Goal: Task Accomplishment & Management: Manage account settings

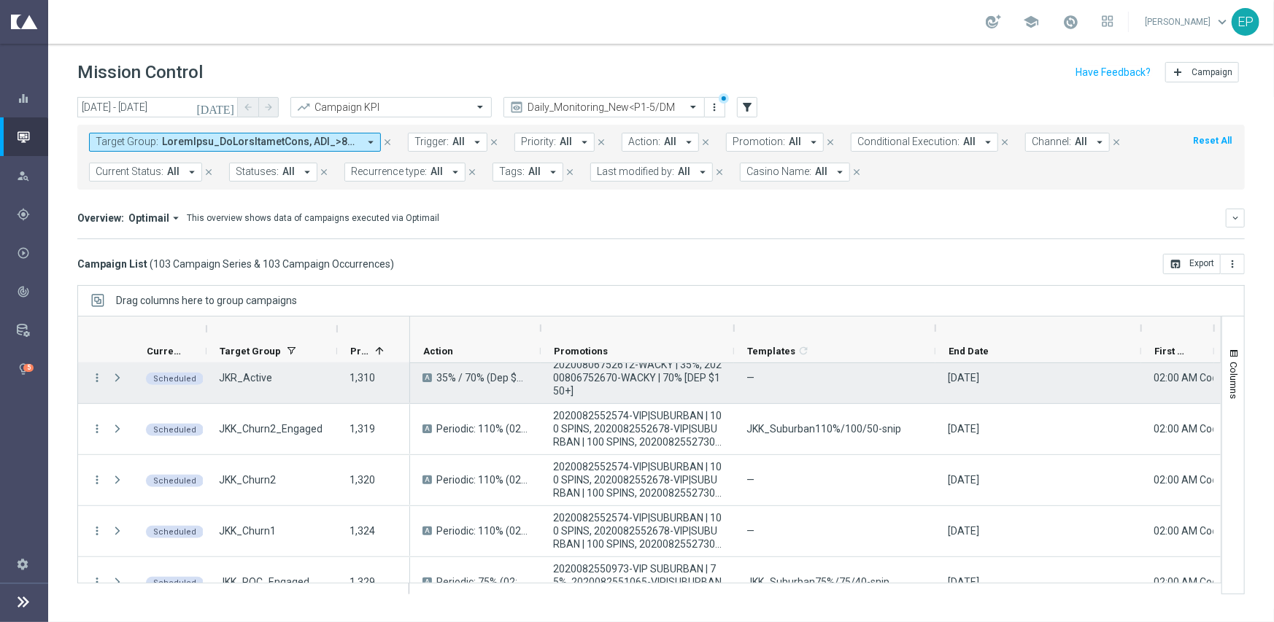
scroll to position [584, 0]
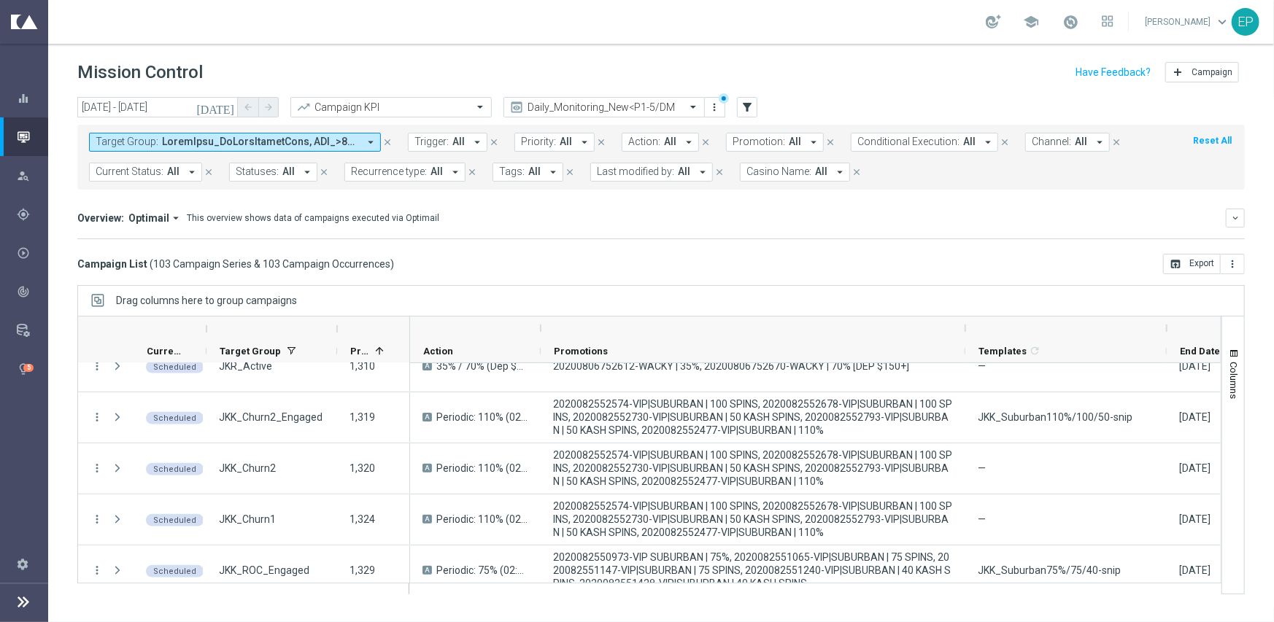
drag, startPoint x: 733, startPoint y: 330, endPoint x: 964, endPoint y: 333, distance: 231.3
click at [964, 333] on div at bounding box center [966, 328] width 6 height 23
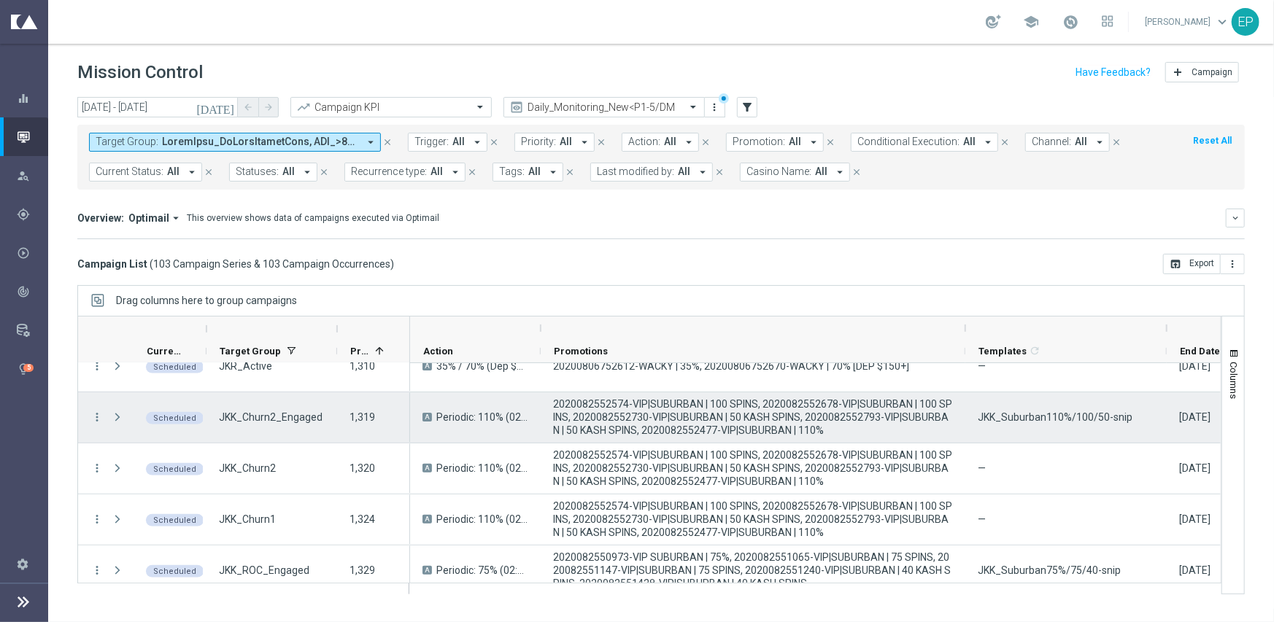
click at [1036, 417] on span "JKK_Suburban110%/100/50-snip" at bounding box center [1055, 417] width 155 height 13
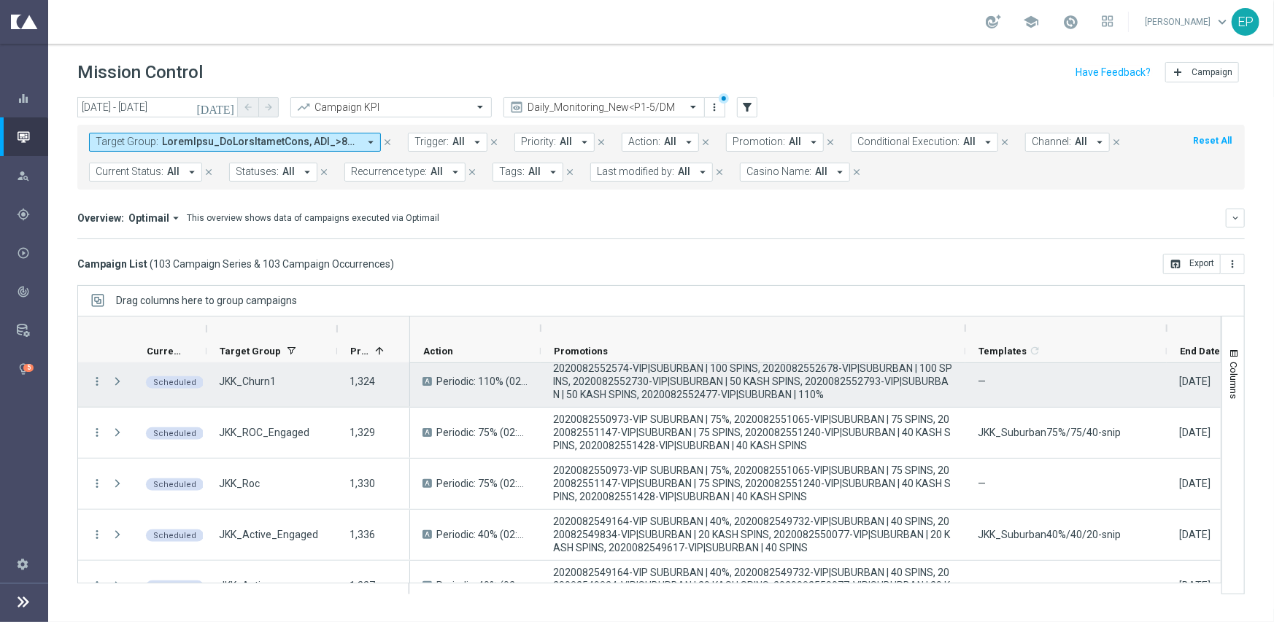
scroll to position [730, 0]
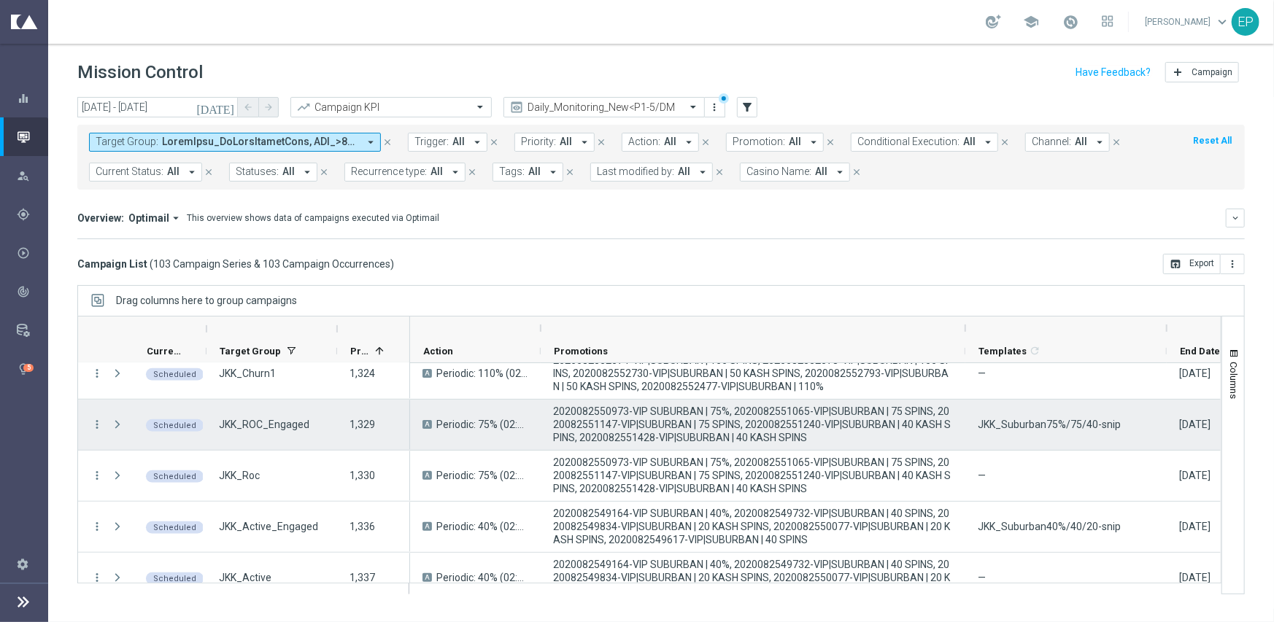
click at [1025, 421] on span "JKK_Suburban75%/75/40-snip" at bounding box center [1049, 424] width 143 height 13
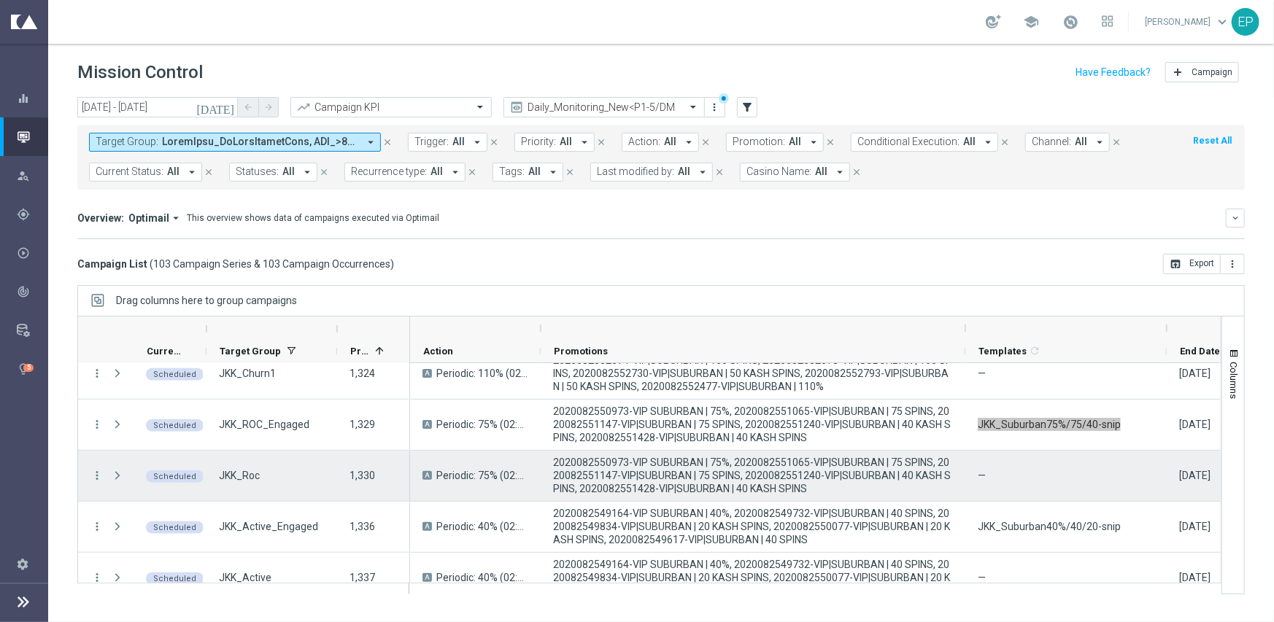
scroll to position [803, 0]
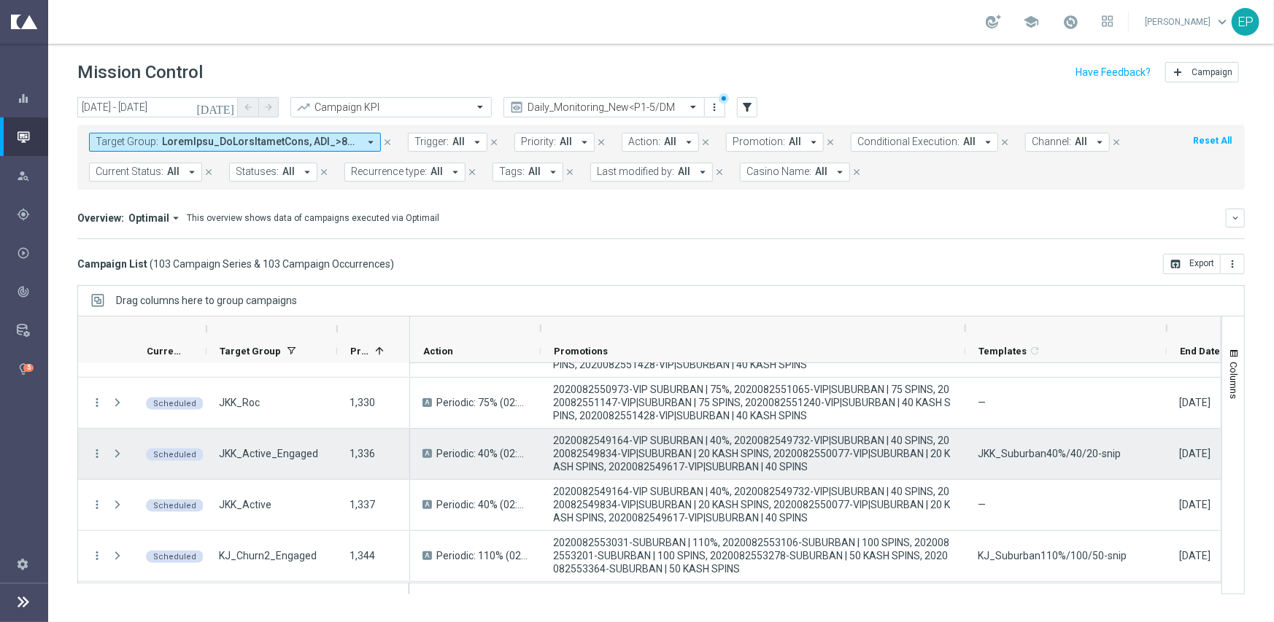
click at [1053, 446] on div "JKK_Suburban40%/40/20-snip" at bounding box center [1065, 454] width 201 height 50
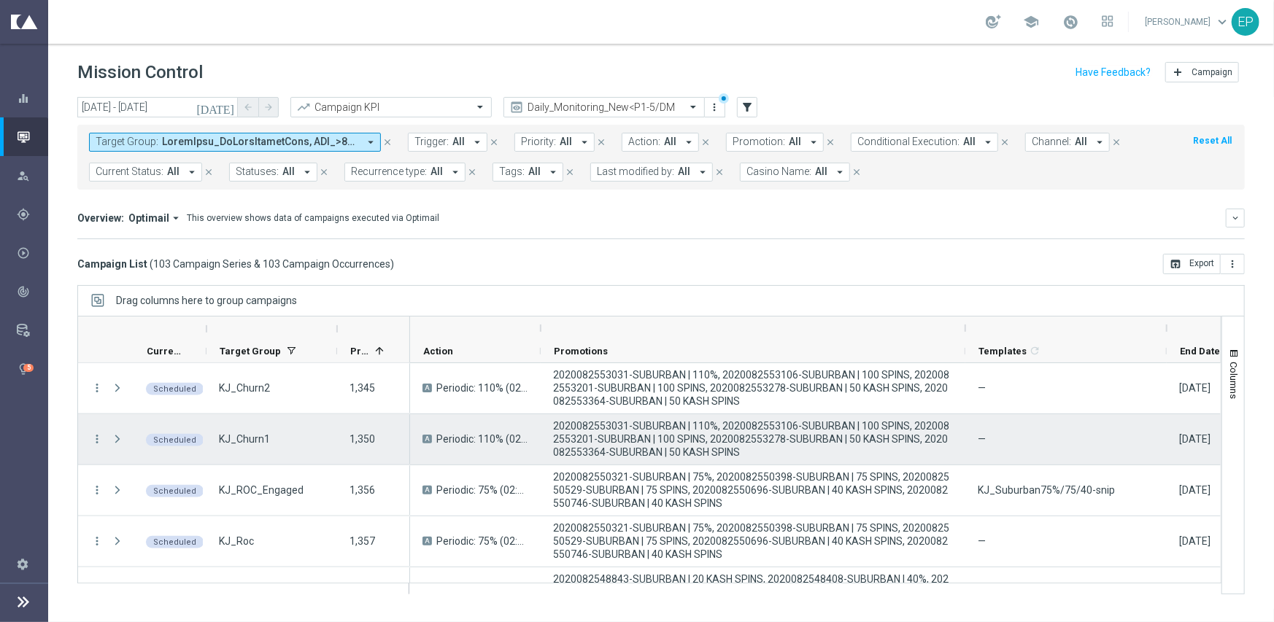
scroll to position [949, 0]
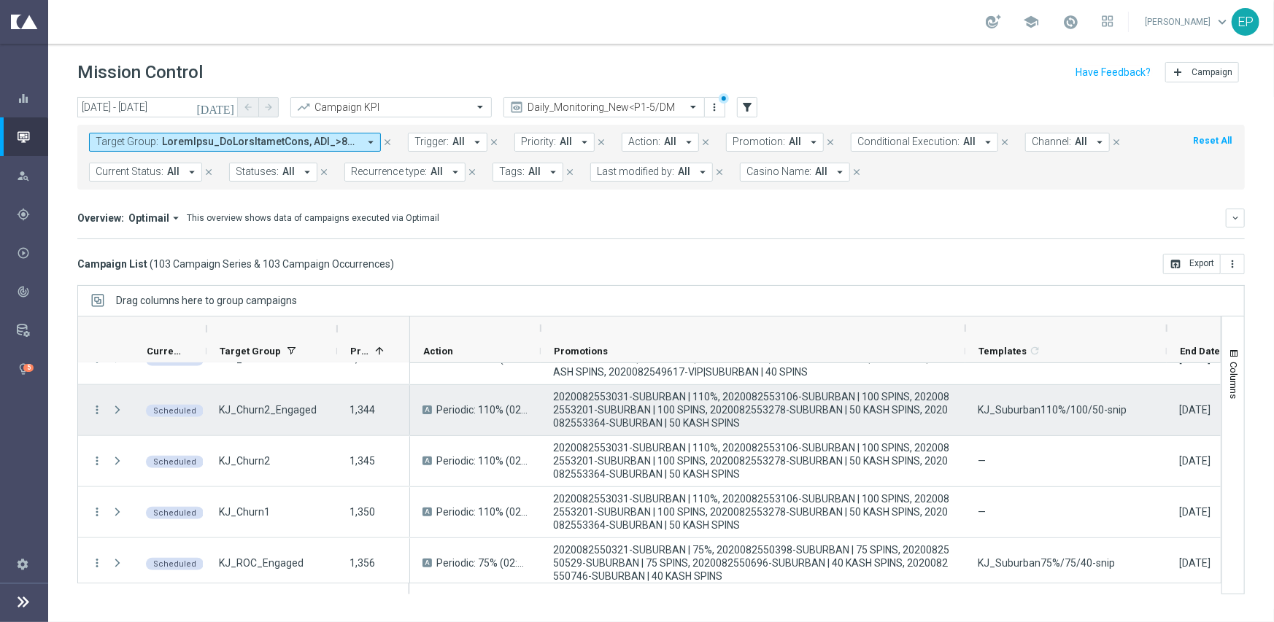
click at [1035, 412] on span "KJ_Suburban110%/100/50-snip" at bounding box center [1052, 410] width 149 height 13
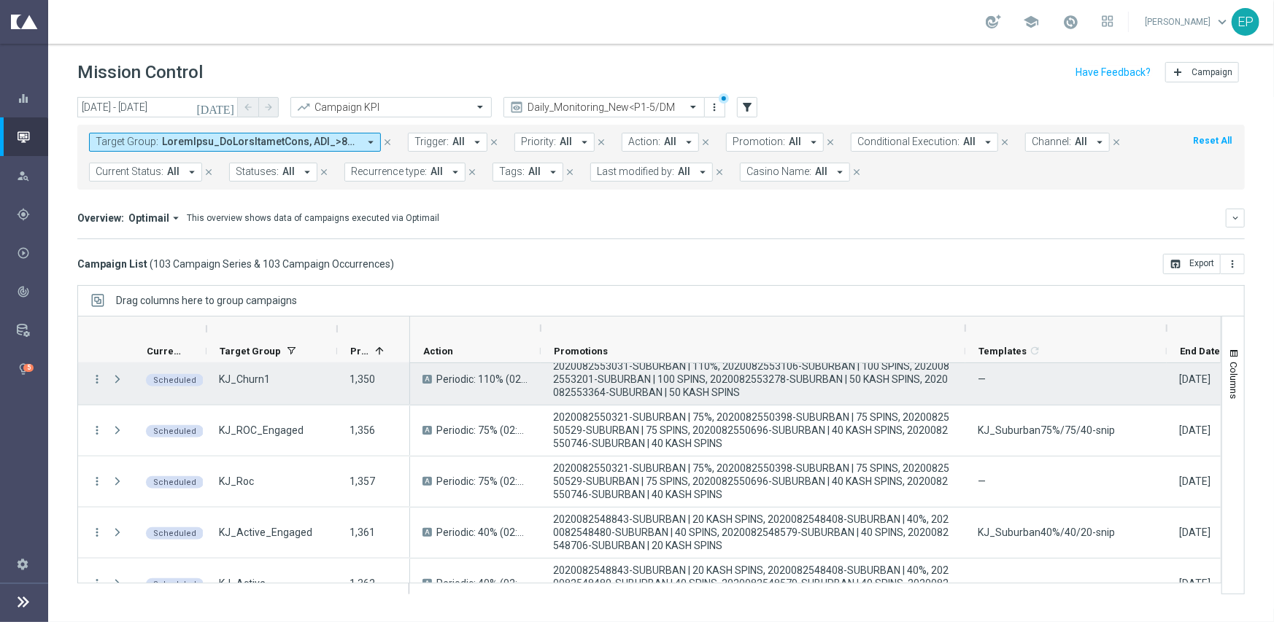
scroll to position [1095, 0]
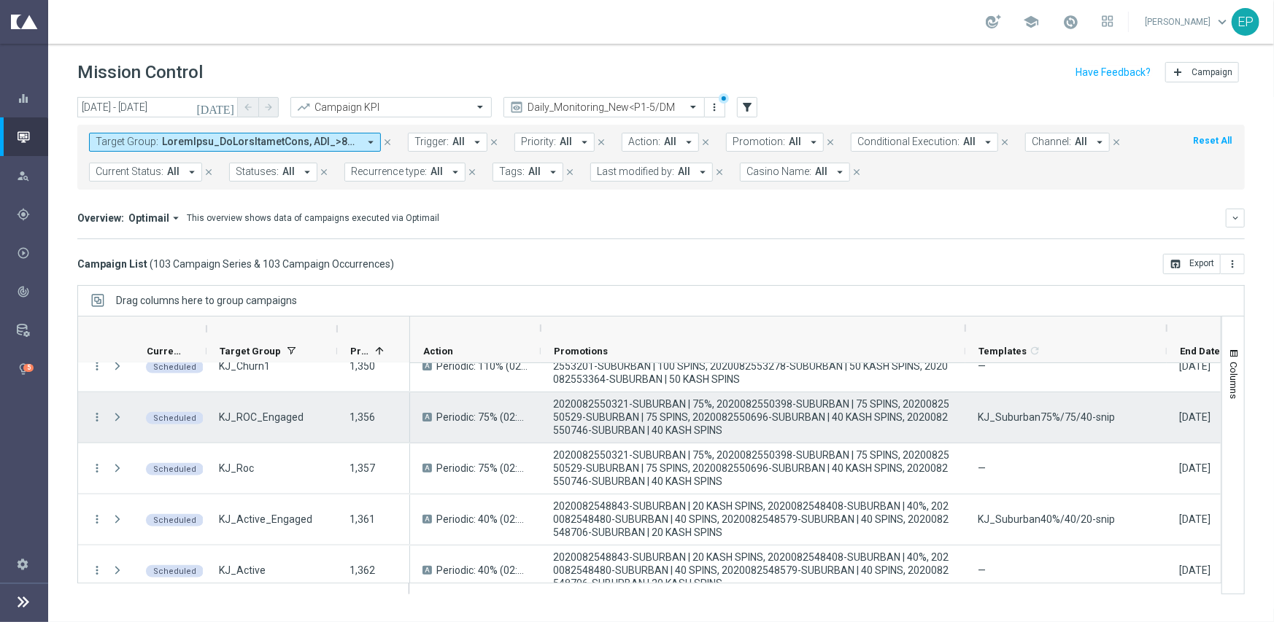
click at [1057, 420] on span "KJ_Suburban75%/75/40-snip" at bounding box center [1046, 417] width 137 height 13
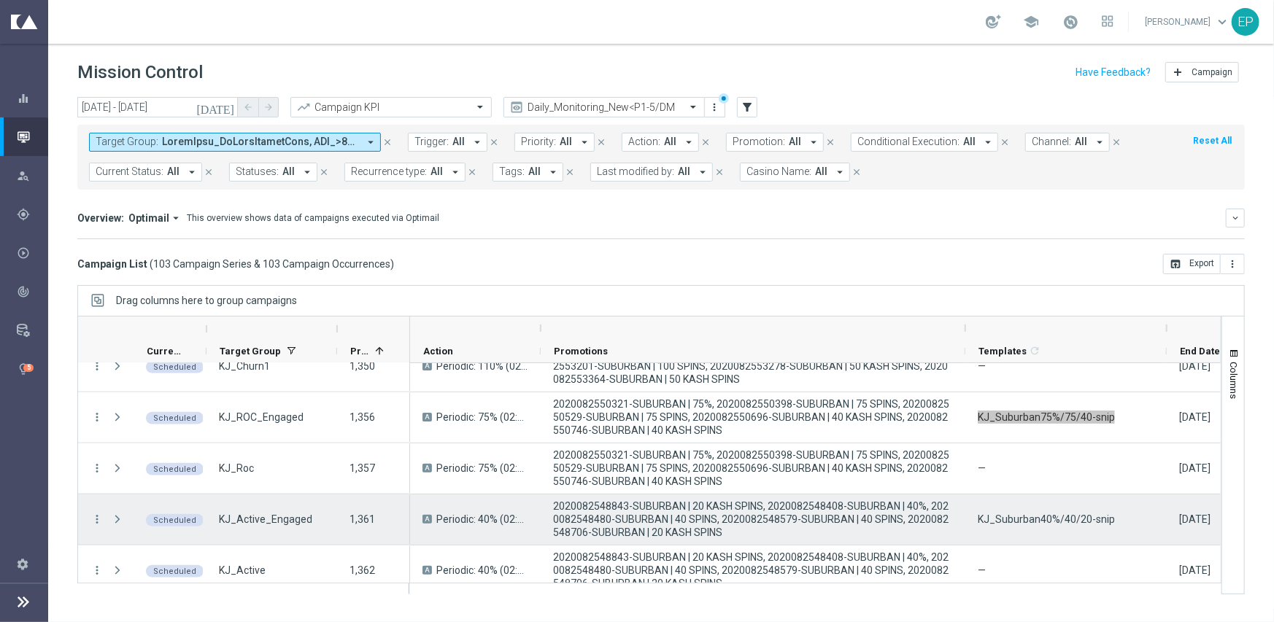
scroll to position [1168, 0]
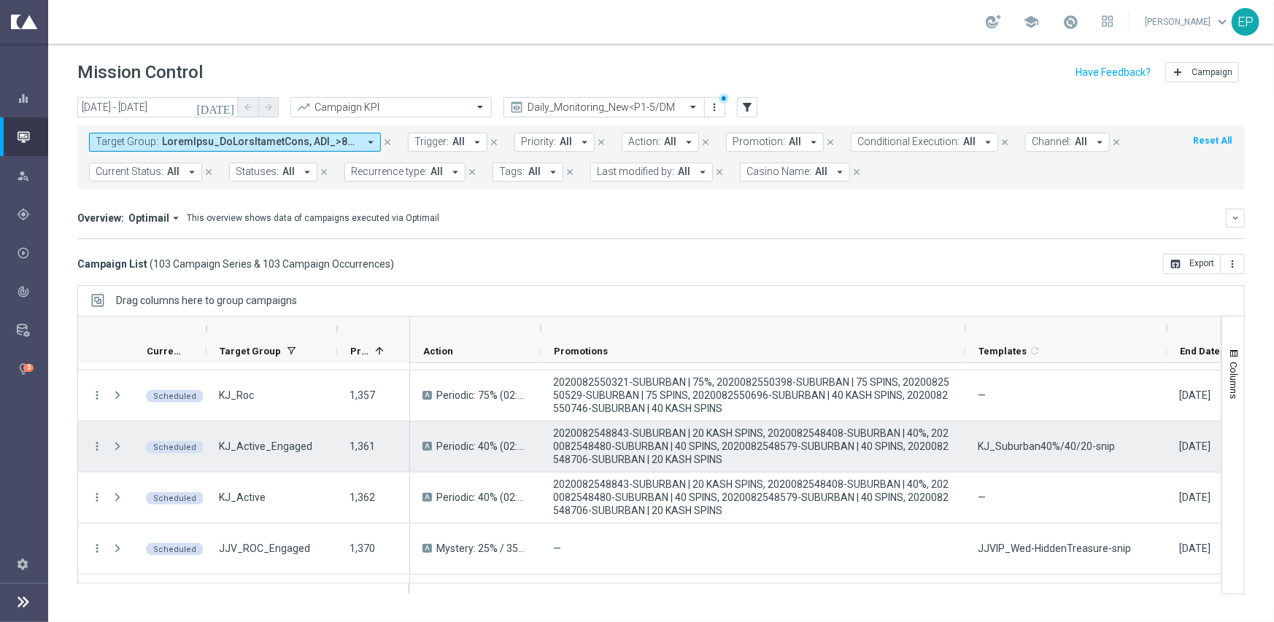
click at [1029, 450] on span "KJ_Suburban40%/40/20-snip" at bounding box center [1046, 446] width 137 height 13
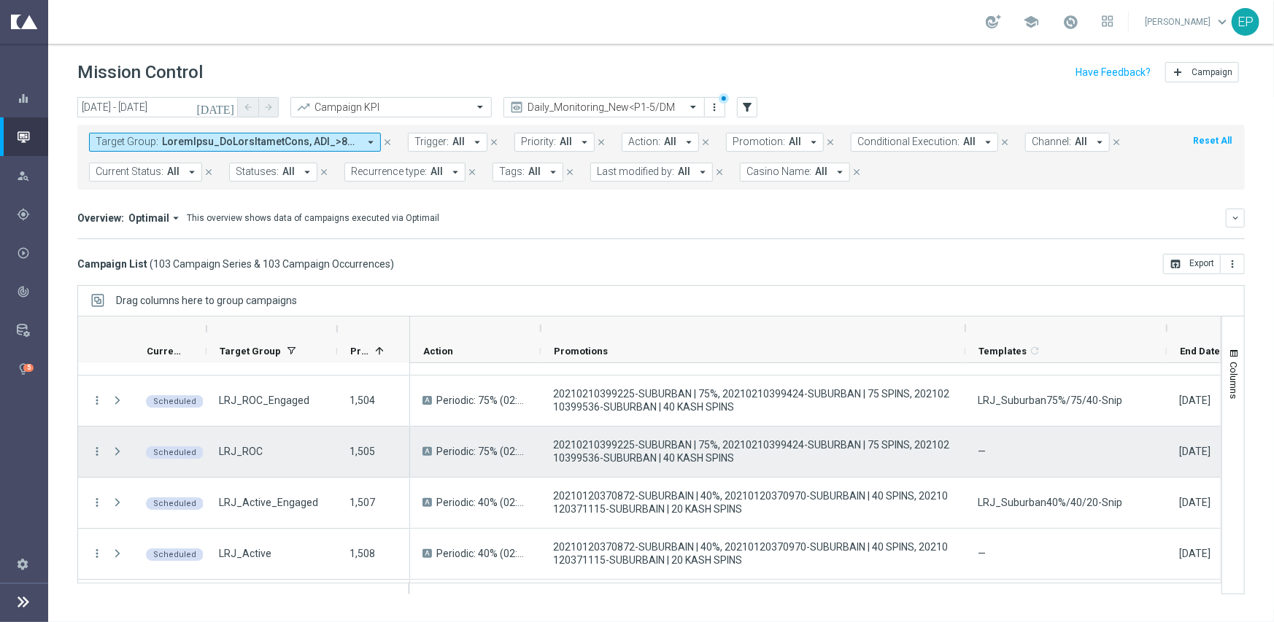
scroll to position [3065, 0]
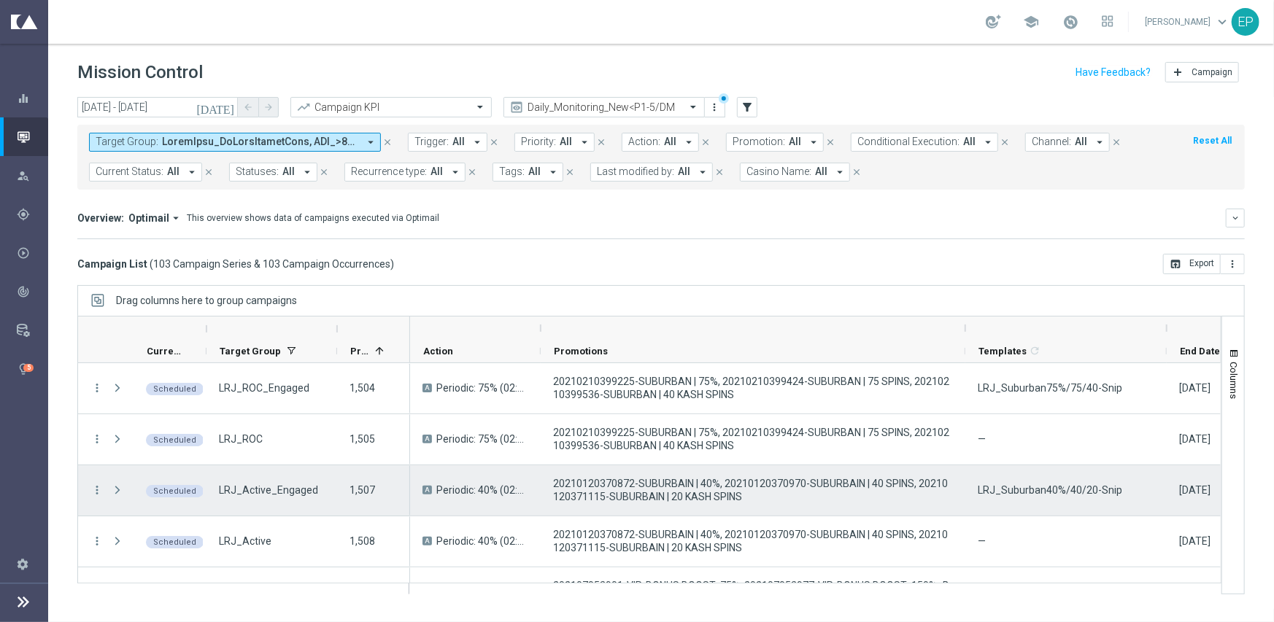
click at [1017, 495] on span "LRJ_Suburban40%/40/20-Snip" at bounding box center [1050, 490] width 144 height 13
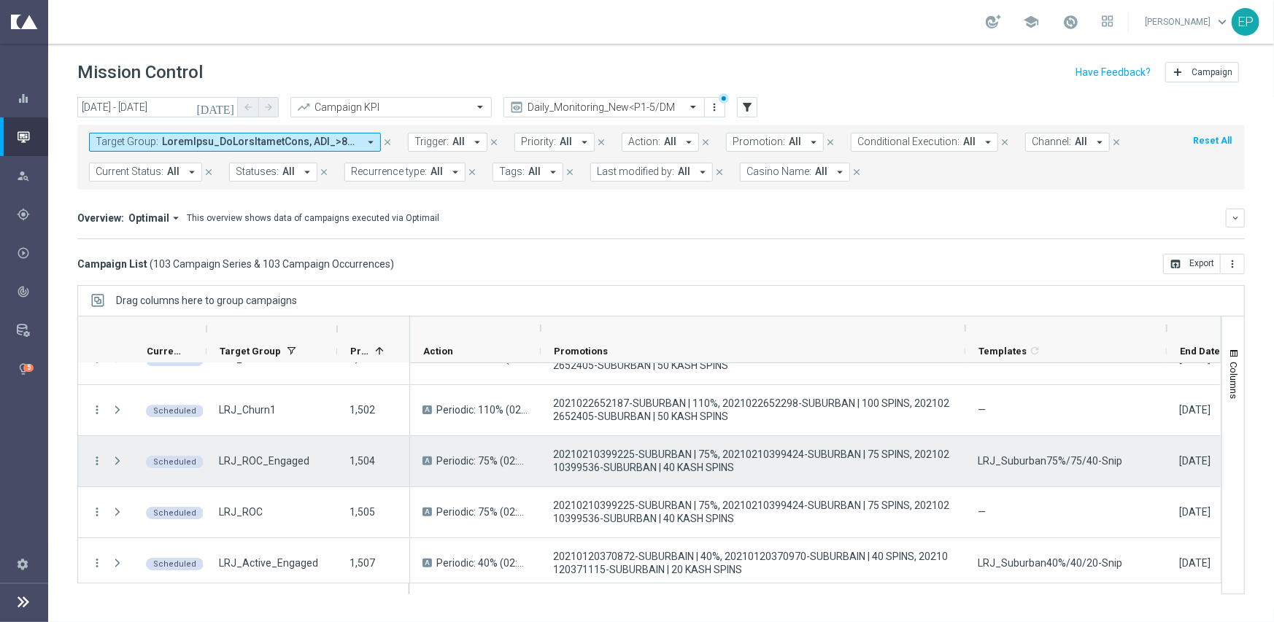
click at [1019, 459] on span "LRJ_Suburban75%/75/40-Snip" at bounding box center [1050, 461] width 144 height 13
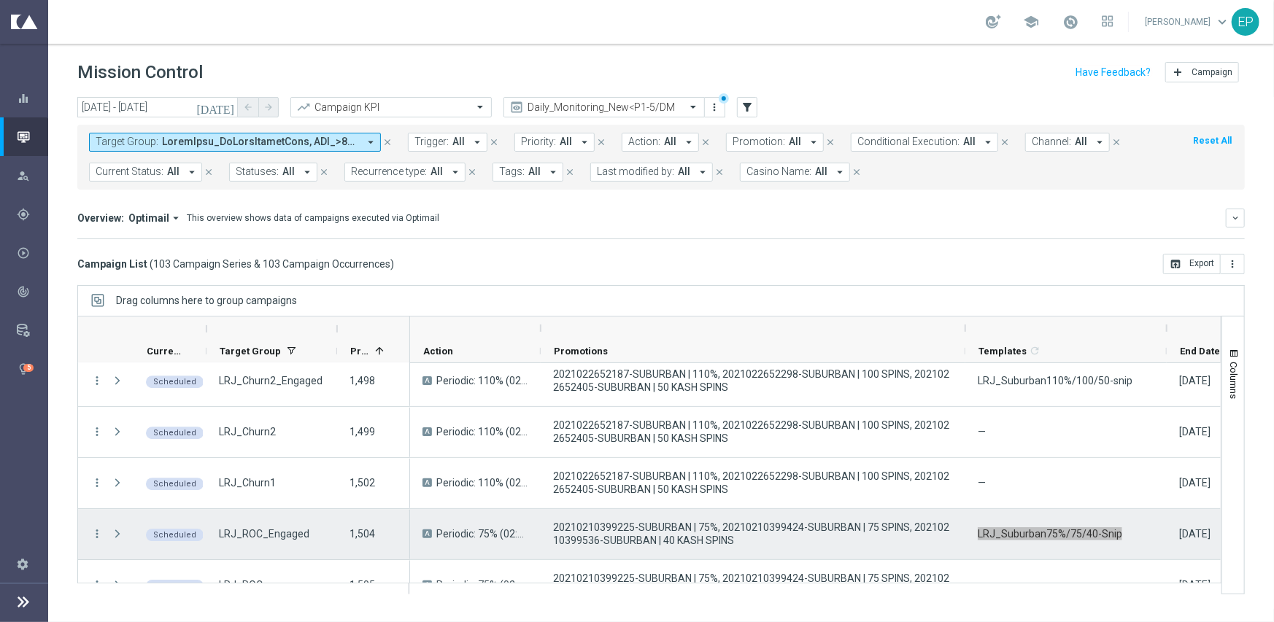
scroll to position [2846, 0]
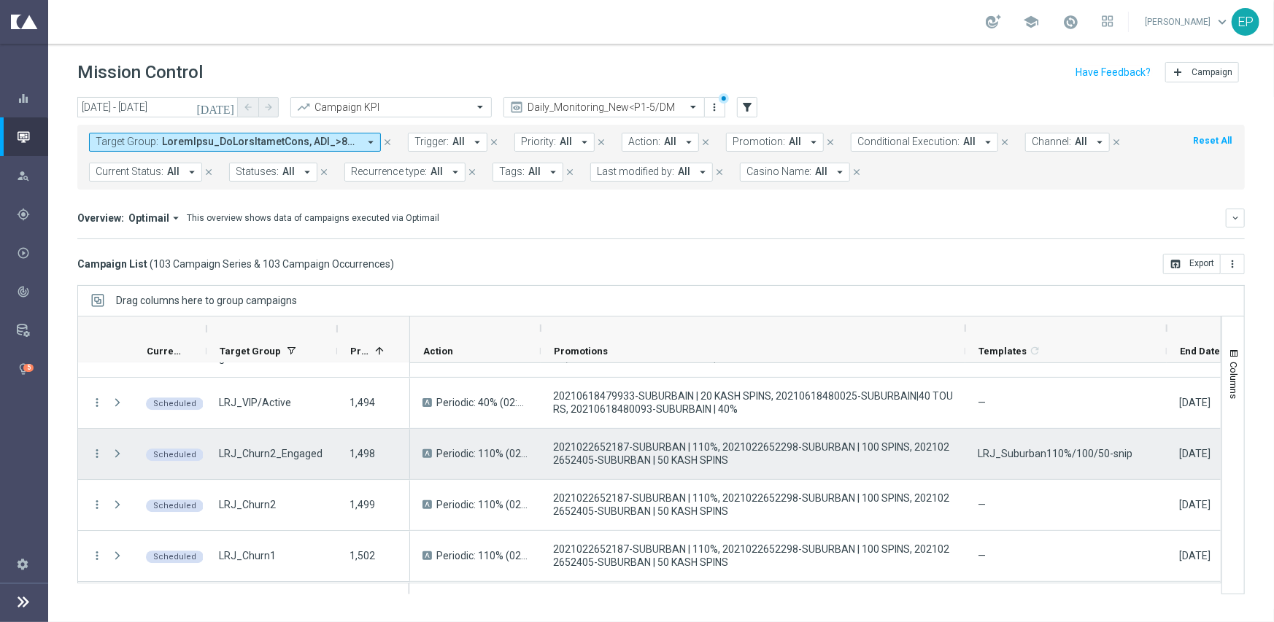
click at [998, 448] on span "LRJ_Suburban110%/100/50-snip" at bounding box center [1055, 453] width 155 height 13
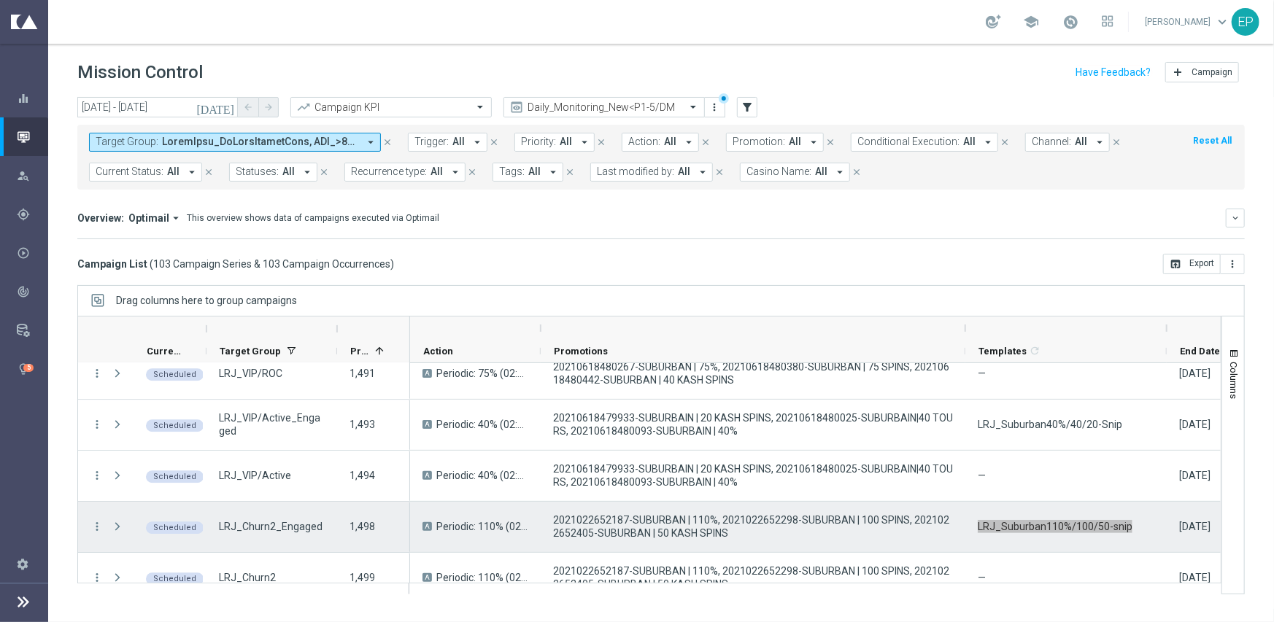
scroll to position [2700, 0]
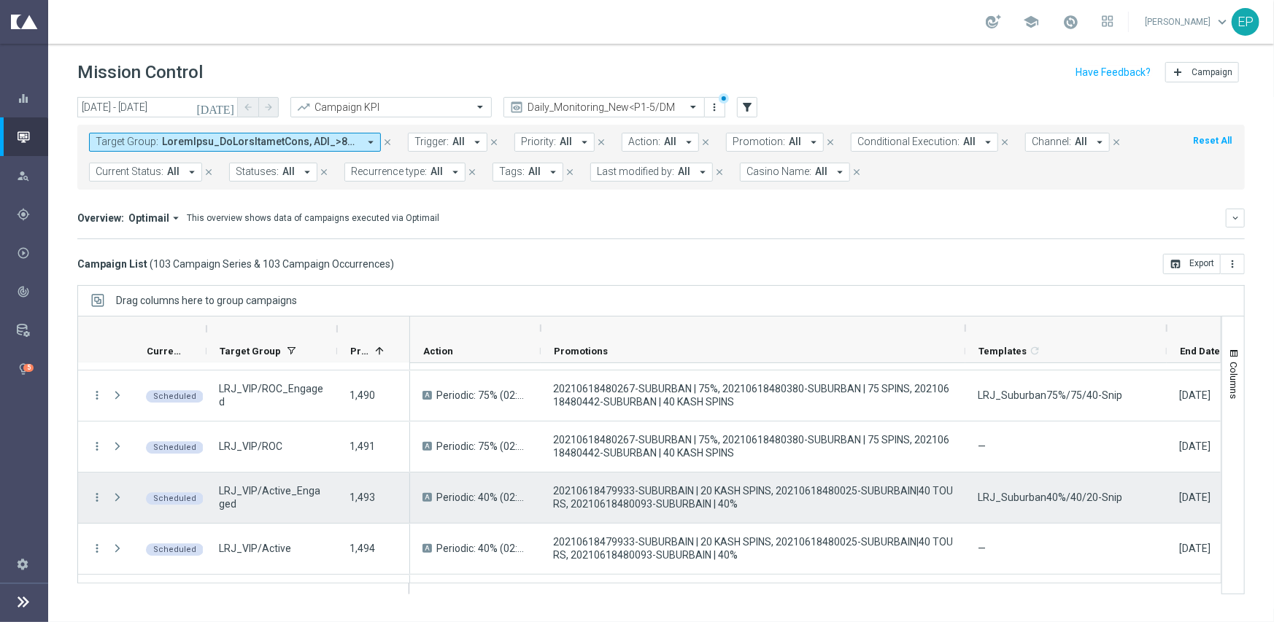
click at [1017, 493] on span "LRJ_Suburban40%/40/20-Snip" at bounding box center [1050, 497] width 144 height 13
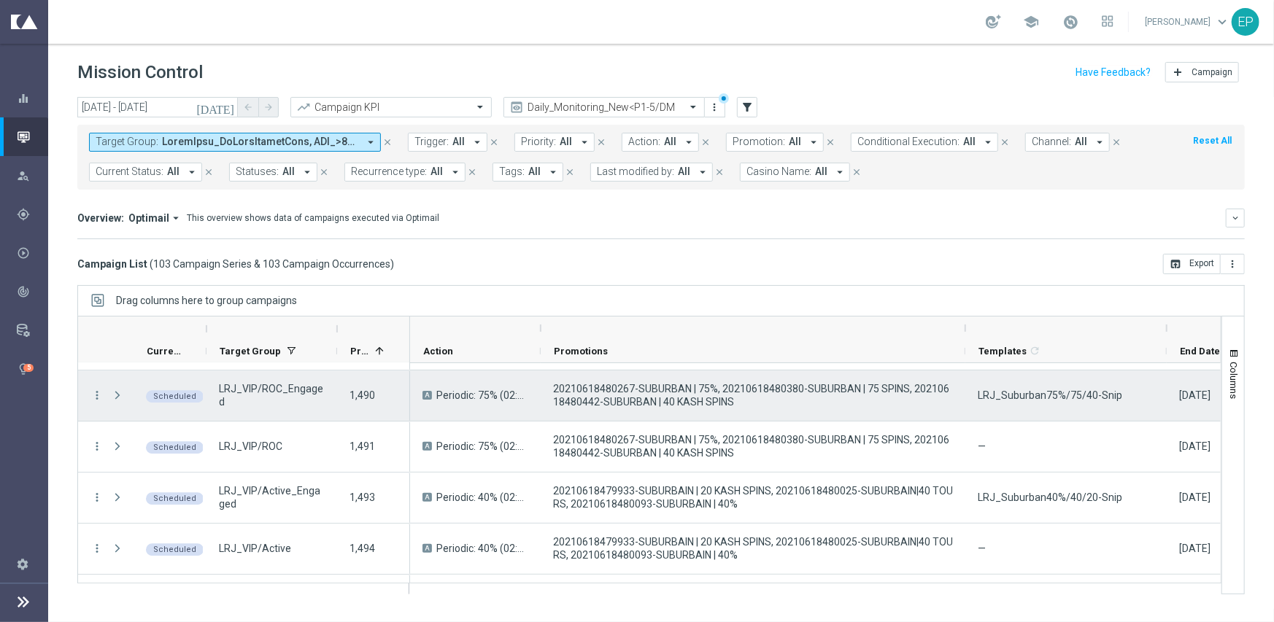
click at [1076, 395] on span "LRJ_Suburban75%/75/40-Snip" at bounding box center [1050, 395] width 144 height 13
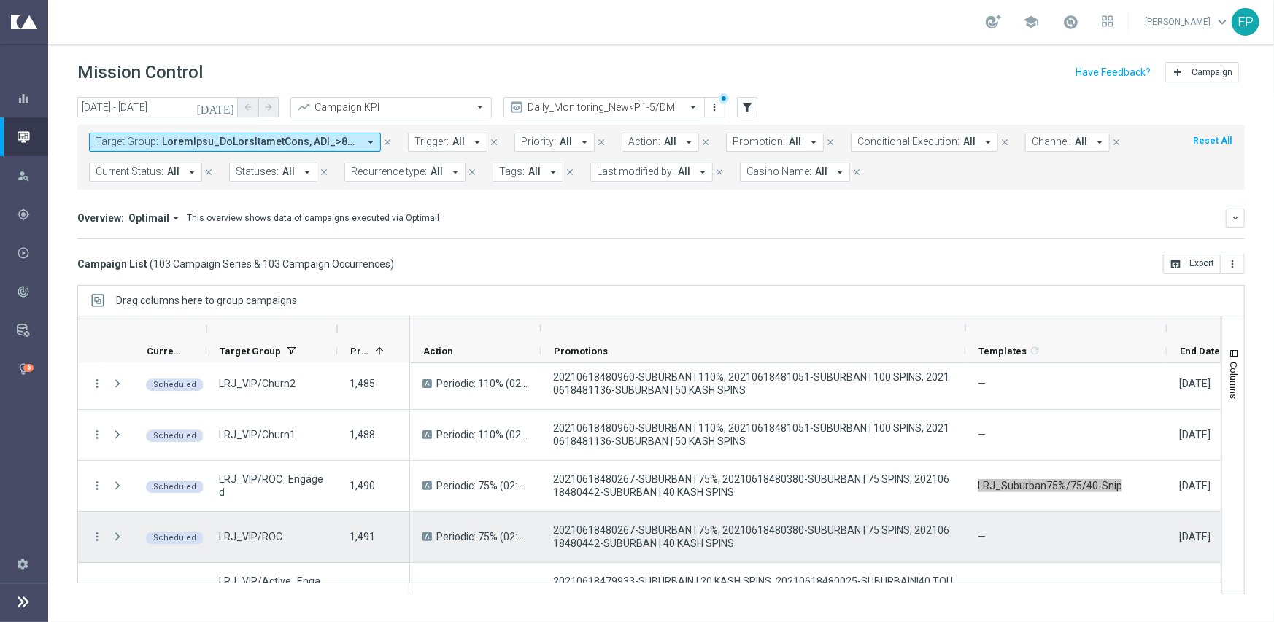
scroll to position [2554, 0]
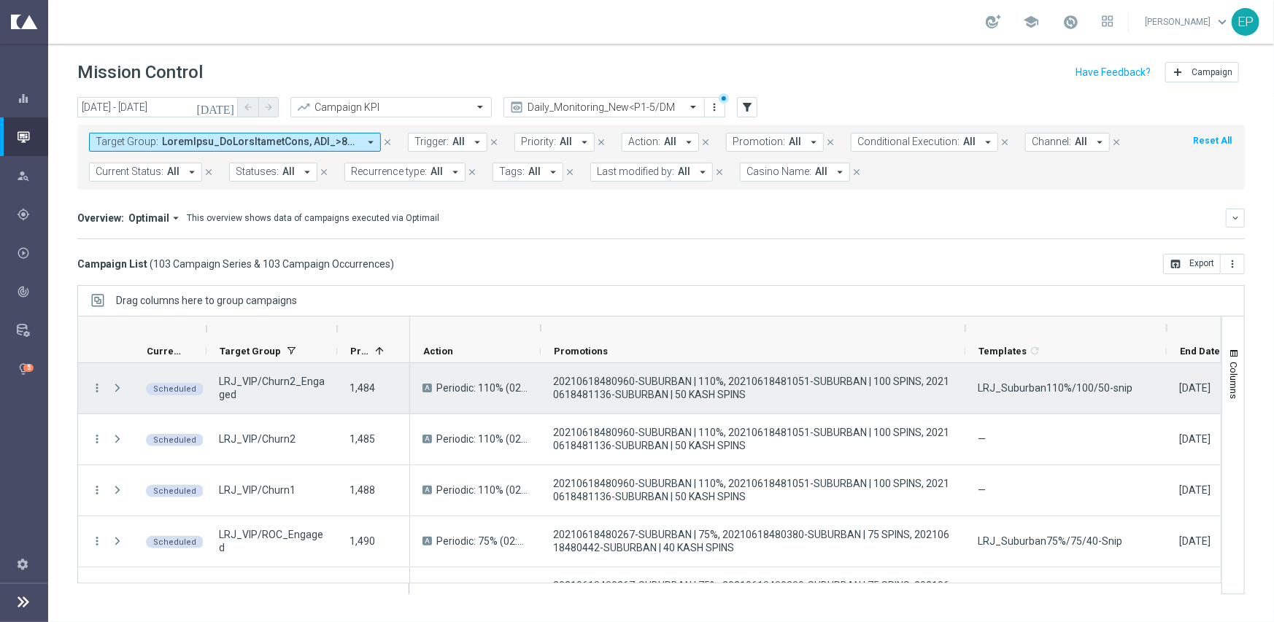
click at [1049, 382] on span "LRJ_Suburban110%/100/50-snip" at bounding box center [1055, 388] width 155 height 13
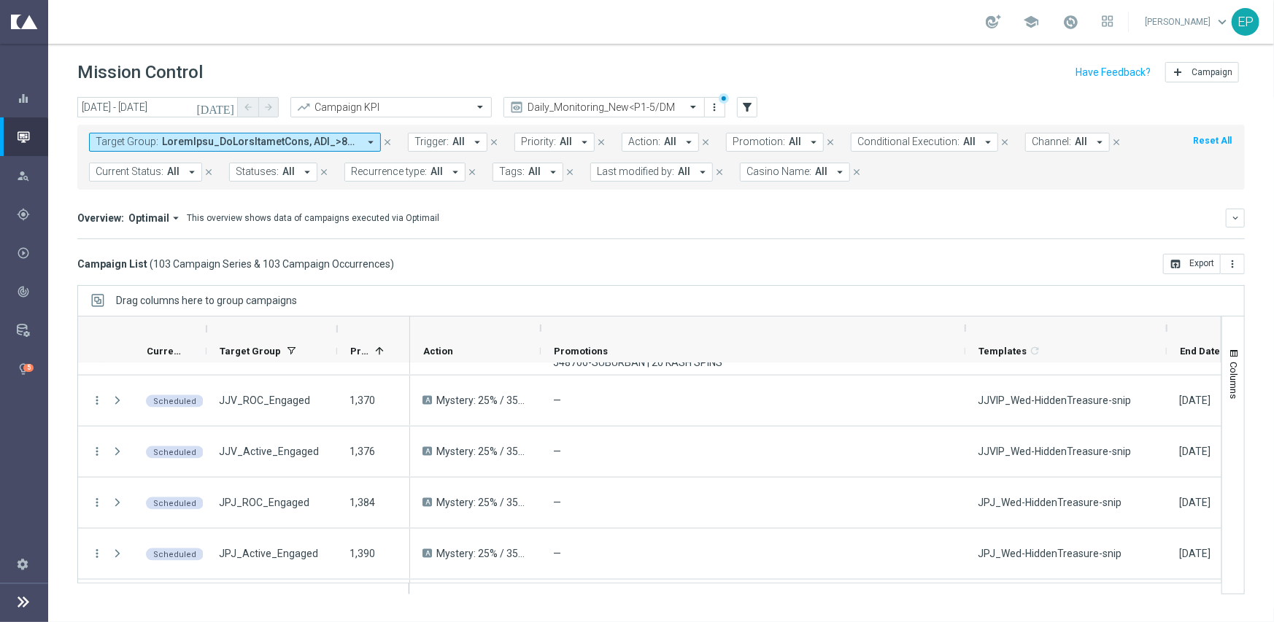
scroll to position [1313, 0]
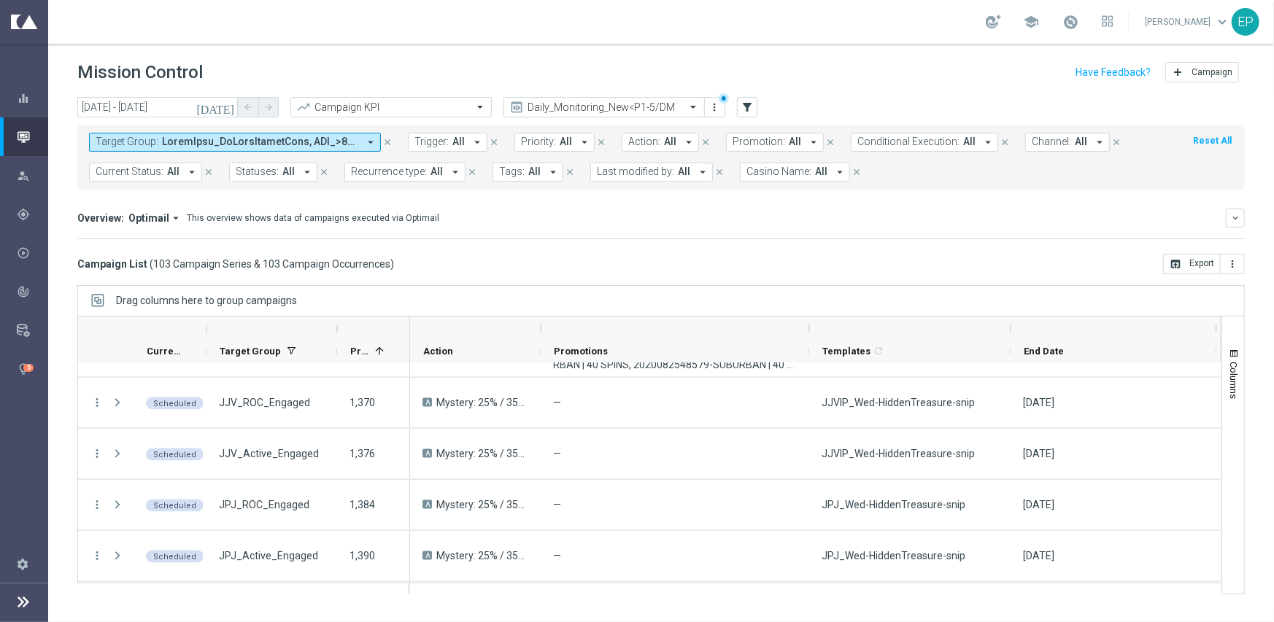
drag, startPoint x: 963, startPoint y: 328, endPoint x: 791, endPoint y: 328, distance: 171.5
click at [806, 328] on div at bounding box center [809, 328] width 6 height 23
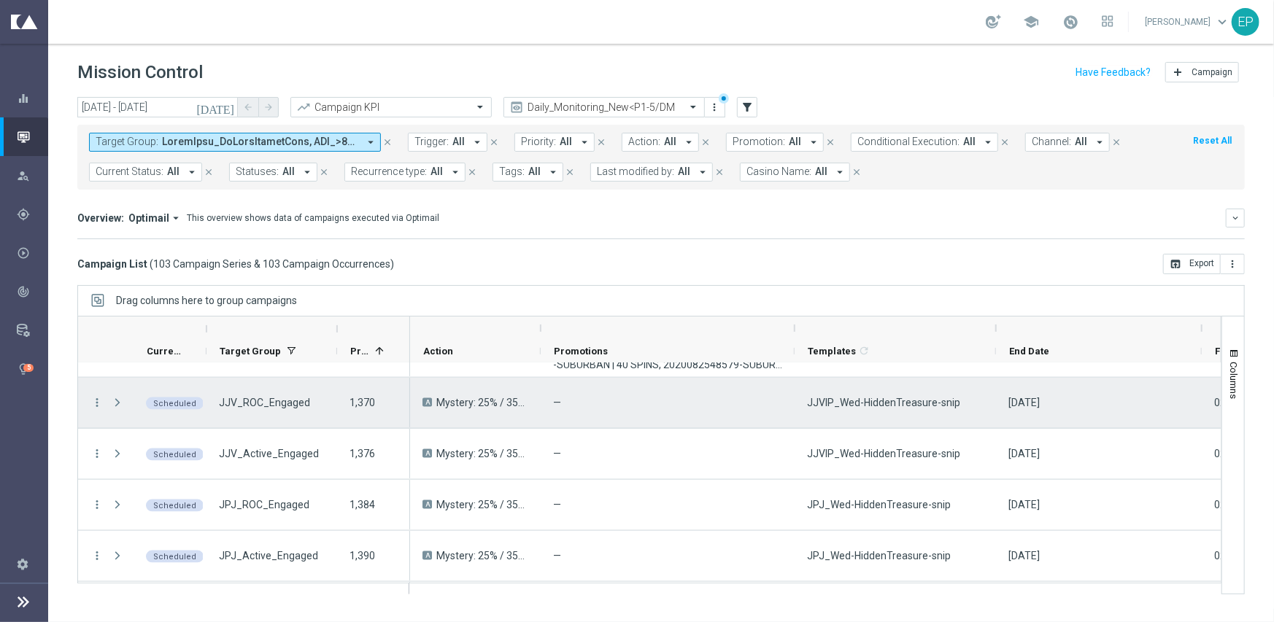
click at [860, 404] on span "JJVIP_Wed-HiddenTreasure-snip" at bounding box center [883, 402] width 153 height 13
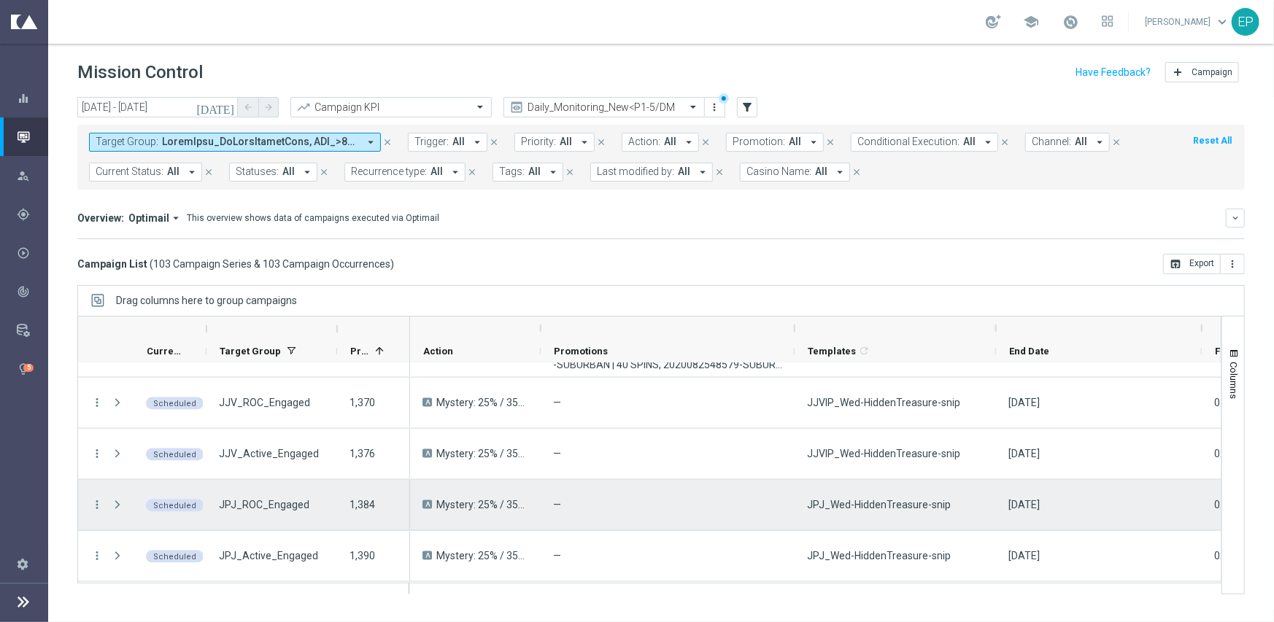
click at [861, 499] on span "JPJ_Wed-HiddenTreasure-snip" at bounding box center [879, 504] width 144 height 13
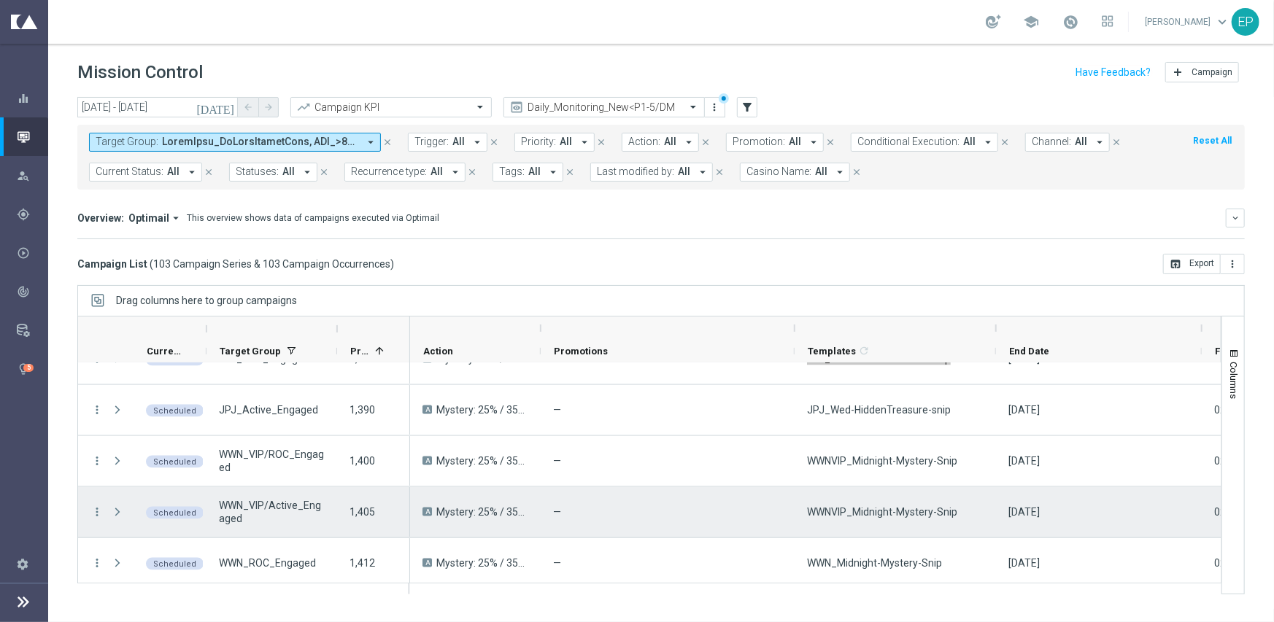
scroll to position [1532, 0]
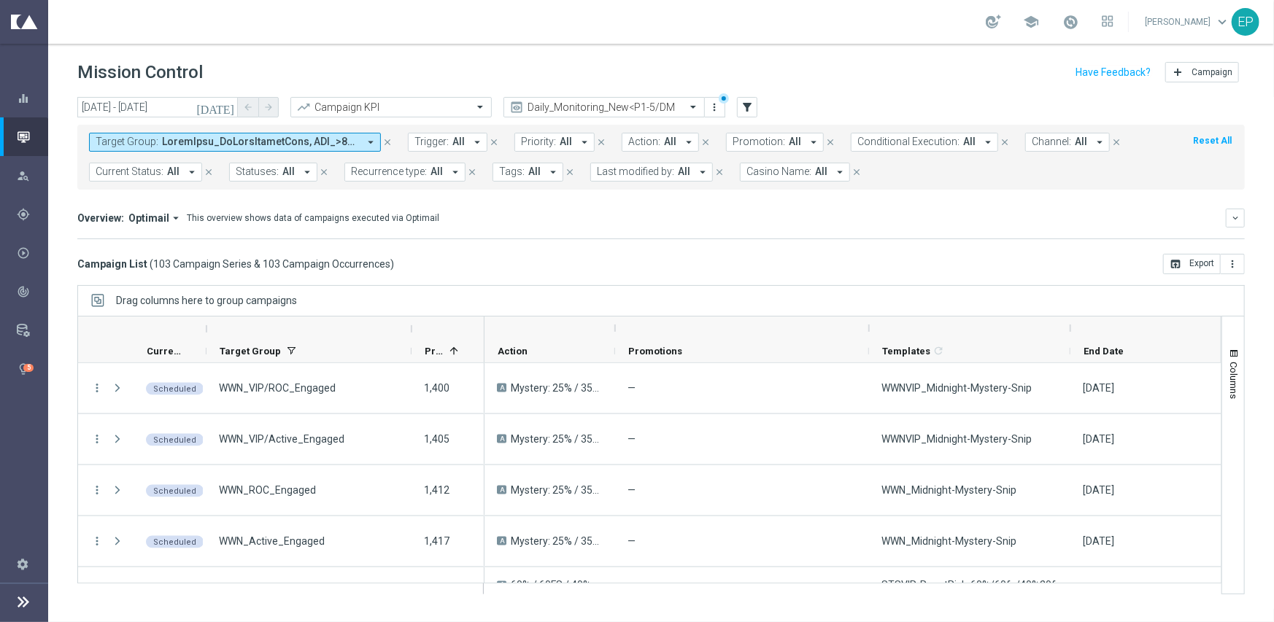
drag, startPoint x: 338, startPoint y: 325, endPoint x: 412, endPoint y: 325, distance: 74.4
click at [412, 325] on div at bounding box center [412, 328] width 6 height 23
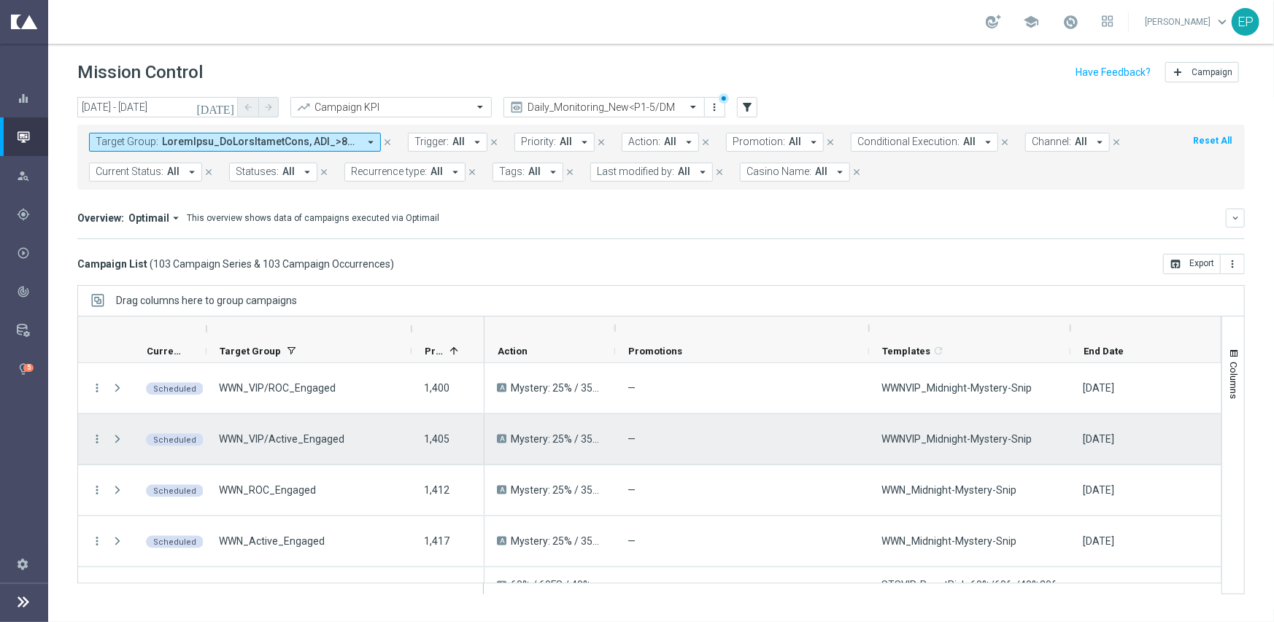
click at [927, 440] on span "WWNVIP_Midnight-Mystery-Snip" at bounding box center [957, 439] width 150 height 13
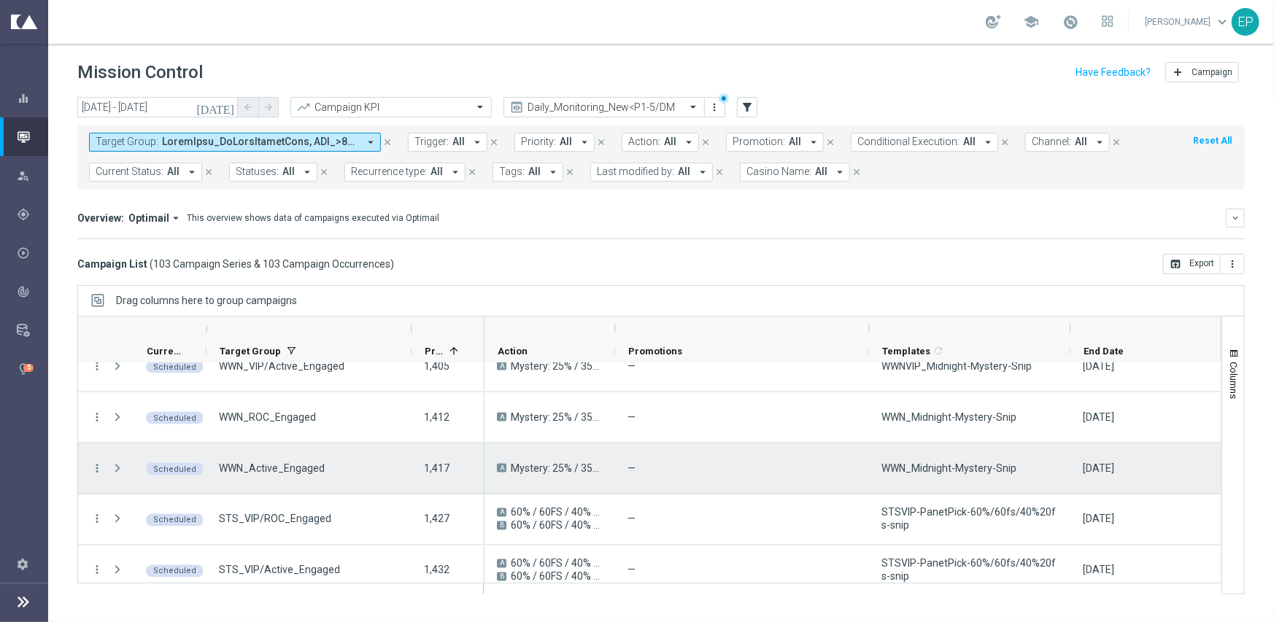
click at [957, 464] on span "WWN_Midnight-Mystery-Snip" at bounding box center [949, 468] width 135 height 13
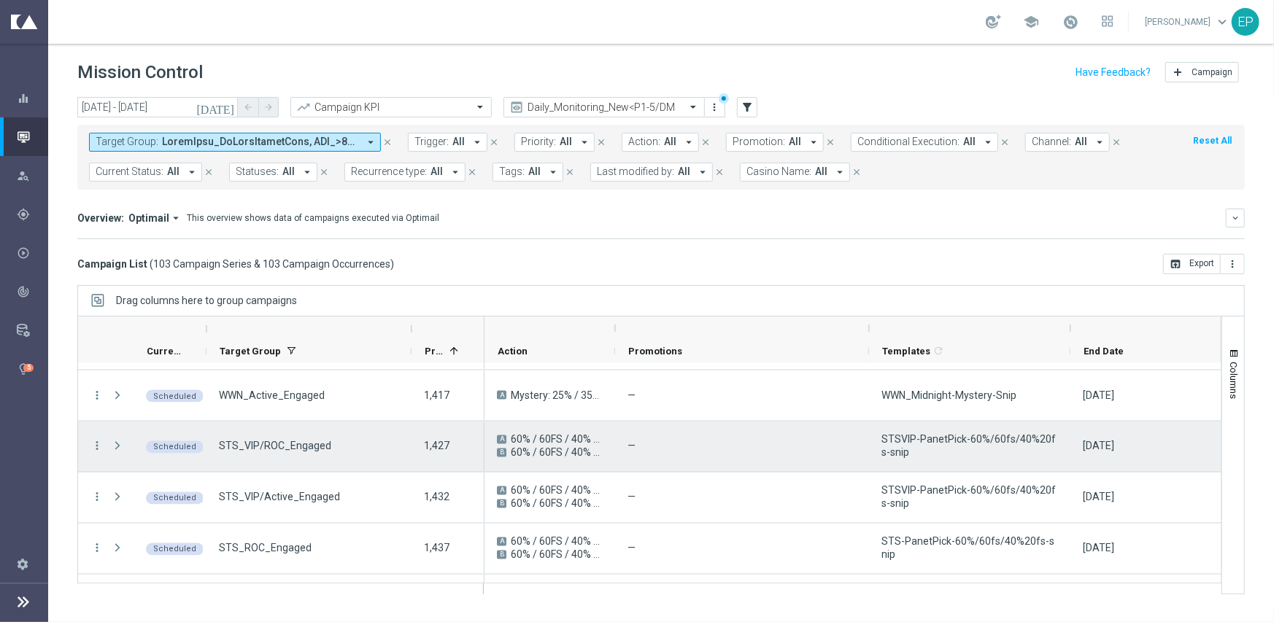
click at [951, 438] on span "STSVIP-PanetPick-60%/60fs/40%20fs-snip" at bounding box center [970, 446] width 177 height 26
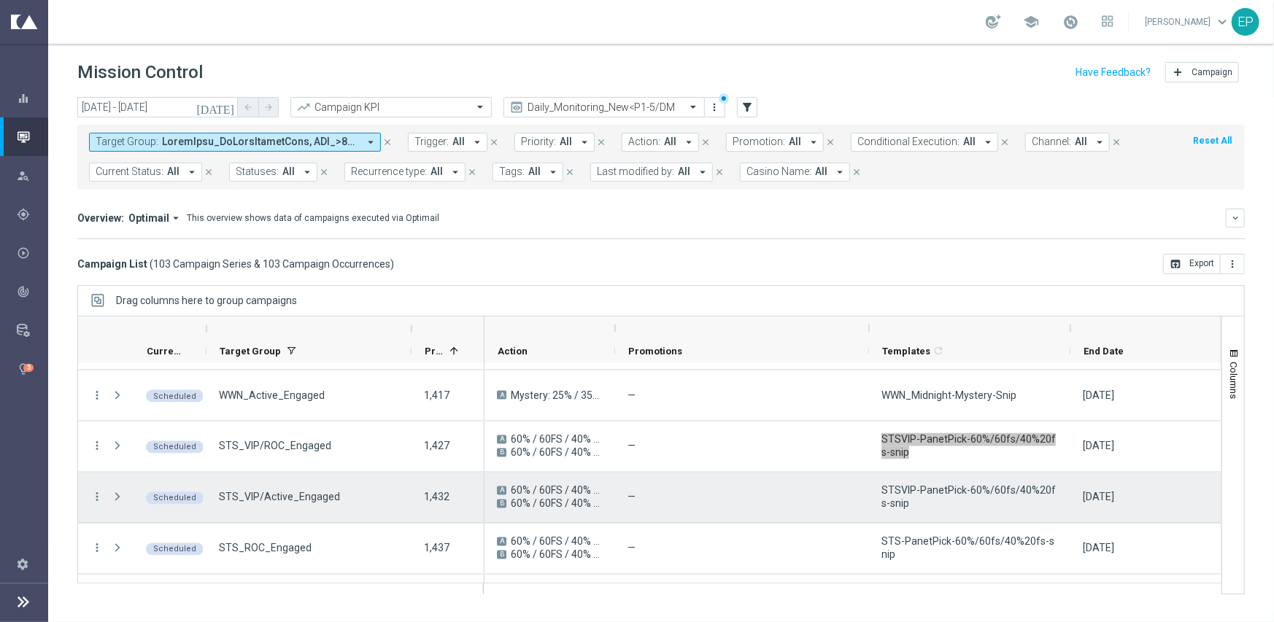
scroll to position [1751, 0]
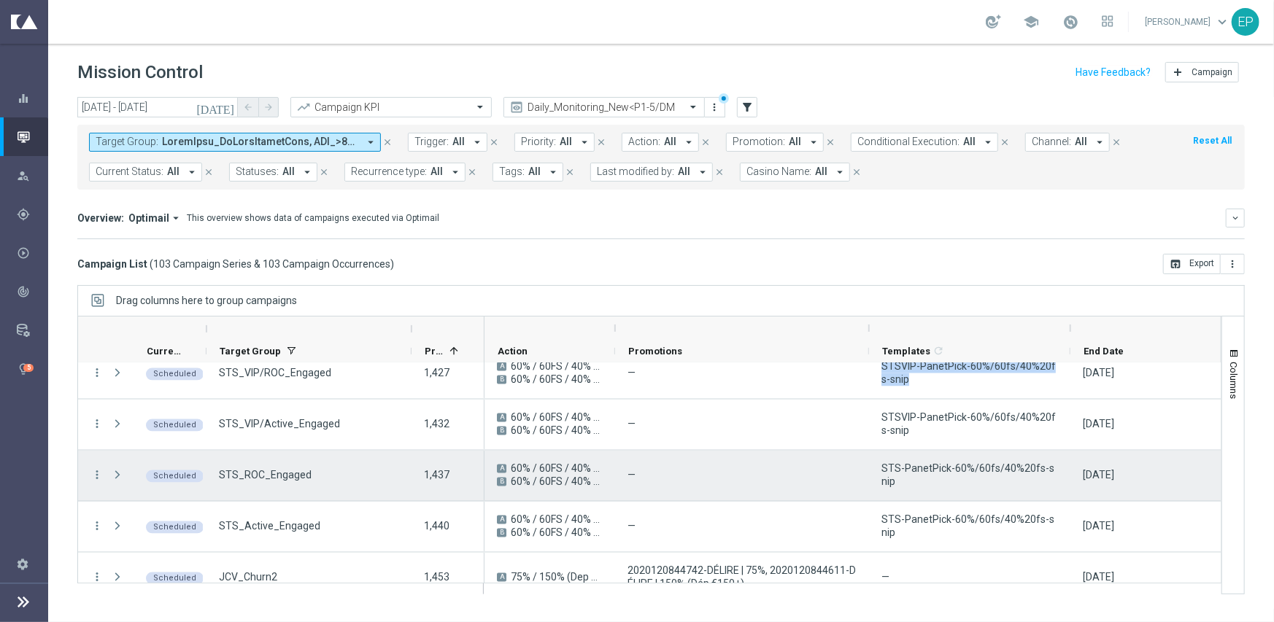
click at [944, 470] on span "STS-PanetPick-60%/60fs/40%20fs-snip" at bounding box center [970, 476] width 177 height 26
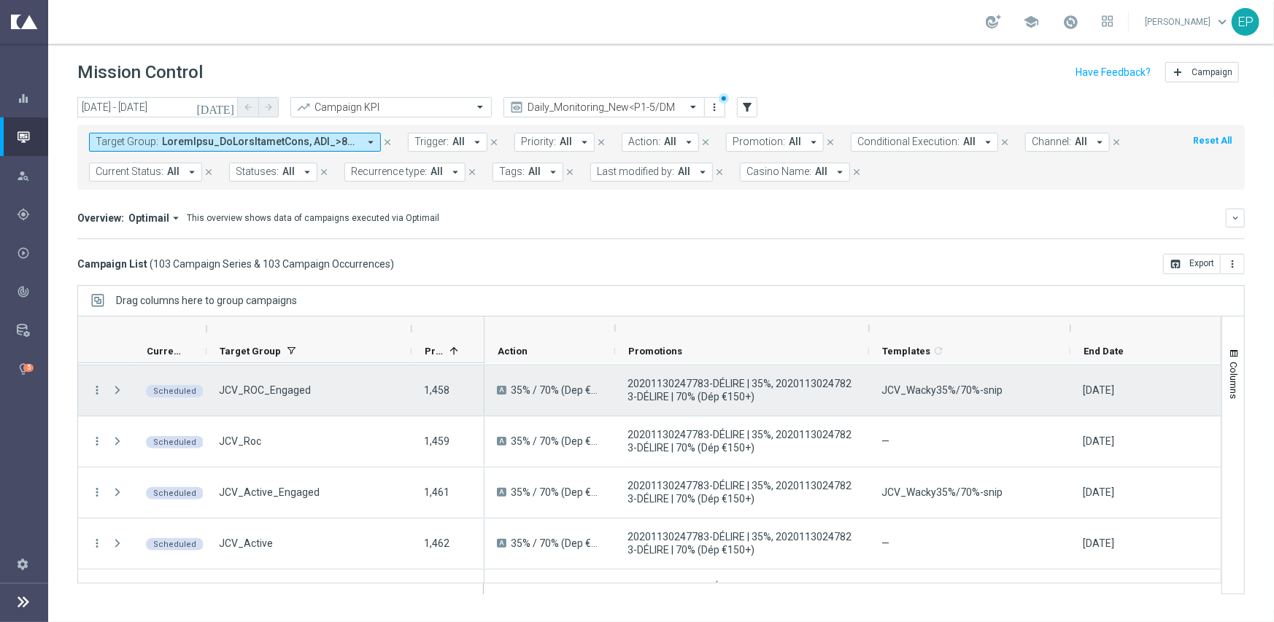
scroll to position [2043, 0]
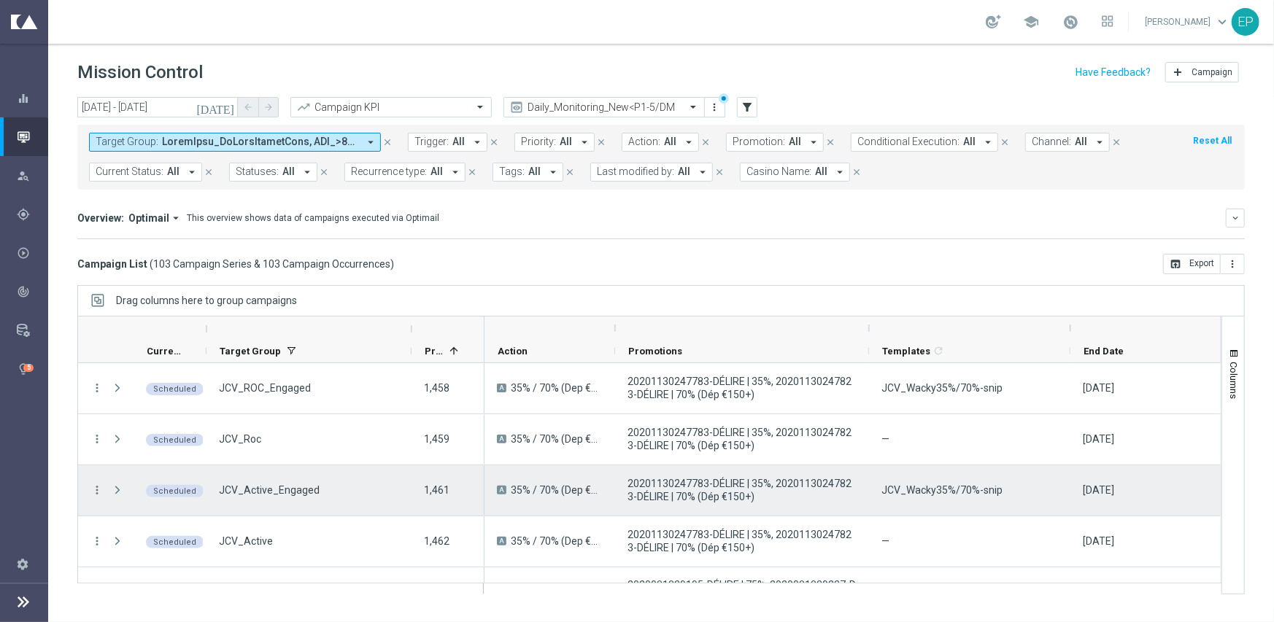
click at [946, 490] on span "JCV_Wacky35%/70%-snip" at bounding box center [942, 490] width 121 height 13
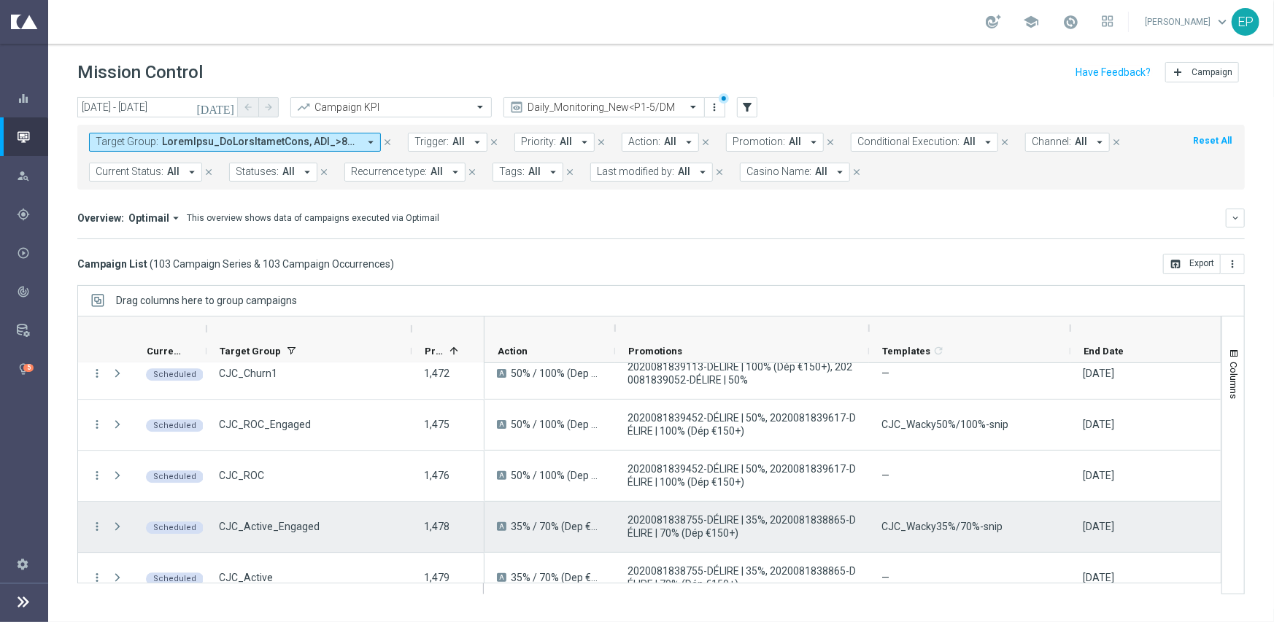
scroll to position [2321, 0]
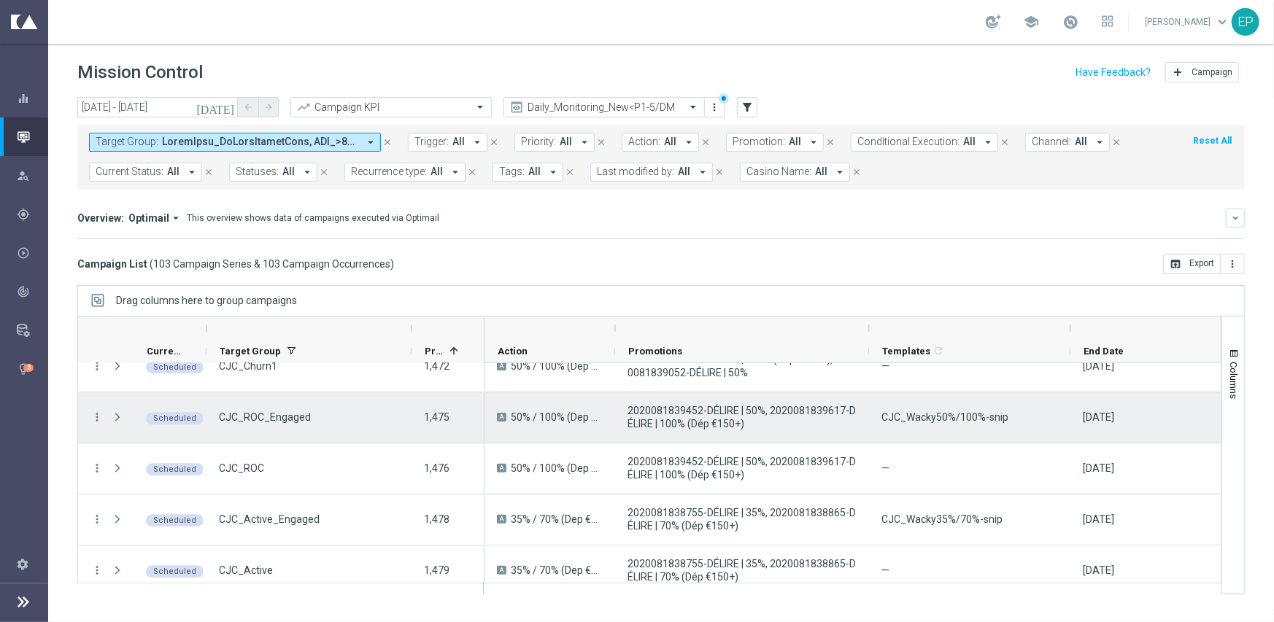
click at [935, 415] on span "CJC_Wacky50%/100%-snip" at bounding box center [945, 417] width 127 height 13
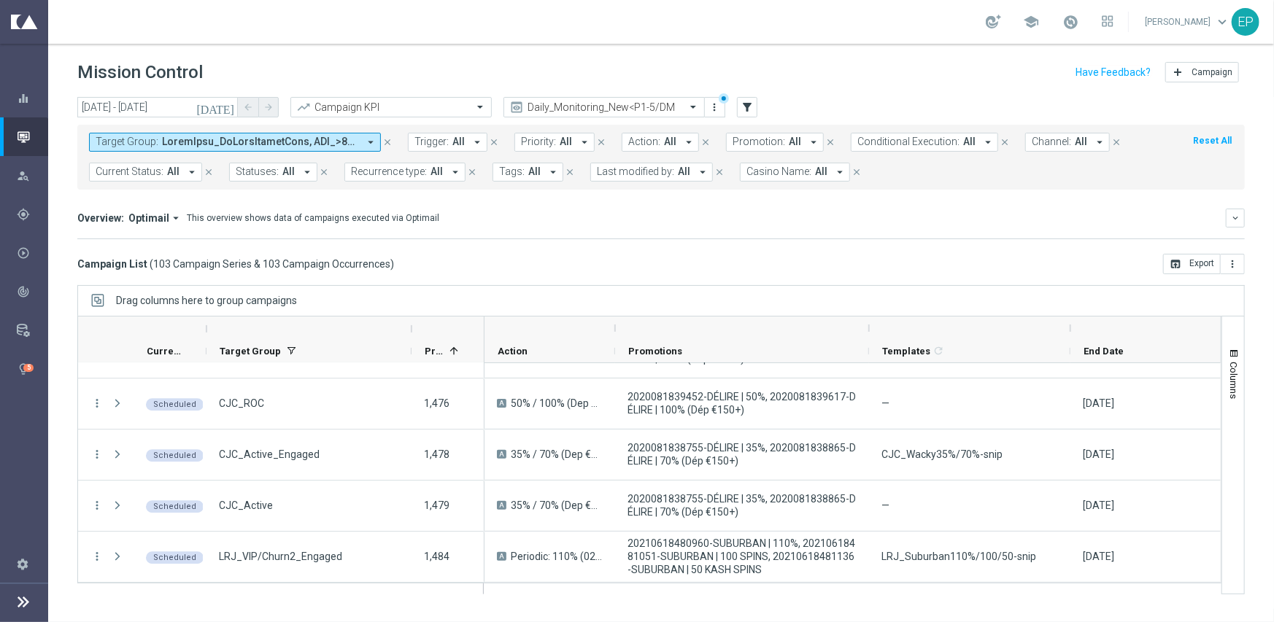
scroll to position [2393, 0]
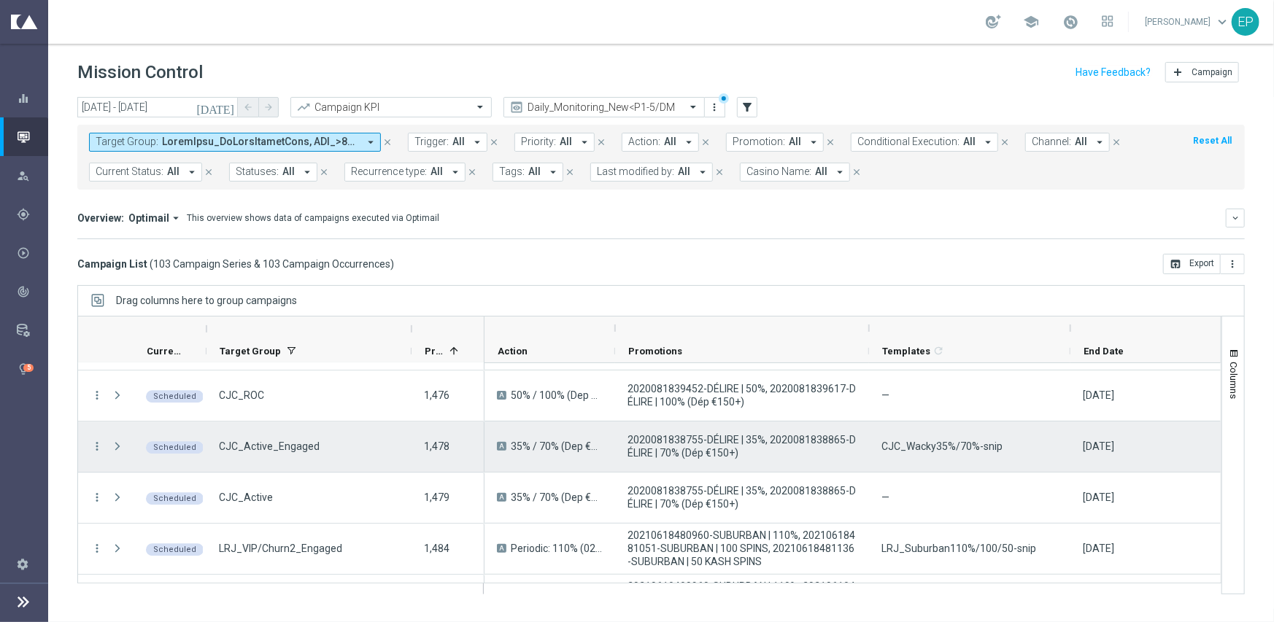
click at [916, 447] on span "CJC_Wacky35%/70%-snip" at bounding box center [942, 446] width 121 height 13
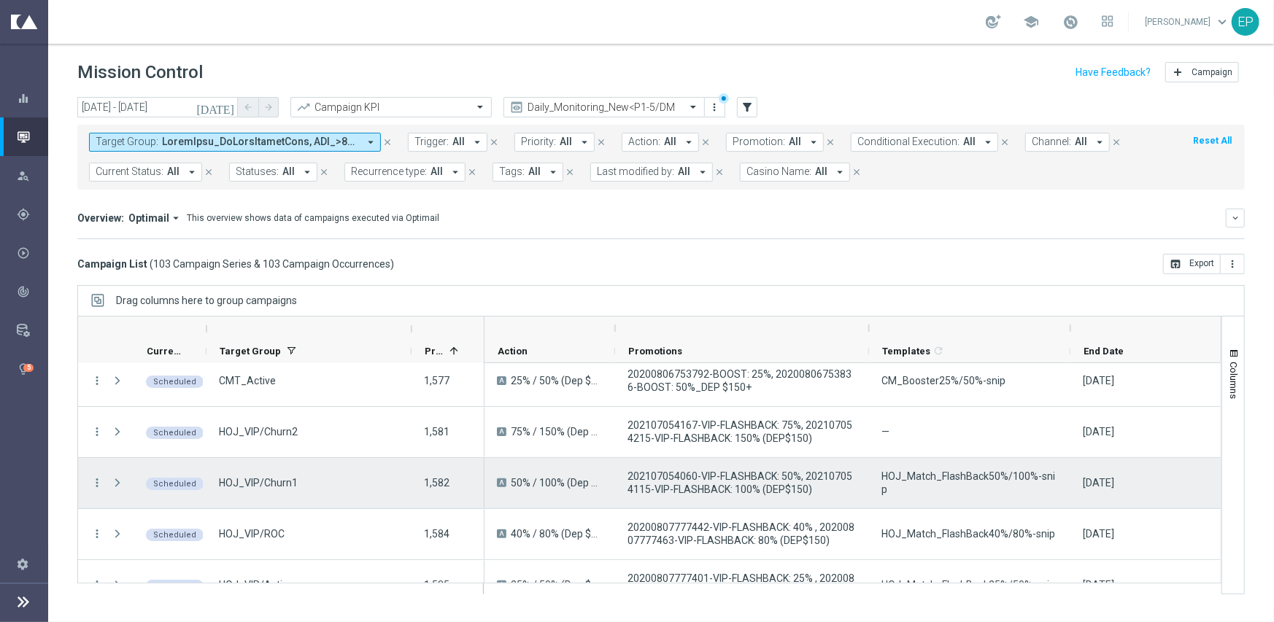
scroll to position [3561, 0]
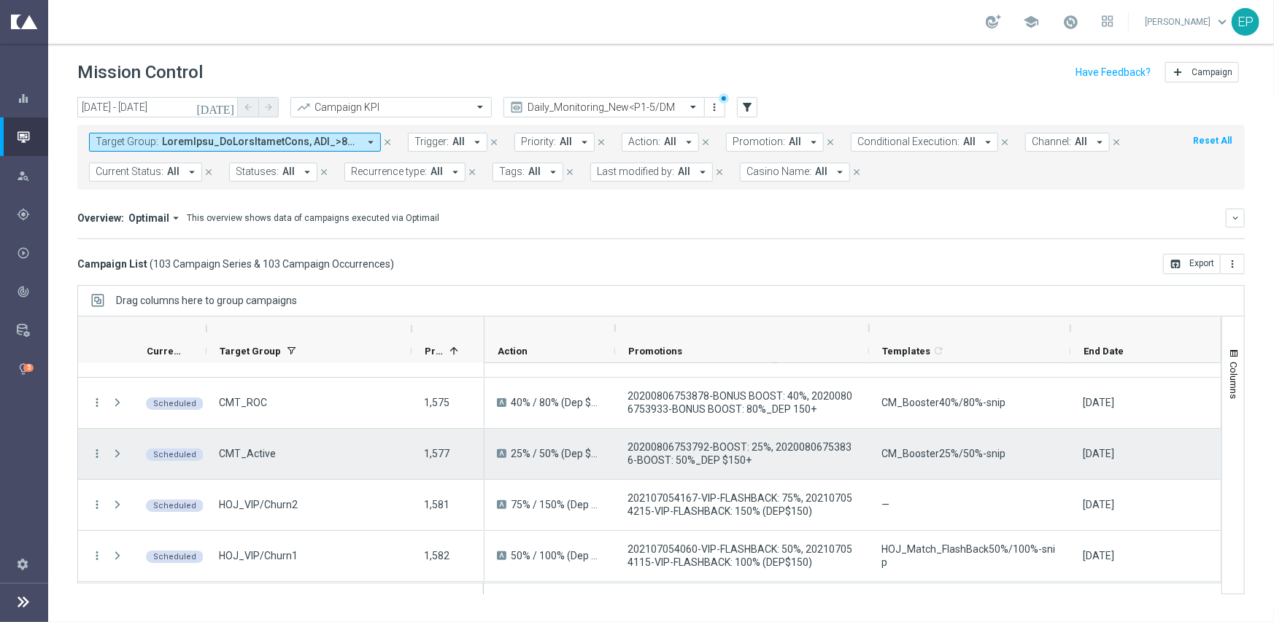
click at [910, 447] on span "CM_Booster25%/50%-snip" at bounding box center [944, 453] width 124 height 13
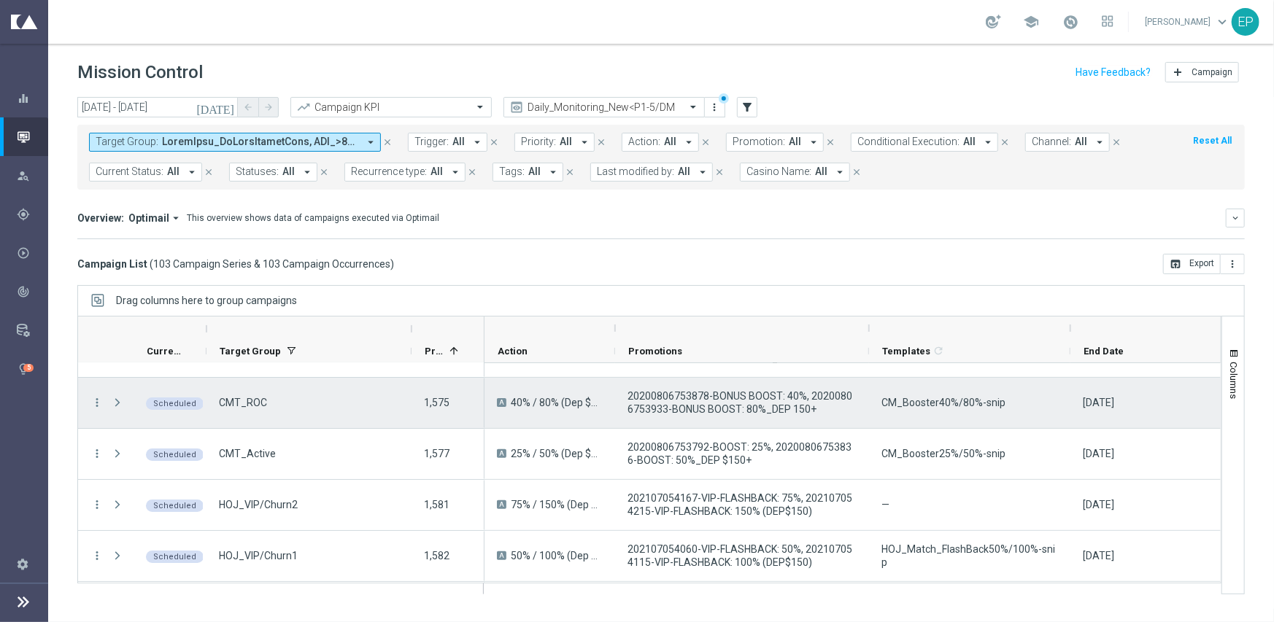
click at [952, 402] on span "CM_Booster40%/80%-snip" at bounding box center [944, 402] width 124 height 13
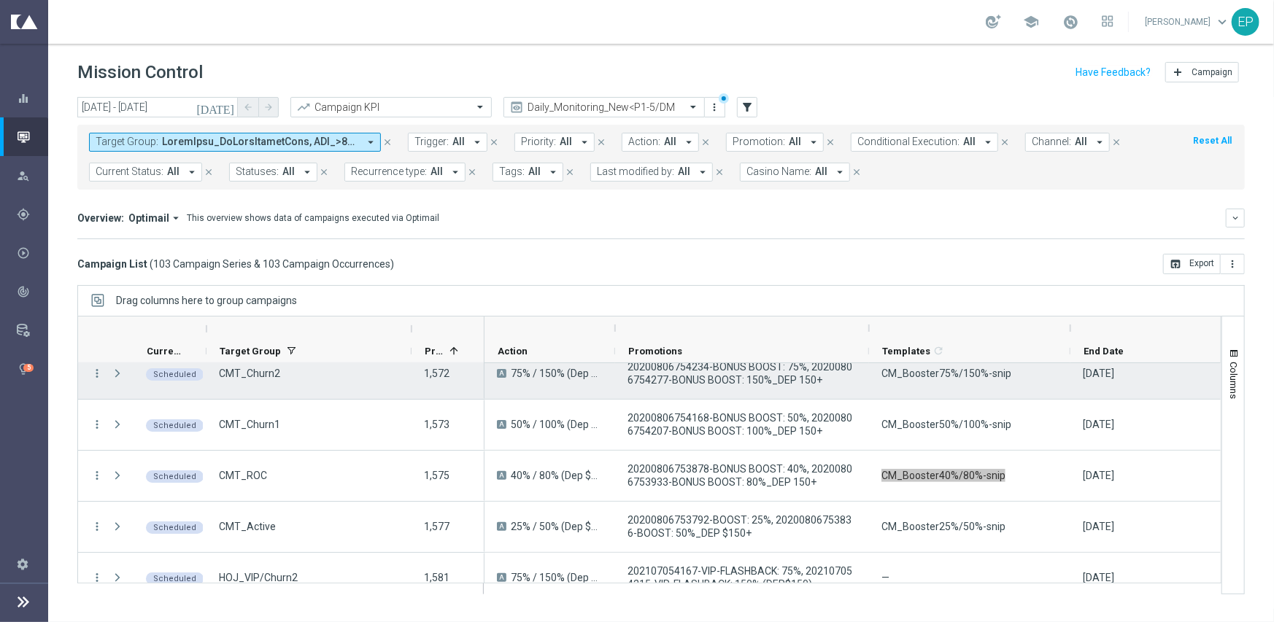
scroll to position [3415, 0]
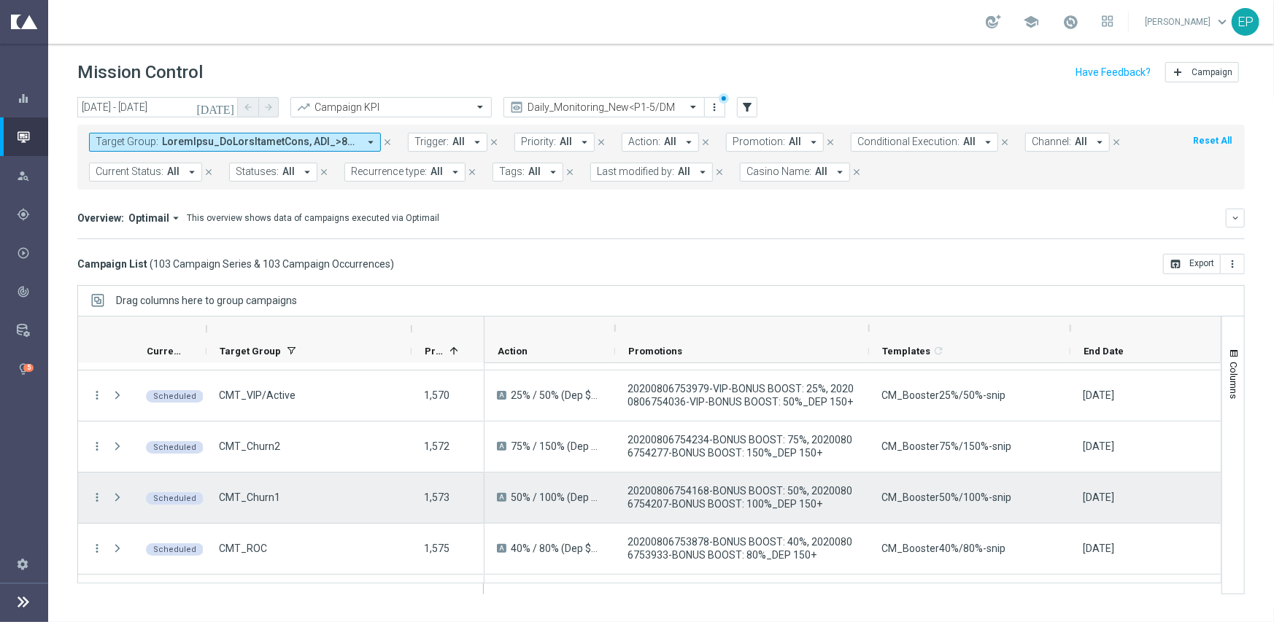
click at [946, 495] on span "CM_Booster50%/100%-snip" at bounding box center [947, 497] width 130 height 13
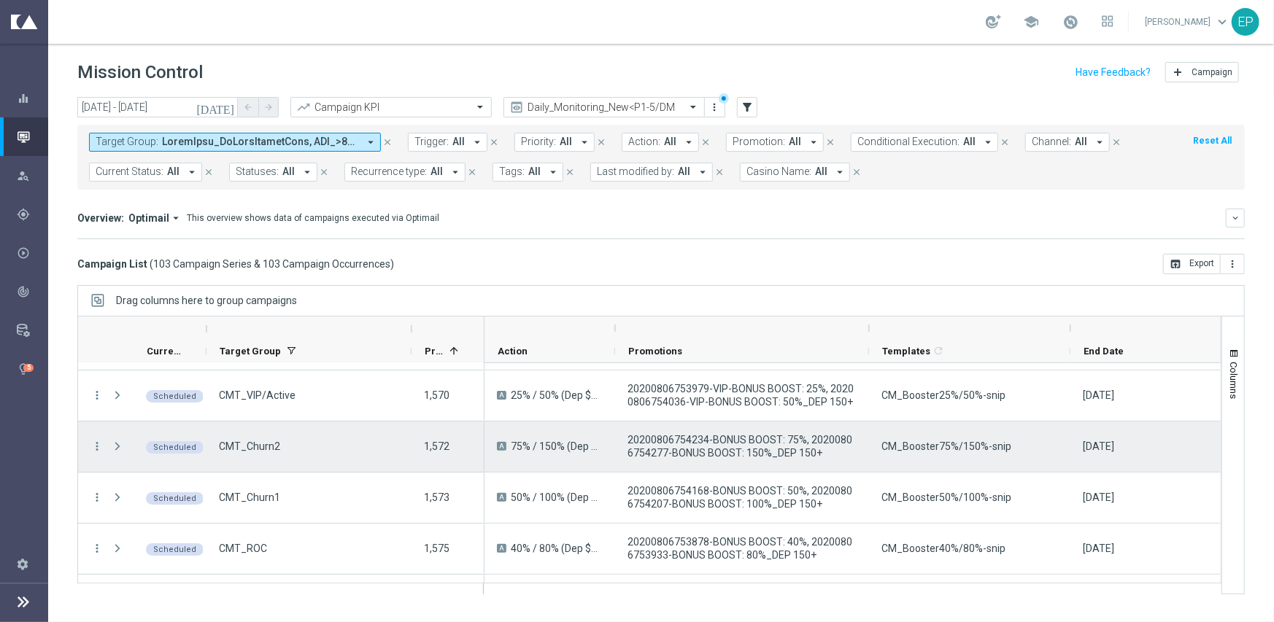
click at [938, 441] on span "CM_Booster75%/150%-snip" at bounding box center [947, 446] width 130 height 13
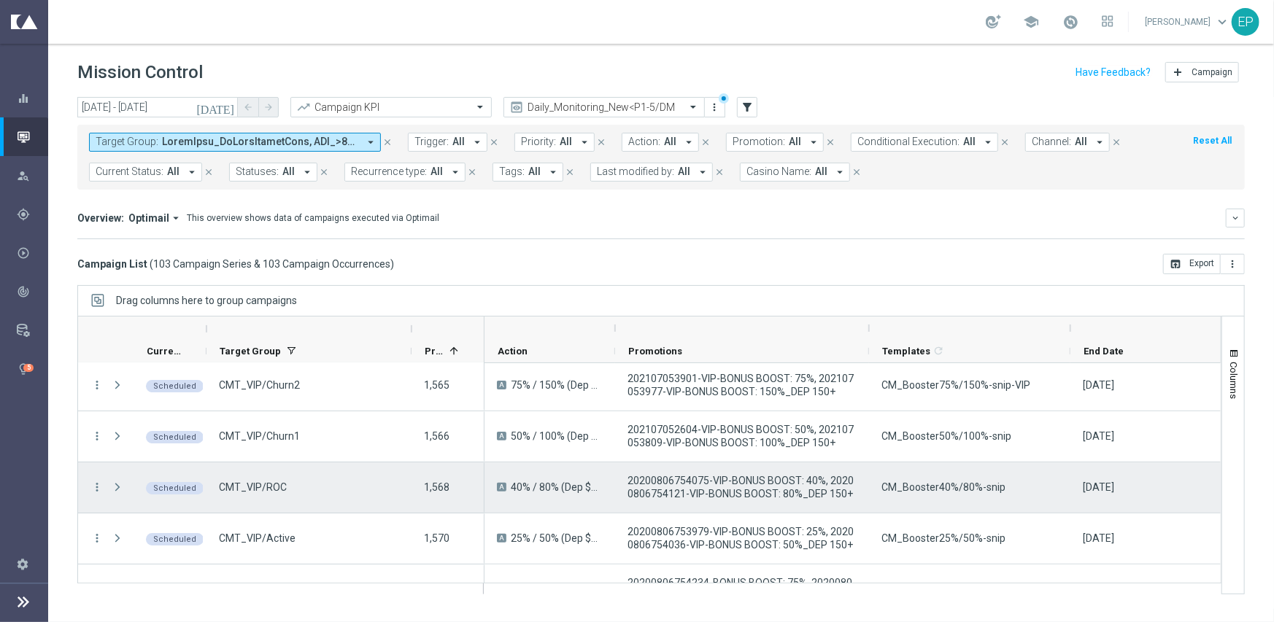
scroll to position [3269, 0]
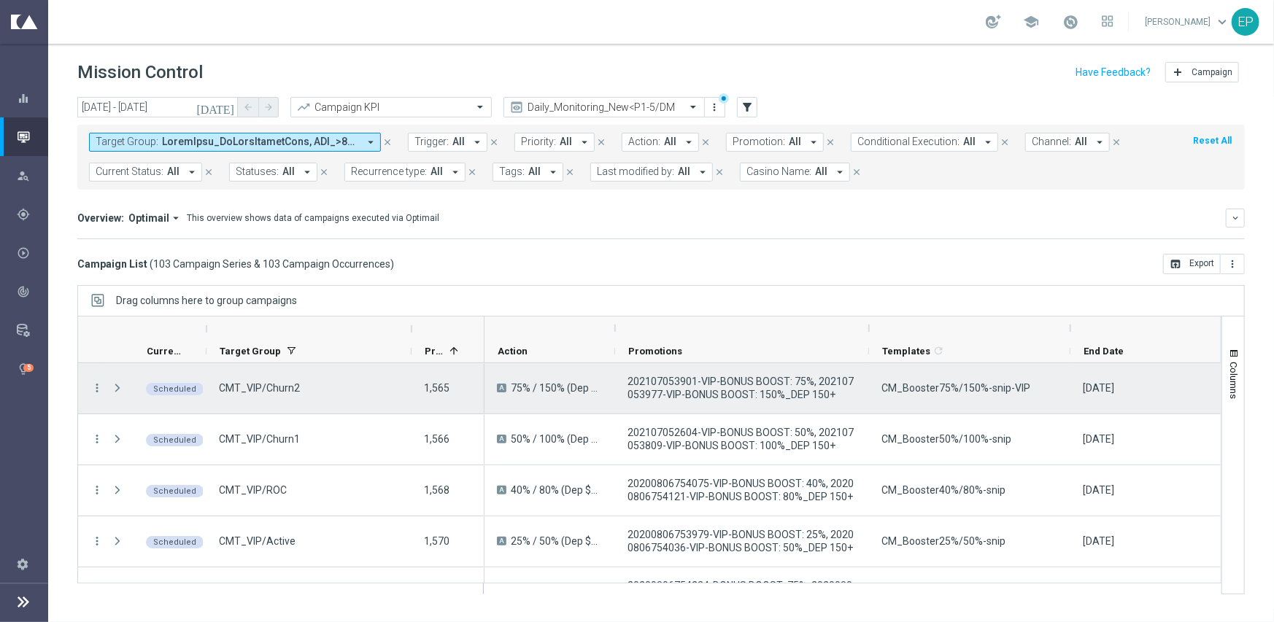
click at [994, 390] on span "CM_Booster75%/150%-snip-VIP" at bounding box center [956, 388] width 149 height 13
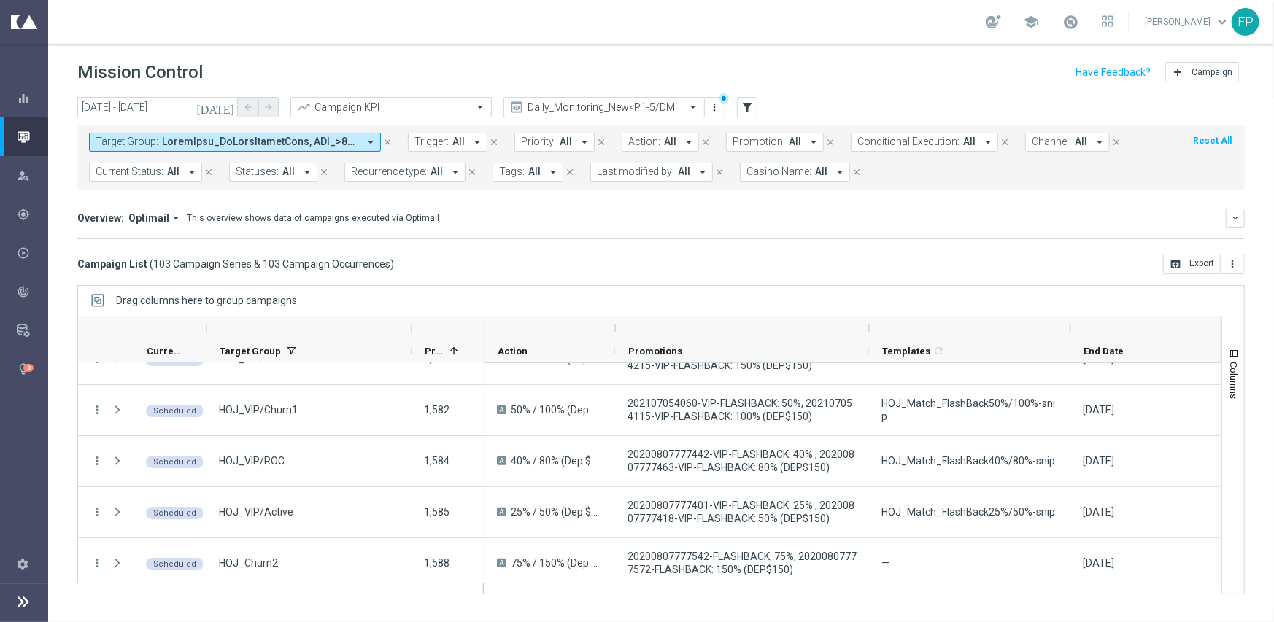
scroll to position [3678, 0]
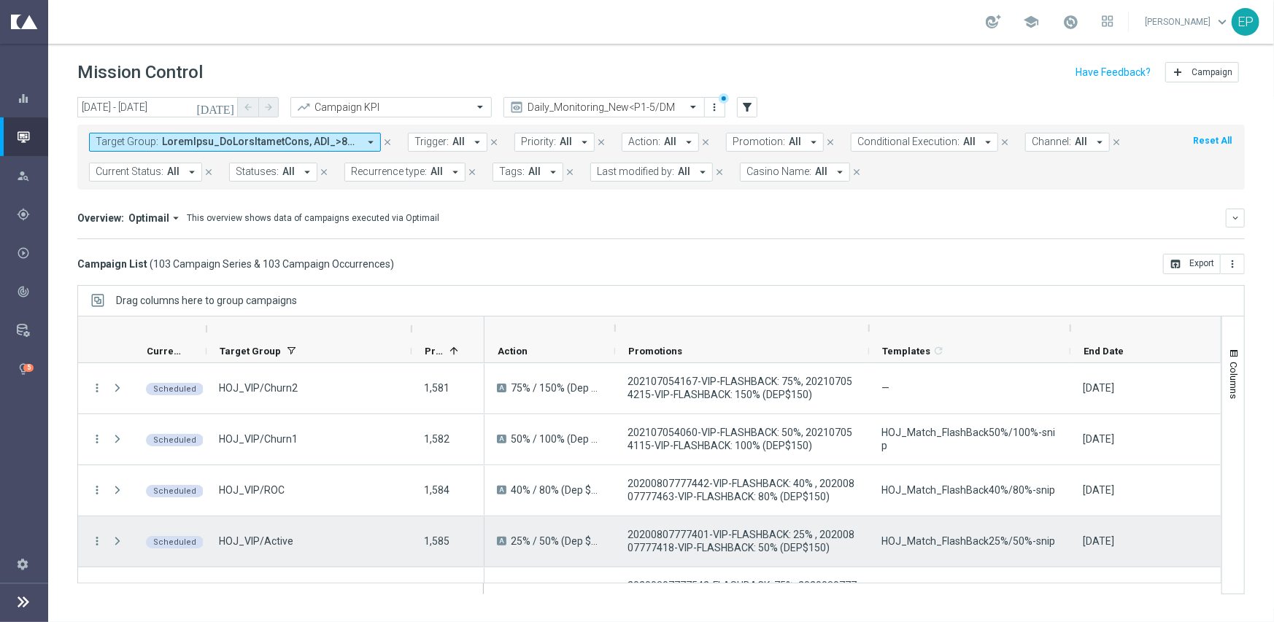
click at [926, 539] on span "HOJ_Match_FlashBack25%/50%-snip" at bounding box center [969, 541] width 174 height 13
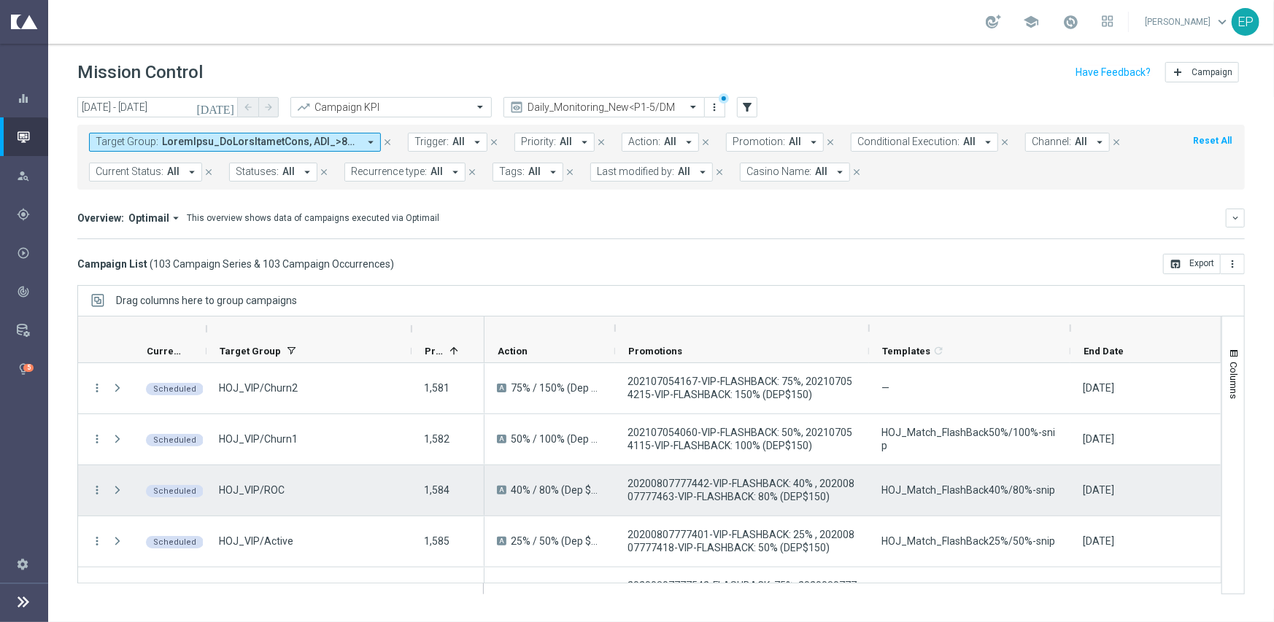
click at [952, 488] on span "HOJ_Match_FlashBack40%/80%-snip" at bounding box center [969, 490] width 174 height 13
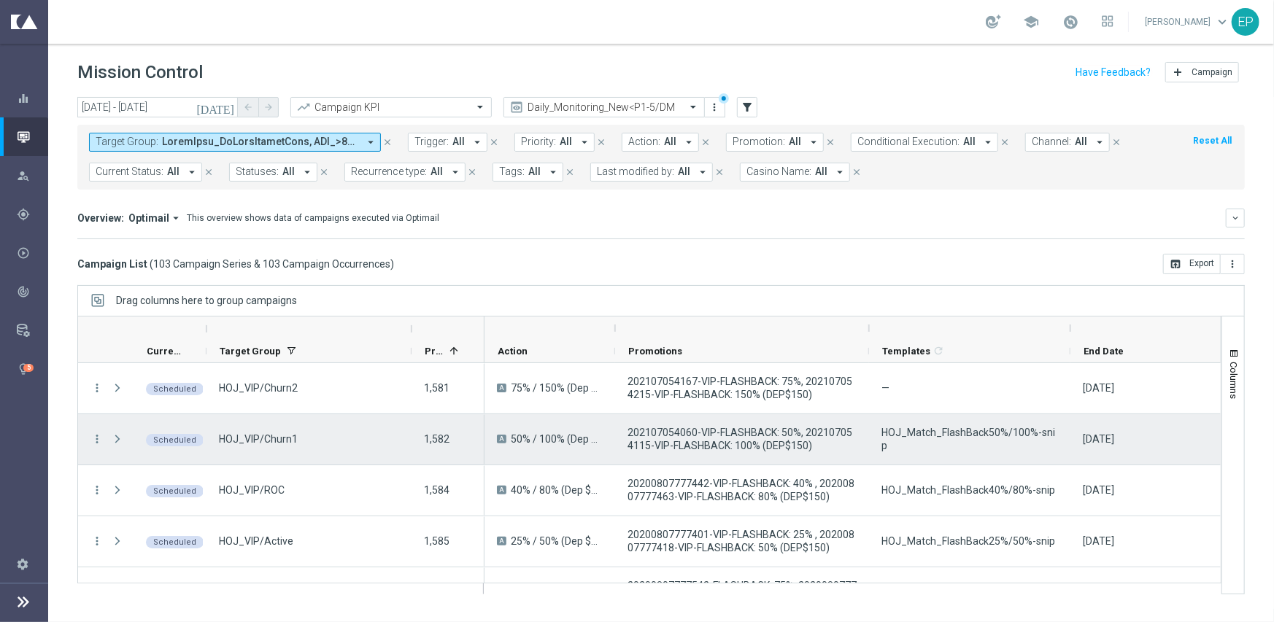
click at [957, 432] on span "HOJ_Match_FlashBack50%/100%-snip" at bounding box center [970, 439] width 177 height 26
click at [958, 432] on span "HOJ_Match_FlashBack50%/100%-snip" at bounding box center [970, 439] width 177 height 26
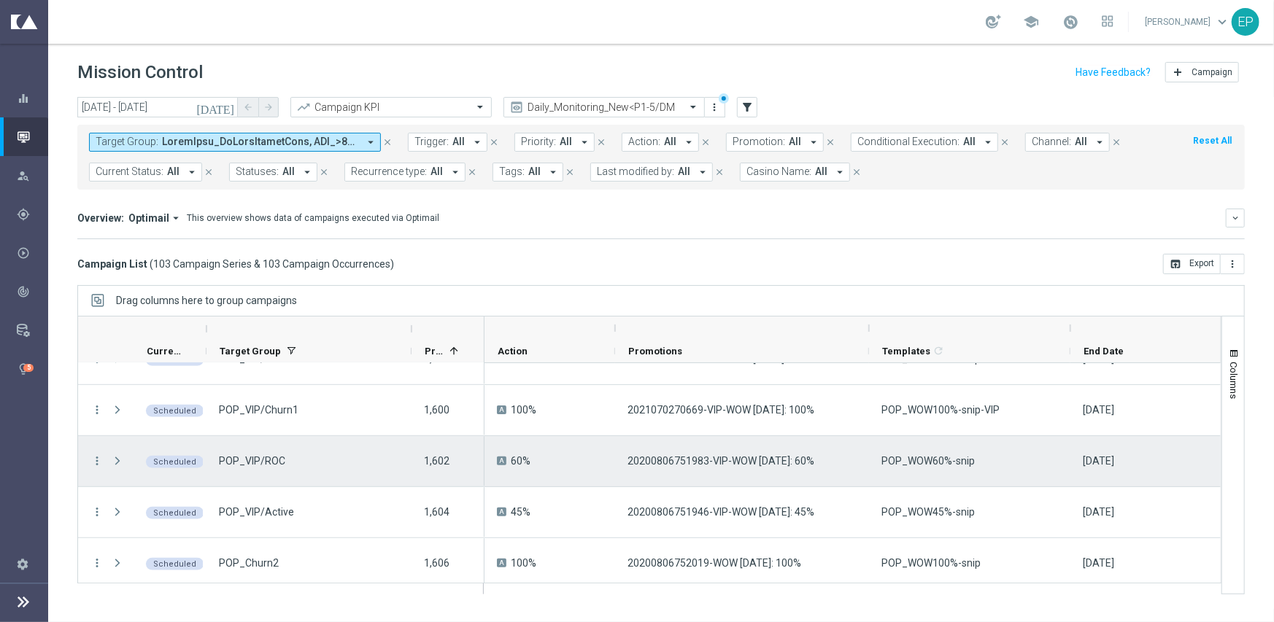
scroll to position [4043, 0]
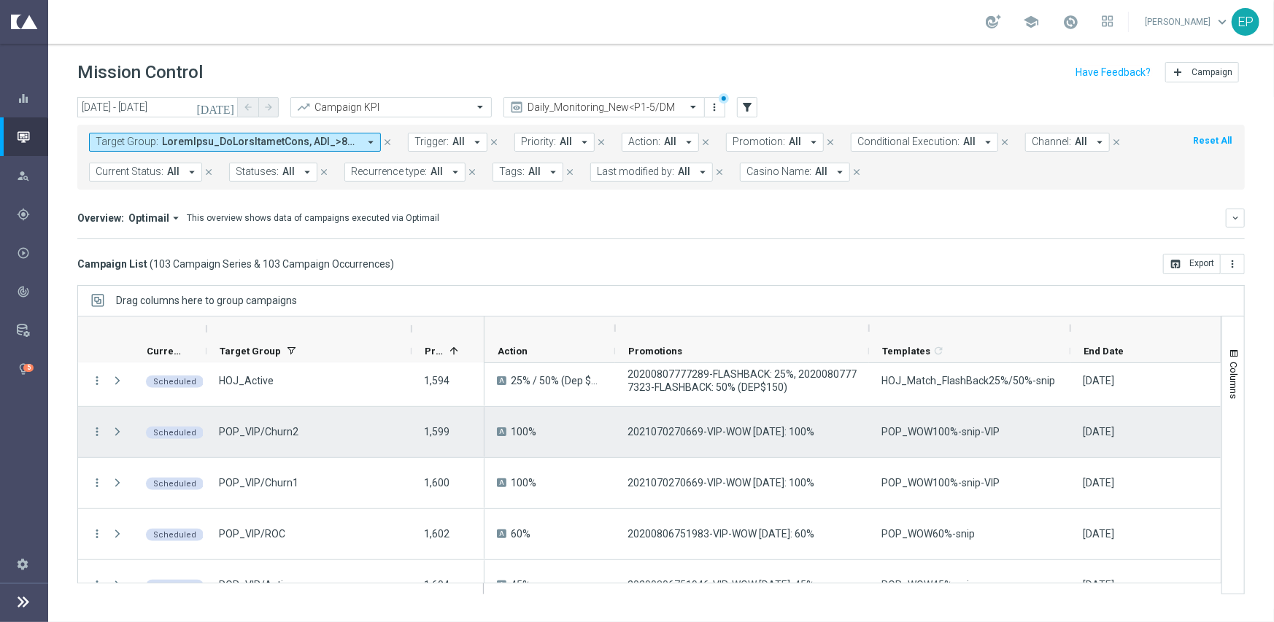
click at [908, 425] on span "POP_WOW100%-snip-VIP" at bounding box center [941, 431] width 118 height 13
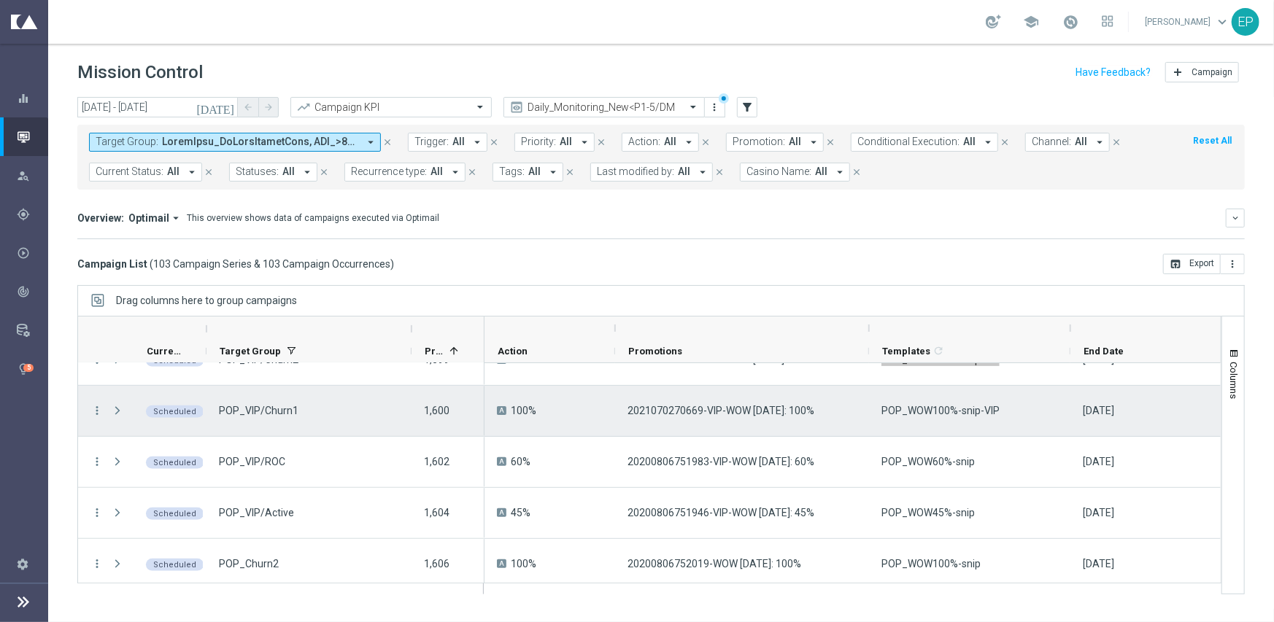
scroll to position [4116, 0]
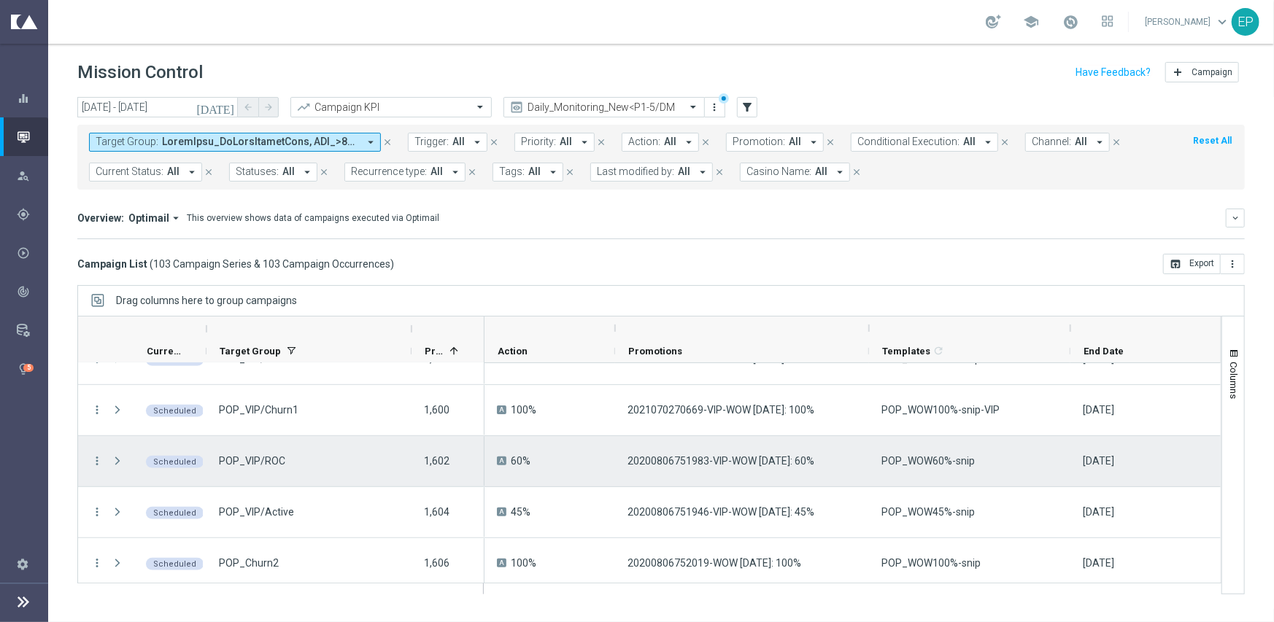
click at [946, 463] on span "POP_WOW60%-snip" at bounding box center [928, 461] width 93 height 13
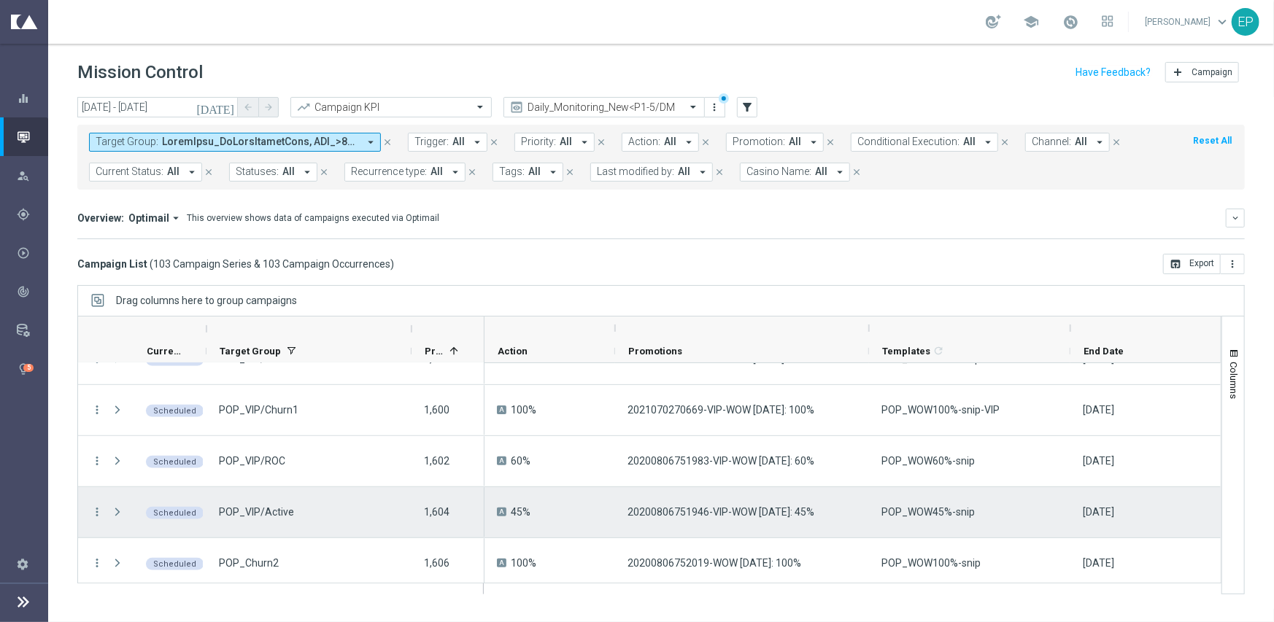
click at [936, 512] on span "POP_WOW45%-snip" at bounding box center [928, 512] width 93 height 13
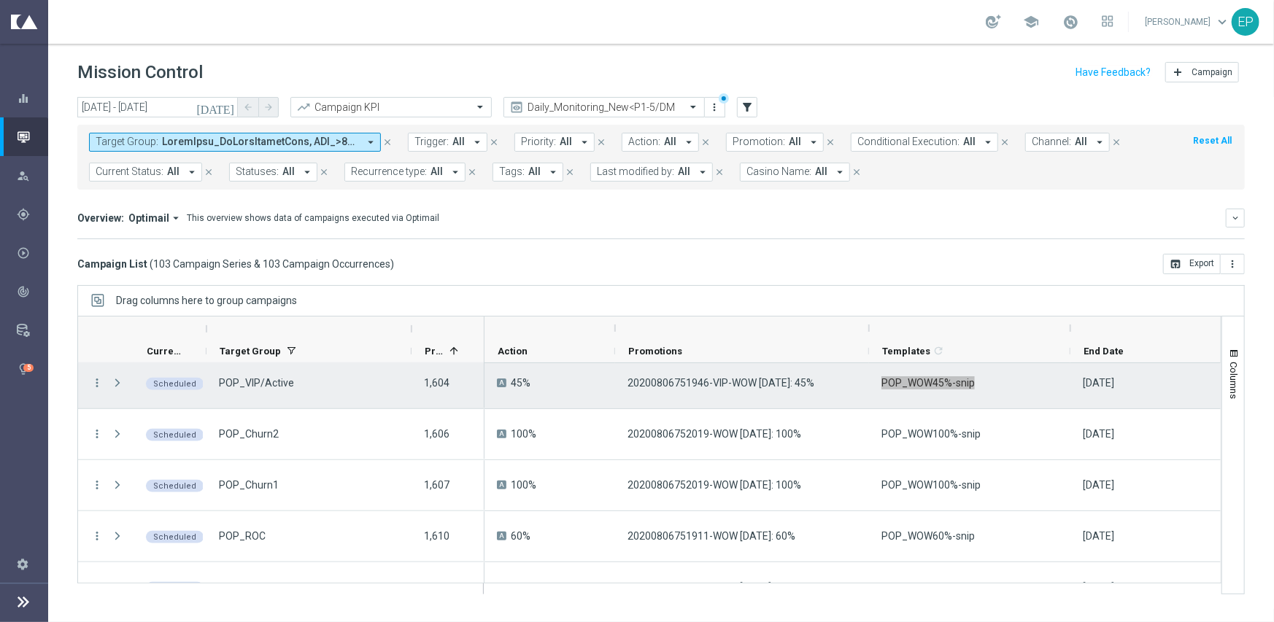
scroll to position [4262, 0]
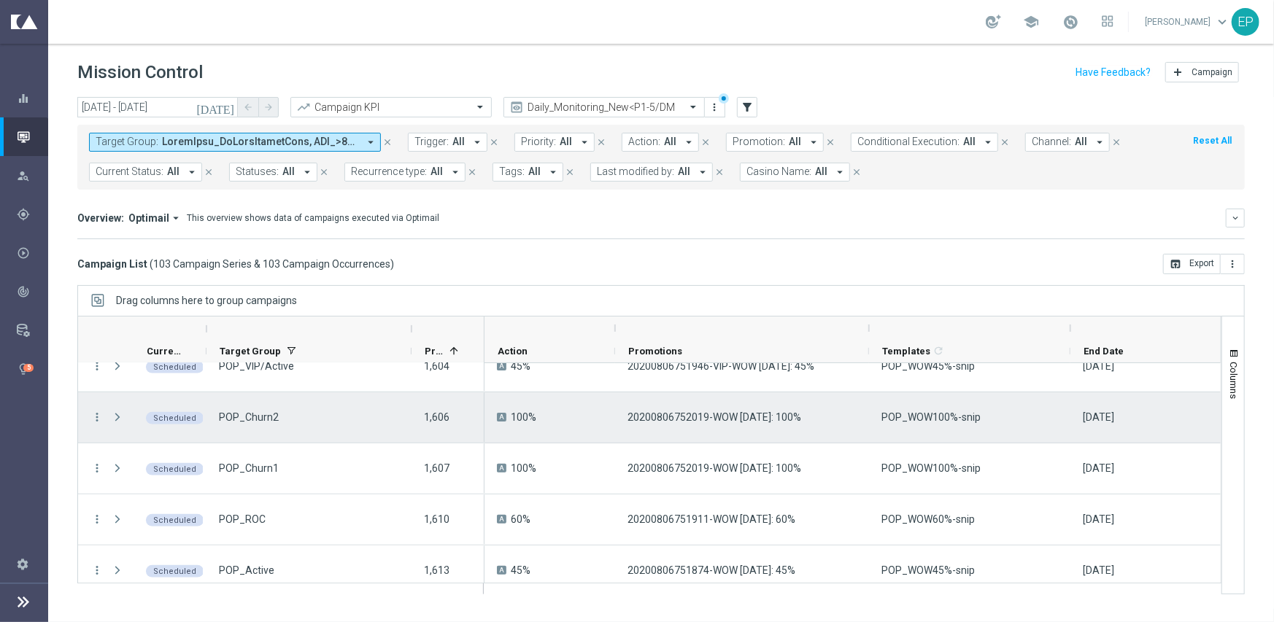
click at [933, 418] on span "POP_WOW100%-snip" at bounding box center [931, 417] width 99 height 13
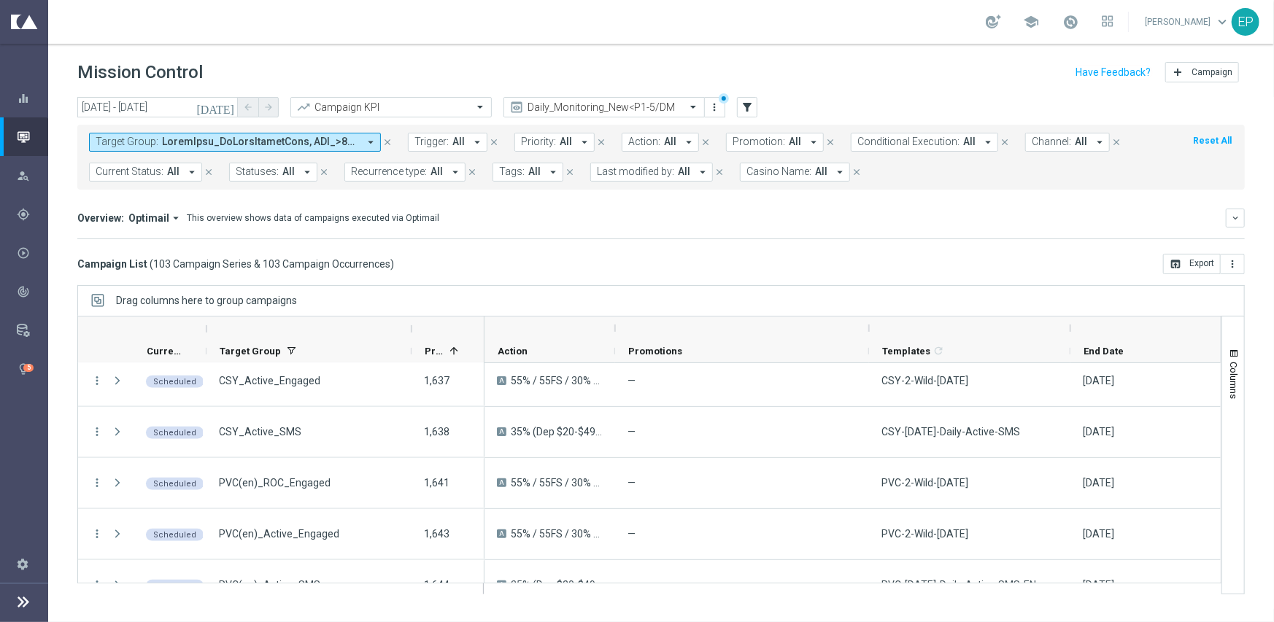
scroll to position [4480, 0]
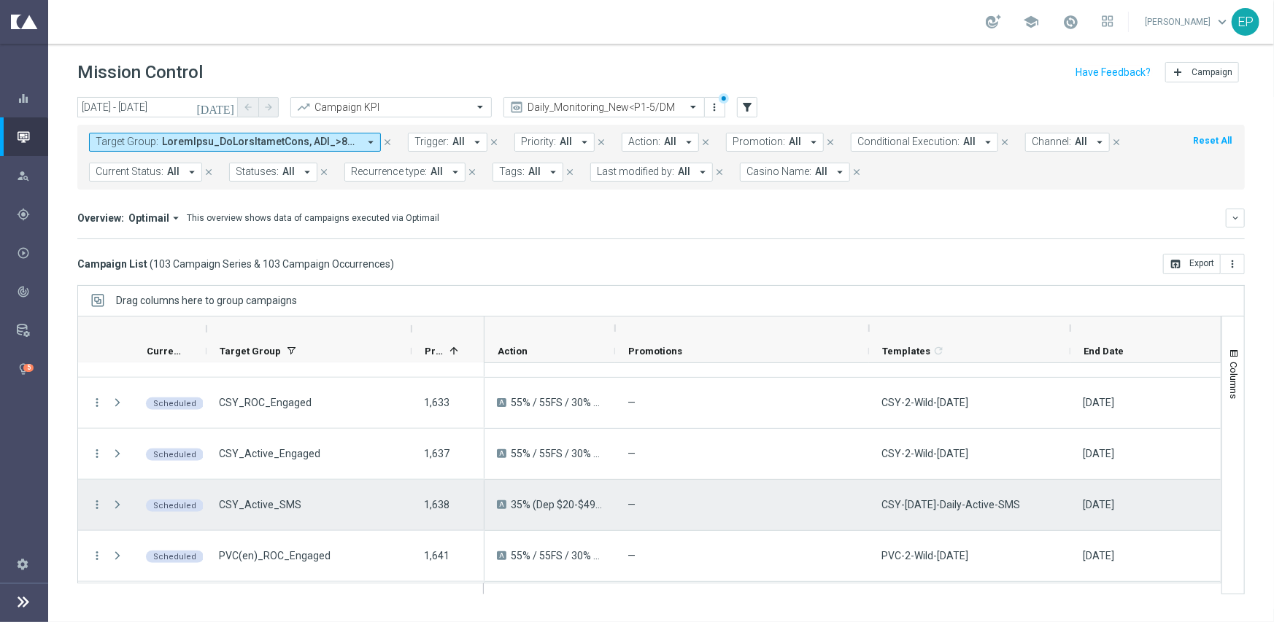
click at [952, 503] on span "CSY-Wednesday-Daily-Active-SMS" at bounding box center [951, 504] width 139 height 13
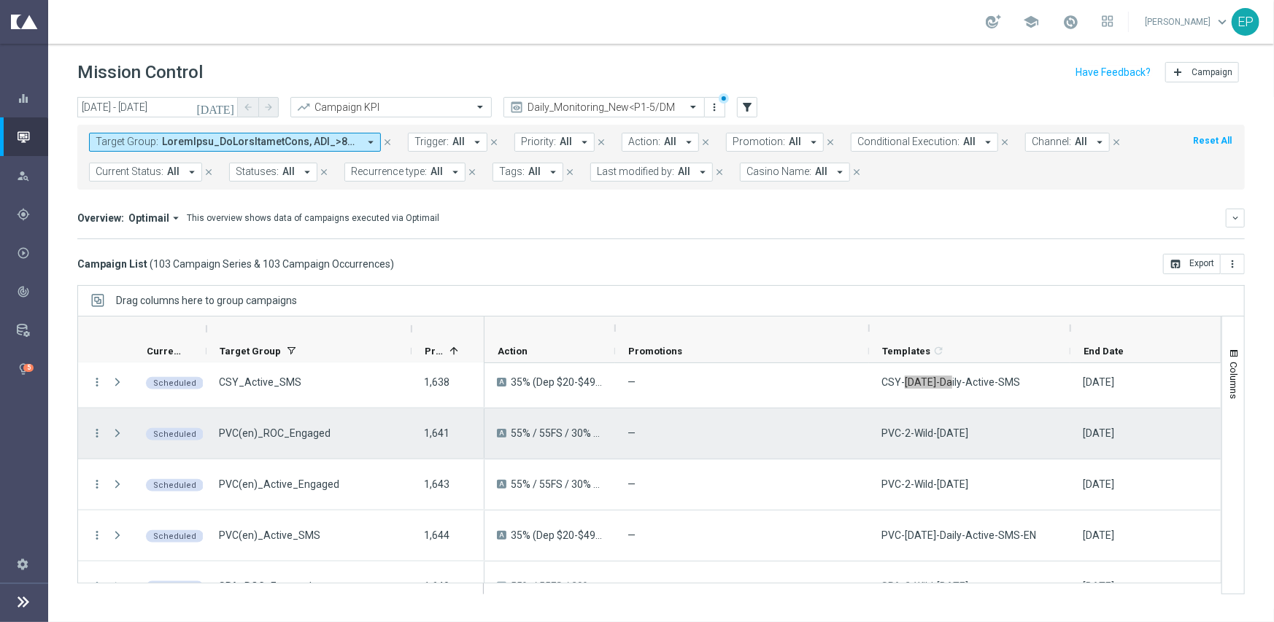
scroll to position [4626, 0]
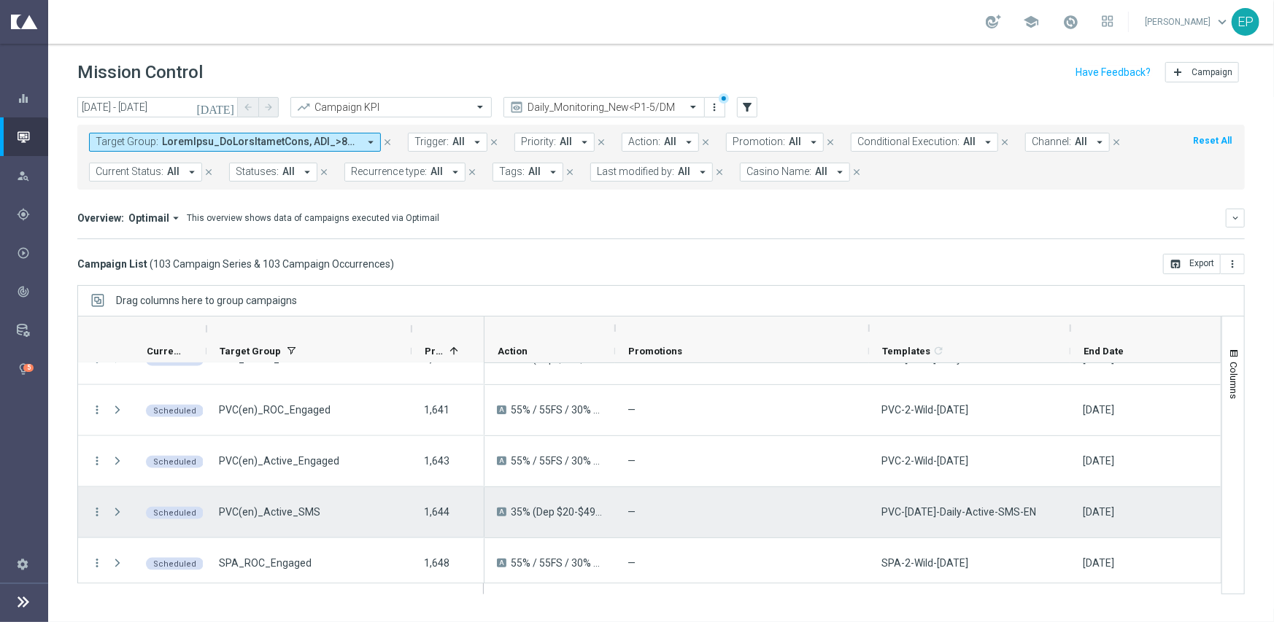
click at [962, 506] on span "PVC-Wednesday-Daily-Active-SMS-EN" at bounding box center [959, 512] width 155 height 13
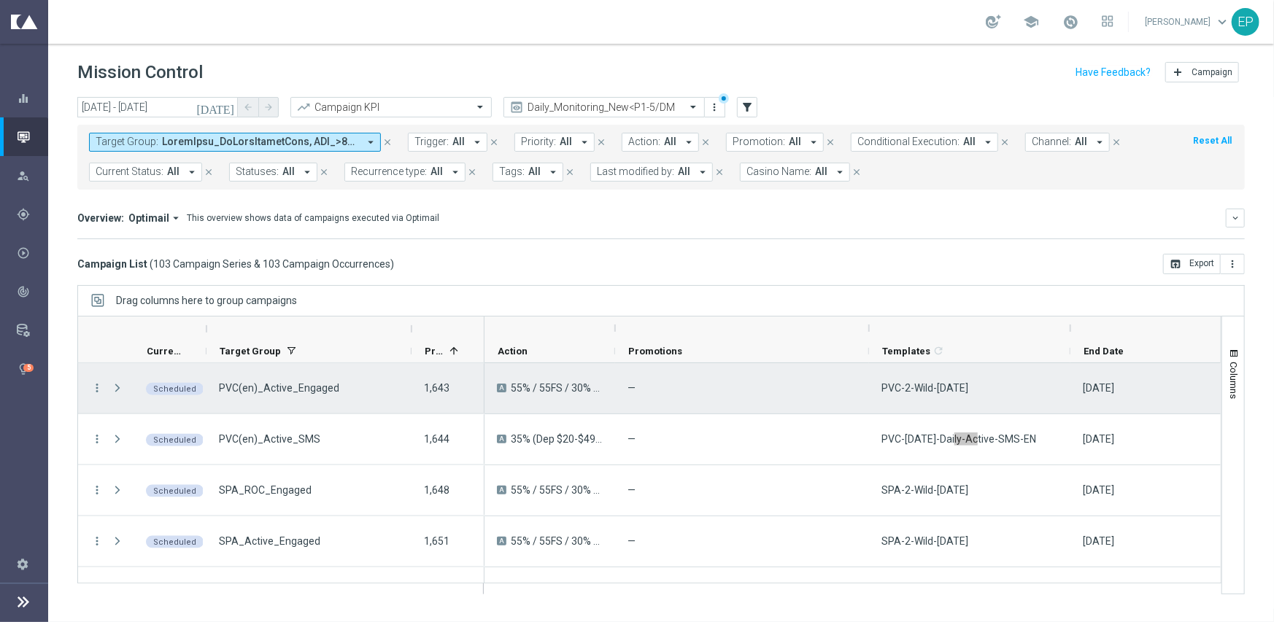
scroll to position [4772, 0]
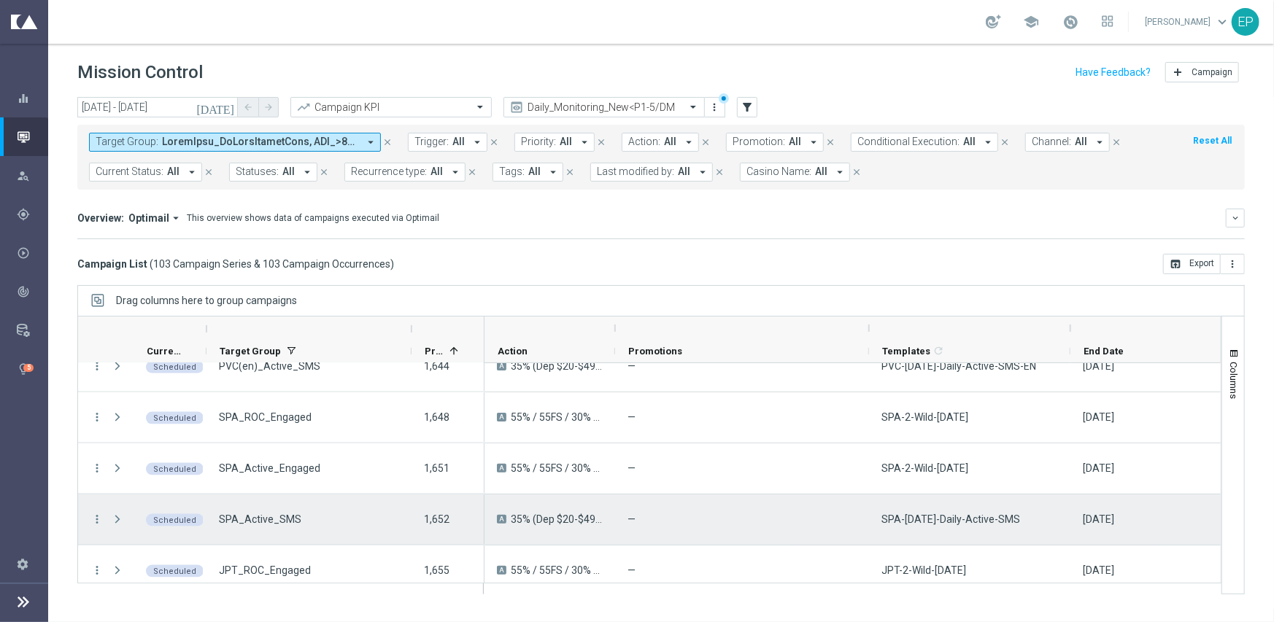
click at [932, 514] on span "SPA-Wednesday-Daily-Active-SMS" at bounding box center [951, 519] width 139 height 13
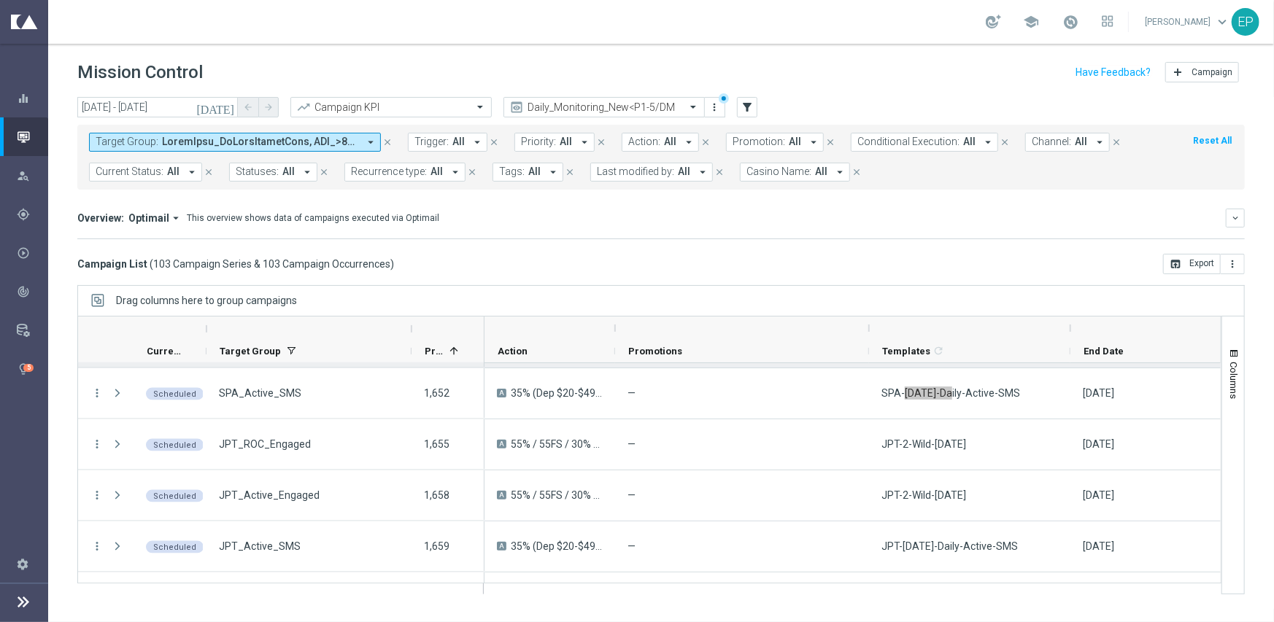
scroll to position [4918, 0]
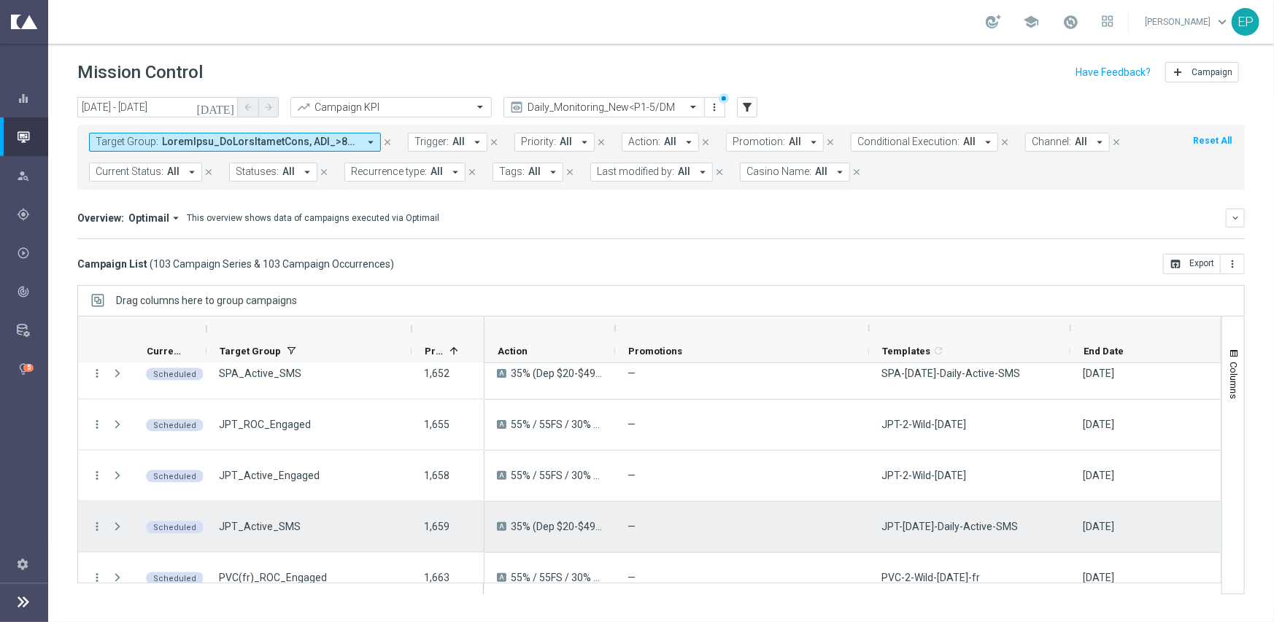
click at [931, 526] on span "JPT-Wednesday-Daily-Active-SMS" at bounding box center [950, 526] width 136 height 13
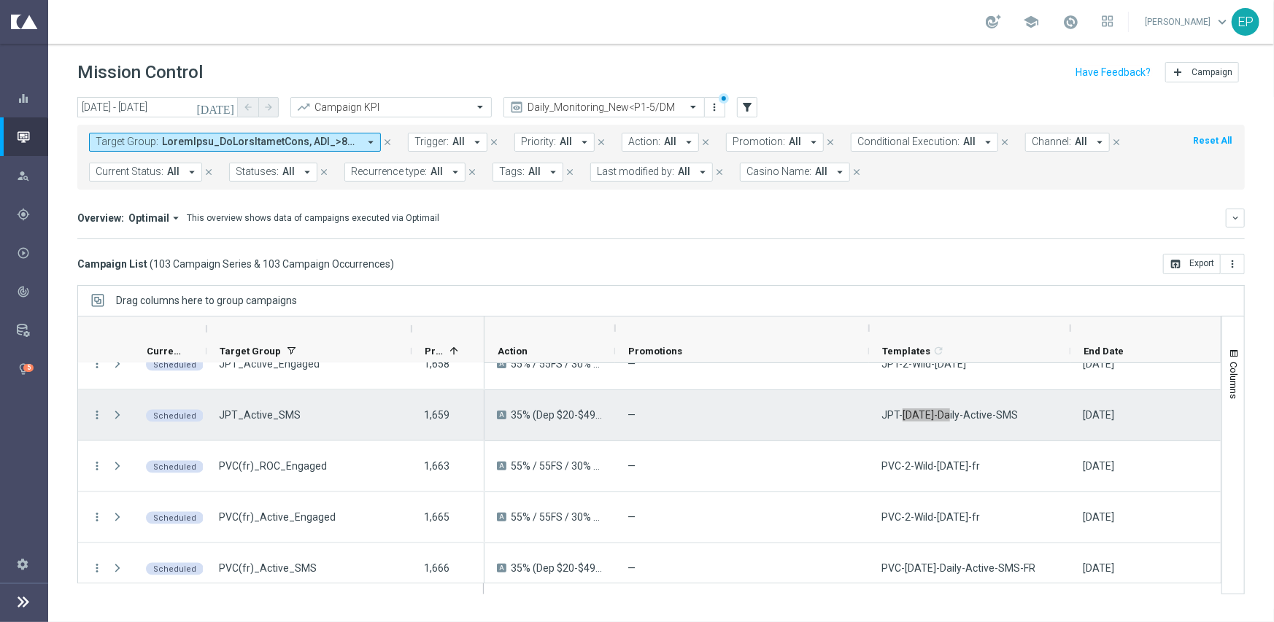
scroll to position [5041, 0]
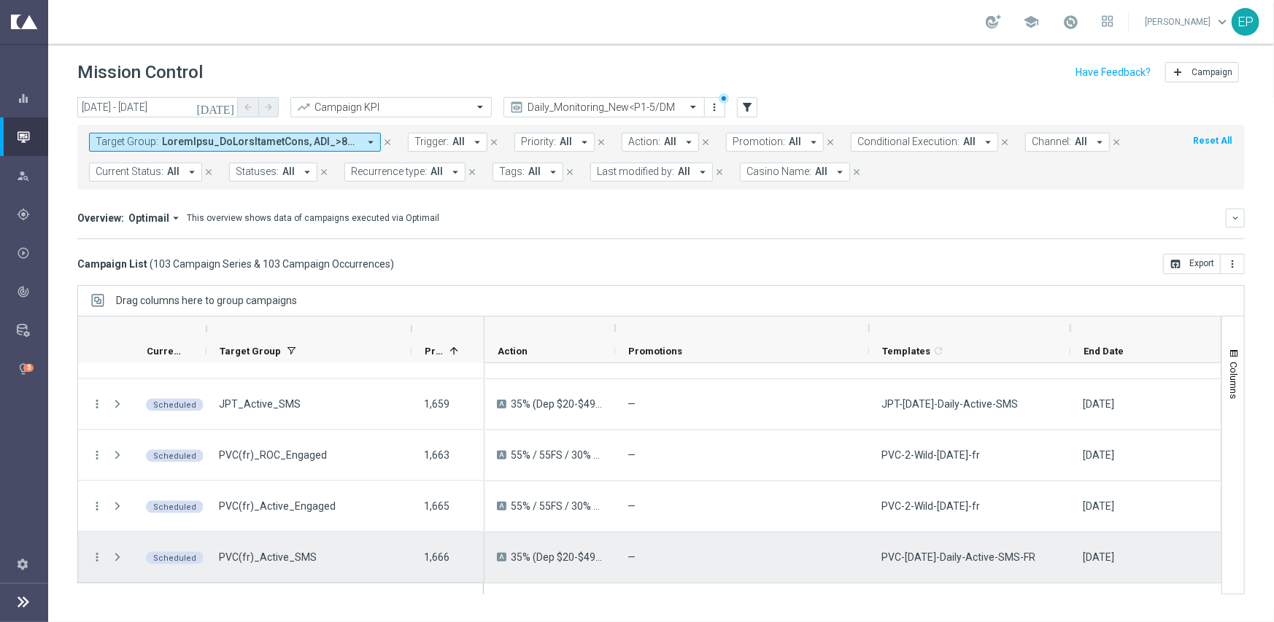
click at [953, 558] on span "PVC-Wednesday-Daily-Active-SMS-FR" at bounding box center [959, 557] width 154 height 13
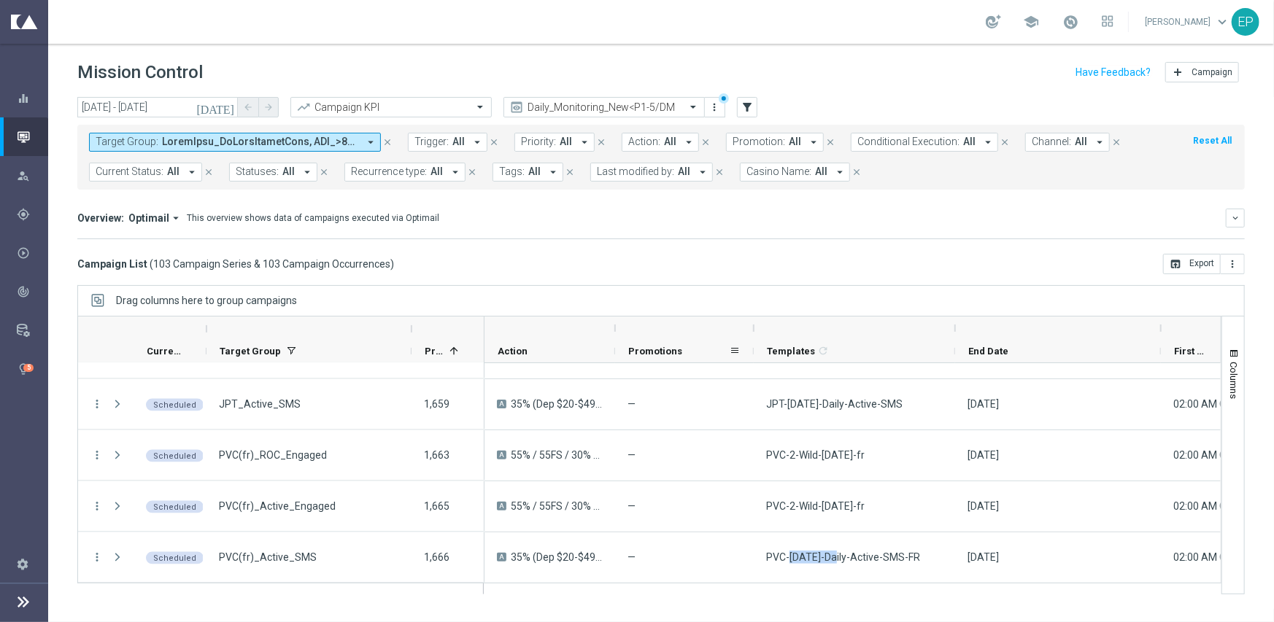
drag, startPoint x: 867, startPoint y: 329, endPoint x: 752, endPoint y: 341, distance: 115.9
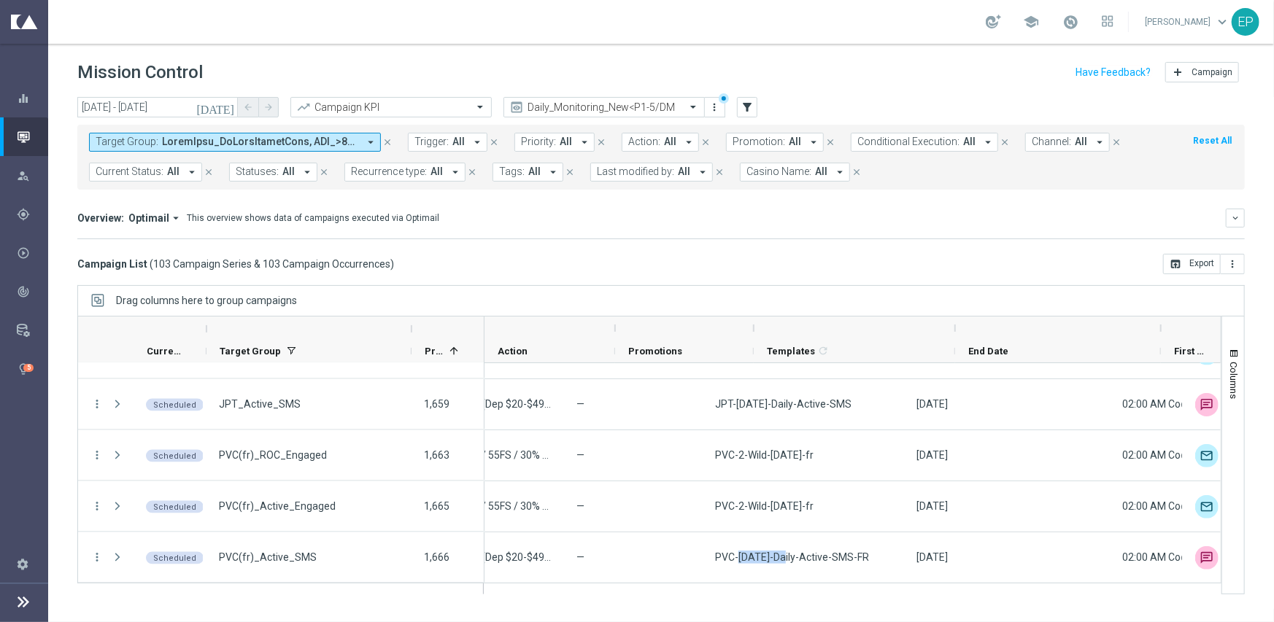
scroll to position [0, 0]
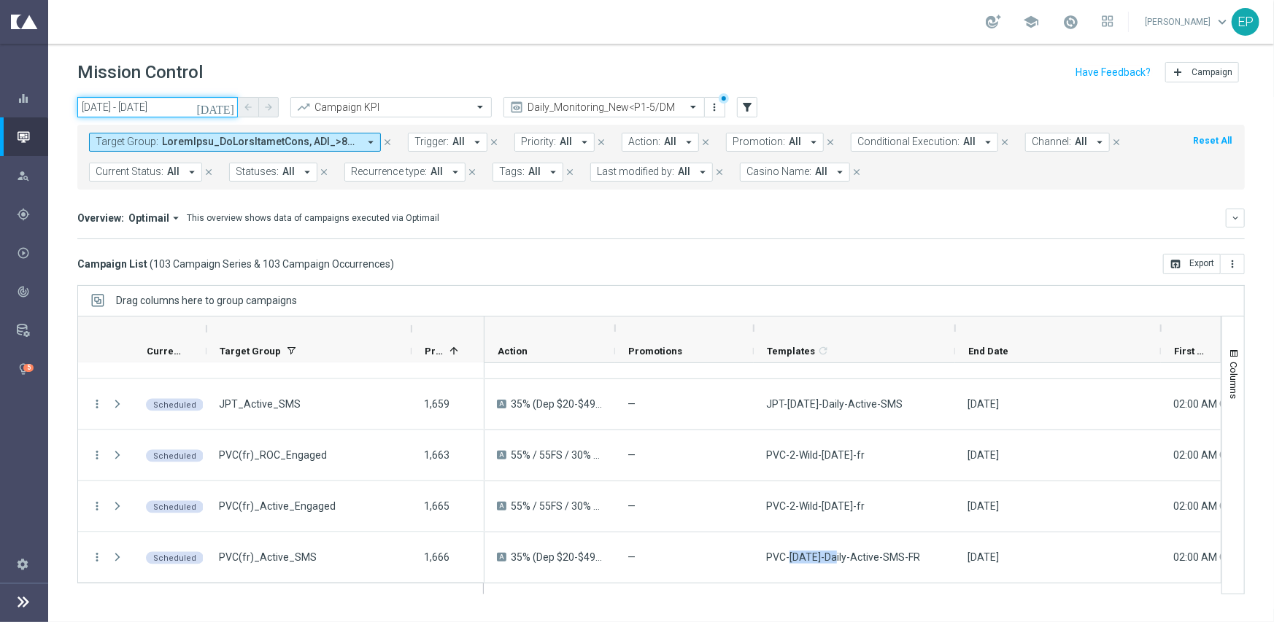
click at [134, 107] on input "[DATE] - [DATE]" at bounding box center [157, 107] width 161 height 20
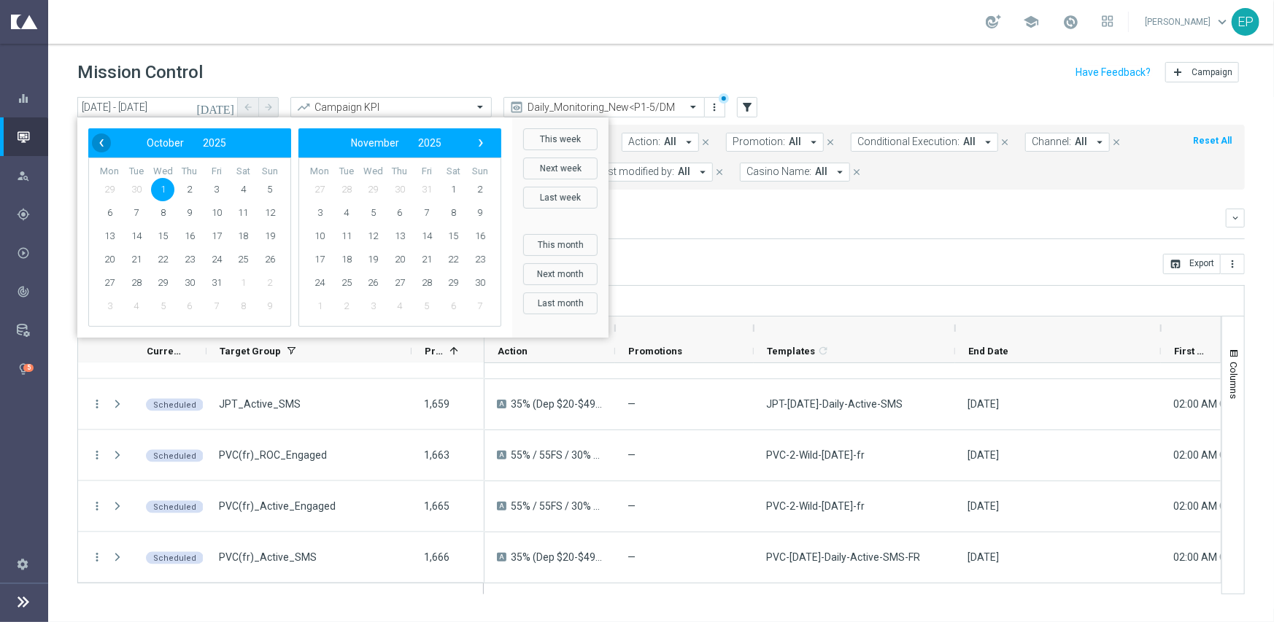
click at [109, 136] on span "‹" at bounding box center [101, 143] width 19 height 19
click at [134, 189] on span "1" at bounding box center [136, 189] width 23 height 23
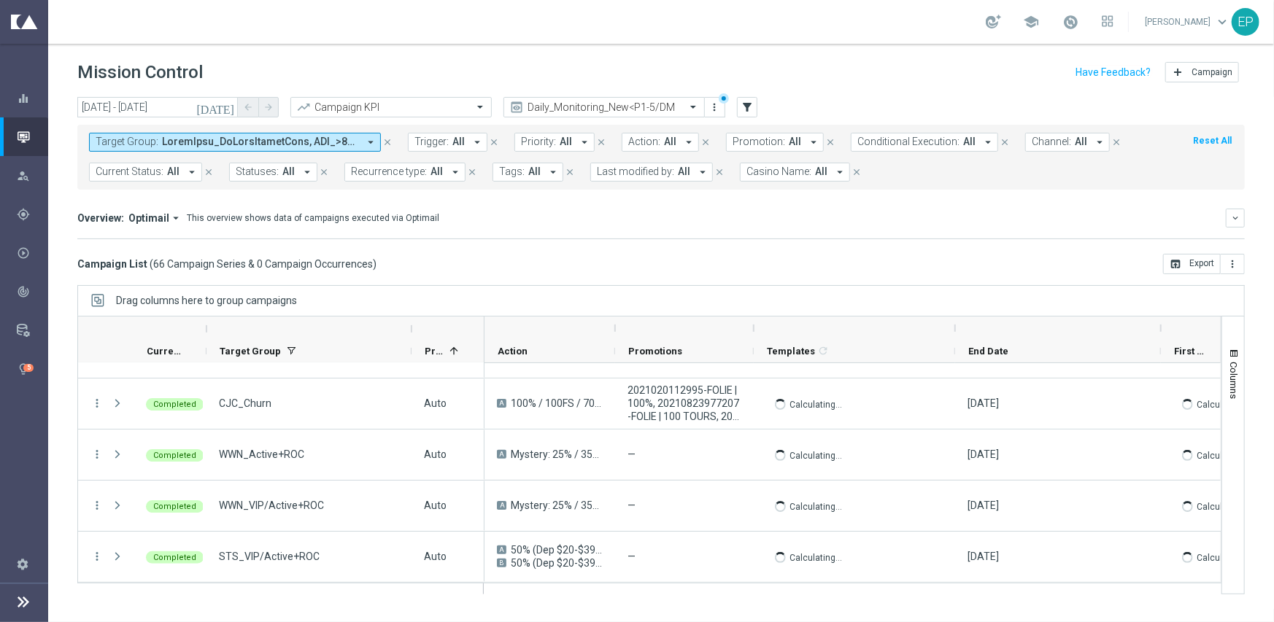
scroll to position [3151, 0]
click at [606, 107] on input "text" at bounding box center [590, 107] width 156 height 12
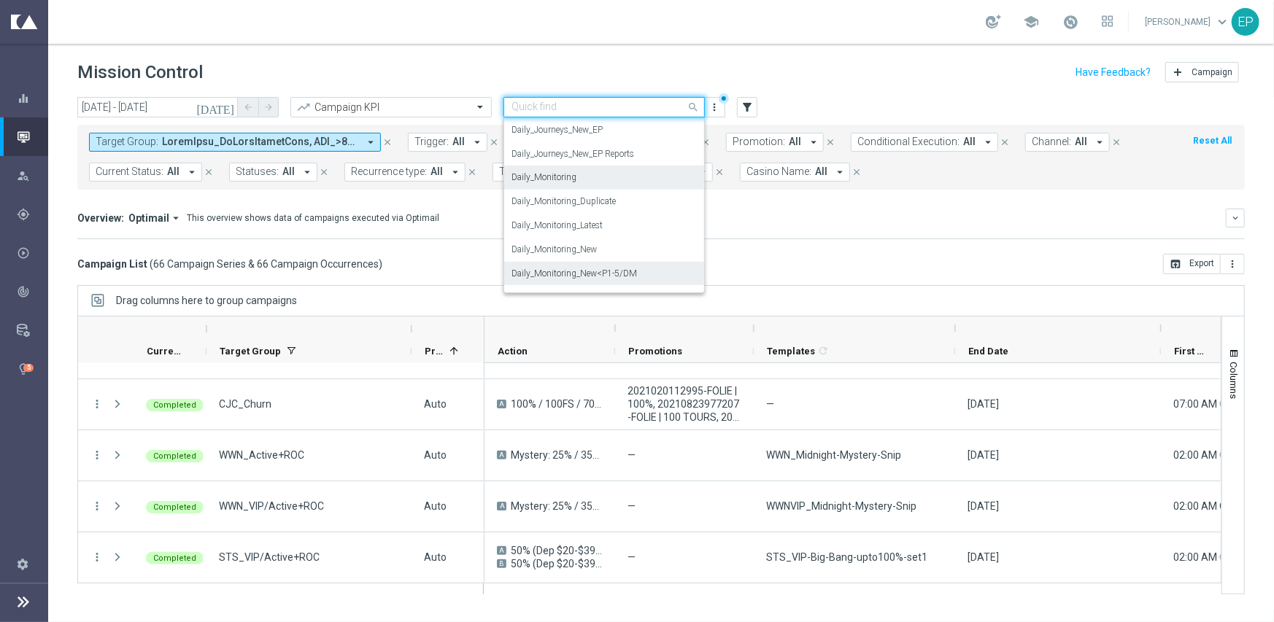
scroll to position [383, 0]
click at [616, 180] on div "Daily_Journeys_New" at bounding box center [604, 178] width 185 height 24
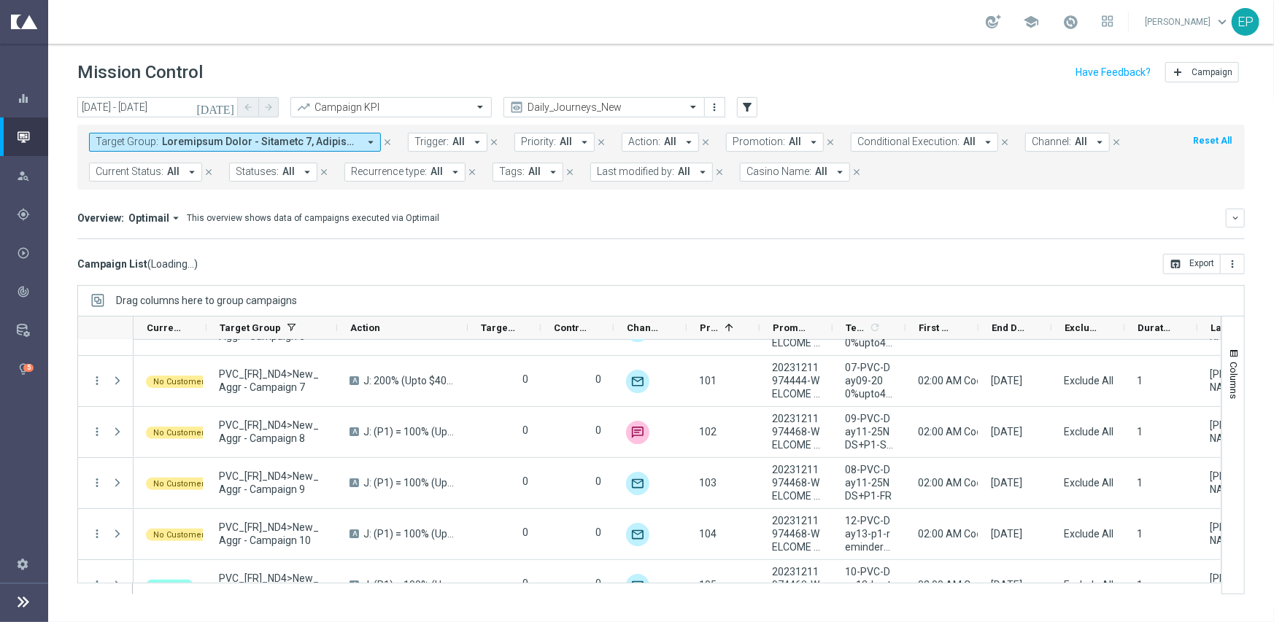
scroll to position [3123, 0]
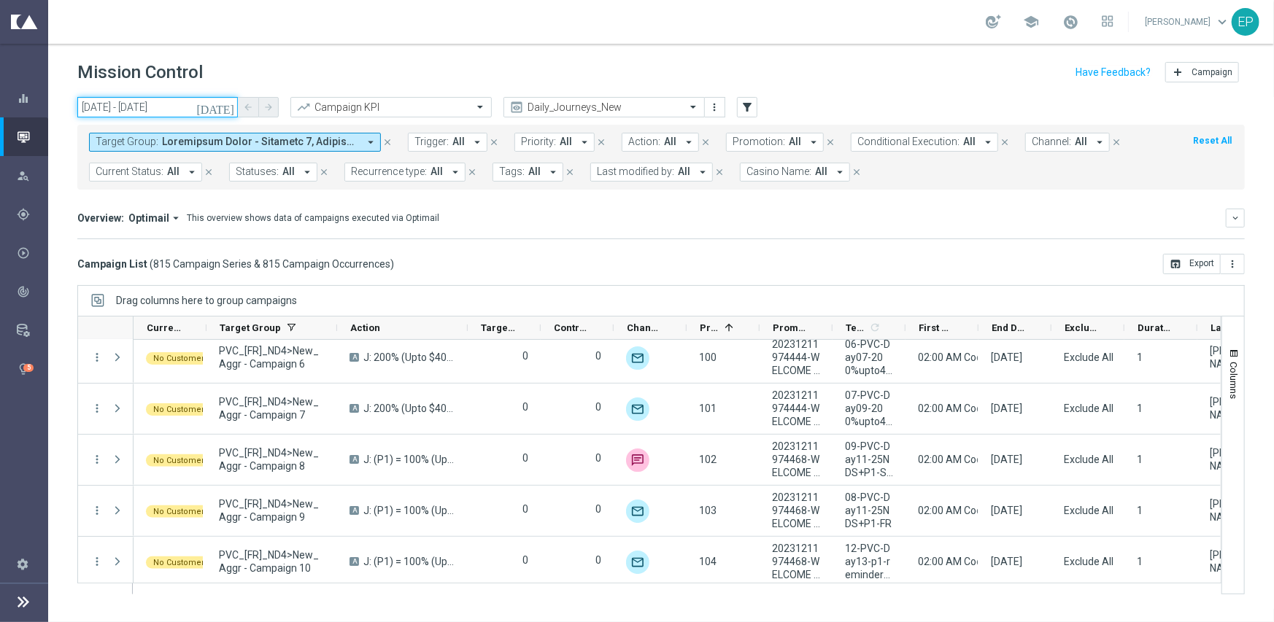
click at [149, 111] on input "01 Jul 2025 - 01 Jul 2025" at bounding box center [157, 107] width 161 height 20
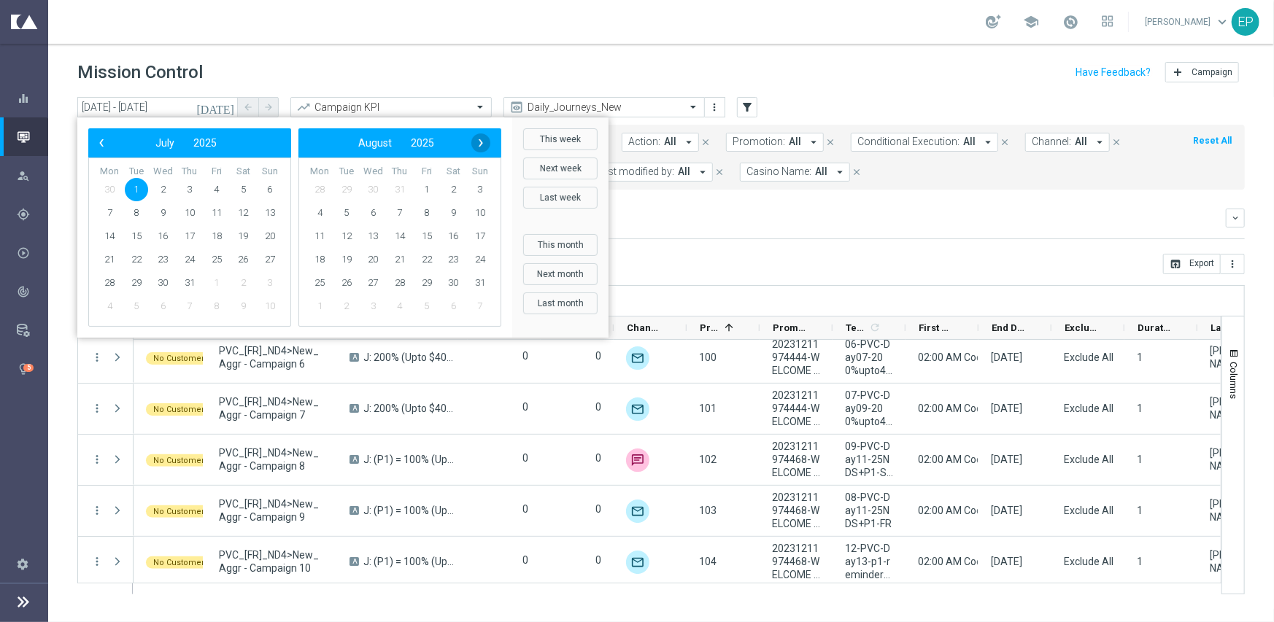
click at [478, 142] on span "›" at bounding box center [480, 143] width 19 height 19
click at [320, 185] on span "1" at bounding box center [319, 189] width 23 height 23
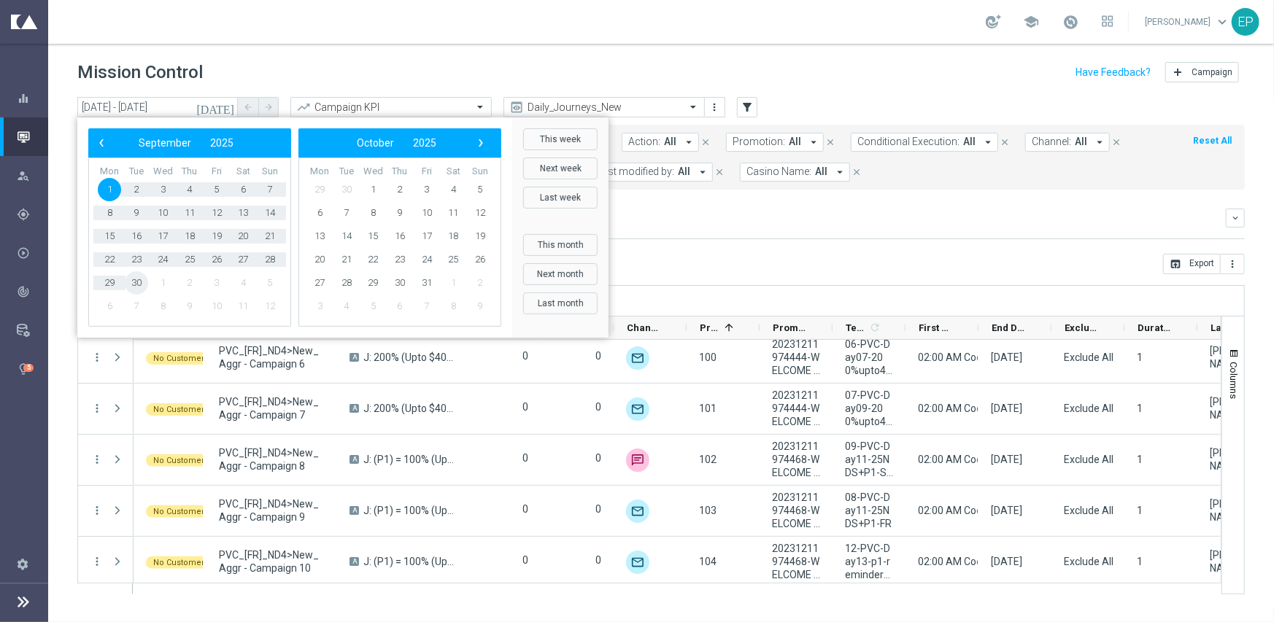
click at [141, 283] on span "30" at bounding box center [136, 282] width 23 height 23
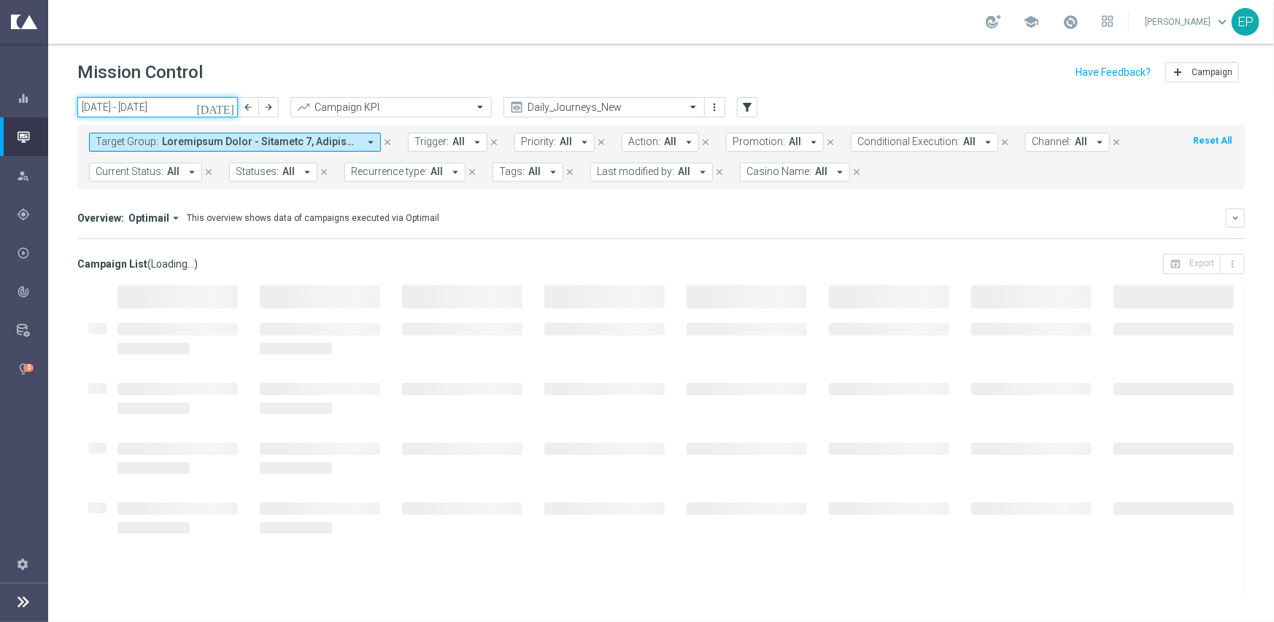
click at [147, 104] on input "01 Sep 2025 - 30 Sep 2025" at bounding box center [157, 107] width 161 height 20
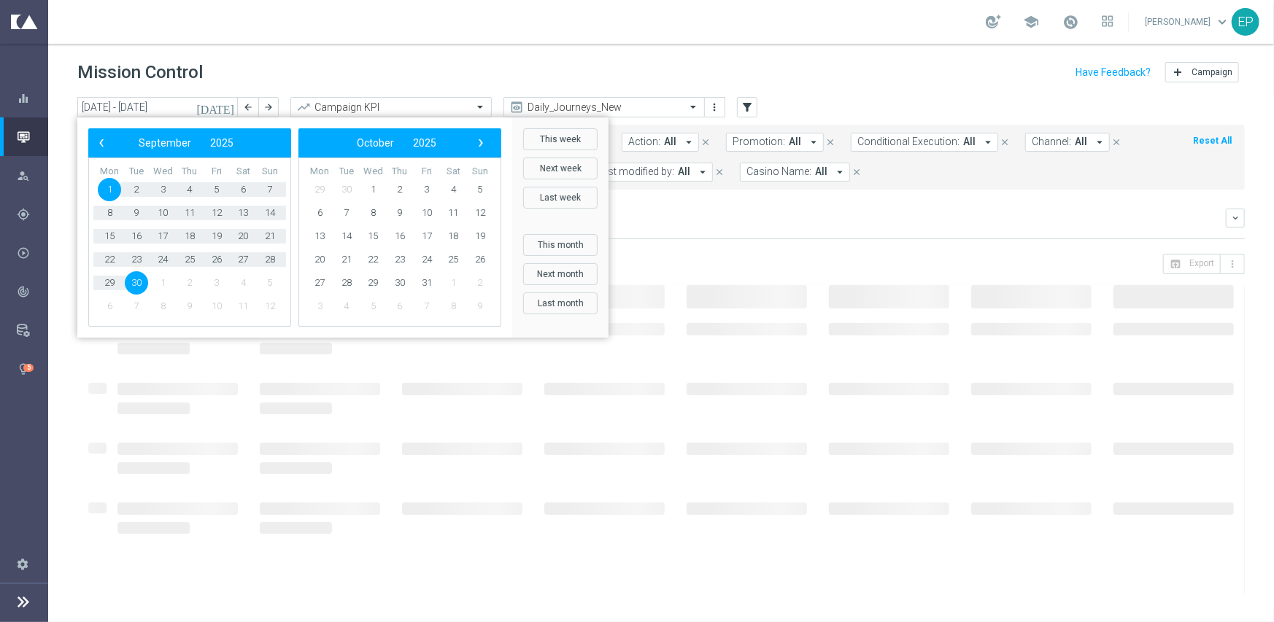
click at [134, 283] on span "30" at bounding box center [136, 282] width 23 height 23
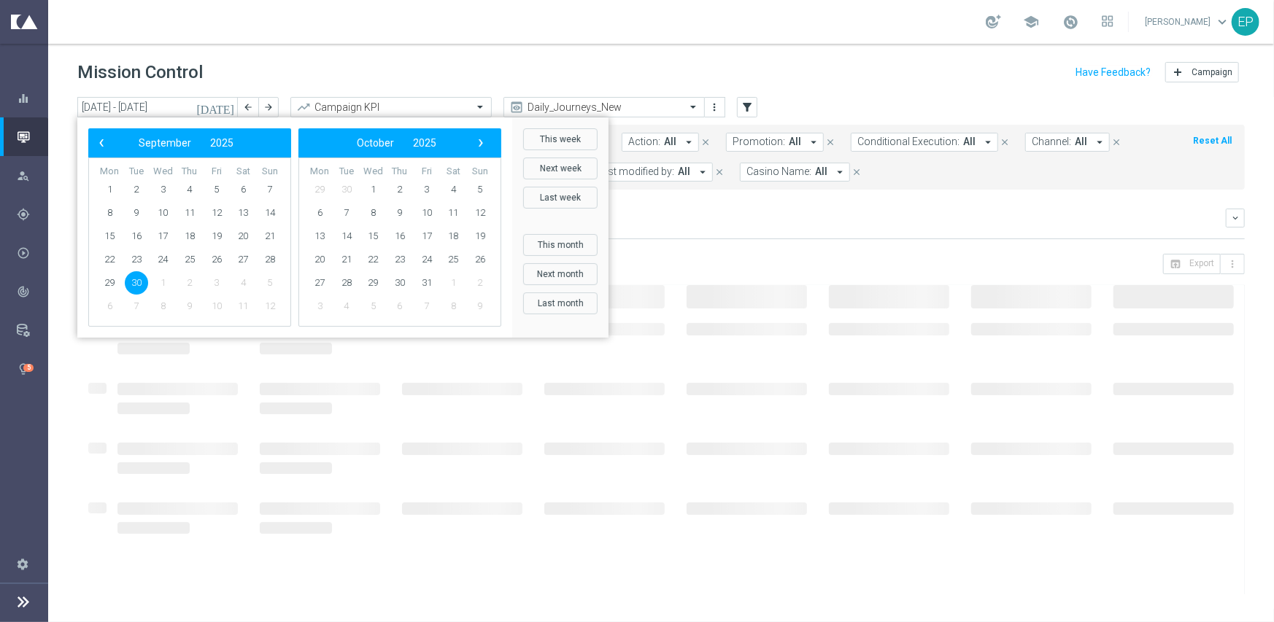
click at [134, 283] on span "30" at bounding box center [136, 282] width 23 height 23
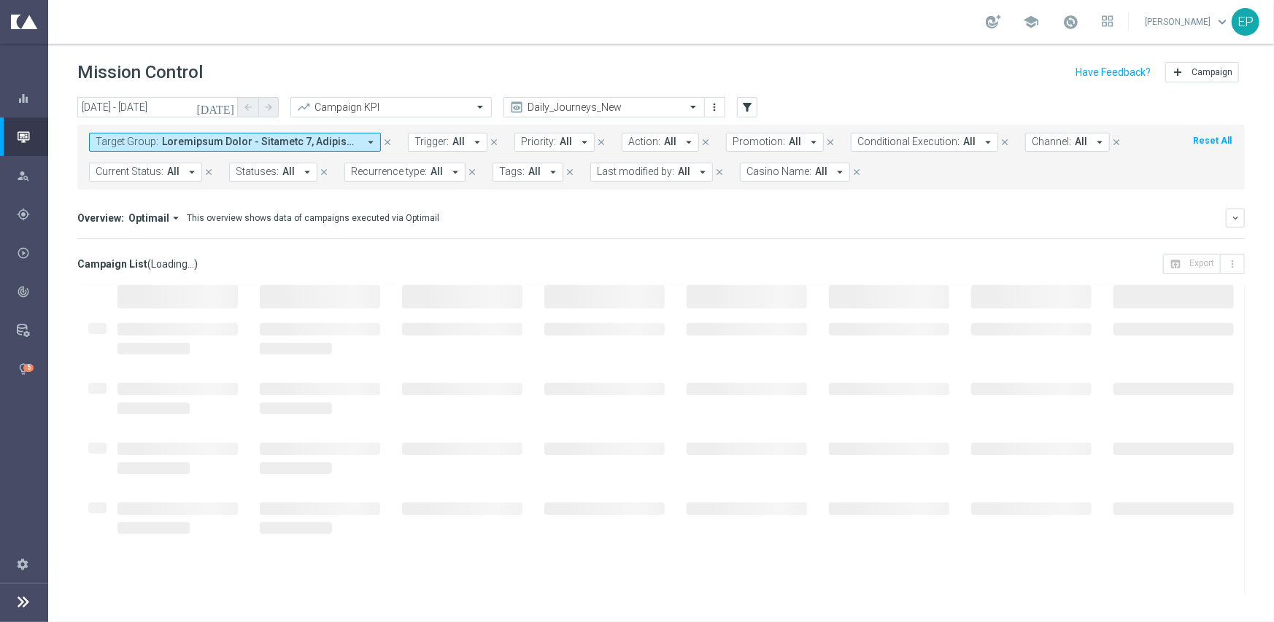
click at [436, 212] on div "Overview: Optimail arrow_drop_down This overview shows data of campaigns execut…" at bounding box center [651, 218] width 1149 height 13
click at [548, 229] on div "Overview: Optimail arrow_drop_down This overview shows data of campaigns execut…" at bounding box center [661, 224] width 1168 height 31
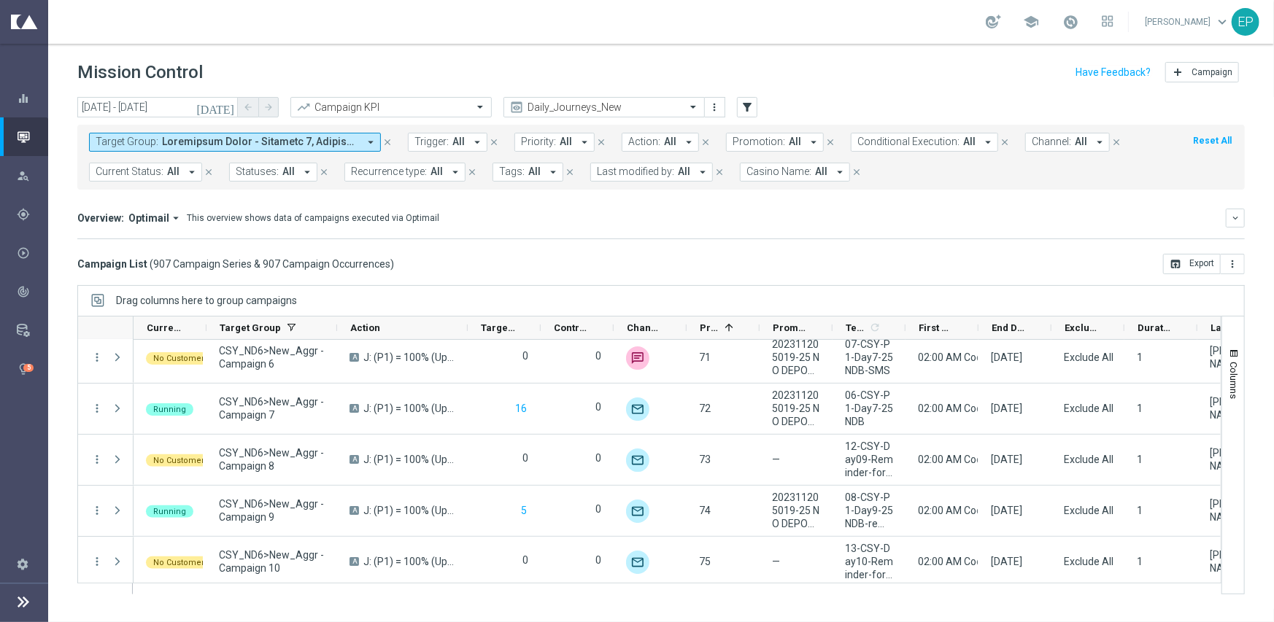
click at [160, 170] on span "Current Status:" at bounding box center [130, 172] width 68 height 12
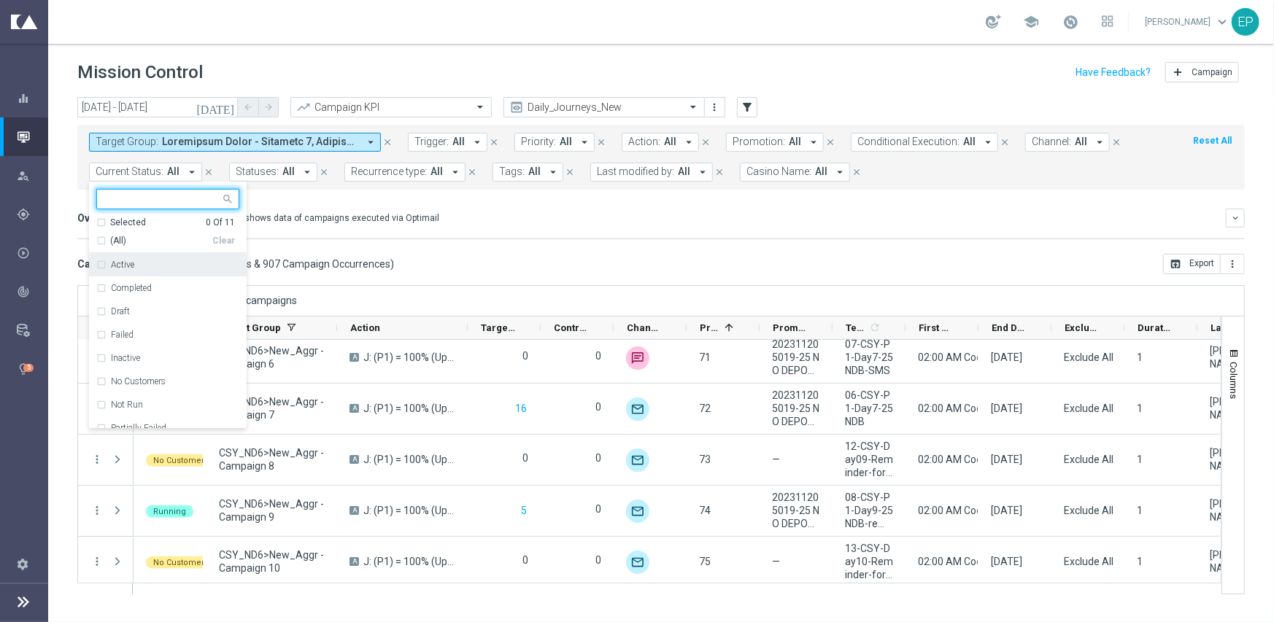
click at [110, 243] on span "(All)" at bounding box center [118, 241] width 16 height 12
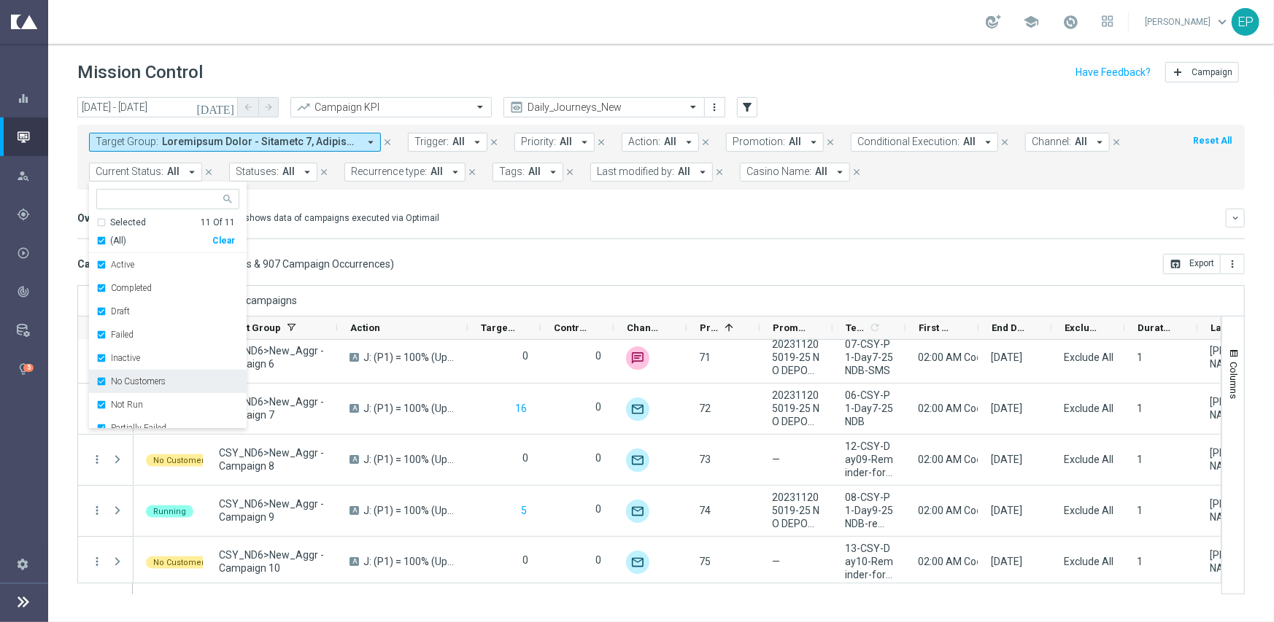
click at [127, 378] on label "No Customers" at bounding box center [138, 381] width 55 height 9
click at [127, 404] on label "Running" at bounding box center [128, 402] width 34 height 9
click at [594, 222] on div "Overview: Optimail arrow_drop_down This overview shows data of campaigns execut…" at bounding box center [651, 218] width 1149 height 13
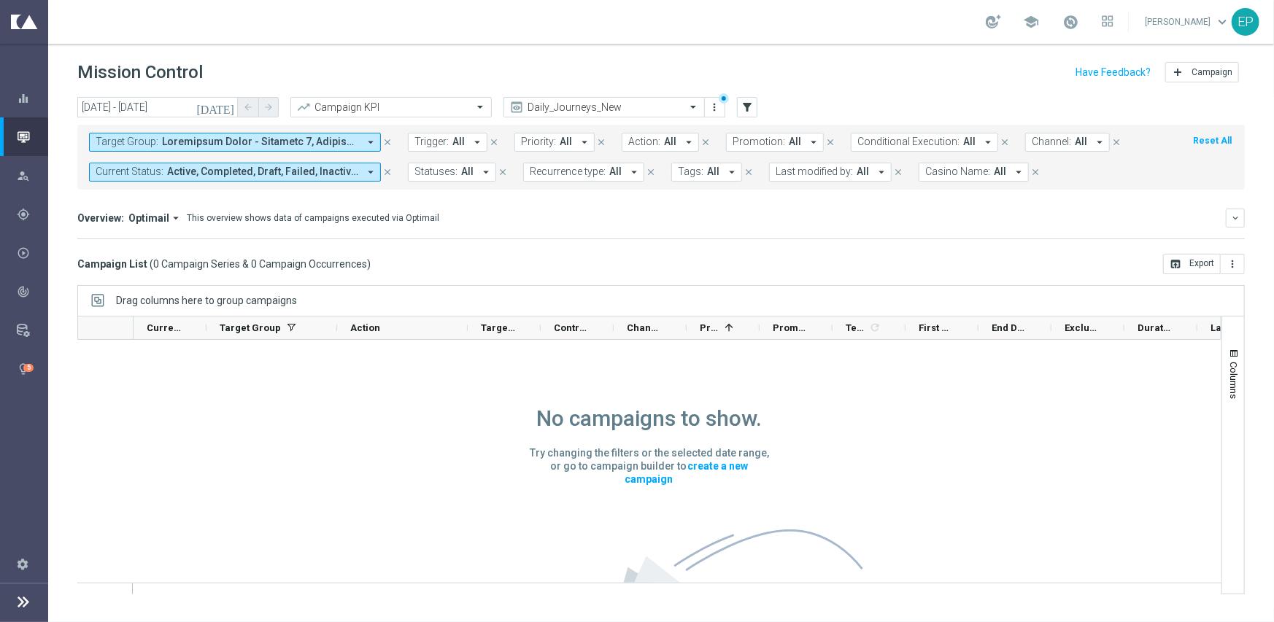
scroll to position [0, 0]
click at [216, 180] on button "Current Status: Active, Completed, Draft, Failed, Inactive, Not Run, Partially …" at bounding box center [235, 172] width 292 height 19
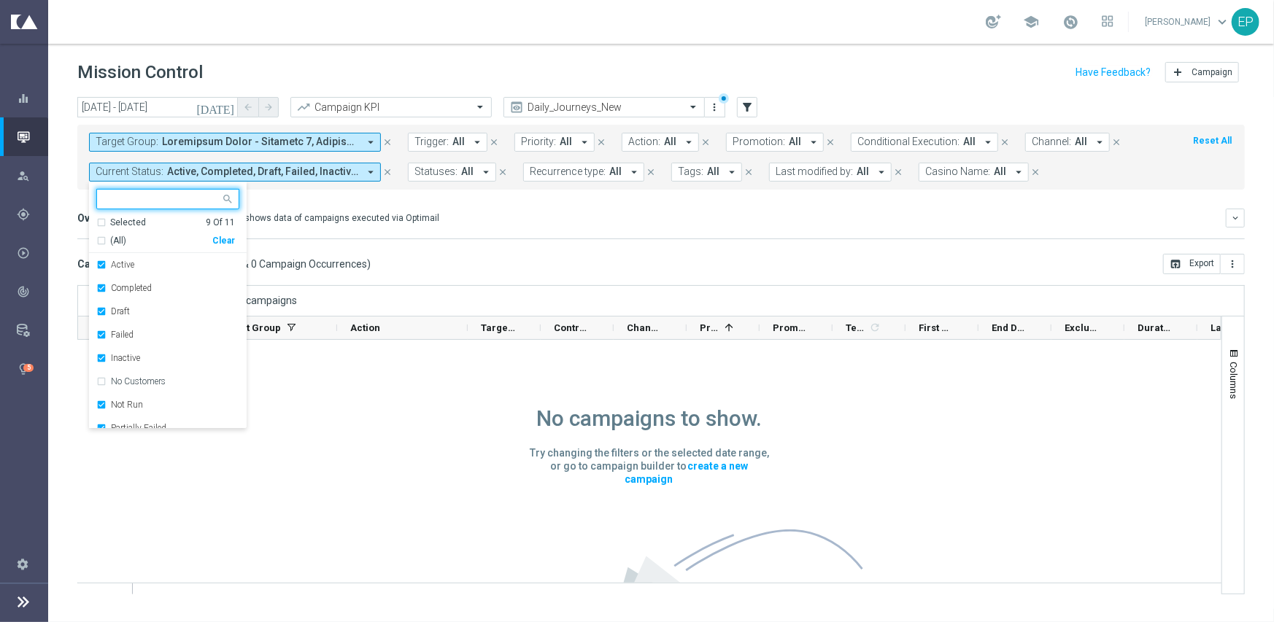
drag, startPoint x: 229, startPoint y: 239, endPoint x: 364, endPoint y: 257, distance: 136.2
click at [0, 0] on div "Clear" at bounding box center [0, 0] width 0 height 0
click at [441, 261] on div "Campaign List ( 0 Campaign Series & 0 Campaign Occurrences ) open_in_browser Ex…" at bounding box center [661, 264] width 1168 height 20
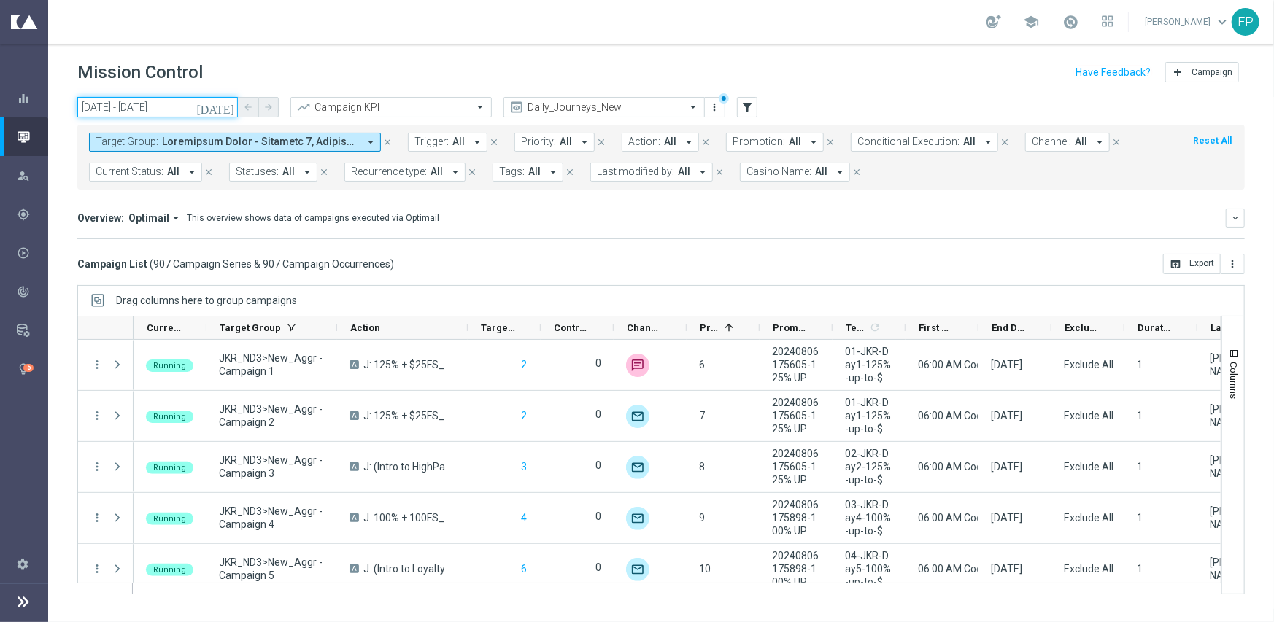
click at [165, 107] on input "30 Sep 2025 - 30 Sep 2025" at bounding box center [157, 107] width 161 height 20
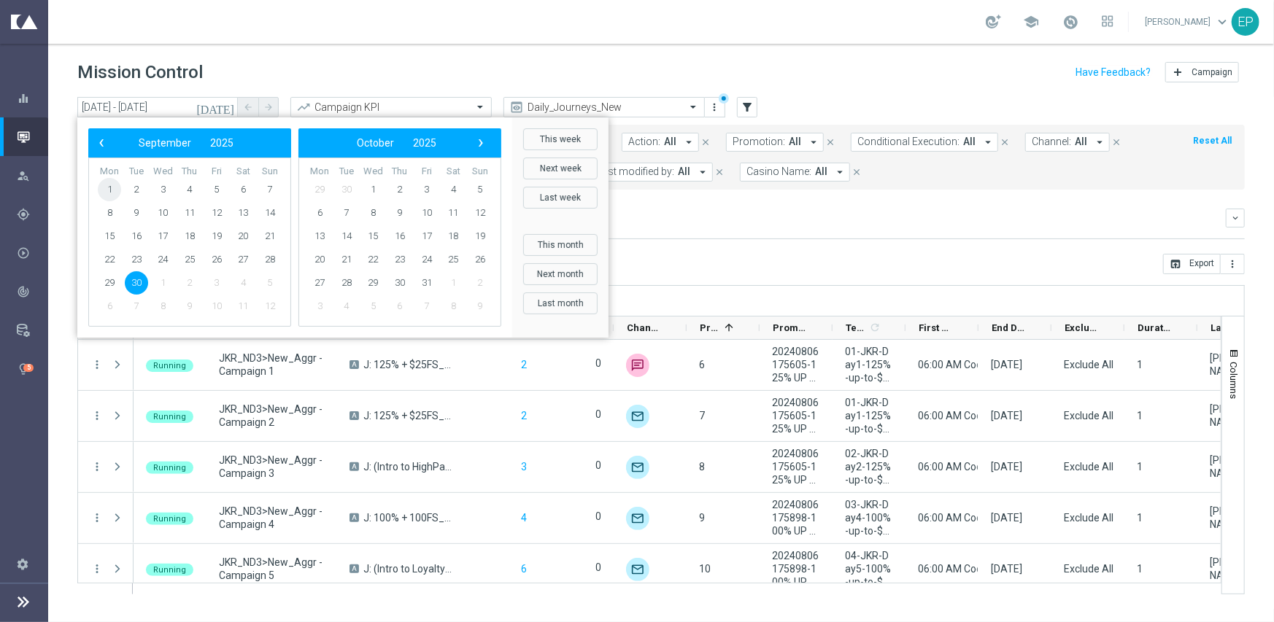
click at [109, 184] on span "1" at bounding box center [109, 189] width 23 height 23
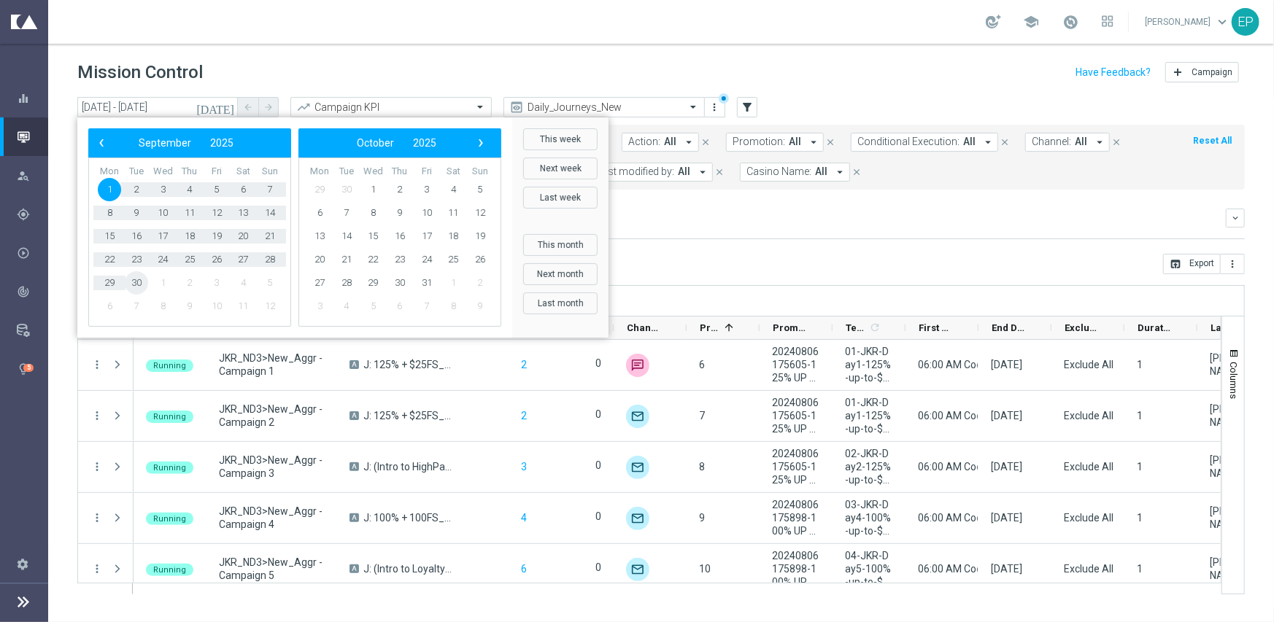
click at [141, 283] on span "30" at bounding box center [136, 282] width 23 height 23
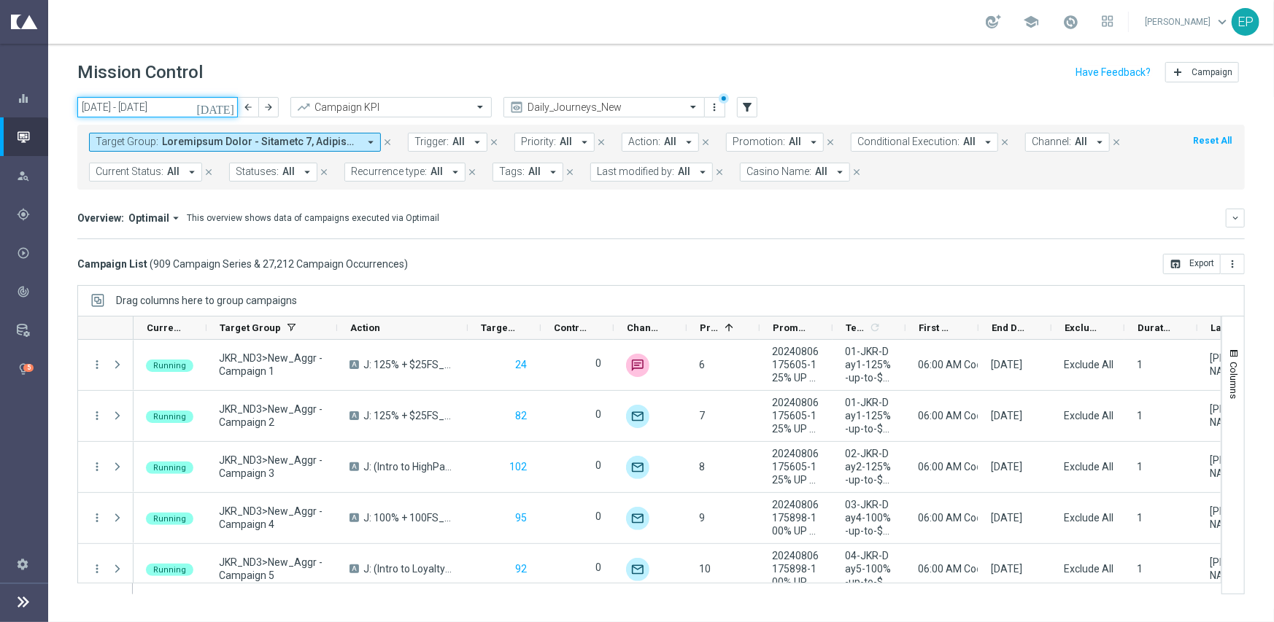
click at [170, 108] on input "01 Sep 2025 - 30 Sep 2025" at bounding box center [157, 107] width 161 height 20
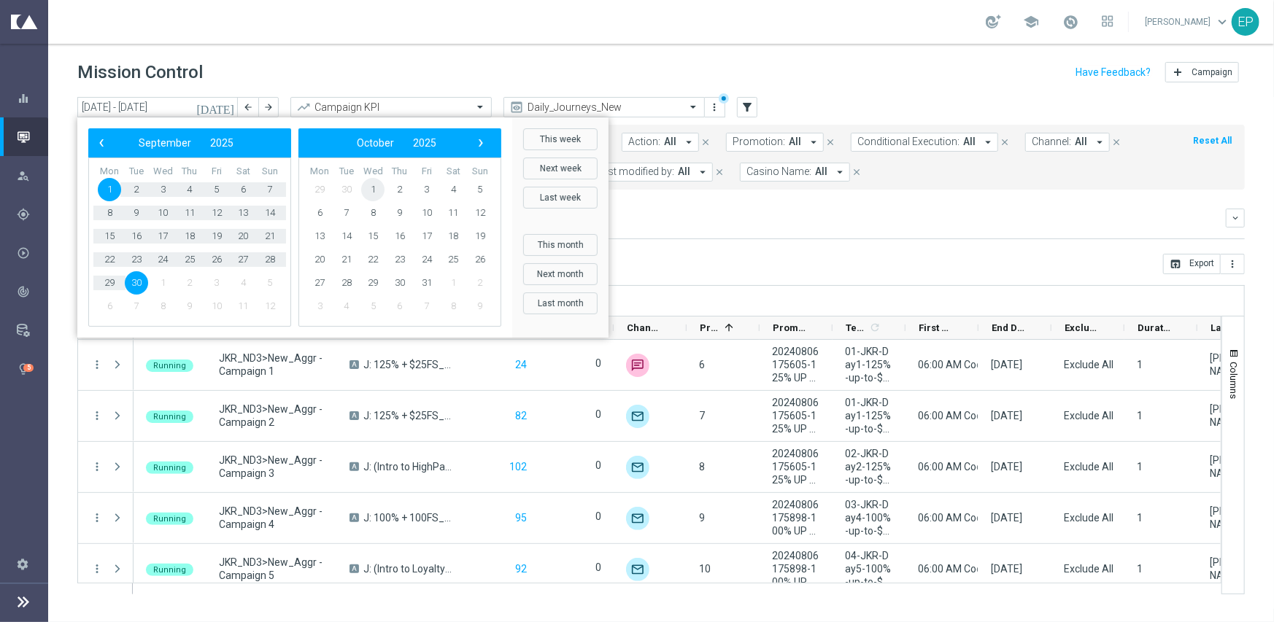
click at [371, 189] on span "1" at bounding box center [372, 189] width 23 height 23
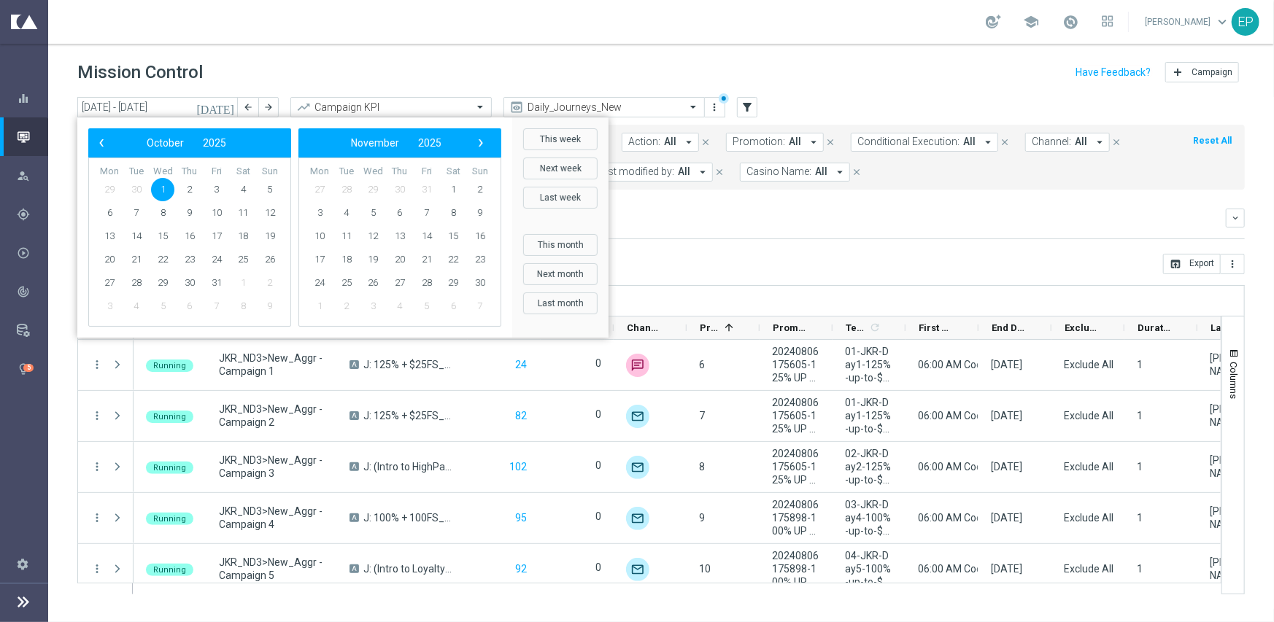
click at [160, 186] on span "1" at bounding box center [162, 189] width 23 height 23
type input "[DATE] - [DATE]"
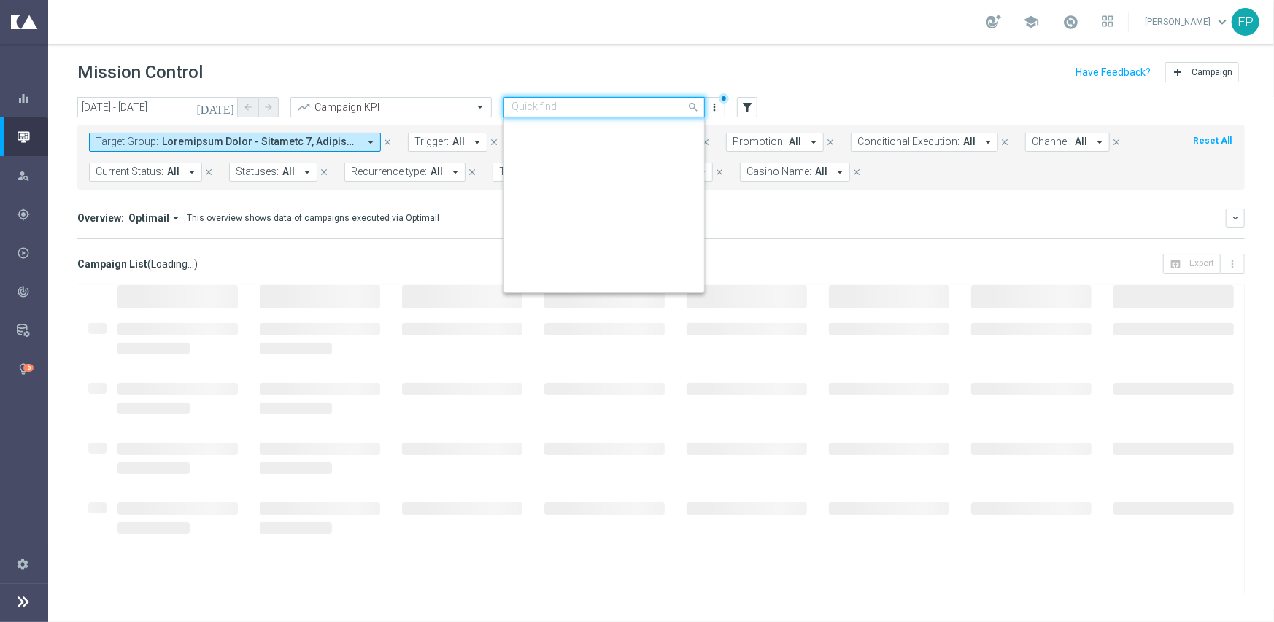
click at [584, 104] on input "text" at bounding box center [590, 107] width 156 height 12
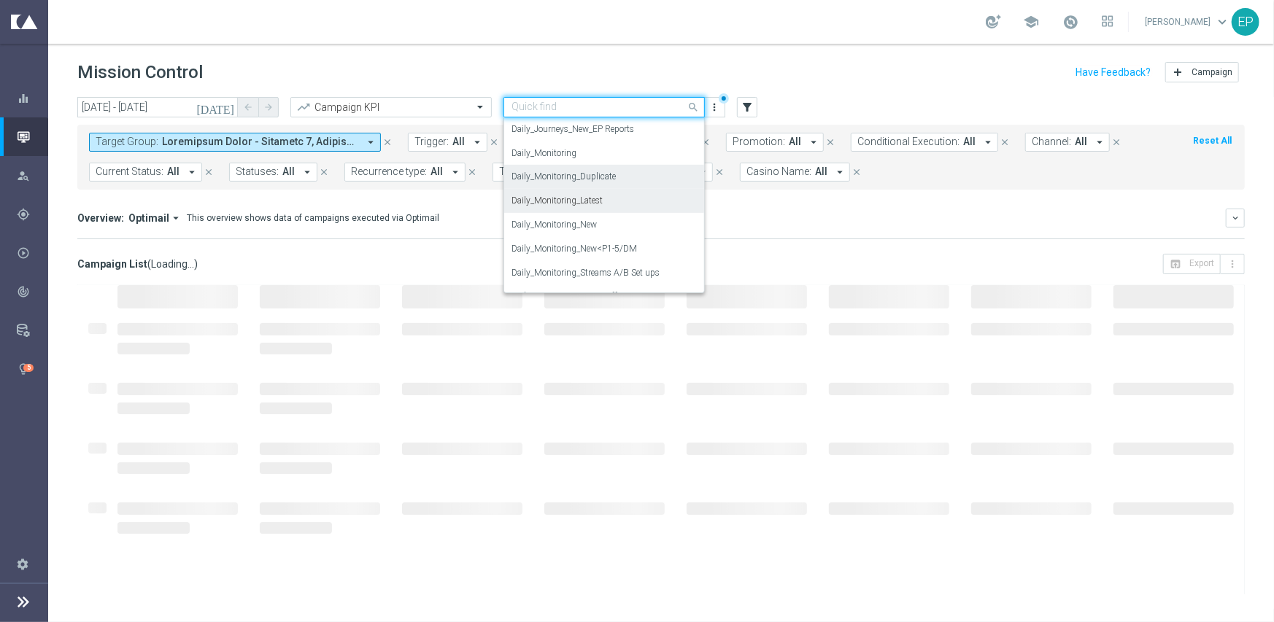
scroll to position [506, 0]
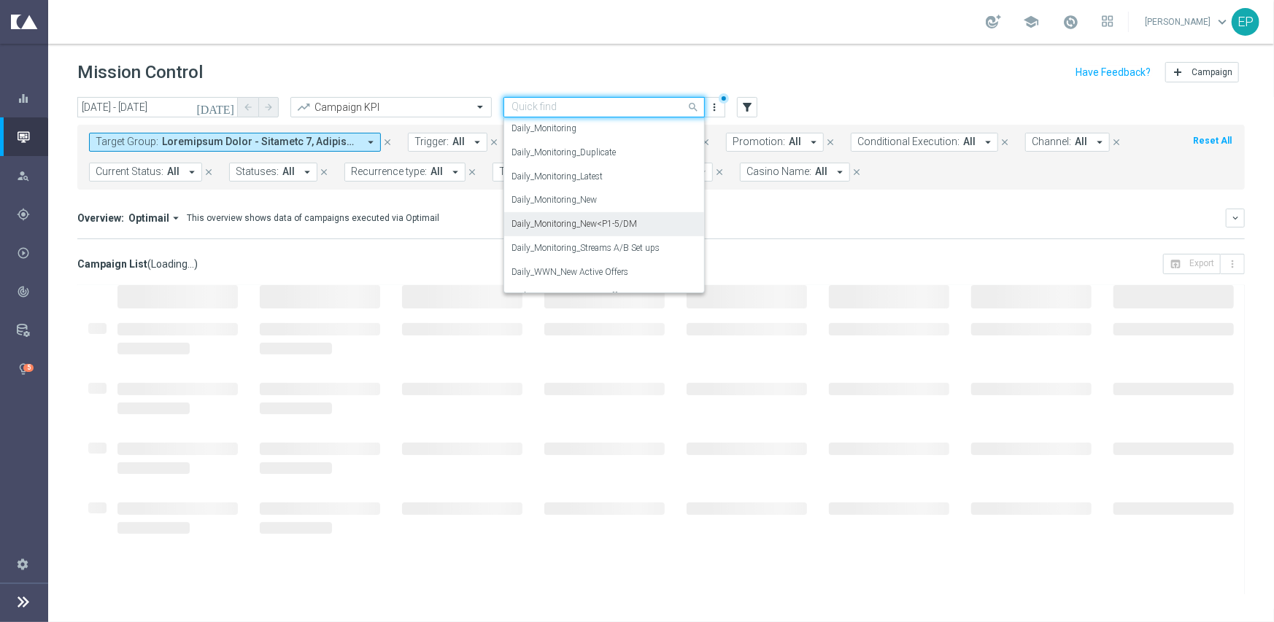
click at [586, 218] on label "Daily_Monitoring_New<P1-5/DM" at bounding box center [575, 224] width 126 height 12
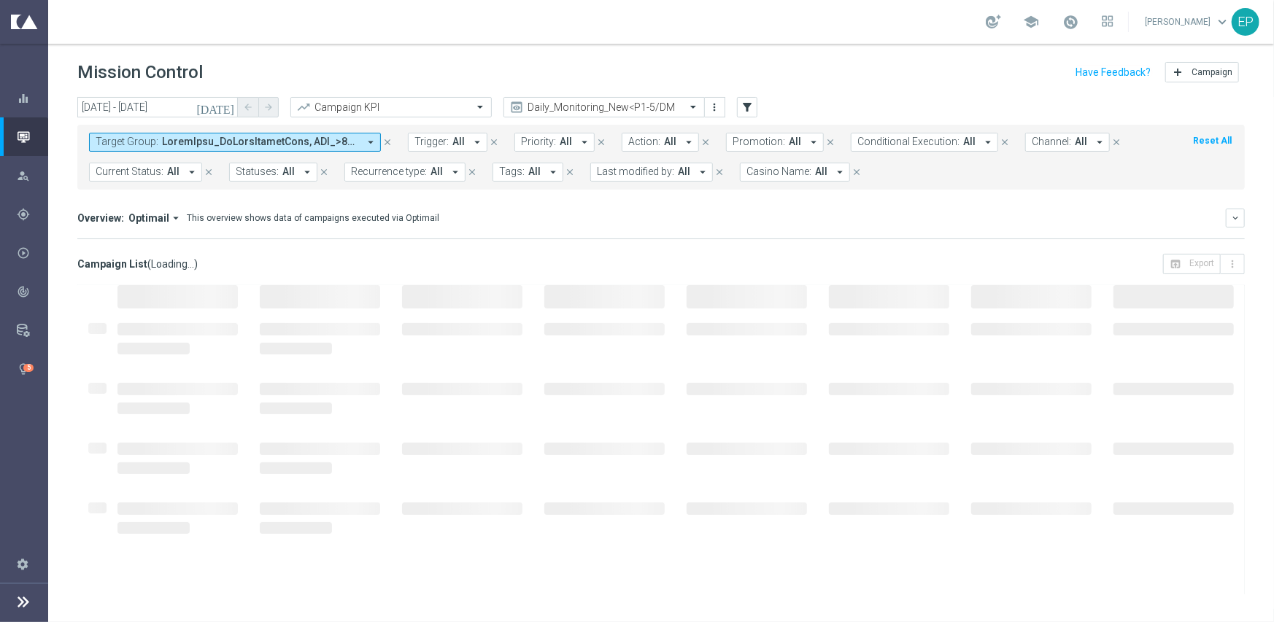
click at [363, 250] on mini-dashboard "Overview: Optimail arrow_drop_down This overview shows data of campaigns execut…" at bounding box center [661, 222] width 1168 height 64
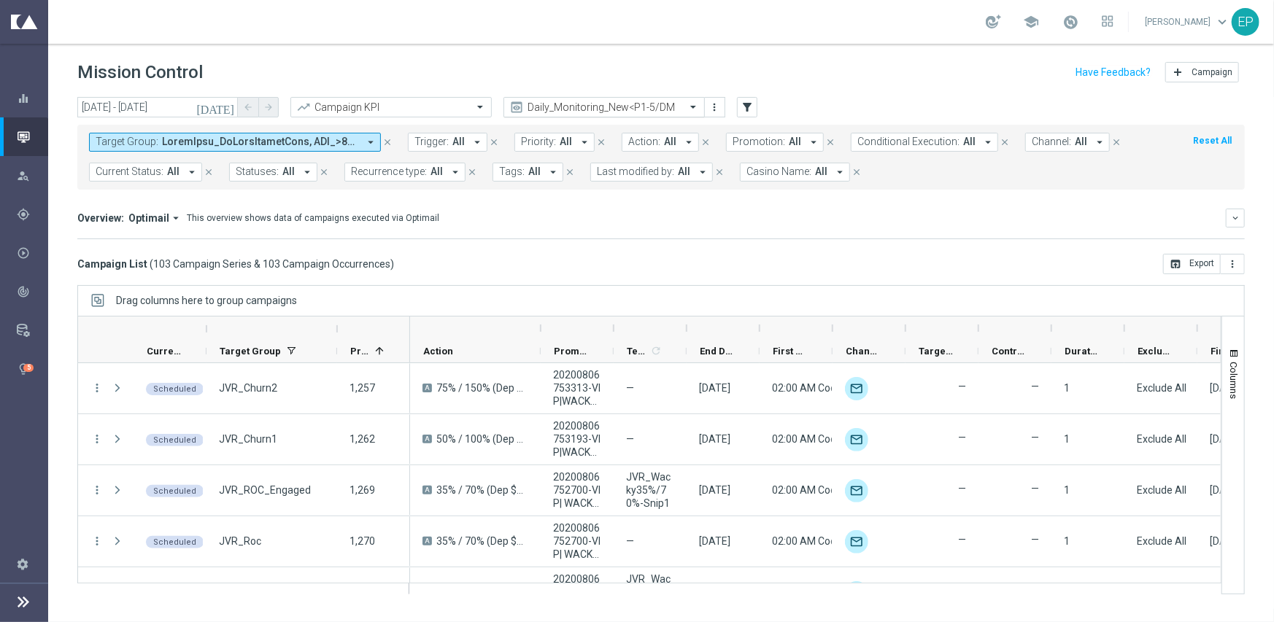
click at [574, 104] on input "text" at bounding box center [590, 107] width 156 height 12
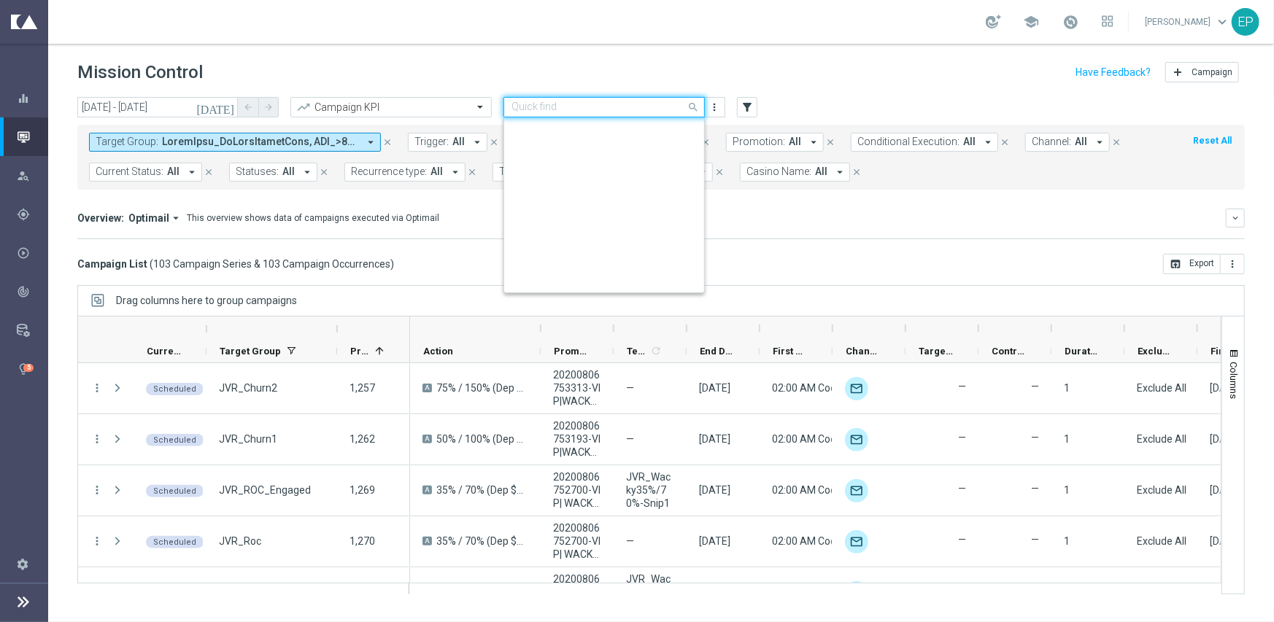
scroll to position [602, 0]
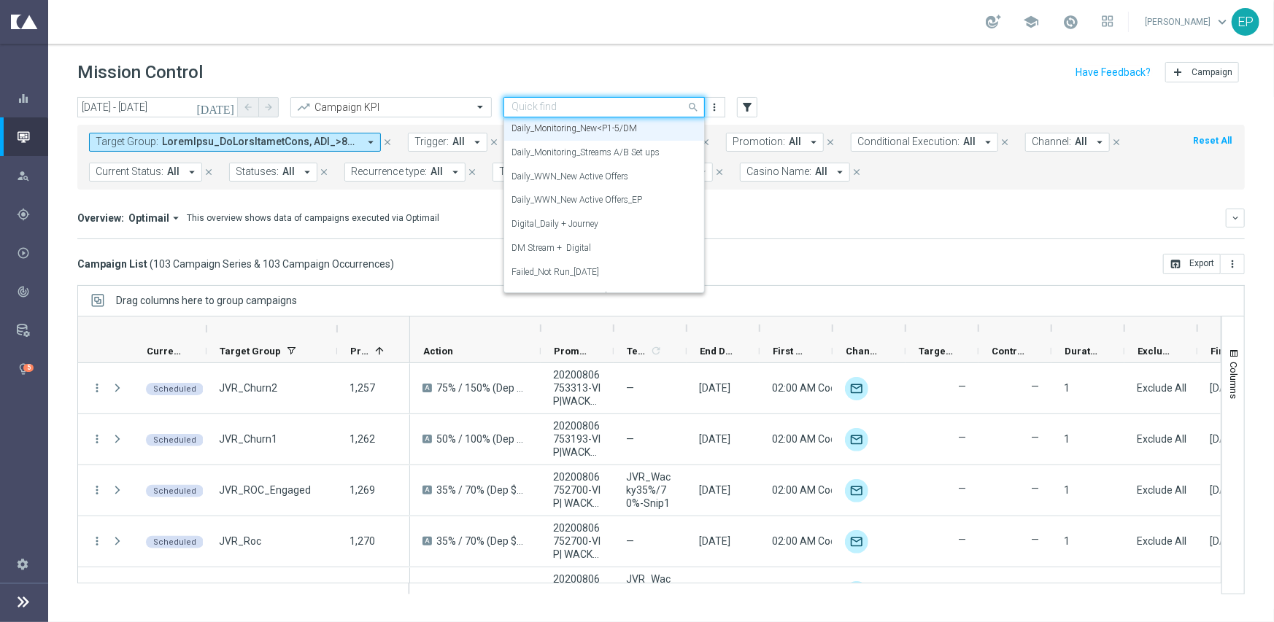
click at [400, 216] on div "This overview shows data of campaigns executed via Optimail" at bounding box center [313, 218] width 252 height 13
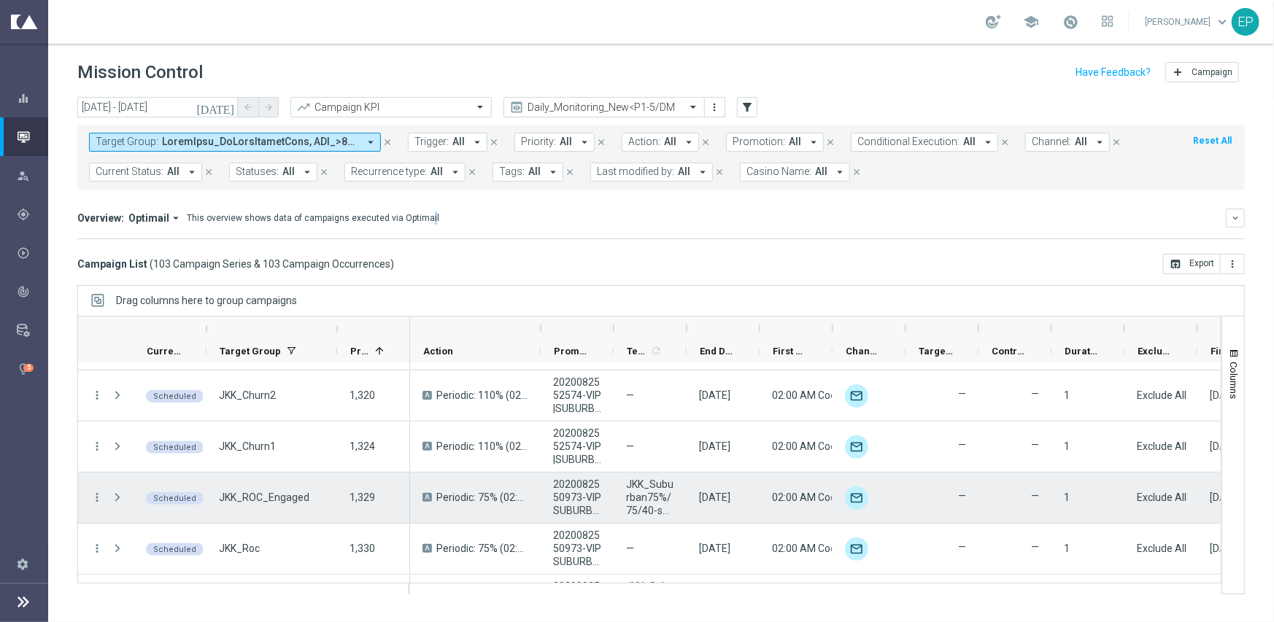
scroll to position [584, 0]
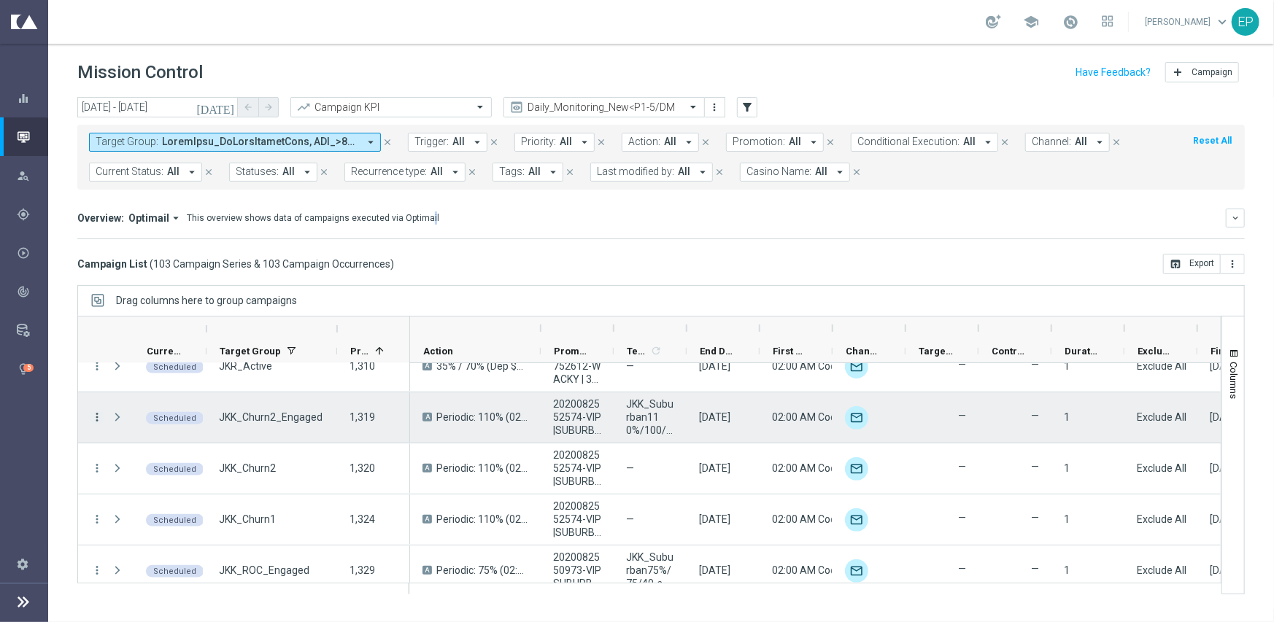
click at [96, 415] on icon "more_vert" at bounding box center [96, 417] width 13 height 13
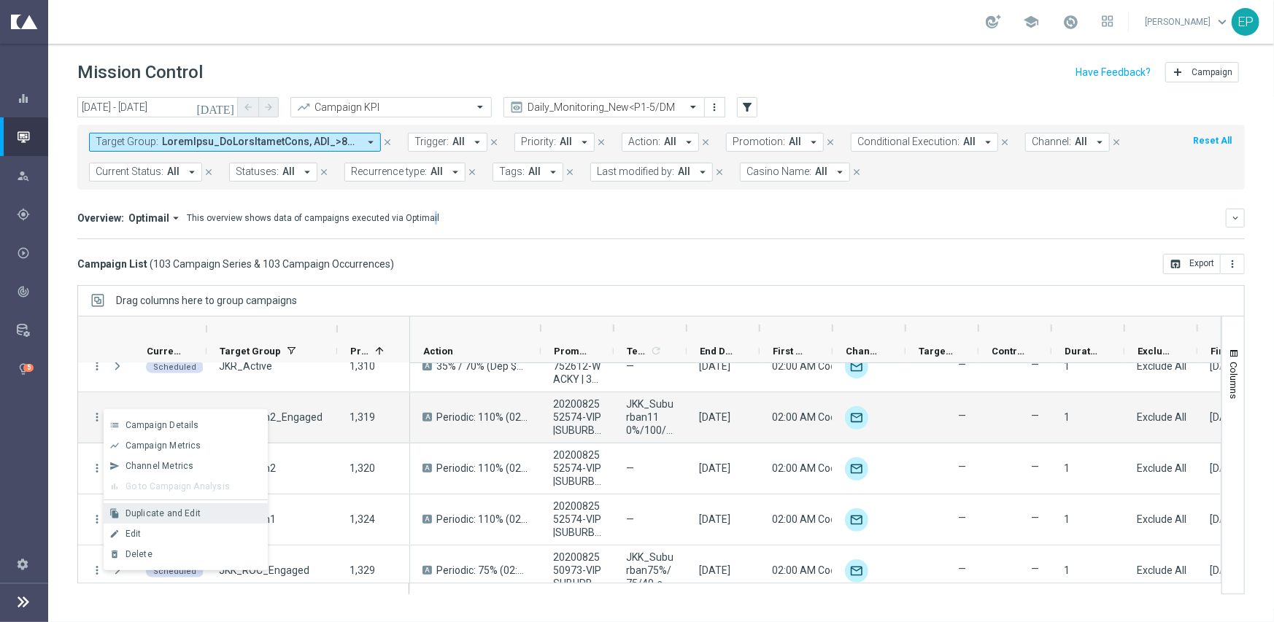
click at [193, 509] on span "Duplicate and Edit" at bounding box center [163, 514] width 75 height 10
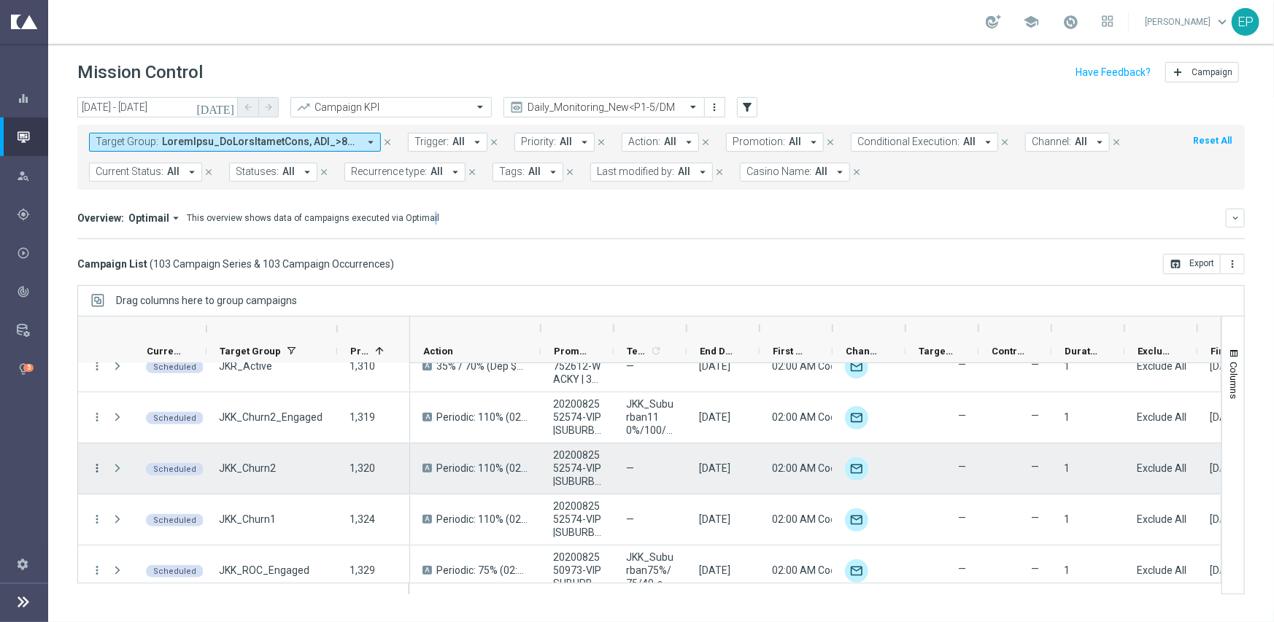
click at [95, 468] on icon "more_vert" at bounding box center [96, 468] width 13 height 13
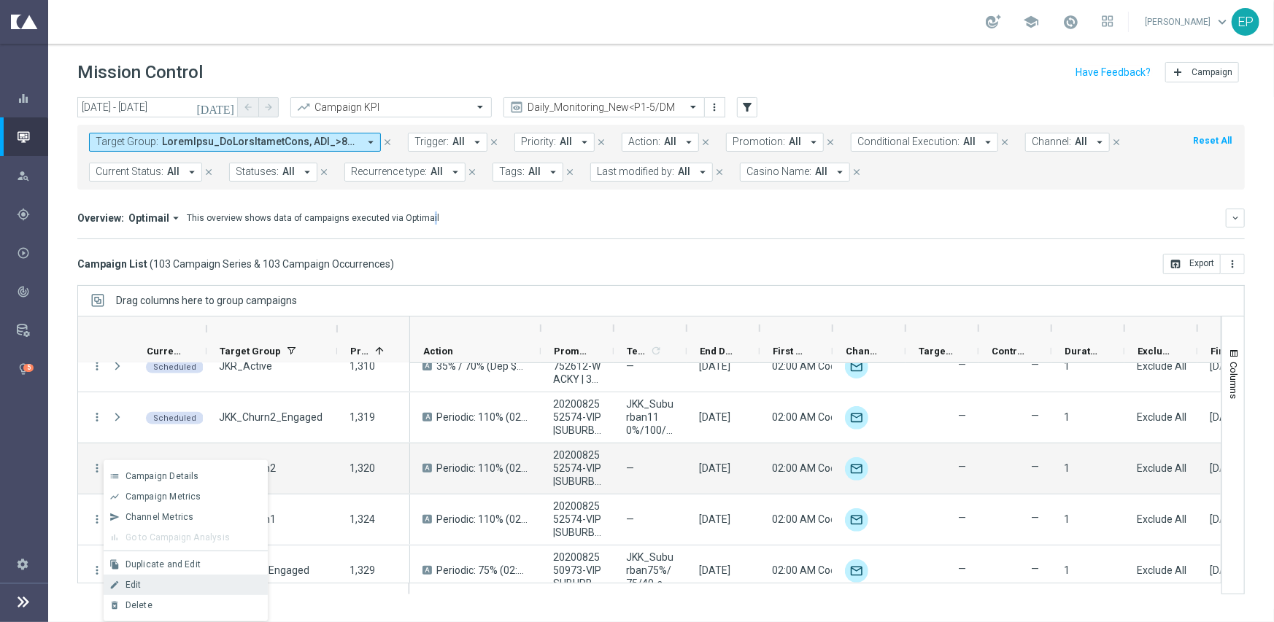
click at [190, 583] on div "Edit" at bounding box center [194, 585] width 136 height 10
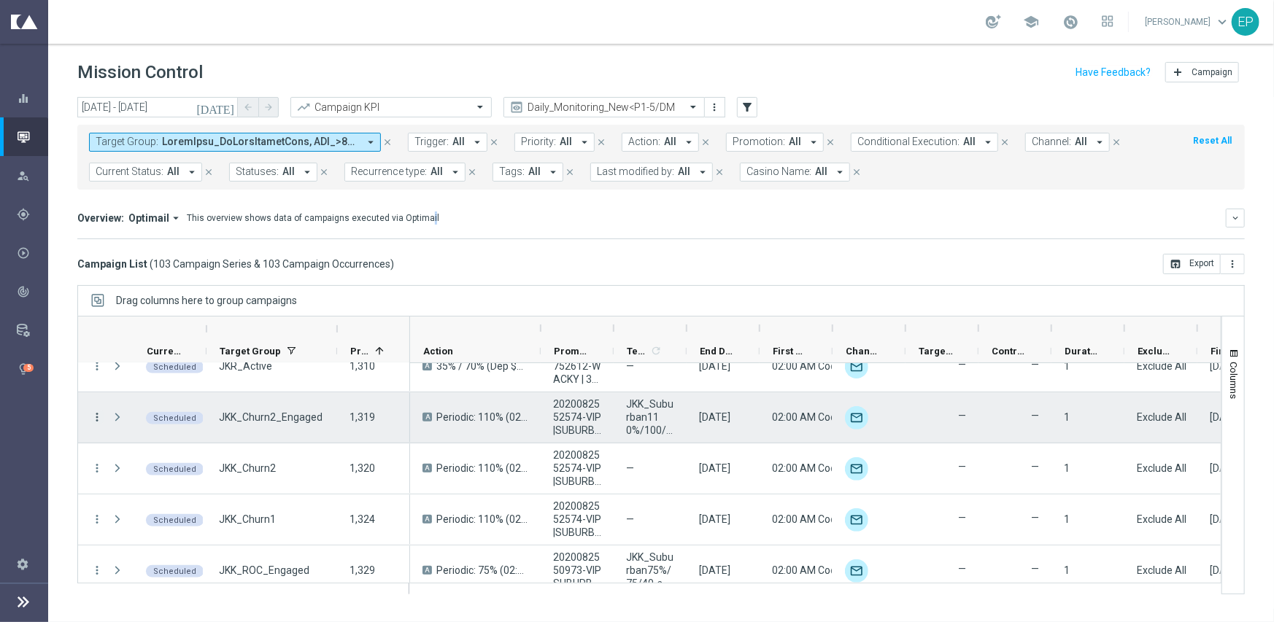
click at [94, 416] on icon "more_vert" at bounding box center [96, 417] width 13 height 13
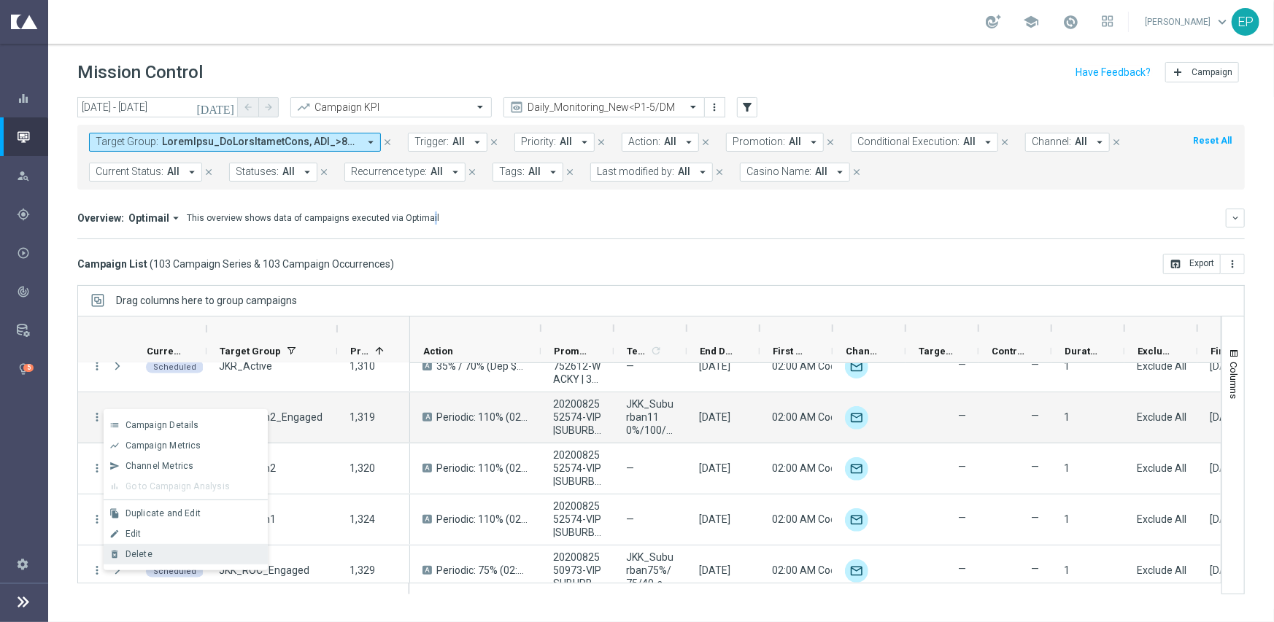
click at [178, 547] on div "delete_forever Delete" at bounding box center [186, 554] width 164 height 20
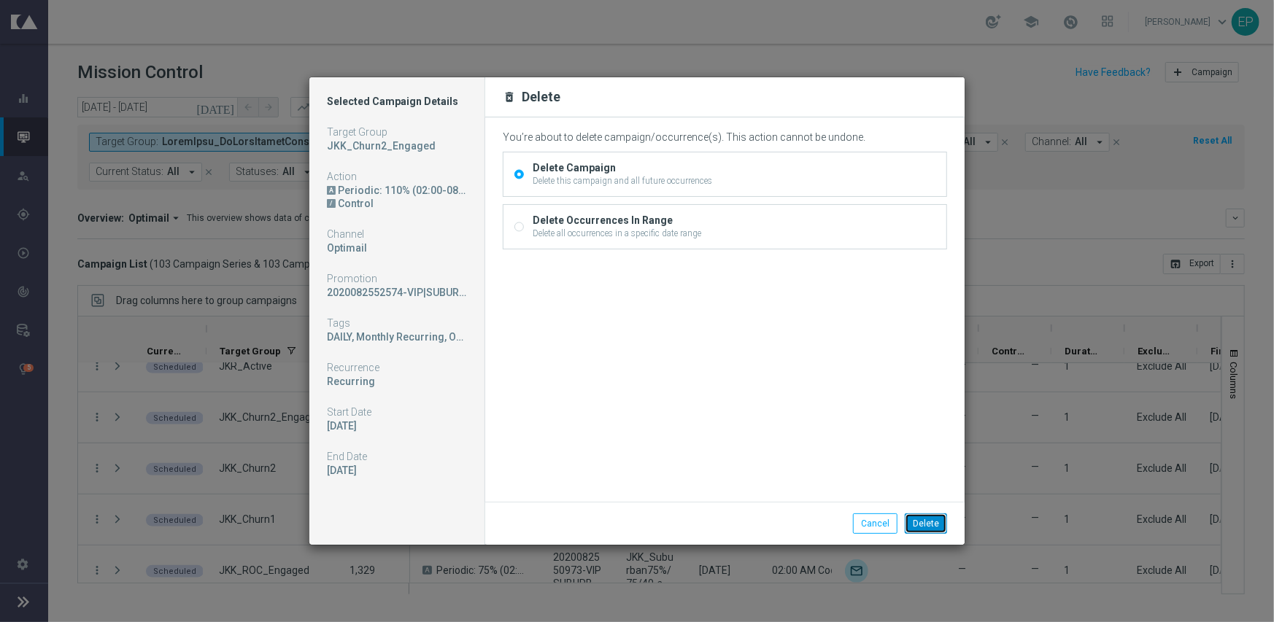
click at [934, 524] on button "Delete" at bounding box center [926, 524] width 42 height 20
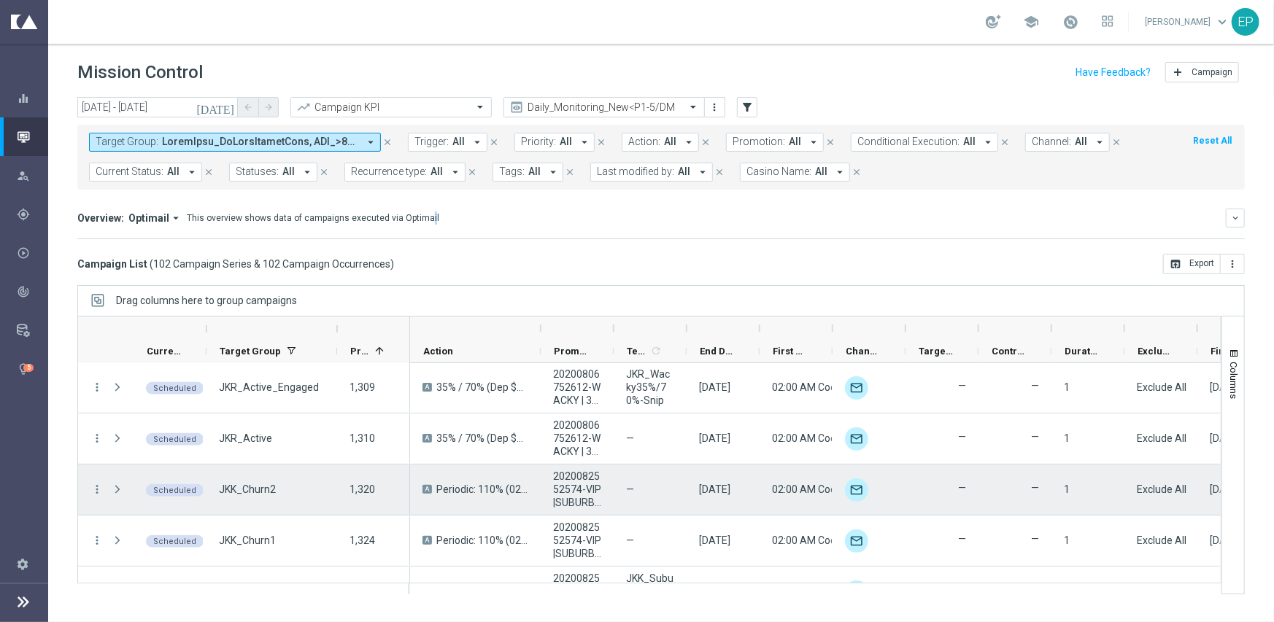
scroll to position [511, 0]
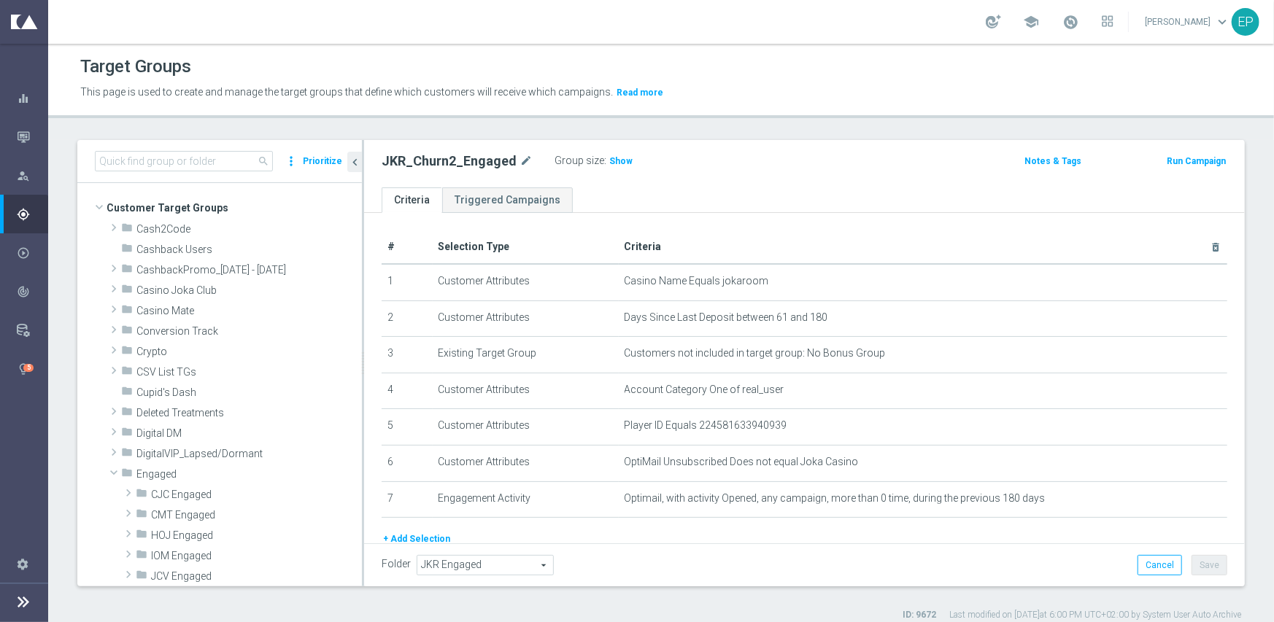
scroll to position [329, 0]
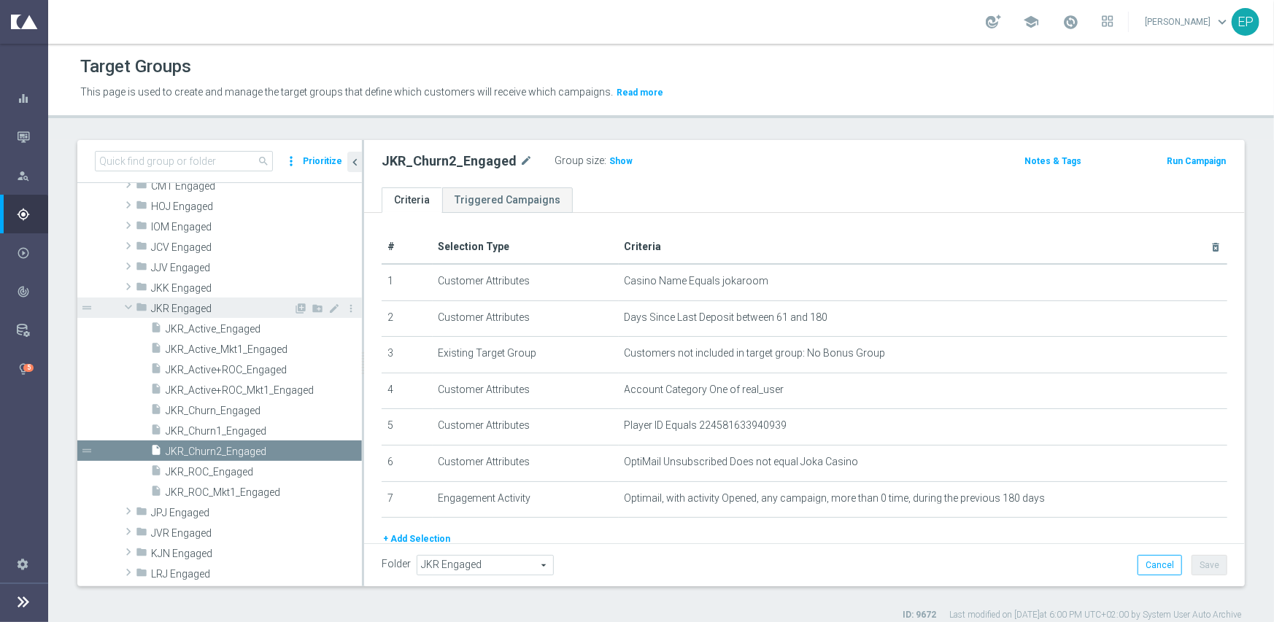
click at [182, 304] on span "JKR Engaged" at bounding box center [222, 309] width 142 height 12
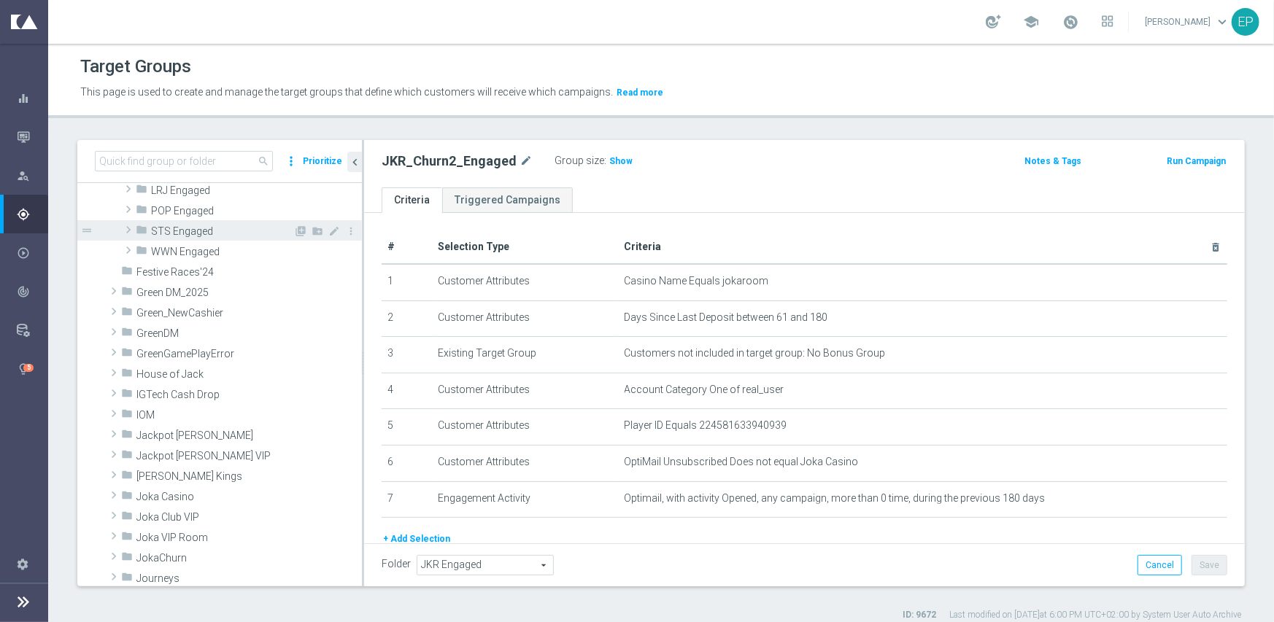
scroll to position [548, 0]
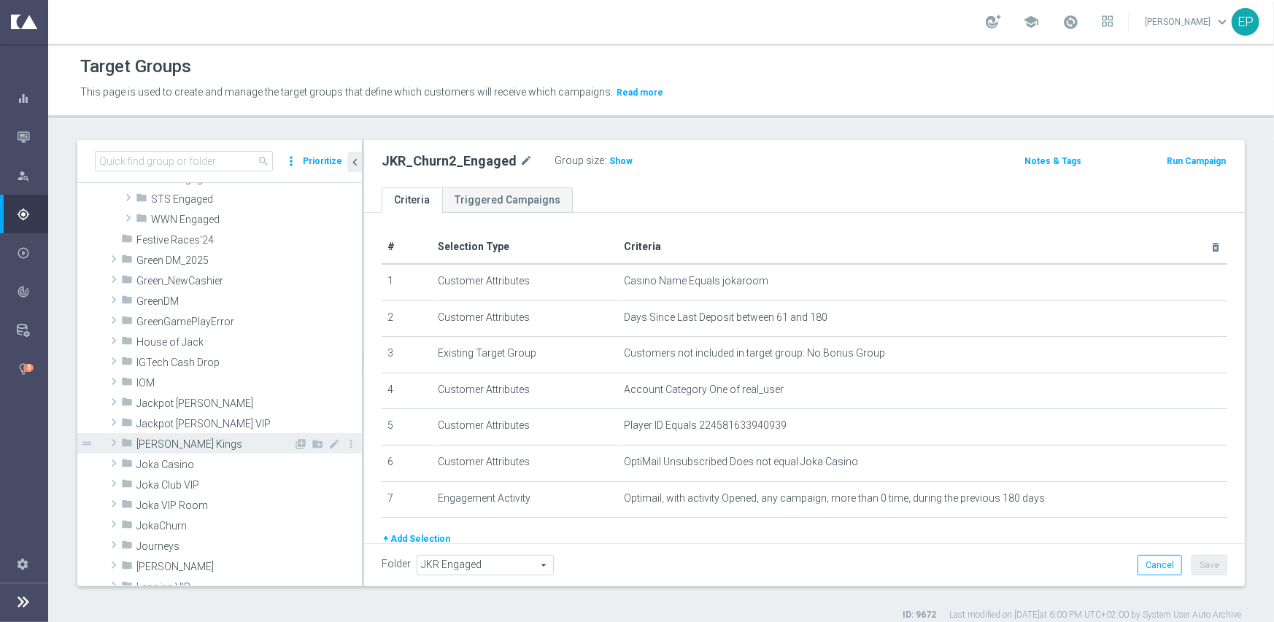
click at [197, 444] on span "Johnnie Kash Kings" at bounding box center [214, 445] width 157 height 12
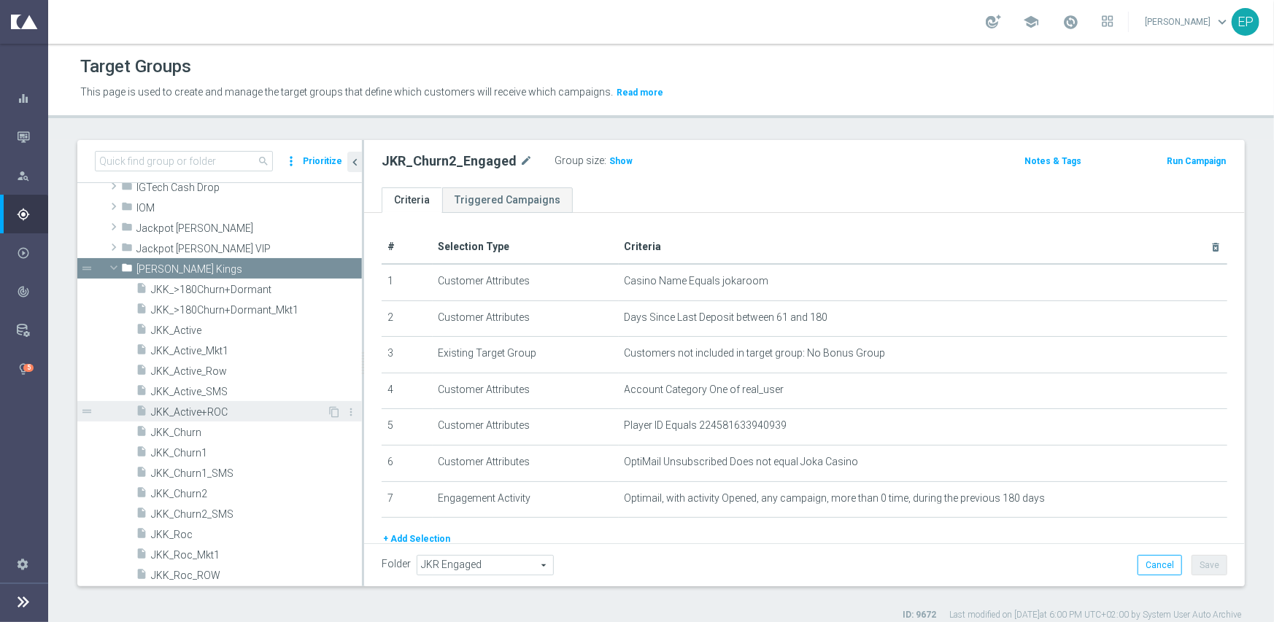
scroll to position [767, 0]
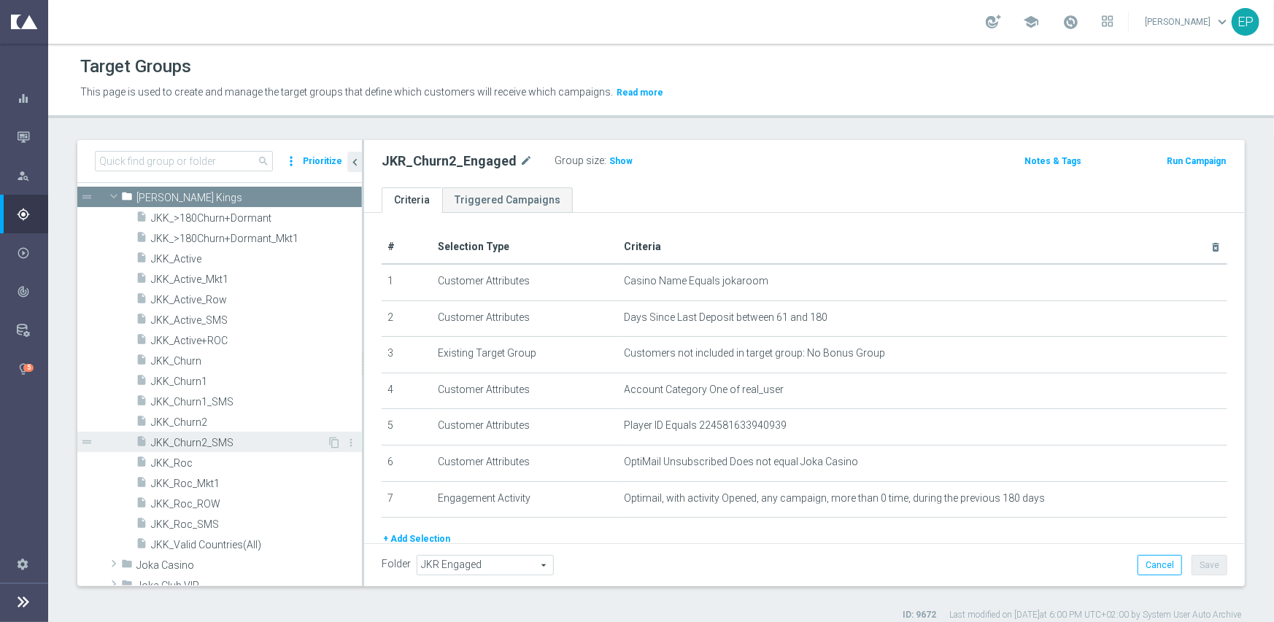
click at [210, 441] on span "JKK_Churn2_SMS" at bounding box center [239, 443] width 176 height 12
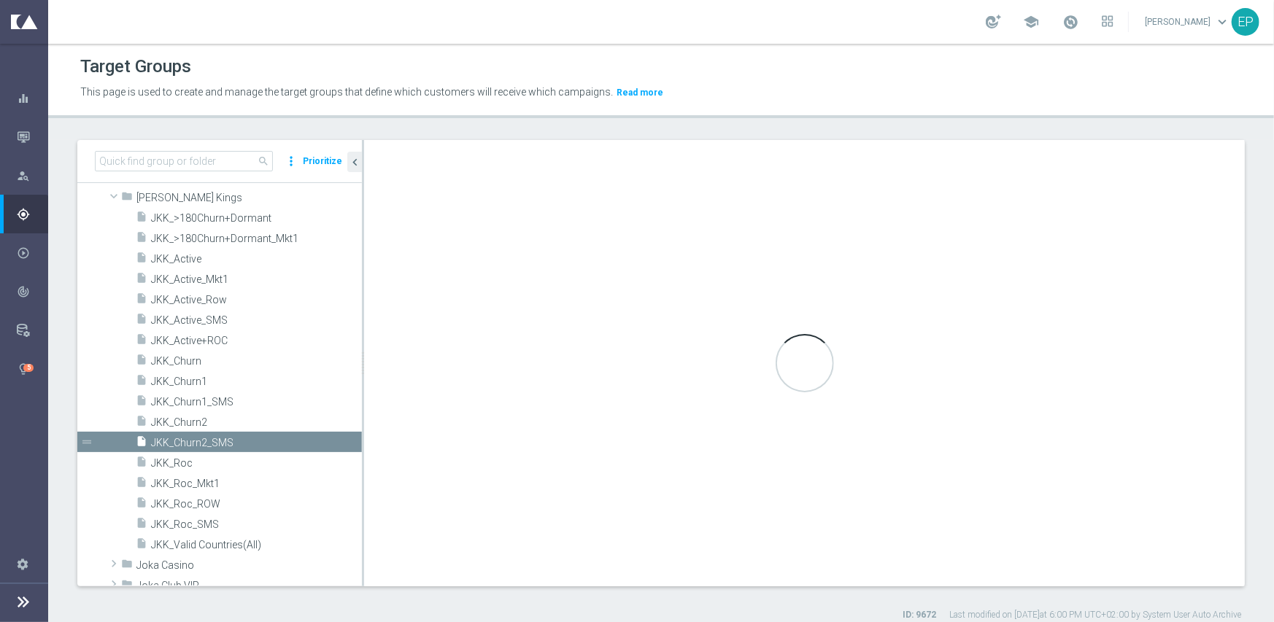
type textarea "(1 and 2 and 3 and 4 and 6) or 5"
type input "[PERSON_NAME] Kings"
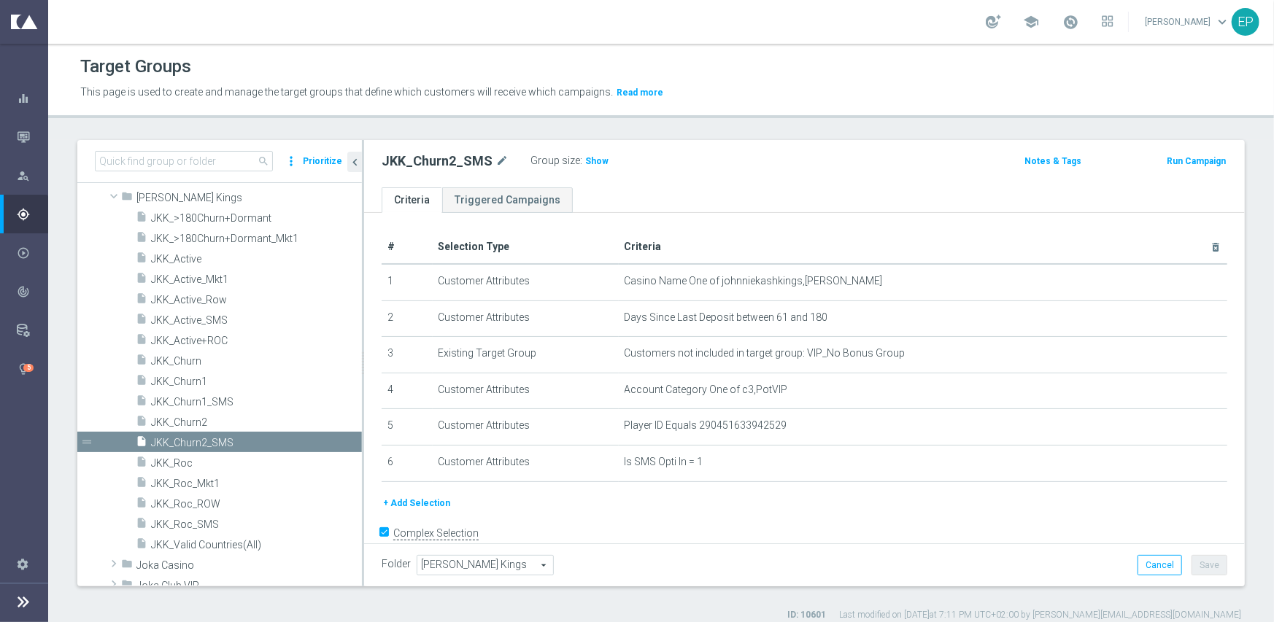
click at [436, 163] on h2 "JKK_Churn2_SMS" at bounding box center [437, 162] width 111 height 18
copy div "JKK_Churn2_SMS"
click at [595, 162] on span "Show" at bounding box center [596, 161] width 23 height 10
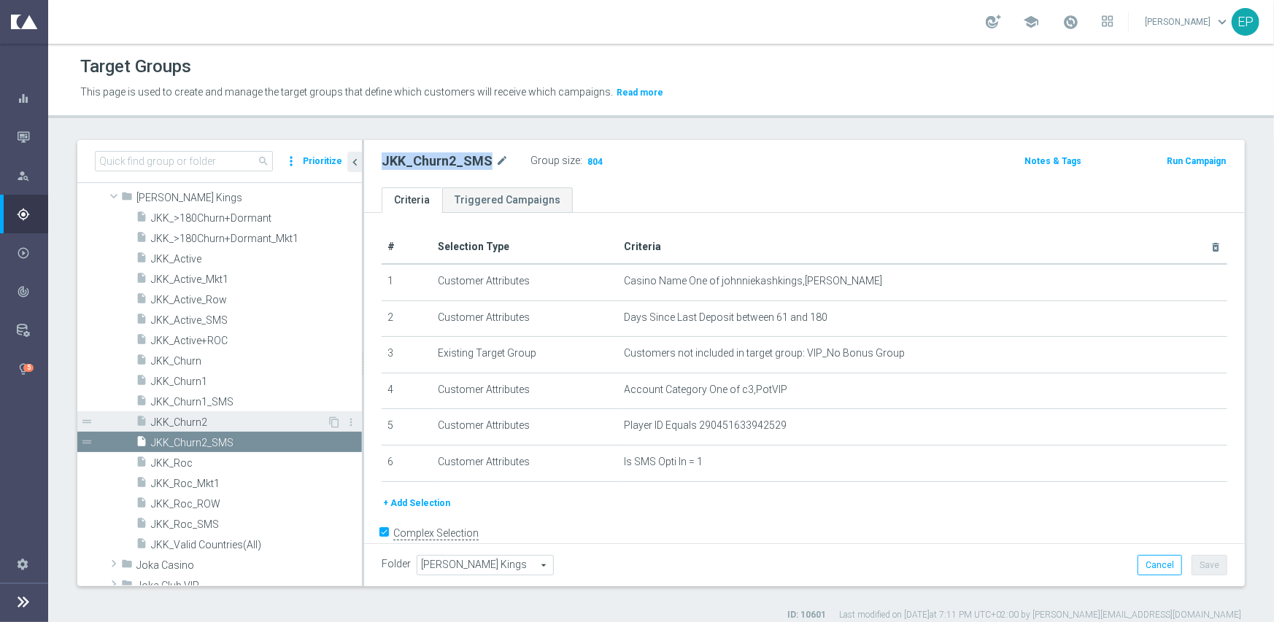
click at [217, 425] on span "JKK_Churn2" at bounding box center [239, 423] width 176 height 12
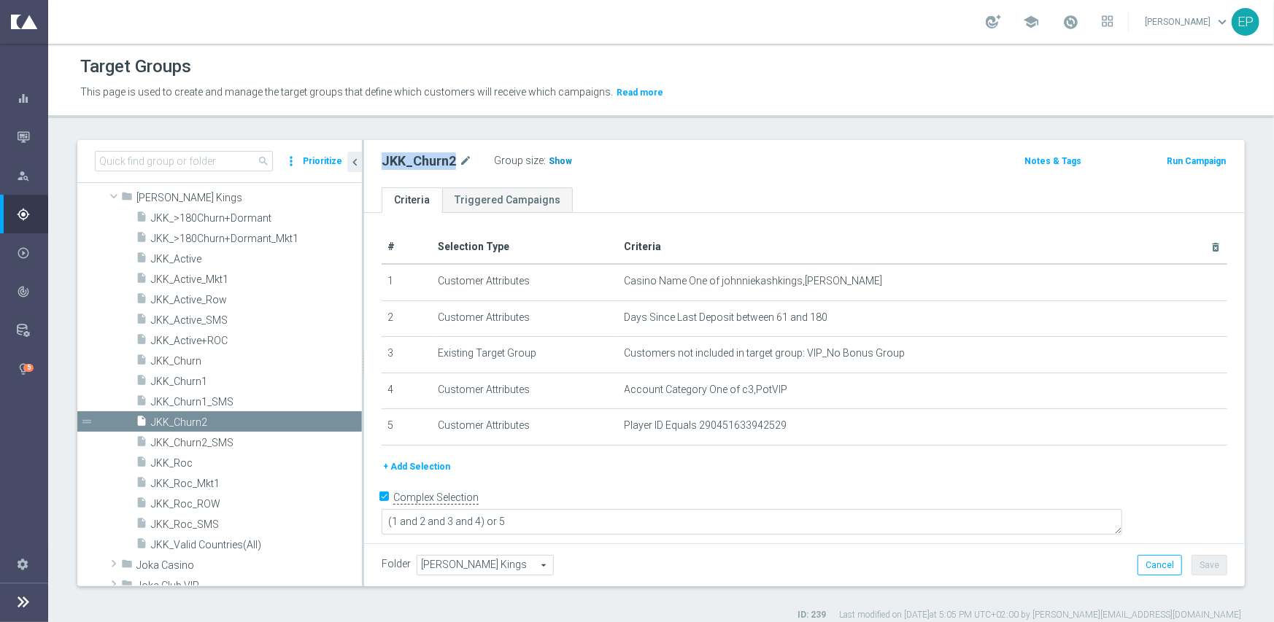
click at [549, 160] on span "Show" at bounding box center [560, 161] width 23 height 10
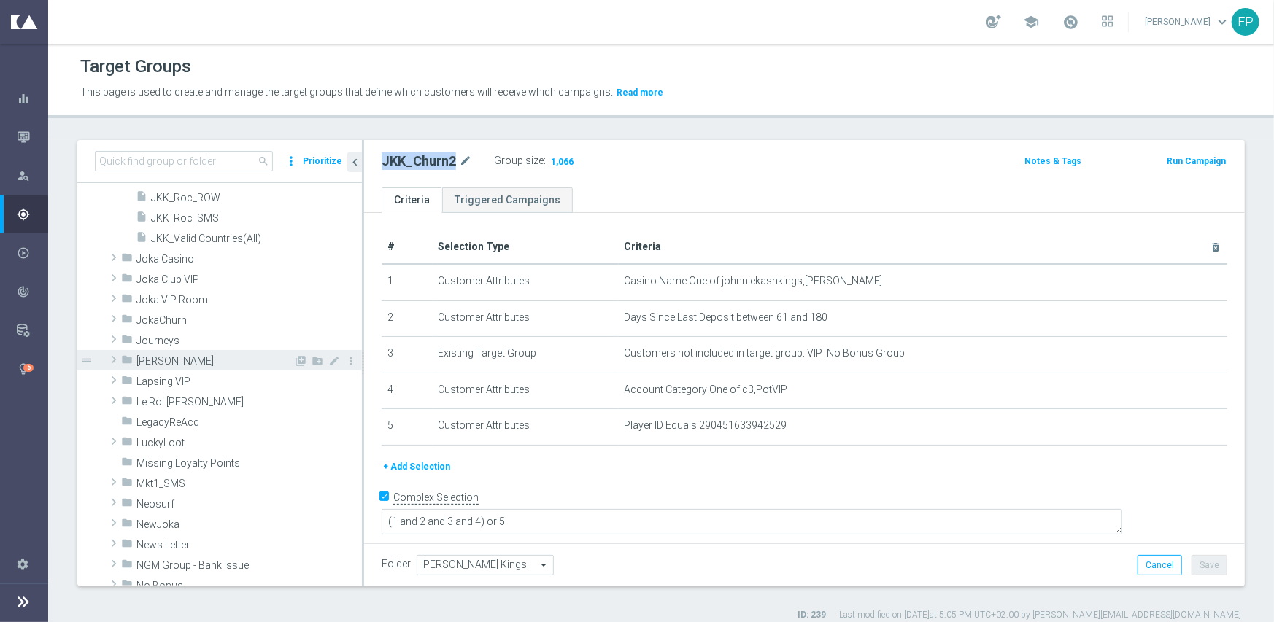
click at [212, 363] on span "King Johnnie" at bounding box center [214, 361] width 157 height 12
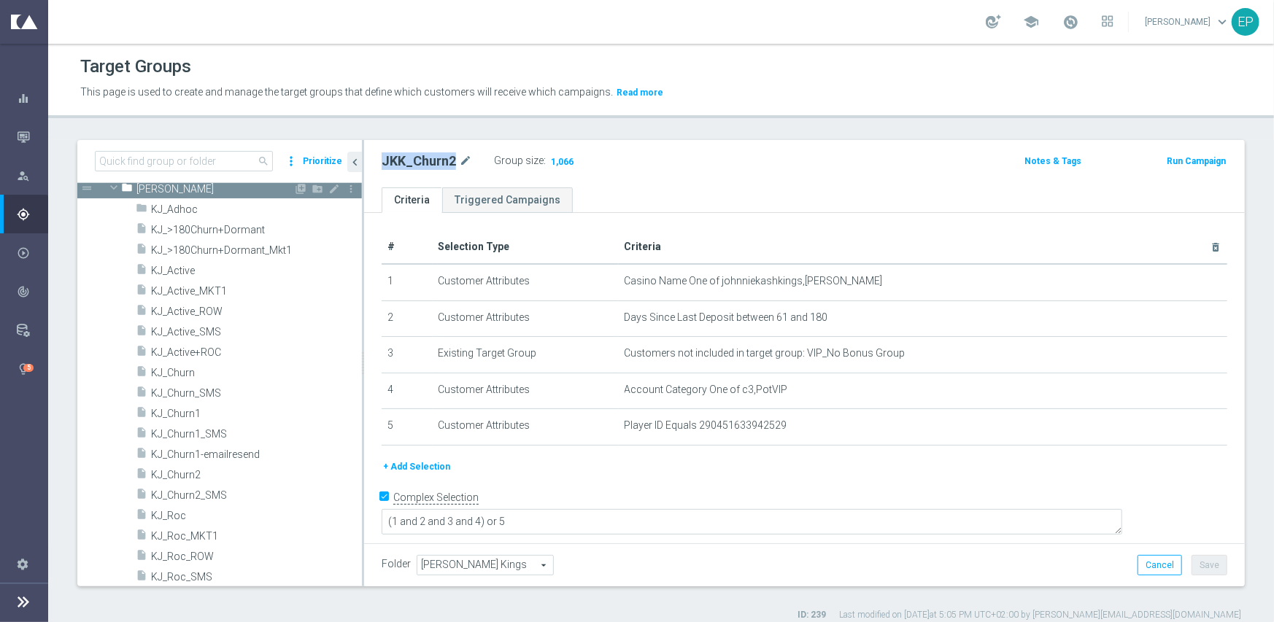
scroll to position [1278, 0]
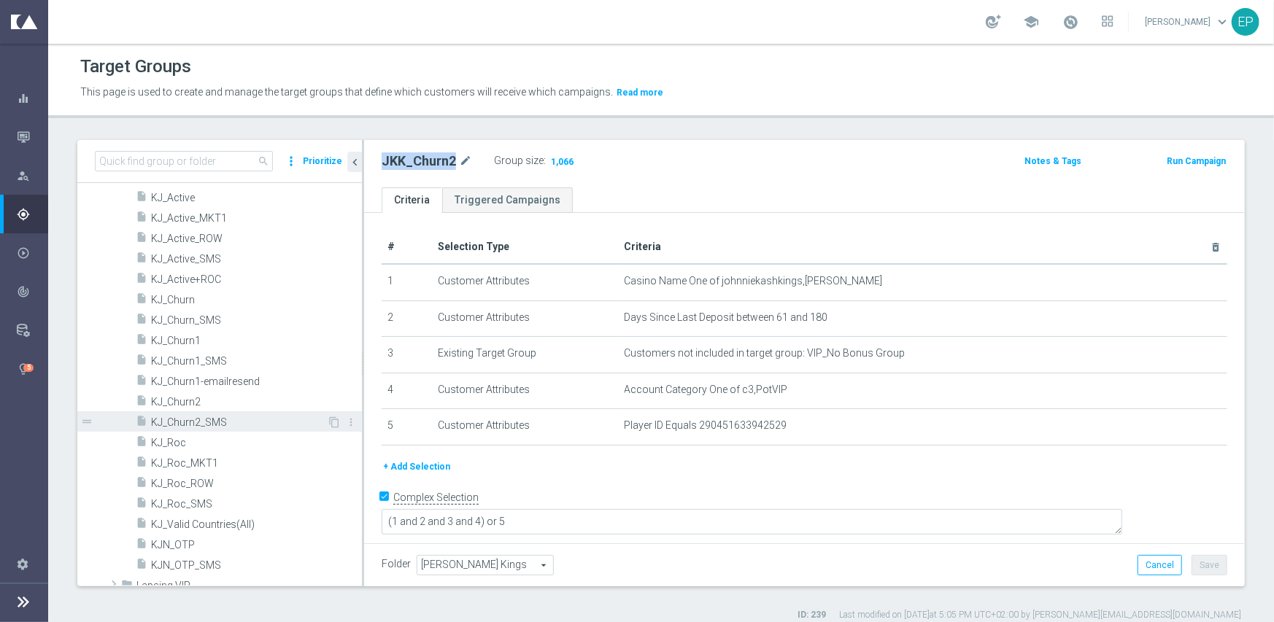
click at [190, 425] on span "KJ_Churn2_SMS" at bounding box center [239, 423] width 176 height 12
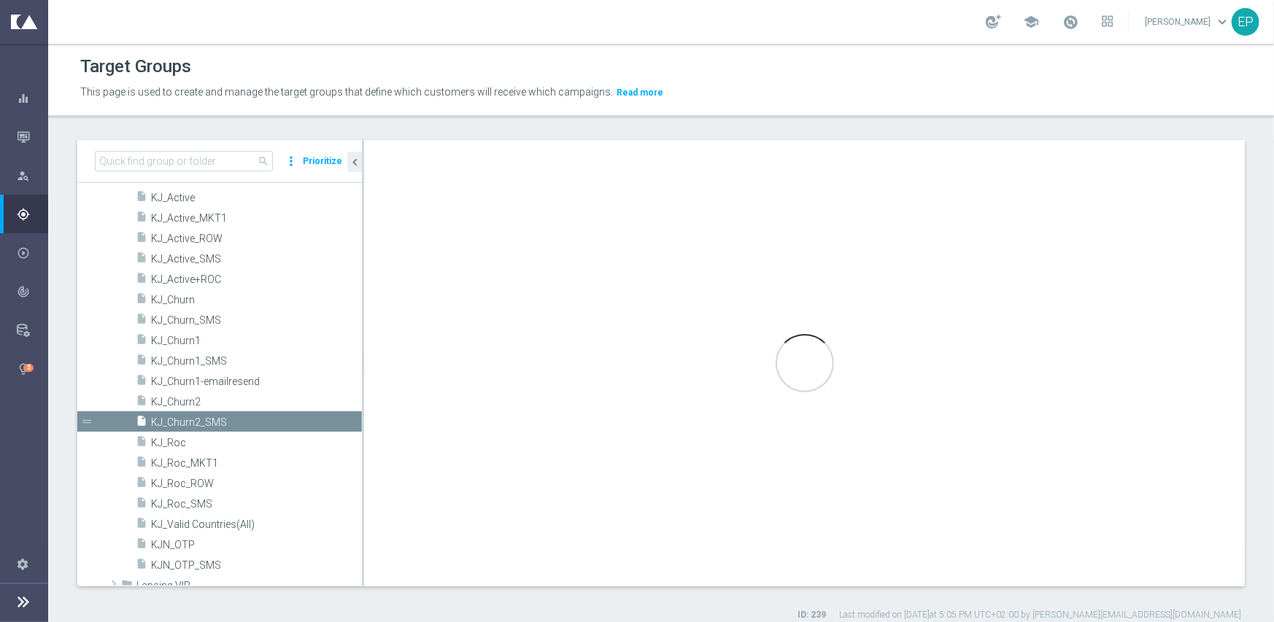
type textarea "(1 and 2 and 3 and 4 and 6) or 5"
type input "King Johnnie"
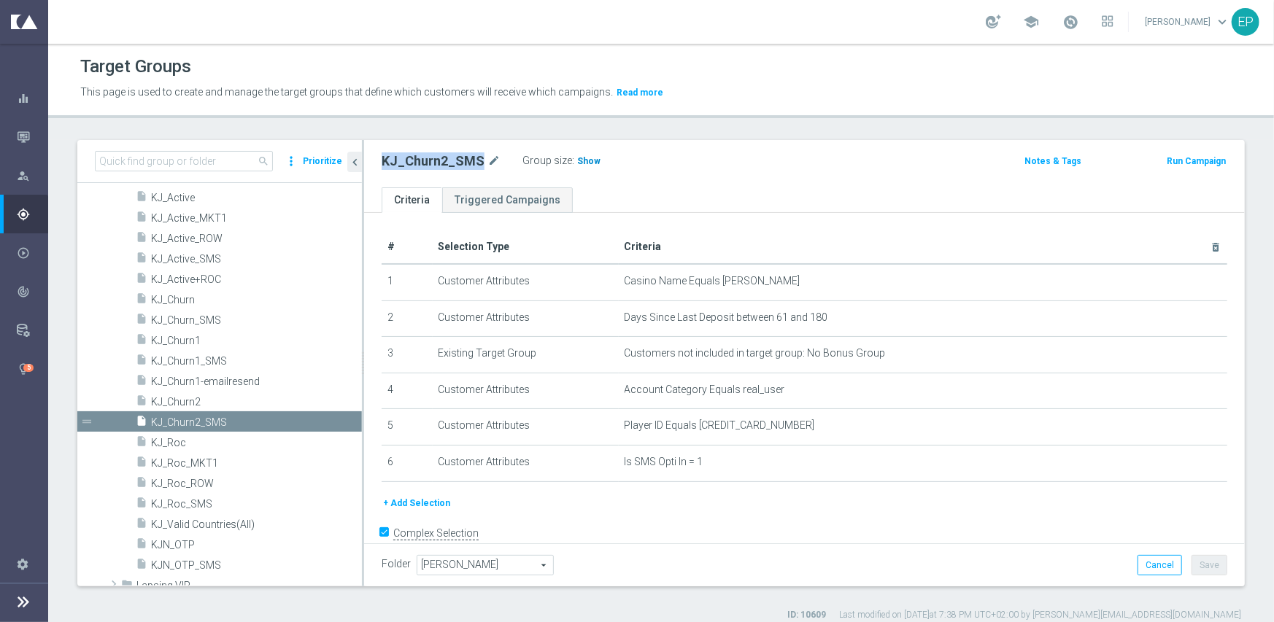
click at [583, 158] on span "Show" at bounding box center [588, 161] width 23 height 10
click at [184, 398] on span "KJ_Churn2" at bounding box center [239, 402] width 176 height 12
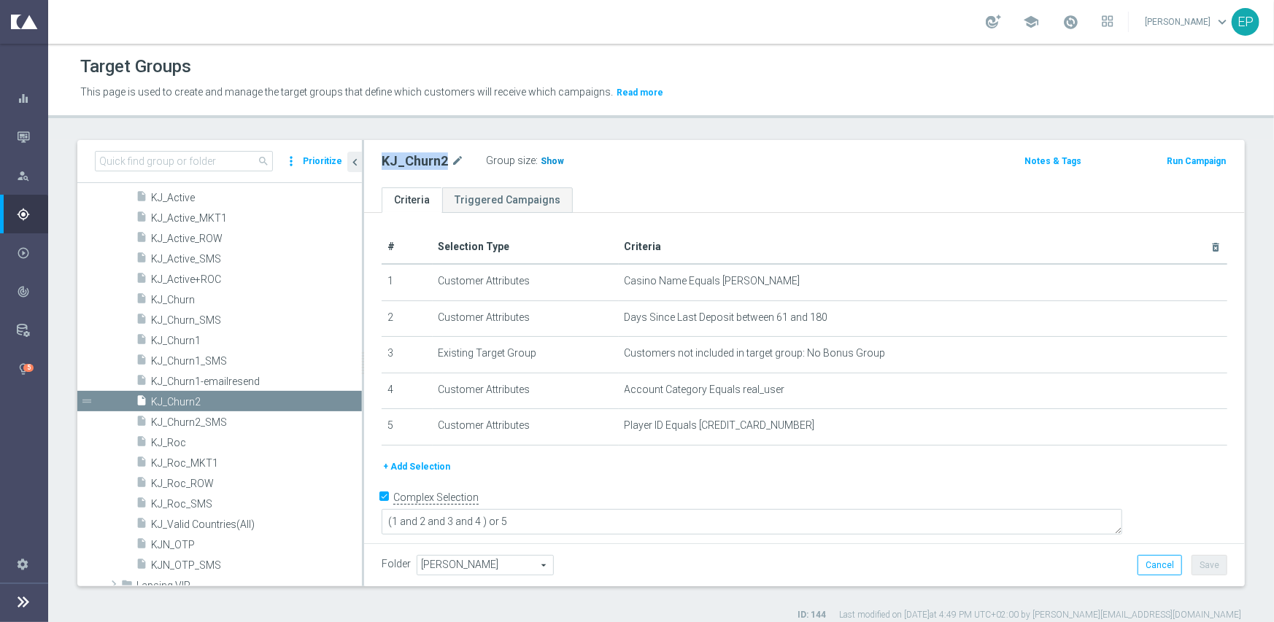
click at [545, 161] on span "Show" at bounding box center [552, 161] width 23 height 10
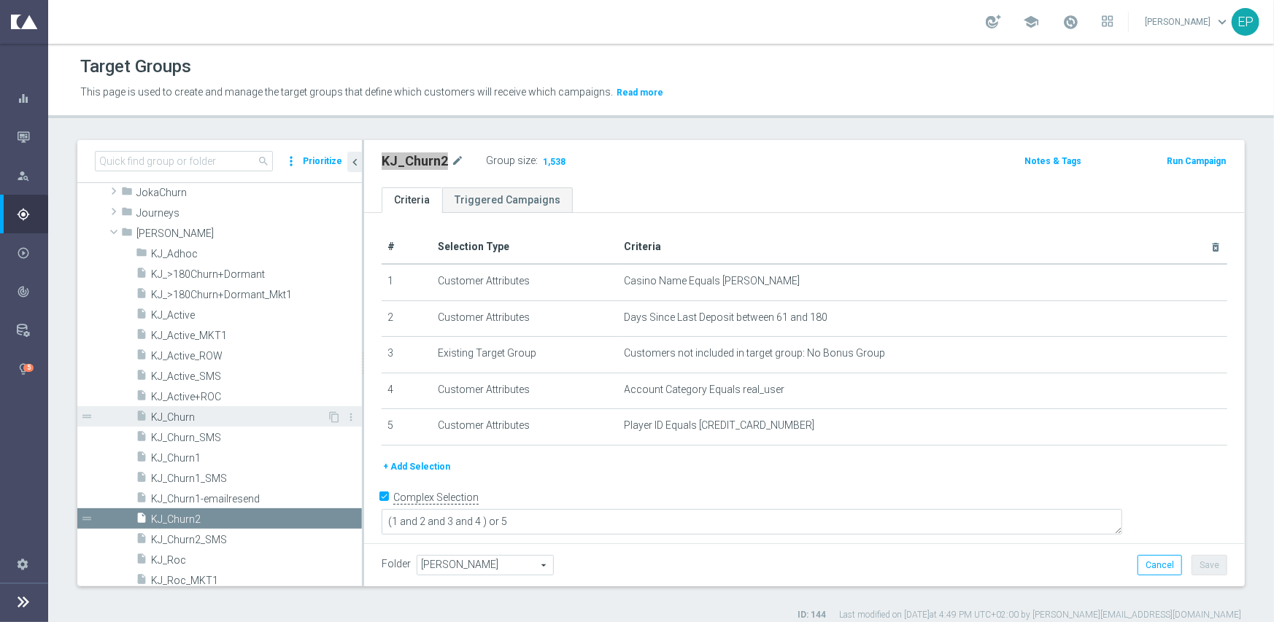
scroll to position [1132, 0]
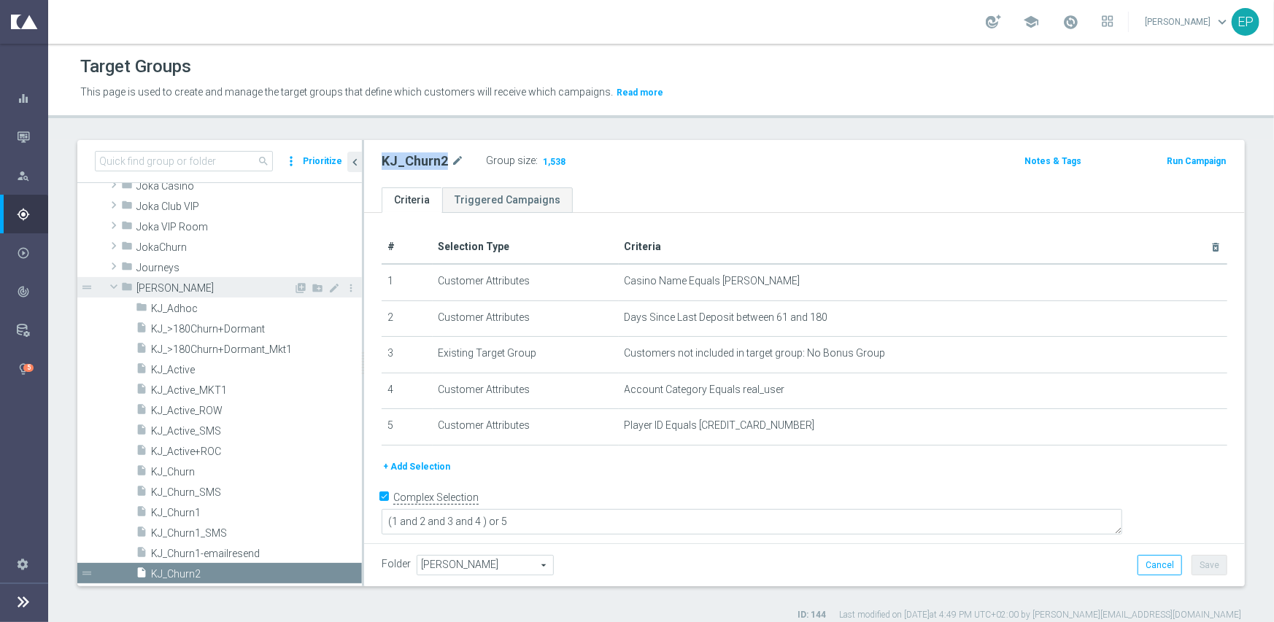
click at [112, 286] on span at bounding box center [114, 286] width 18 height 15
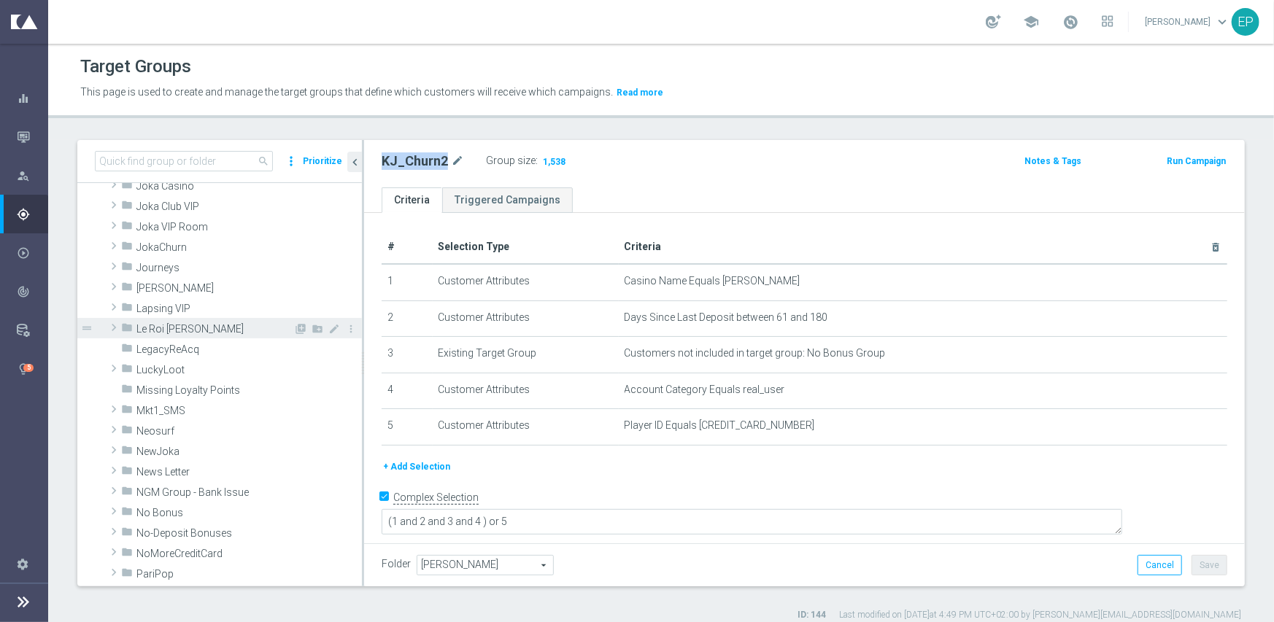
click at [110, 325] on span at bounding box center [114, 328] width 15 height 18
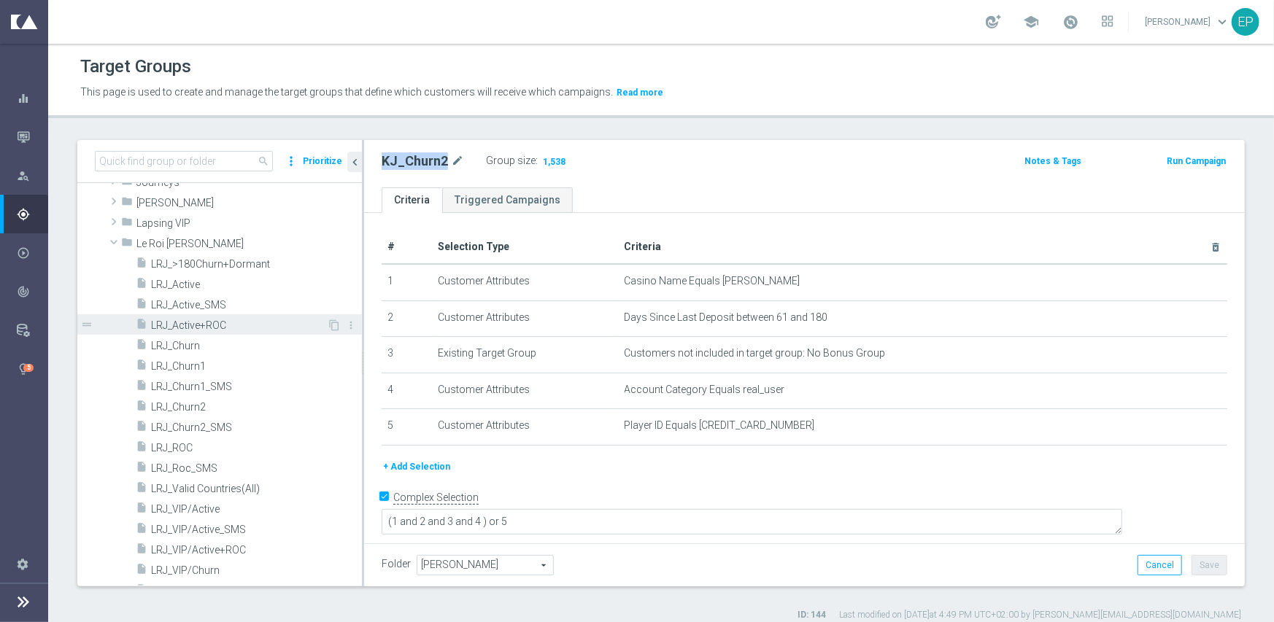
scroll to position [1205, 0]
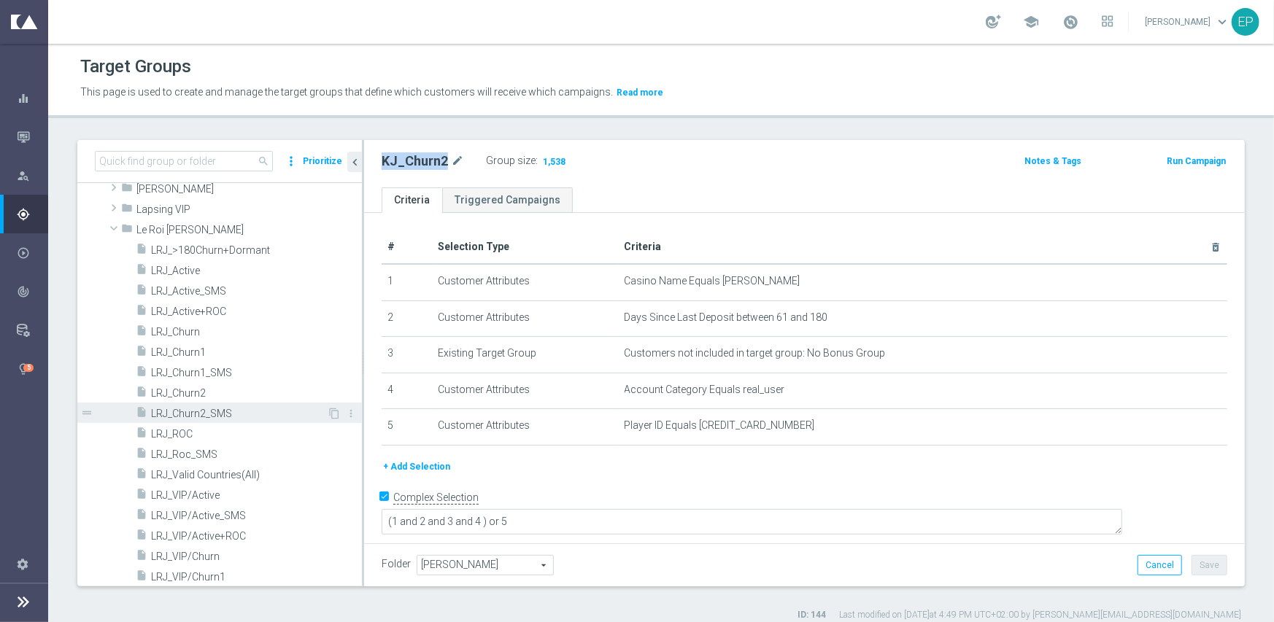
click at [197, 412] on span "LRJ_Churn2_SMS" at bounding box center [239, 414] width 176 height 12
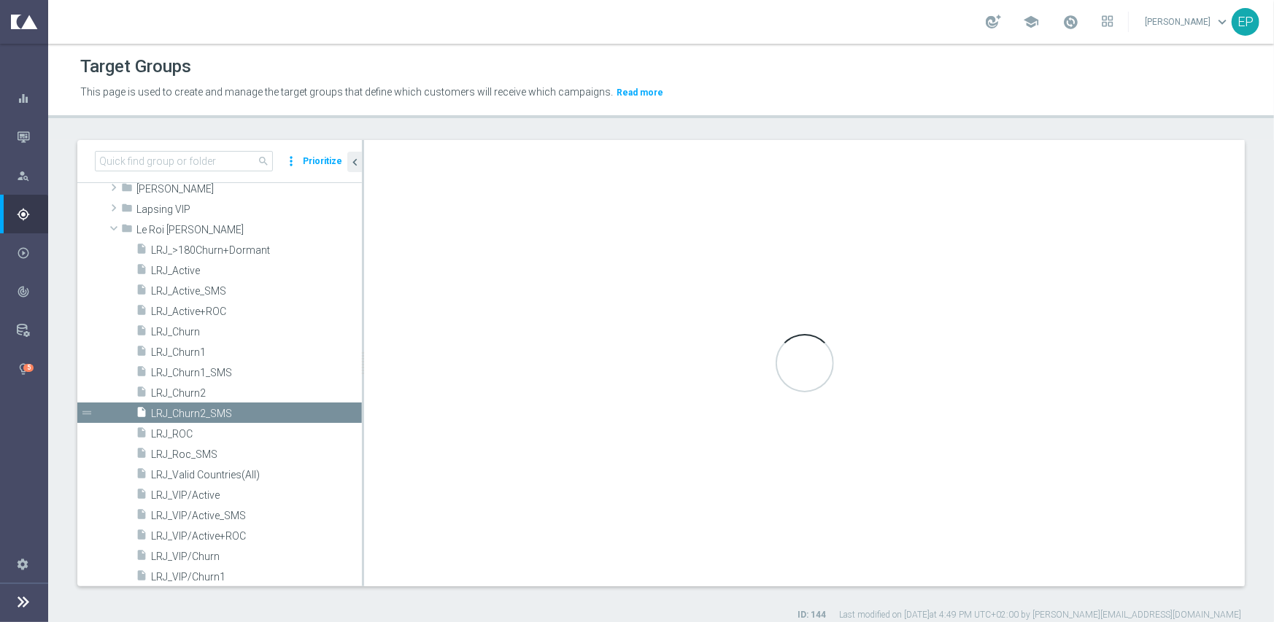
type textarea "(1 and 2 and 3 and 4 and 6) or 5"
type input "Le Roi Johnny"
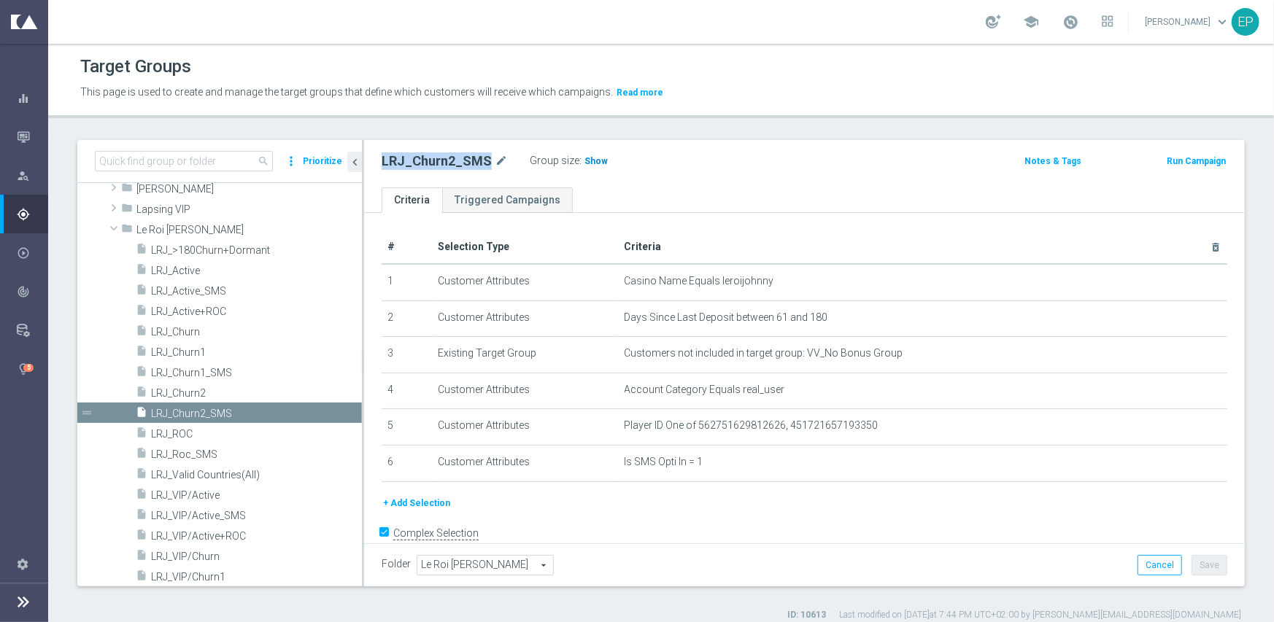
click at [585, 163] on span "Show" at bounding box center [596, 161] width 23 height 10
click at [189, 394] on span "LRJ_Churn2" at bounding box center [239, 393] width 176 height 12
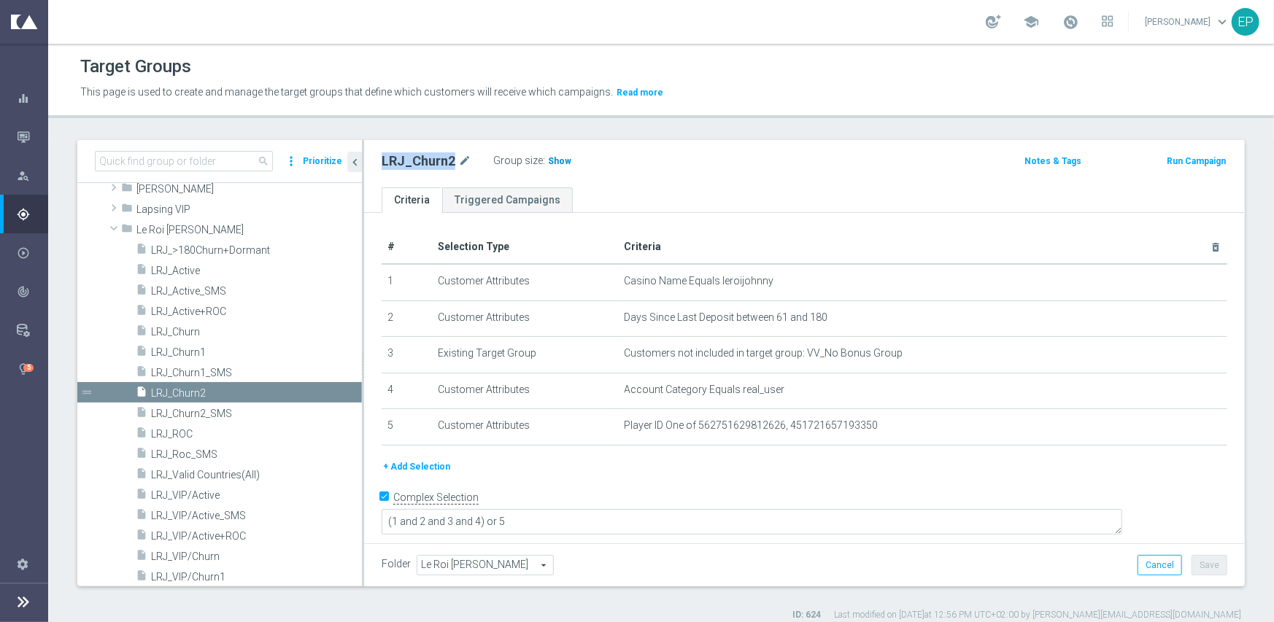
click at [561, 158] on span "Show" at bounding box center [559, 161] width 23 height 10
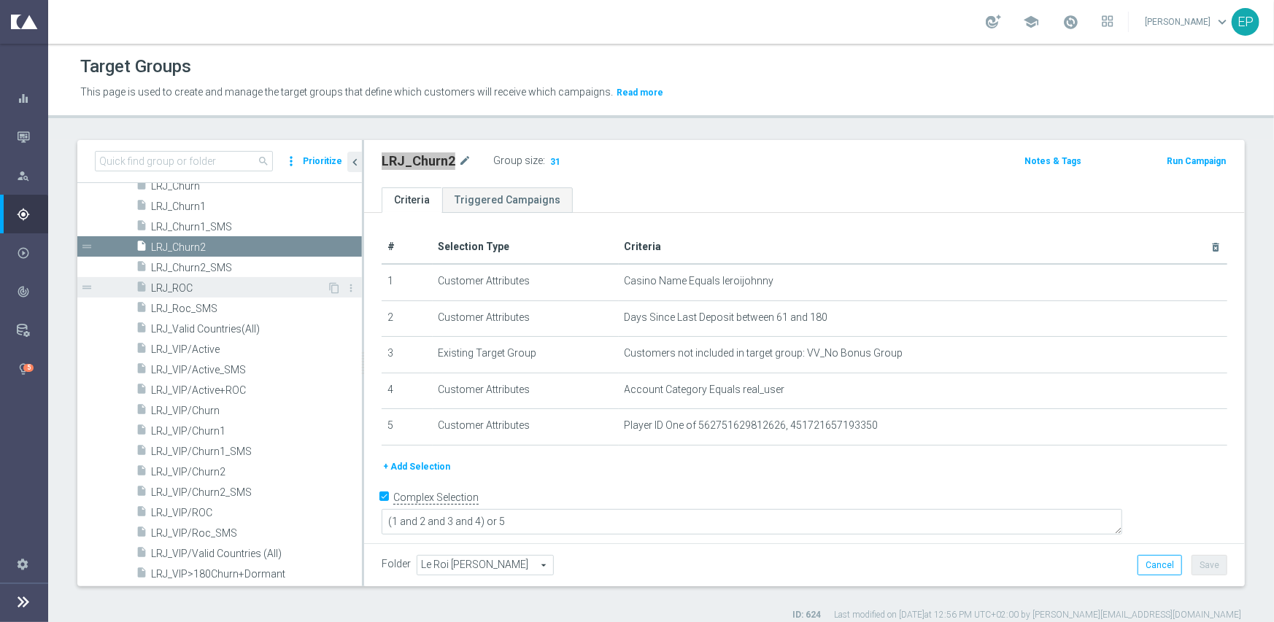
scroll to position [1424, 0]
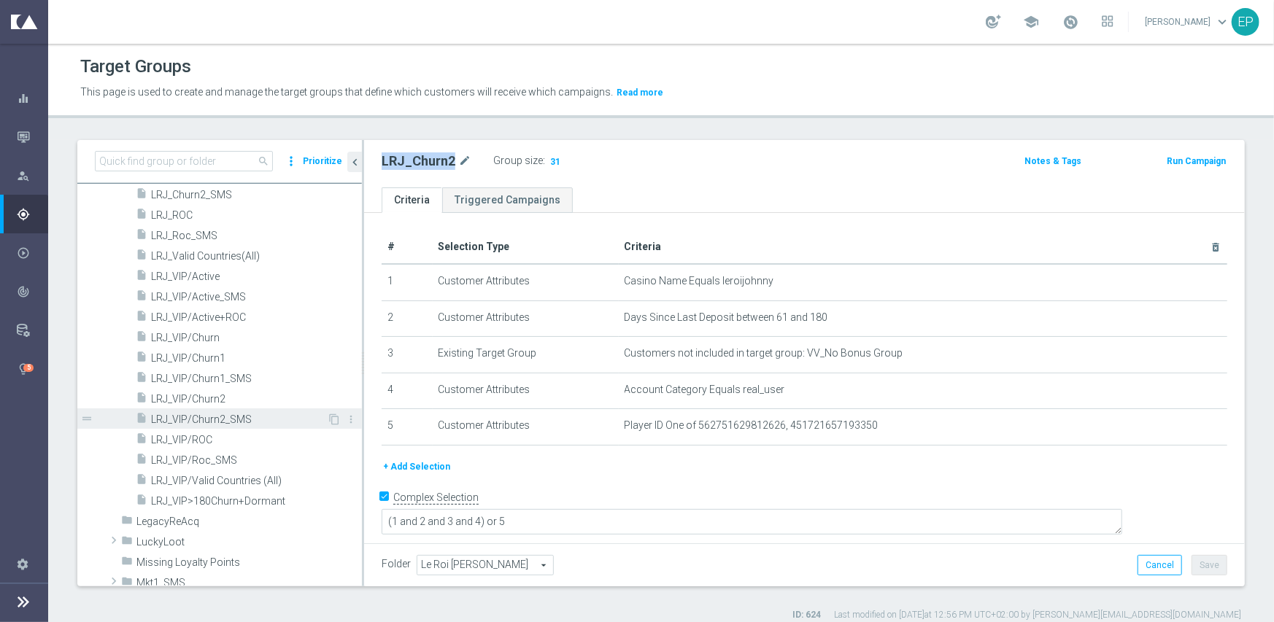
click at [227, 414] on span "LRJ_VIP/Churn2_SMS" at bounding box center [239, 420] width 176 height 12
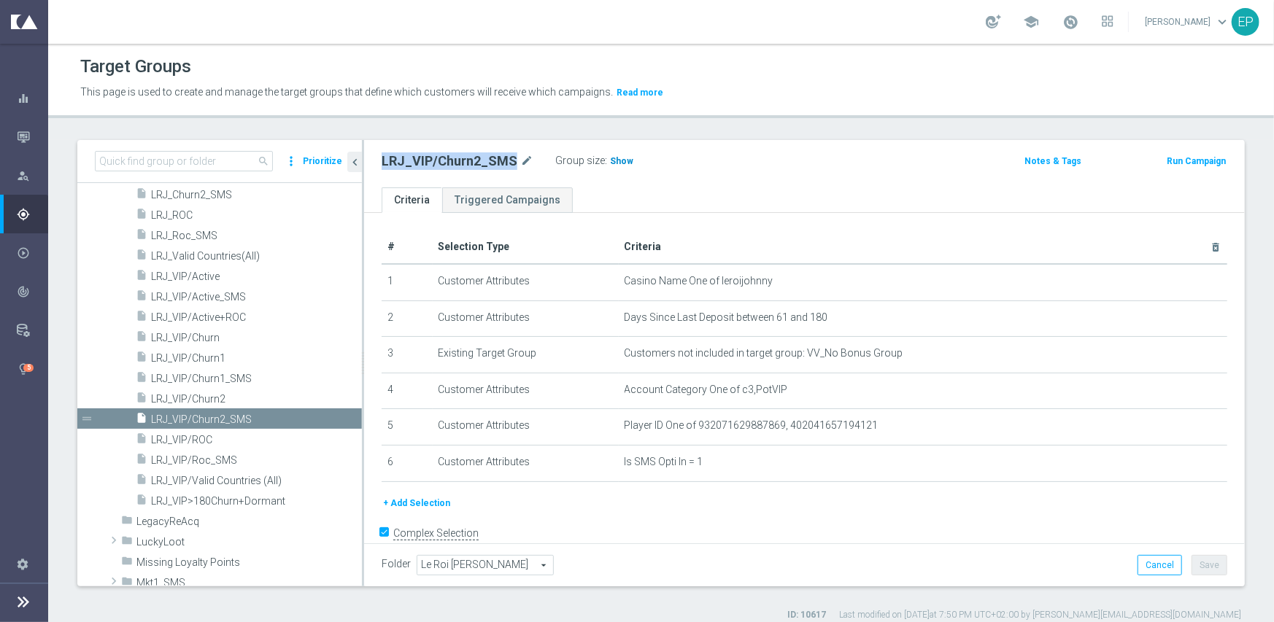
click at [618, 161] on span "Show" at bounding box center [621, 161] width 23 height 10
drag, startPoint x: 185, startPoint y: 393, endPoint x: 294, endPoint y: 392, distance: 109.5
click at [185, 393] on span "LRJ_VIP/Churn2" at bounding box center [239, 399] width 176 height 12
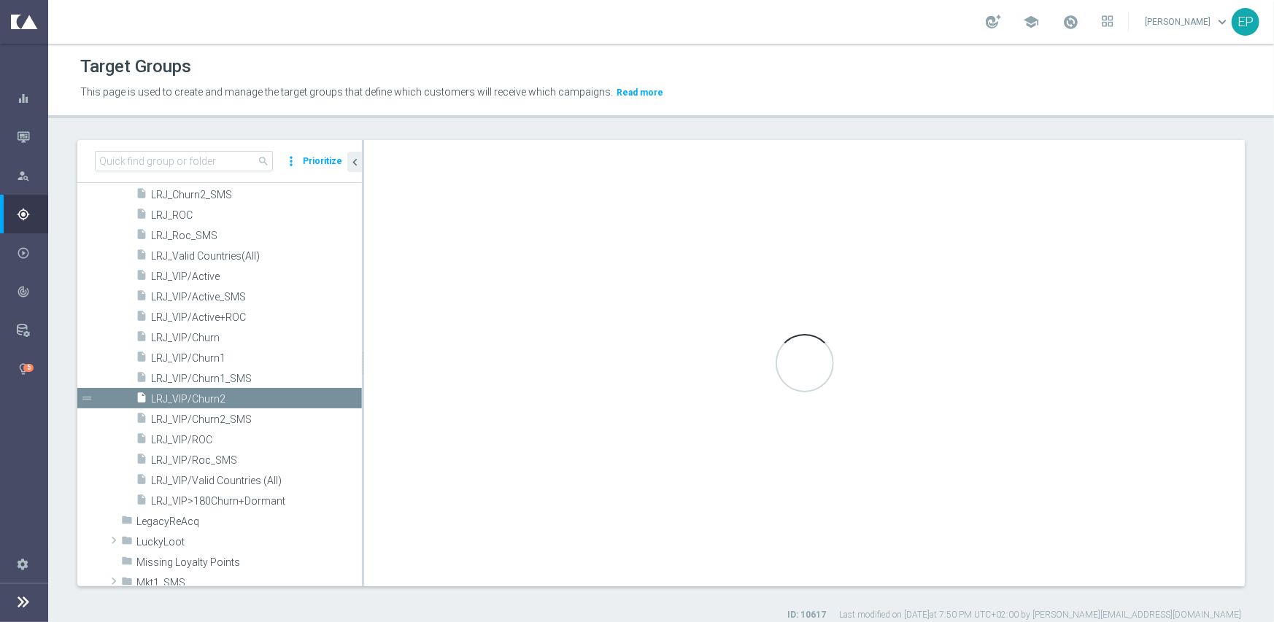
type textarea "(1 and 2 and 3 and 4) or 5"
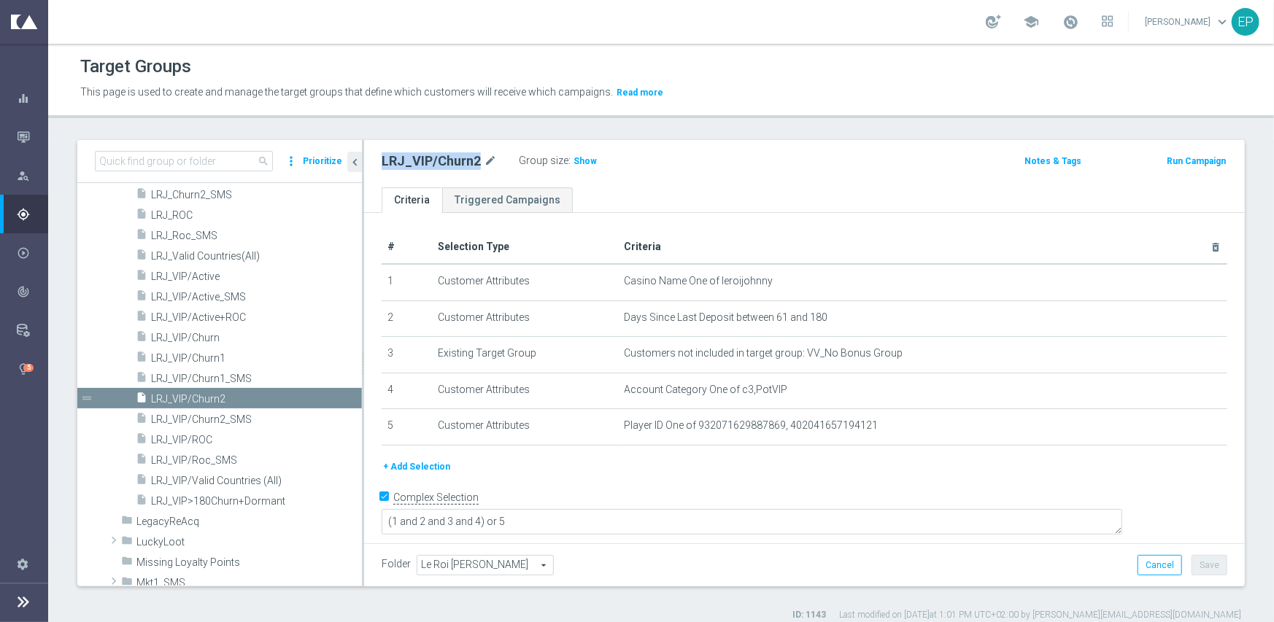
drag, startPoint x: 581, startPoint y: 164, endPoint x: 753, endPoint y: 236, distance: 186.8
click at [581, 163] on span "Show" at bounding box center [585, 161] width 23 height 10
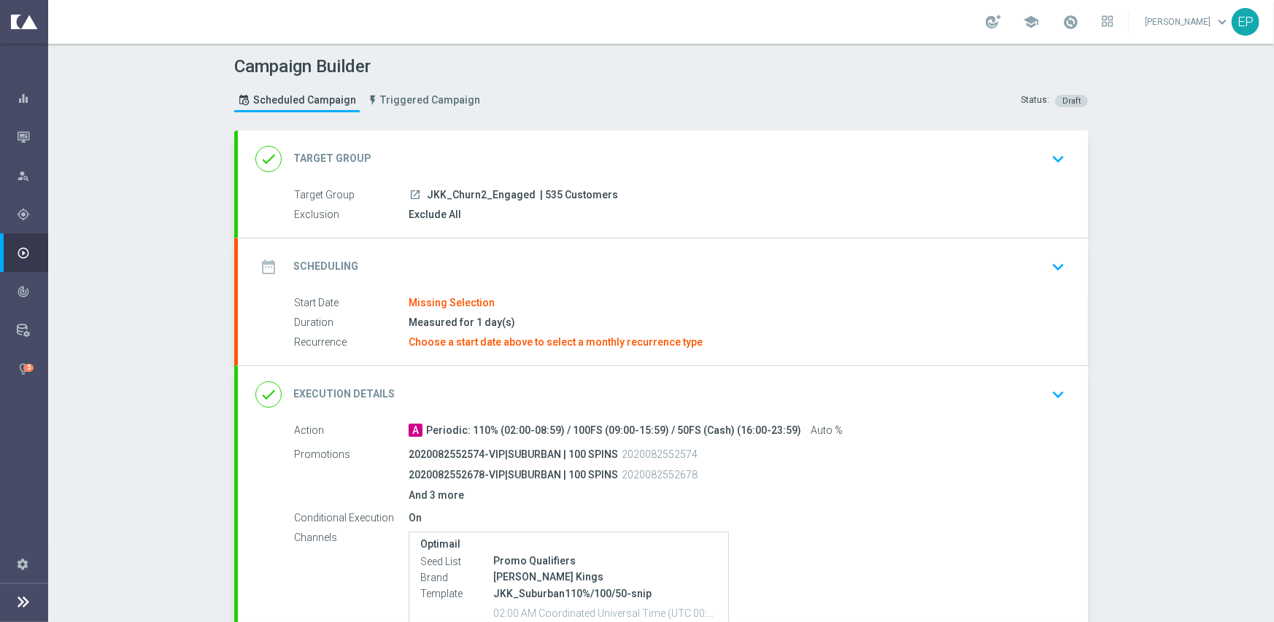
drag, startPoint x: 421, startPoint y: 196, endPoint x: 476, endPoint y: 200, distance: 54.9
click at [476, 200] on span "JKK_Churn2_Engaged" at bounding box center [481, 195] width 109 height 13
copy span "JKK_Churn2"
click at [471, 137] on div "done Target Group keyboard_arrow_down" at bounding box center [663, 159] width 850 height 57
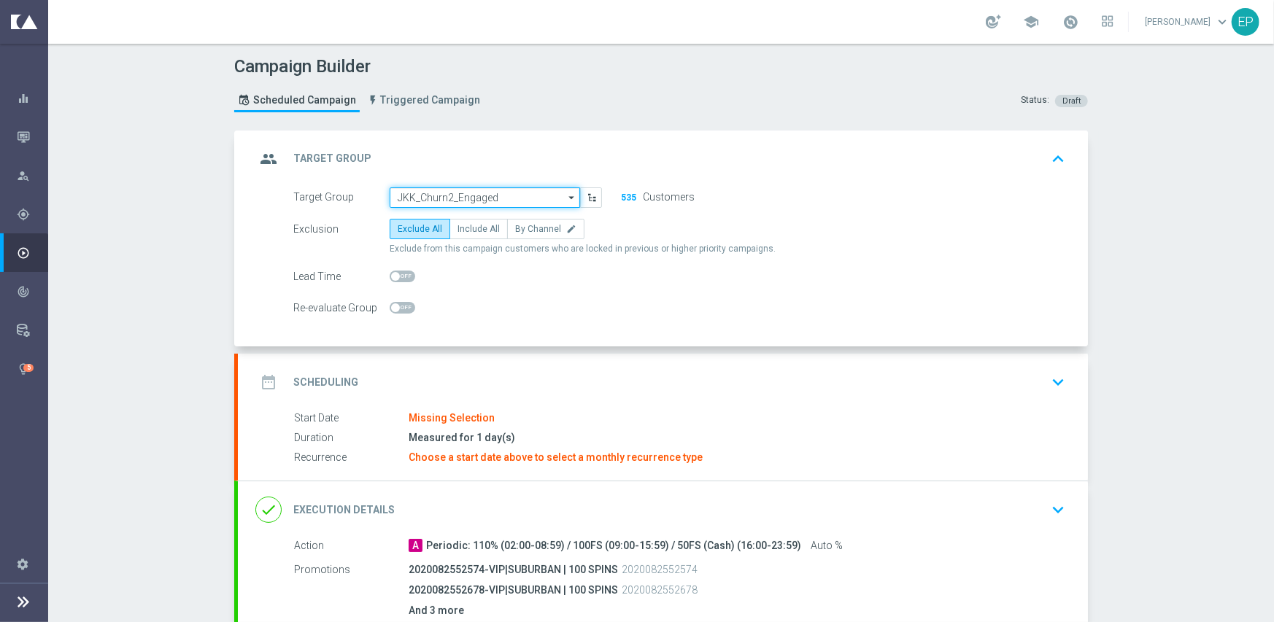
click at [449, 192] on input "JKK_Churn2_Engaged" at bounding box center [485, 198] width 190 height 20
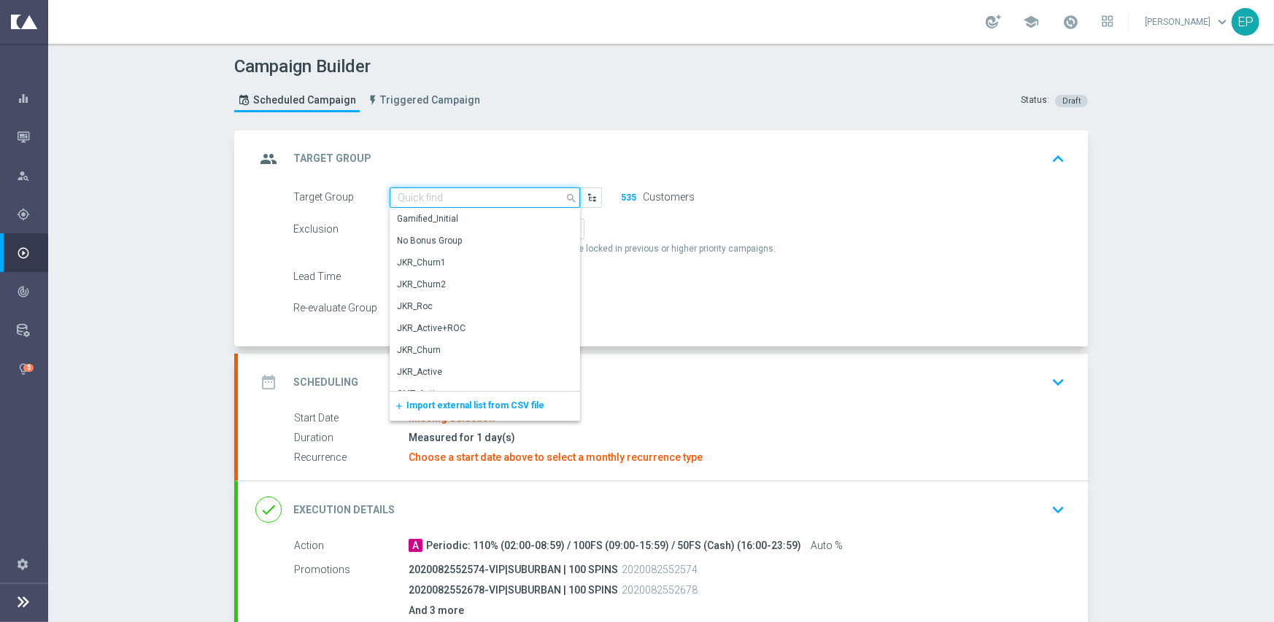
paste input "JKK_Churn2"
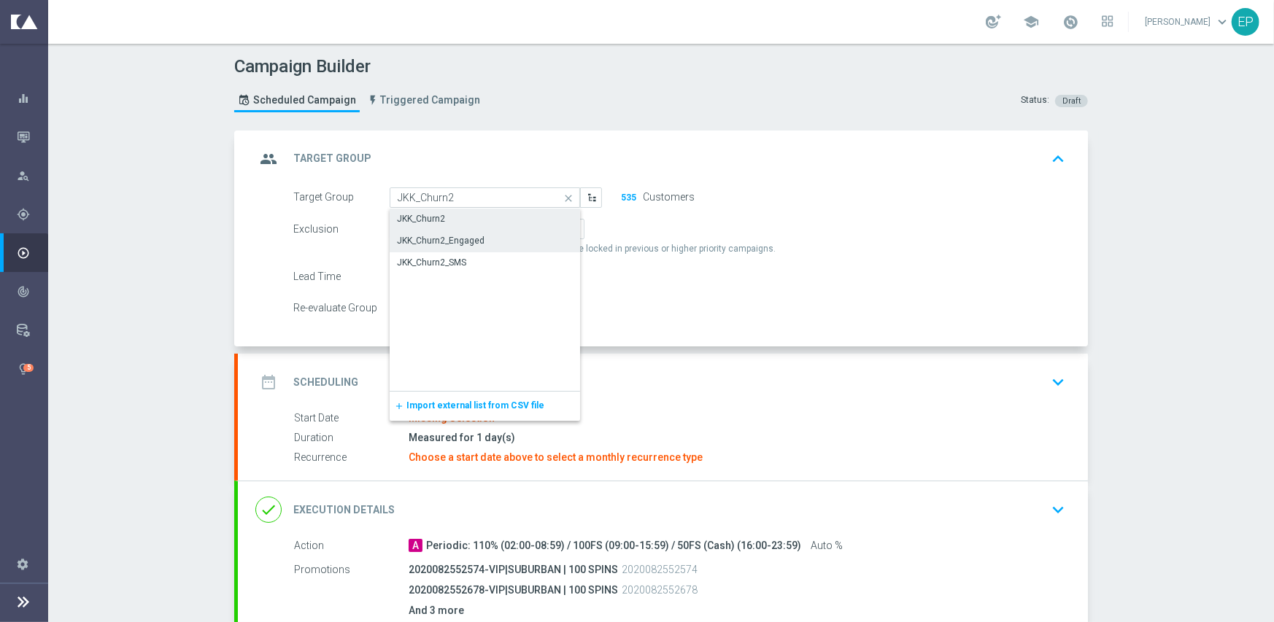
click at [449, 215] on div "JKK_Churn2" at bounding box center [485, 219] width 191 height 20
type input "JKK_Churn2"
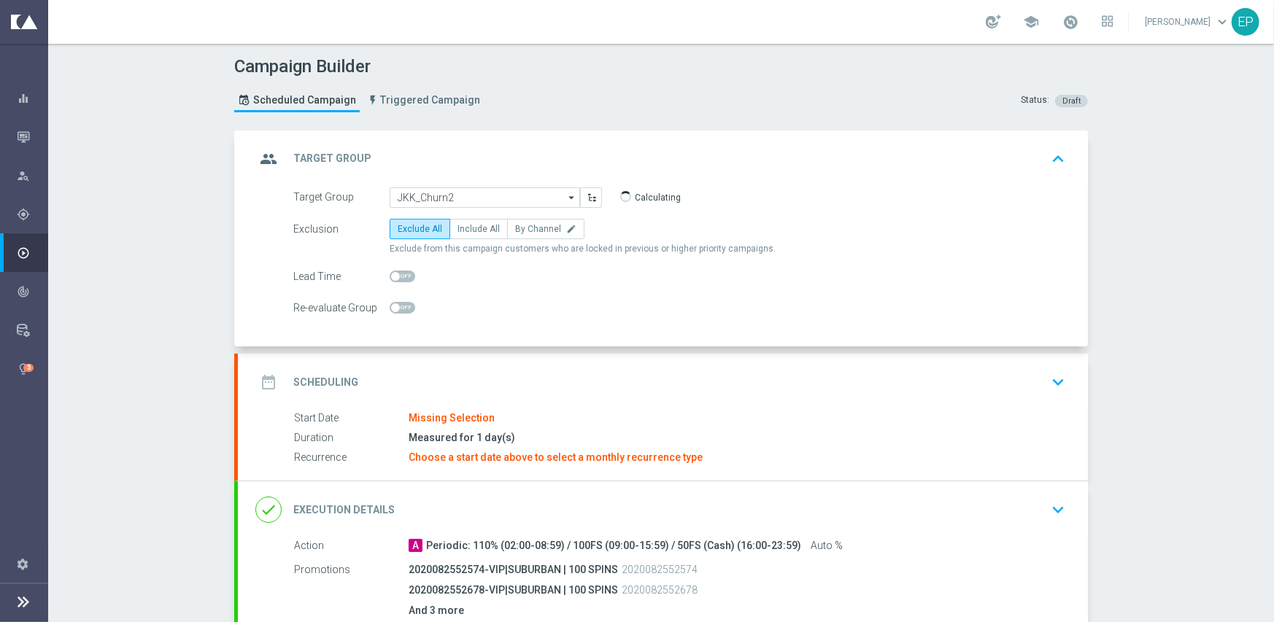
click at [480, 369] on div "date_range Scheduling keyboard_arrow_down" at bounding box center [662, 383] width 815 height 28
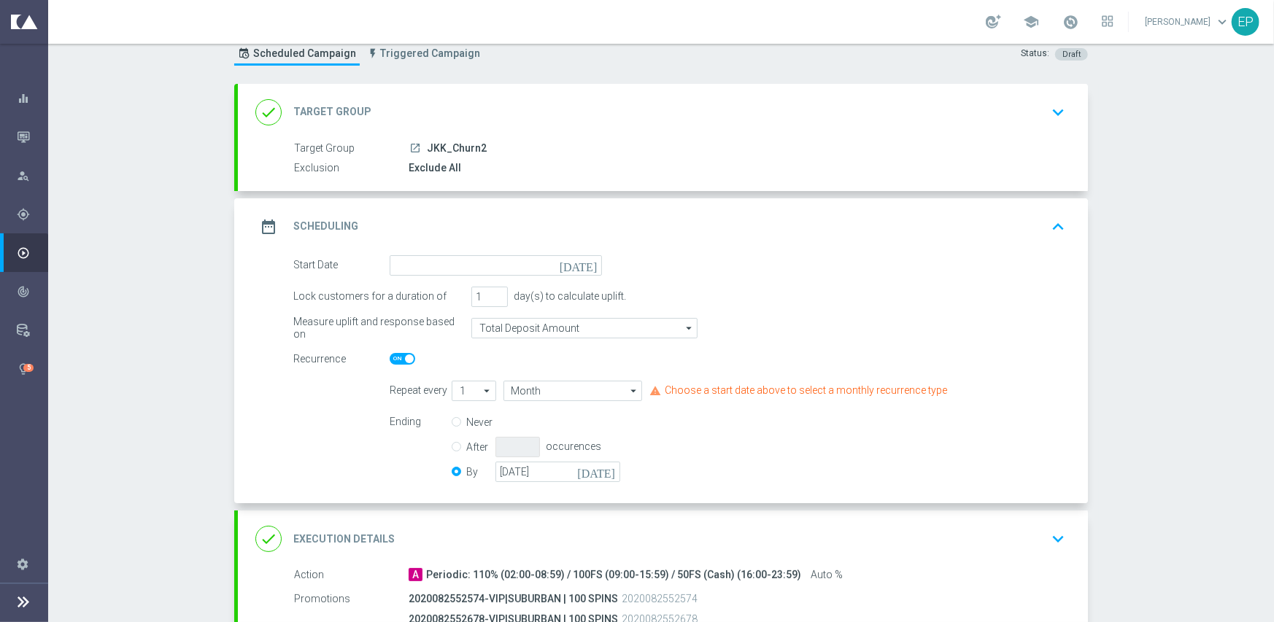
scroll to position [73, 0]
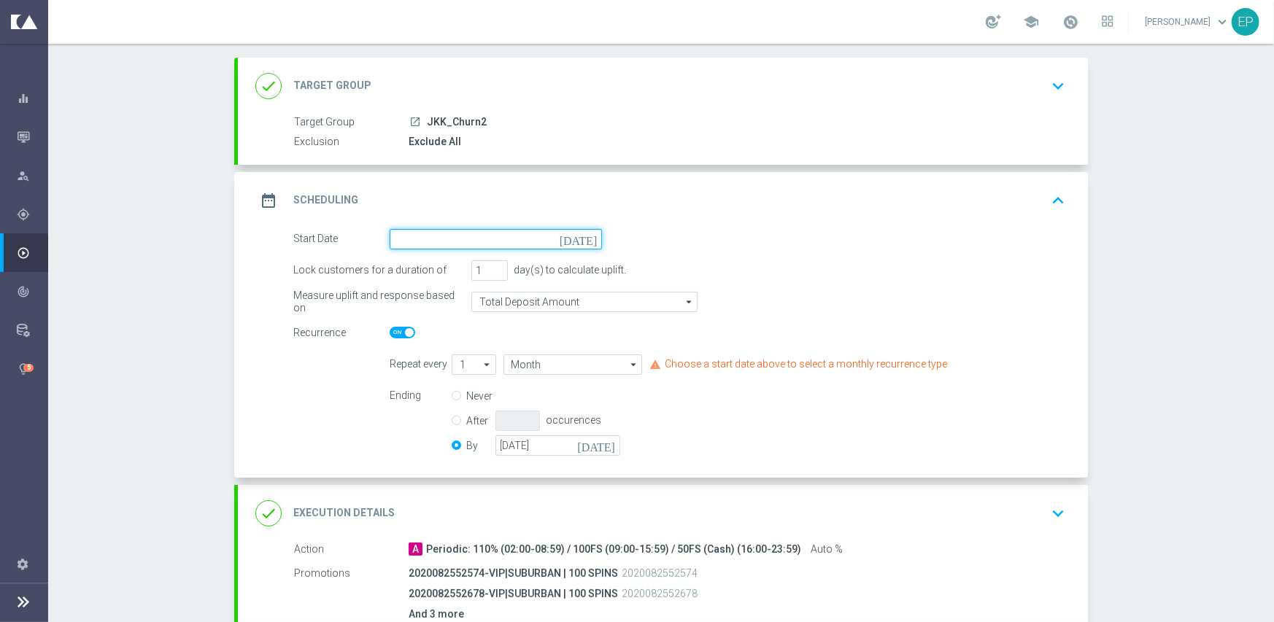
click at [474, 238] on input at bounding box center [496, 239] width 212 height 20
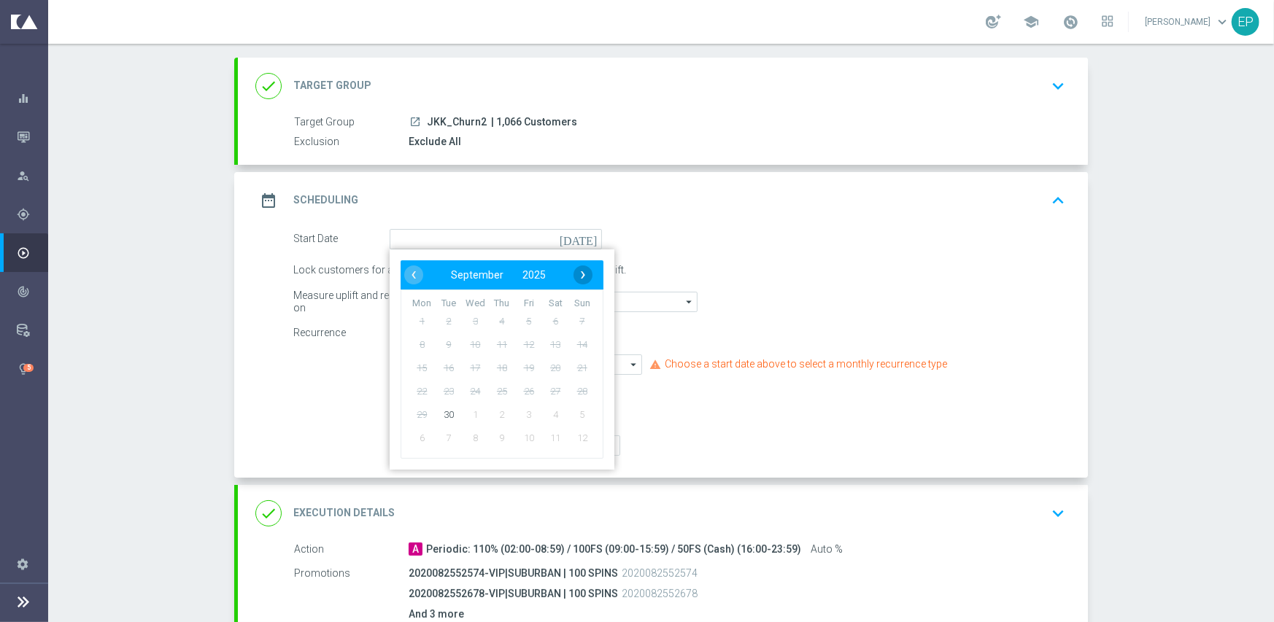
click at [577, 271] on span "›" at bounding box center [583, 275] width 19 height 19
click at [471, 325] on span "1" at bounding box center [474, 320] width 23 height 23
type input "[DATE]"
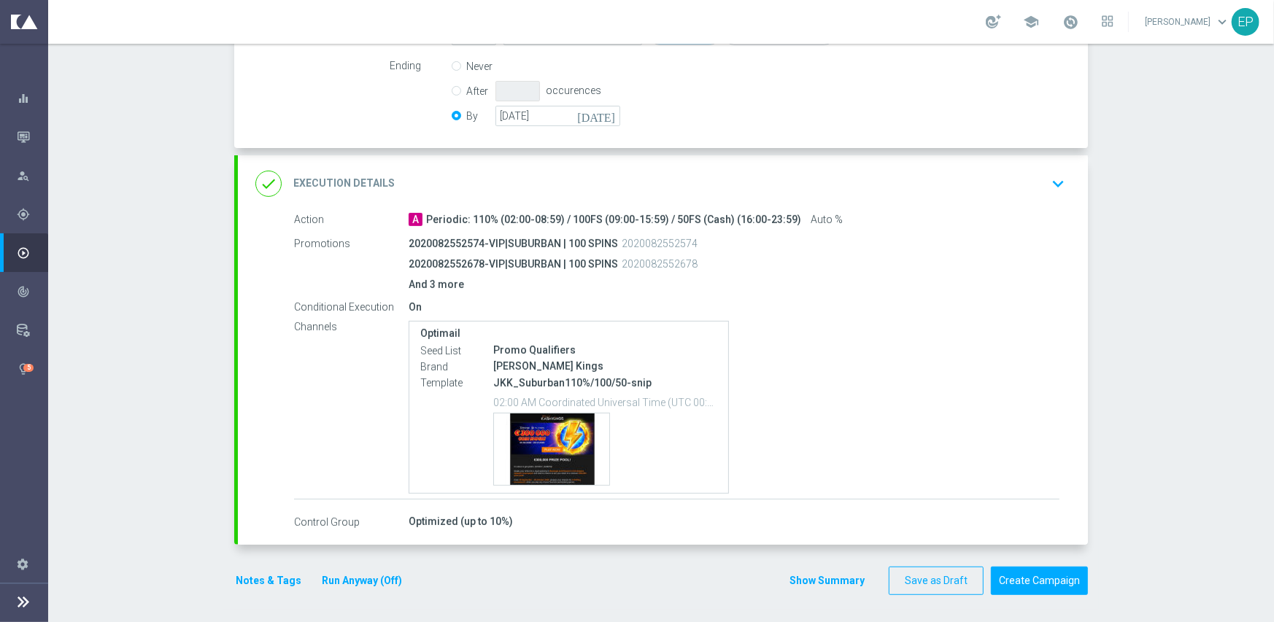
scroll to position [404, 0]
click at [1048, 576] on button "Create Campaign" at bounding box center [1039, 580] width 97 height 28
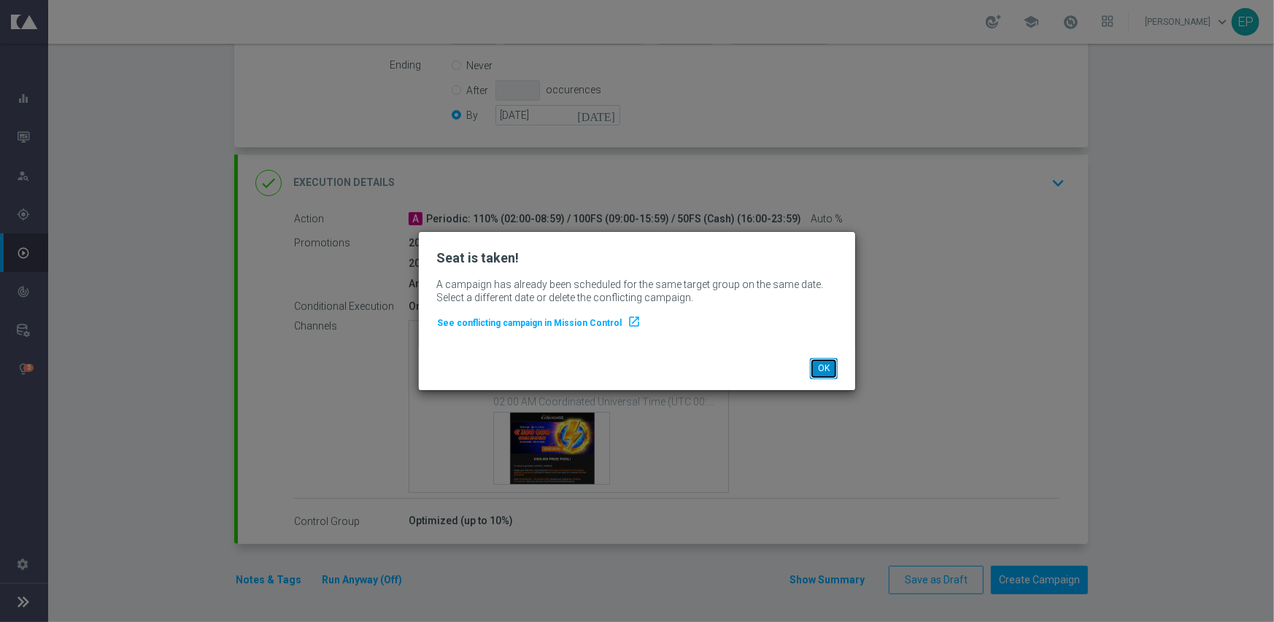
click at [829, 365] on button "OK" at bounding box center [824, 368] width 28 height 20
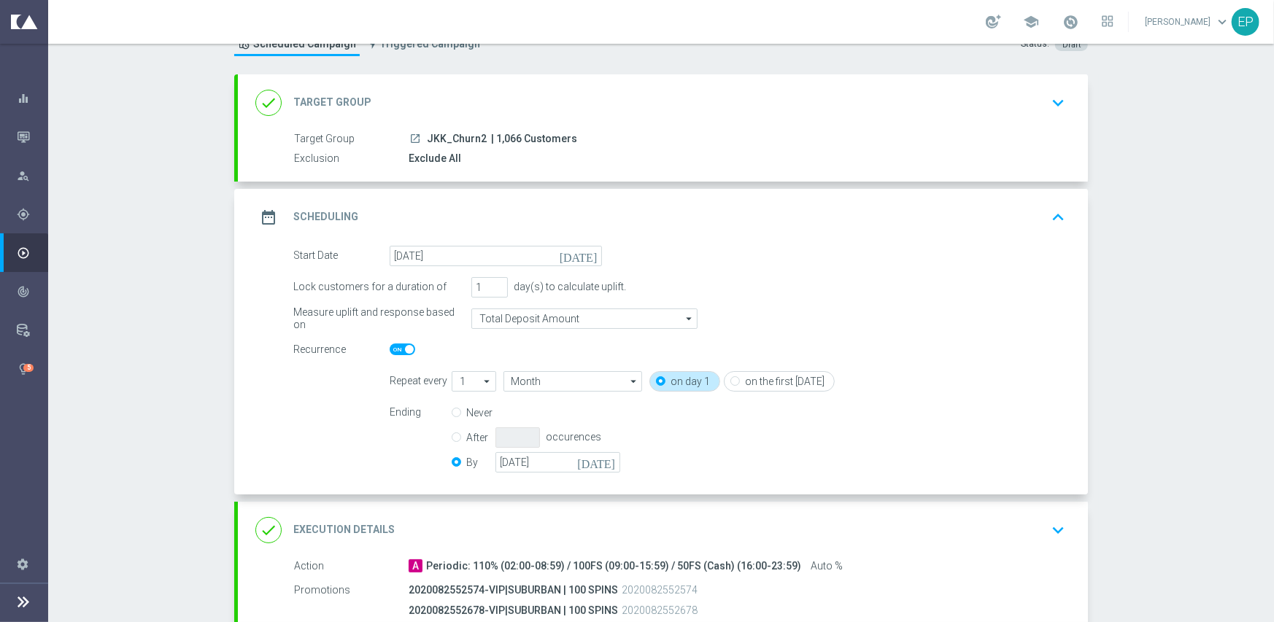
scroll to position [39, 0]
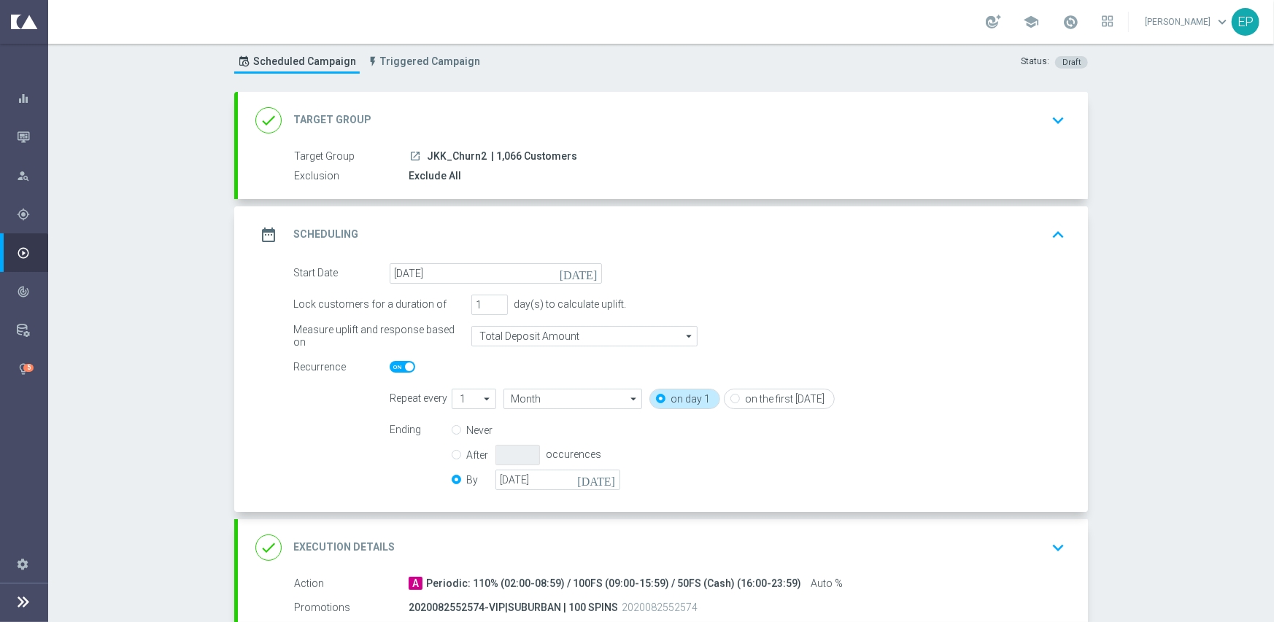
click at [549, 107] on div "done Target Group keyboard_arrow_down" at bounding box center [662, 121] width 815 height 28
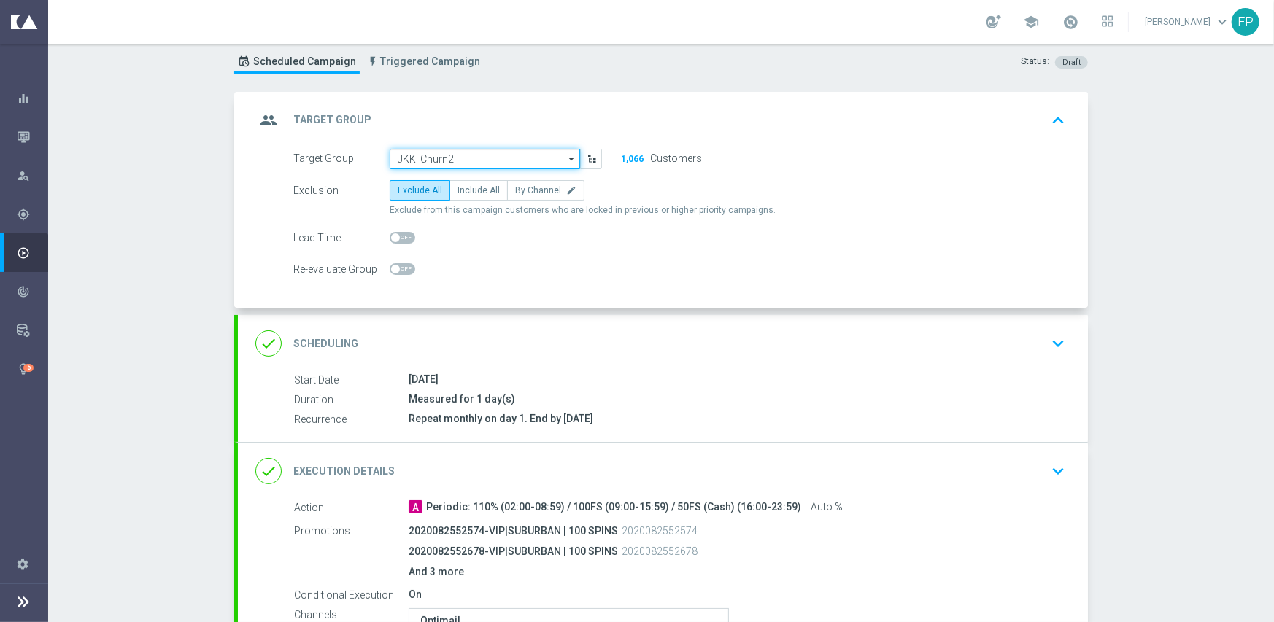
click at [471, 156] on input "JKK_Churn2" at bounding box center [485, 159] width 190 height 20
paste input "JKK_Churn2_SMS"
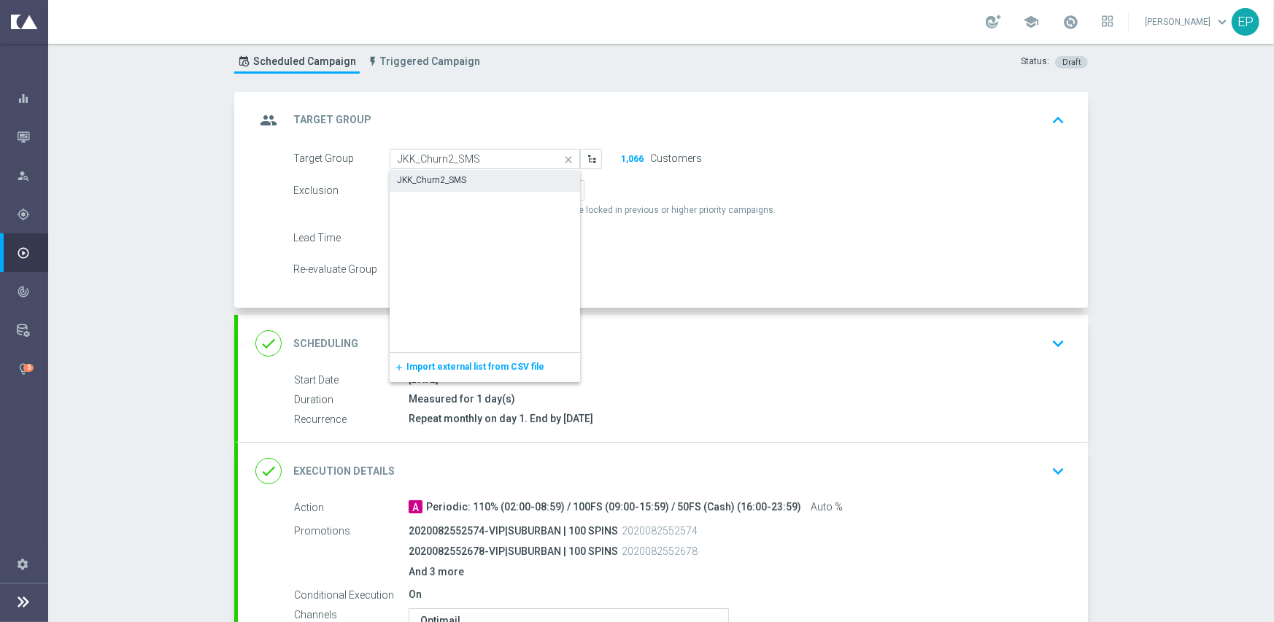
click at [459, 179] on div "JKK_Churn2_SMS" at bounding box center [431, 180] width 69 height 13
type input "JKK_Churn2_SMS"
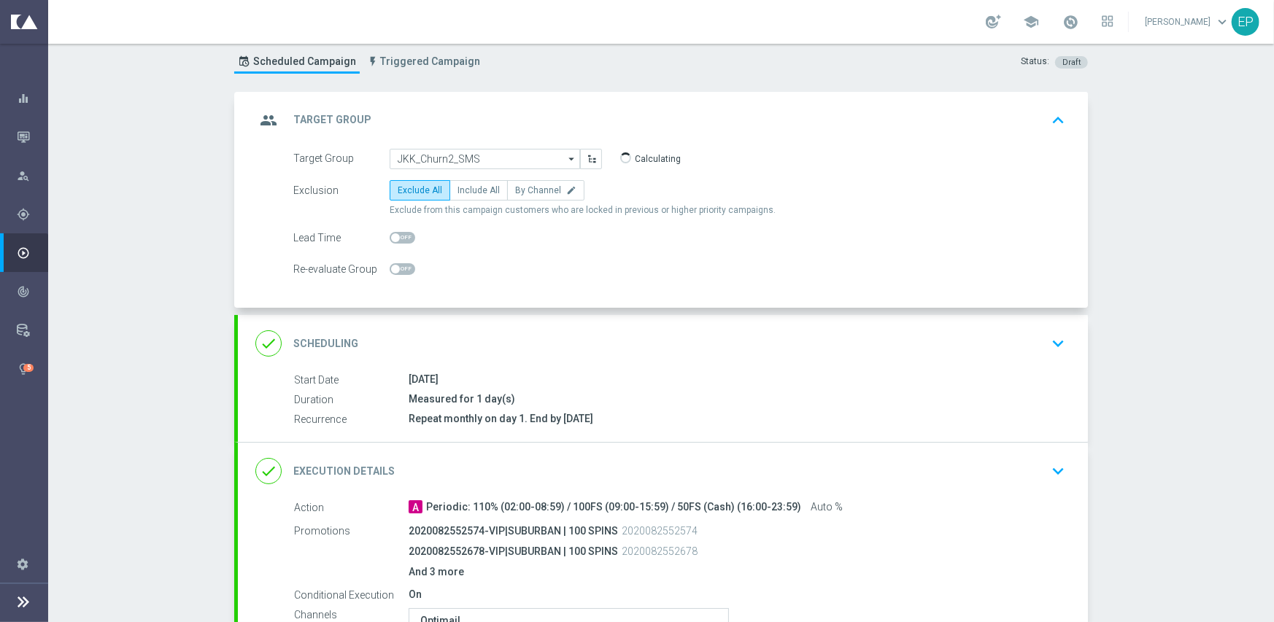
click at [590, 463] on div "done Execution Details keyboard_arrow_down" at bounding box center [662, 472] width 815 height 28
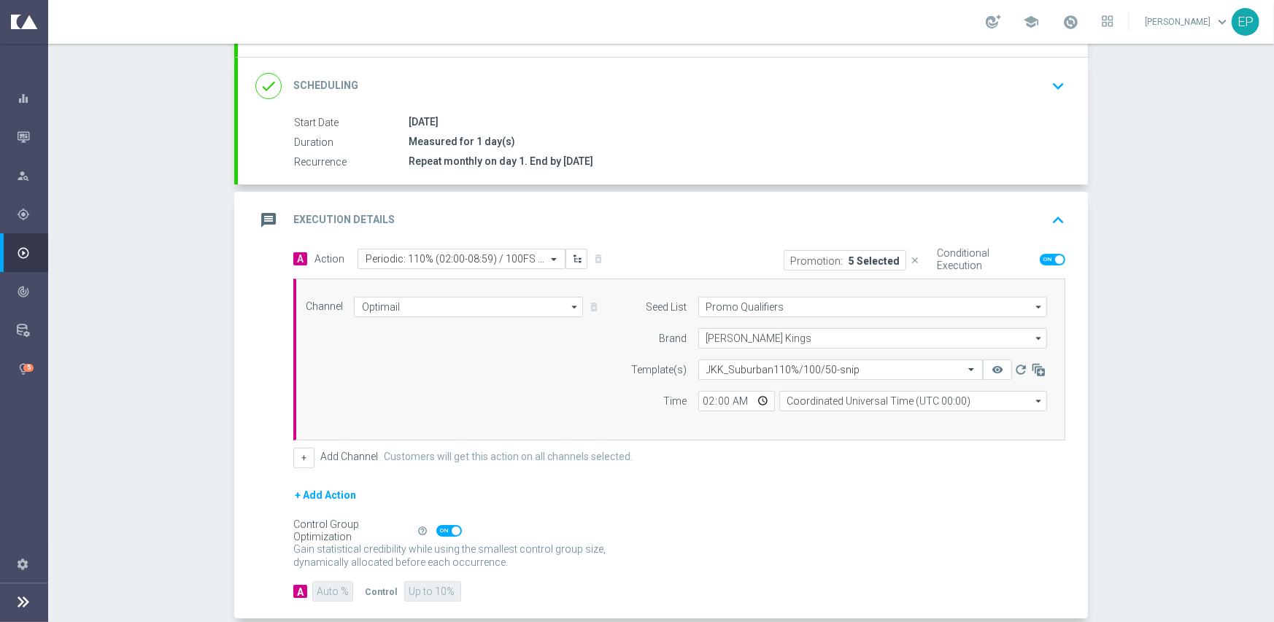
scroll to position [185, 0]
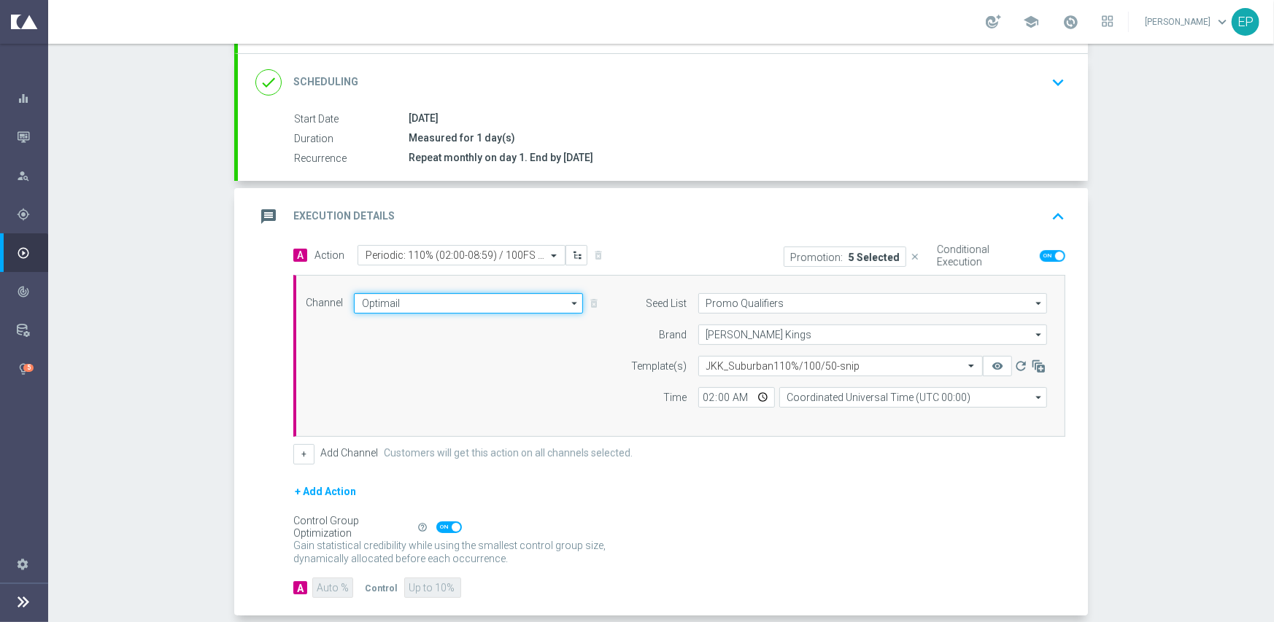
drag, startPoint x: 466, startPoint y: 306, endPoint x: 474, endPoint y: 327, distance: 22.9
click at [468, 304] on input "Optimail" at bounding box center [468, 303] width 229 height 20
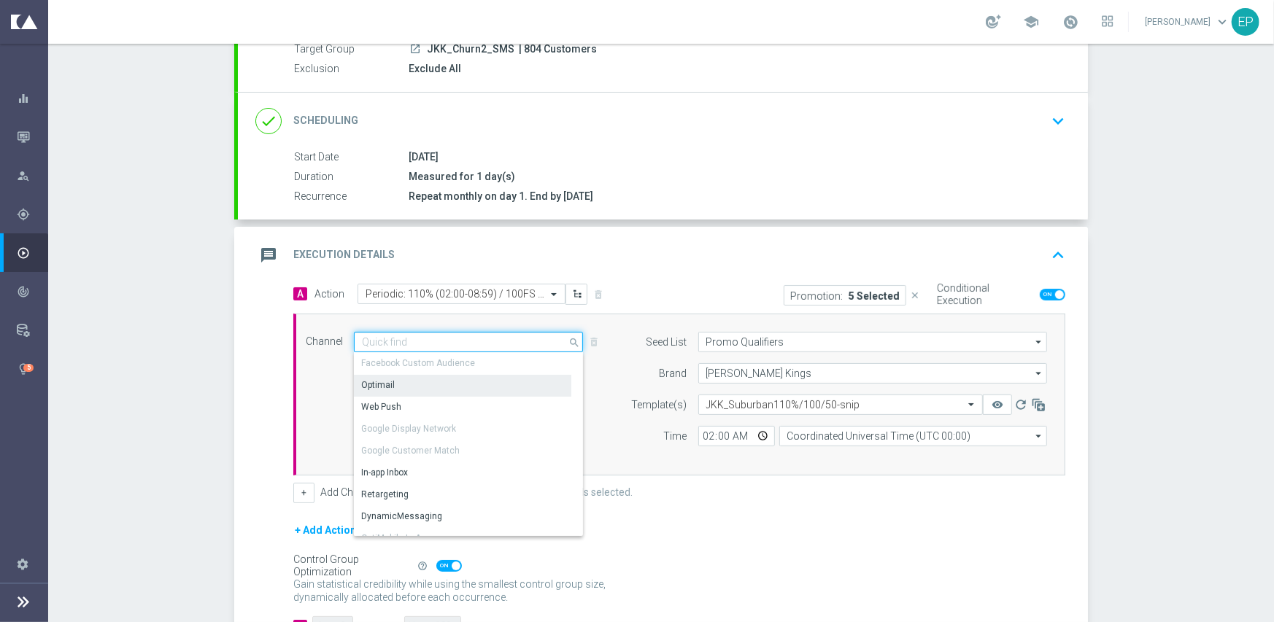
scroll to position [219, 0]
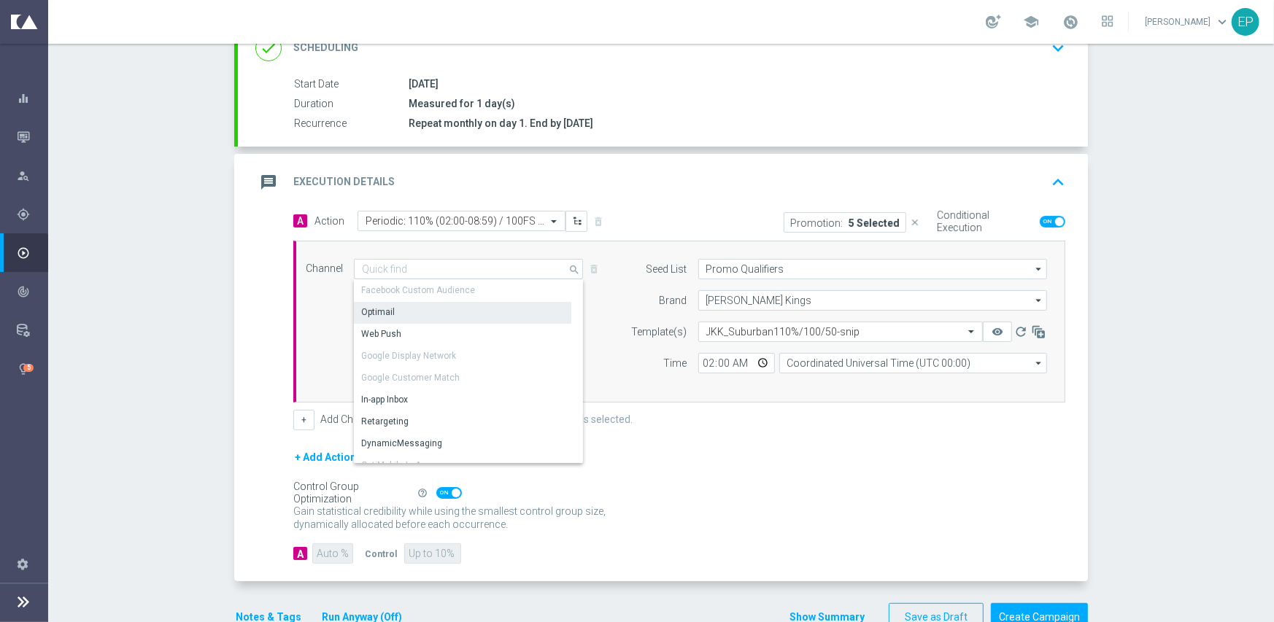
click at [1141, 297] on div "Campaign Builder Scheduled Campaign Triggered Campaign Status: Draft done Targe…" at bounding box center [661, 333] width 1226 height 579
type input "Optimail"
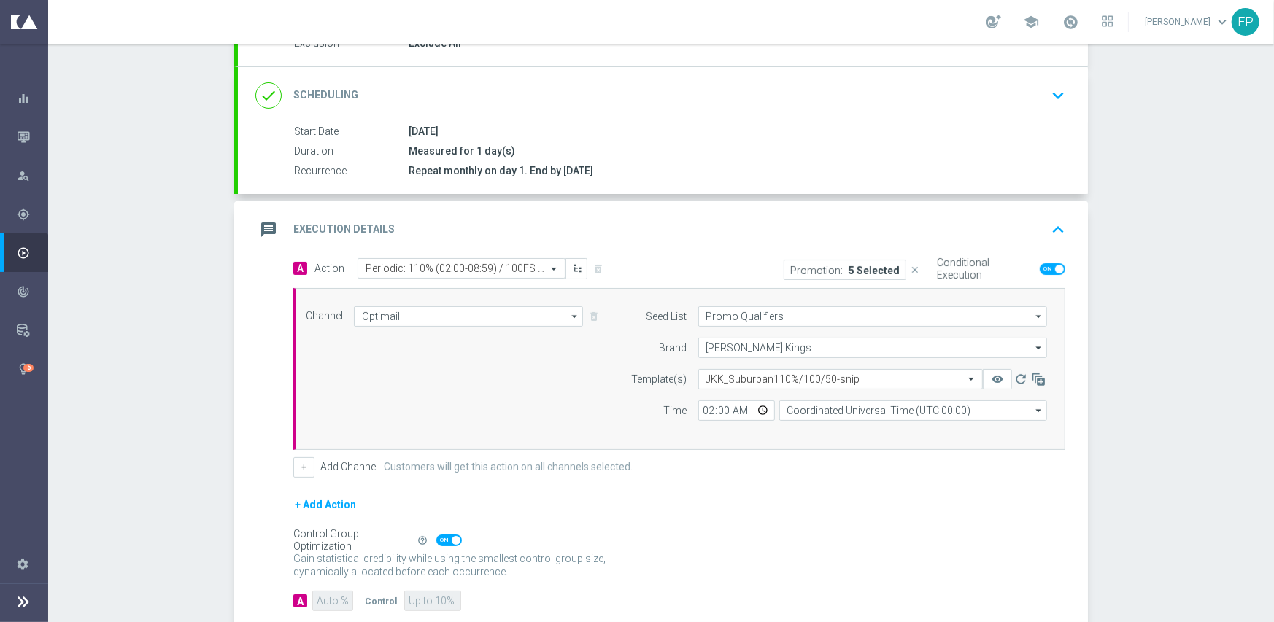
scroll to position [146, 0]
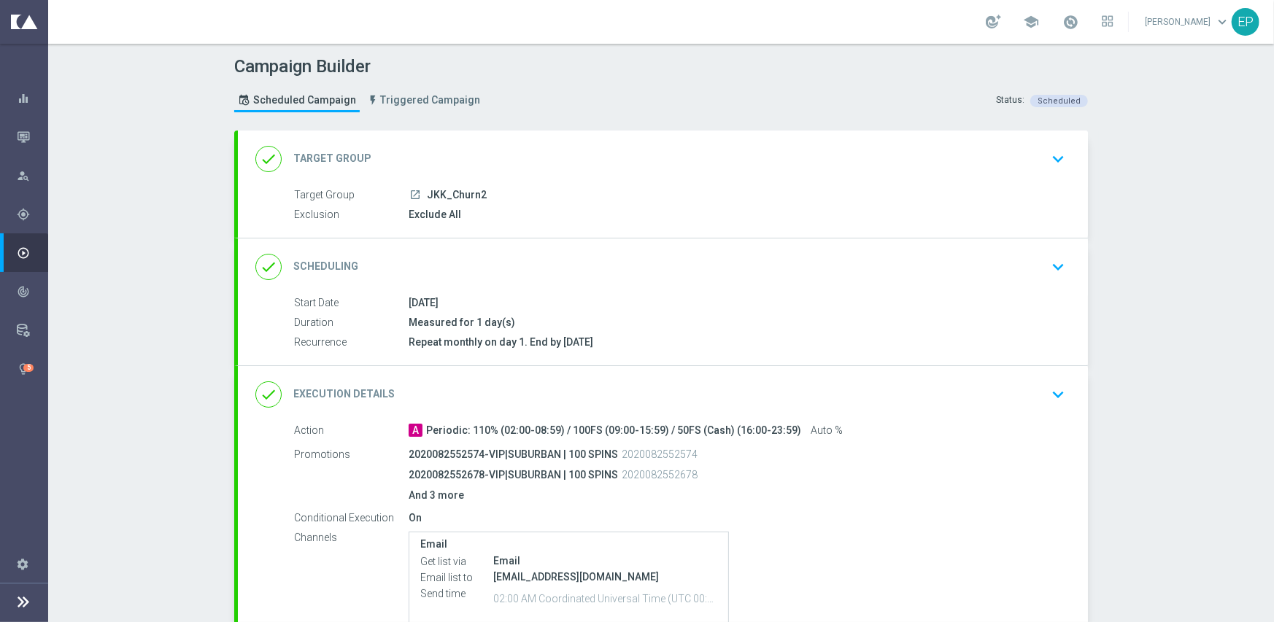
click at [487, 374] on div "done Execution Details keyboard_arrow_down" at bounding box center [663, 394] width 850 height 57
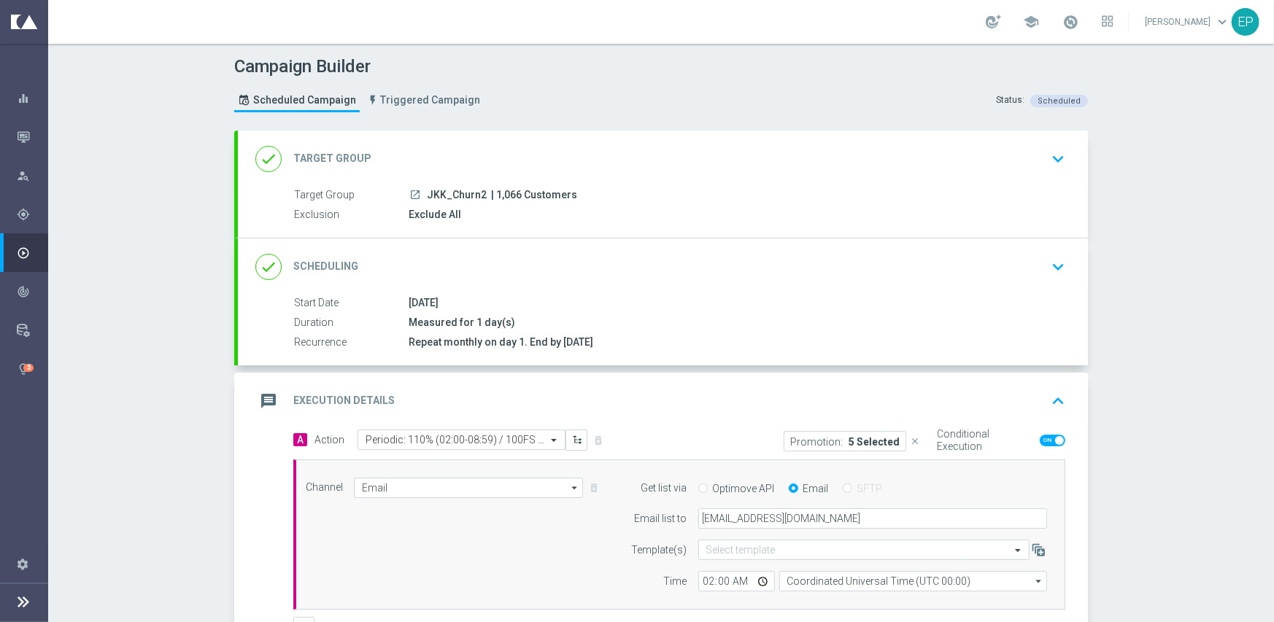
scroll to position [146, 0]
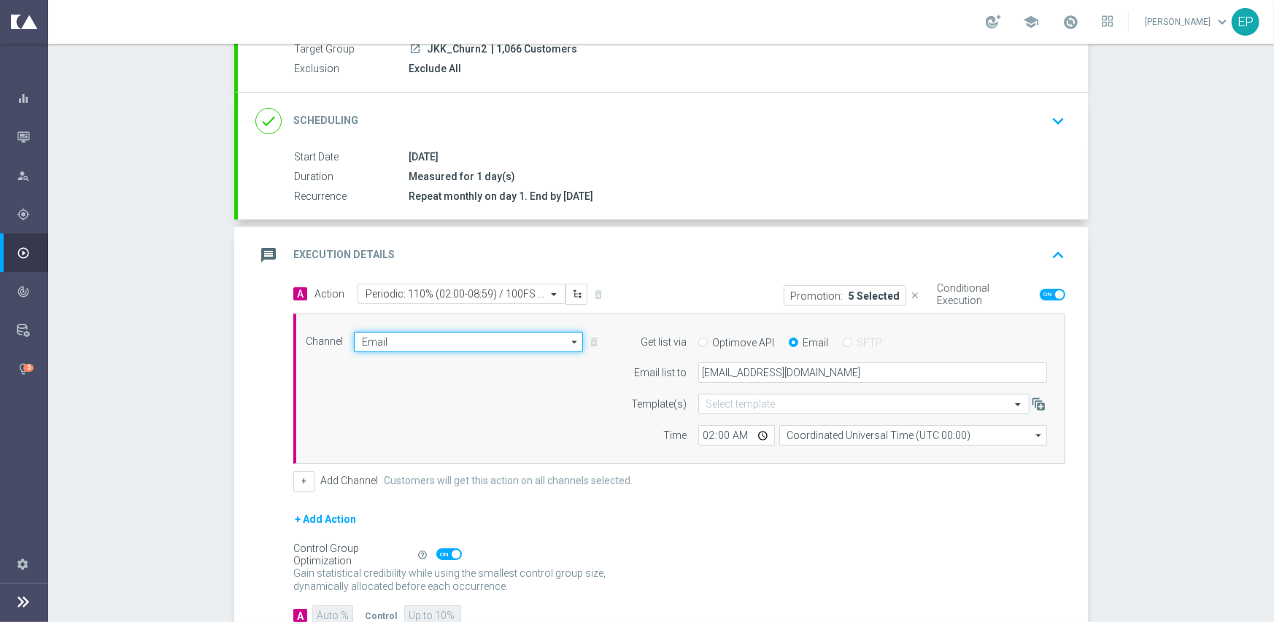
click at [425, 342] on input "Email" at bounding box center [468, 342] width 229 height 20
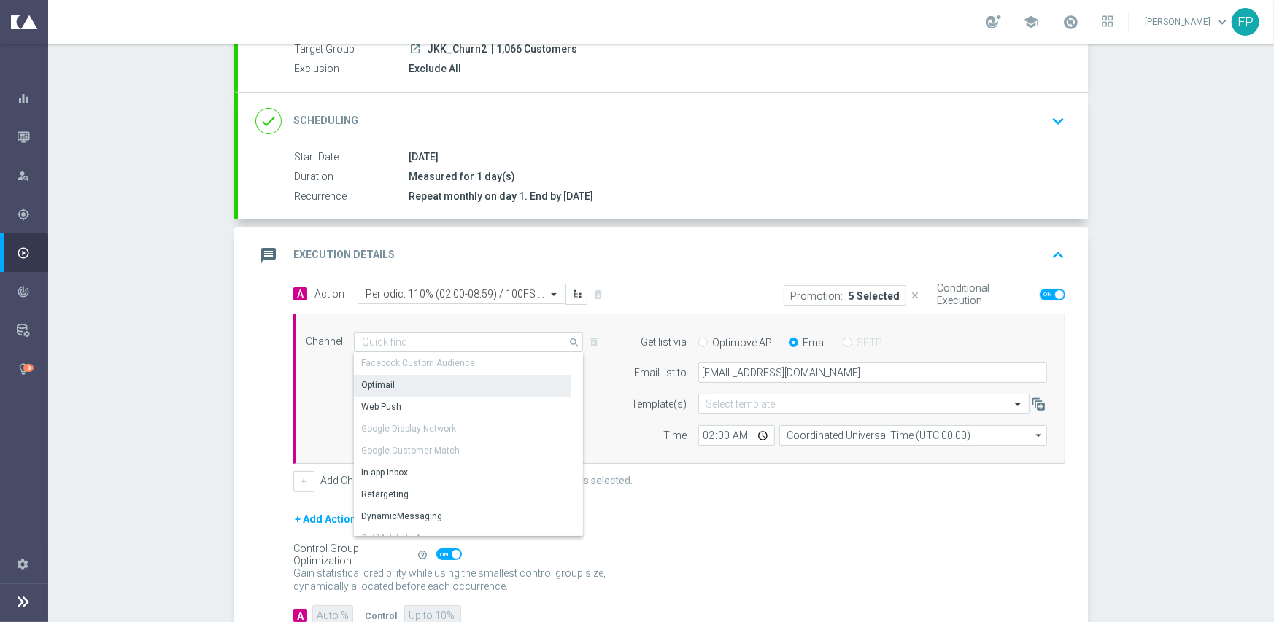
click at [446, 383] on div "Optimail" at bounding box center [462, 385] width 217 height 20
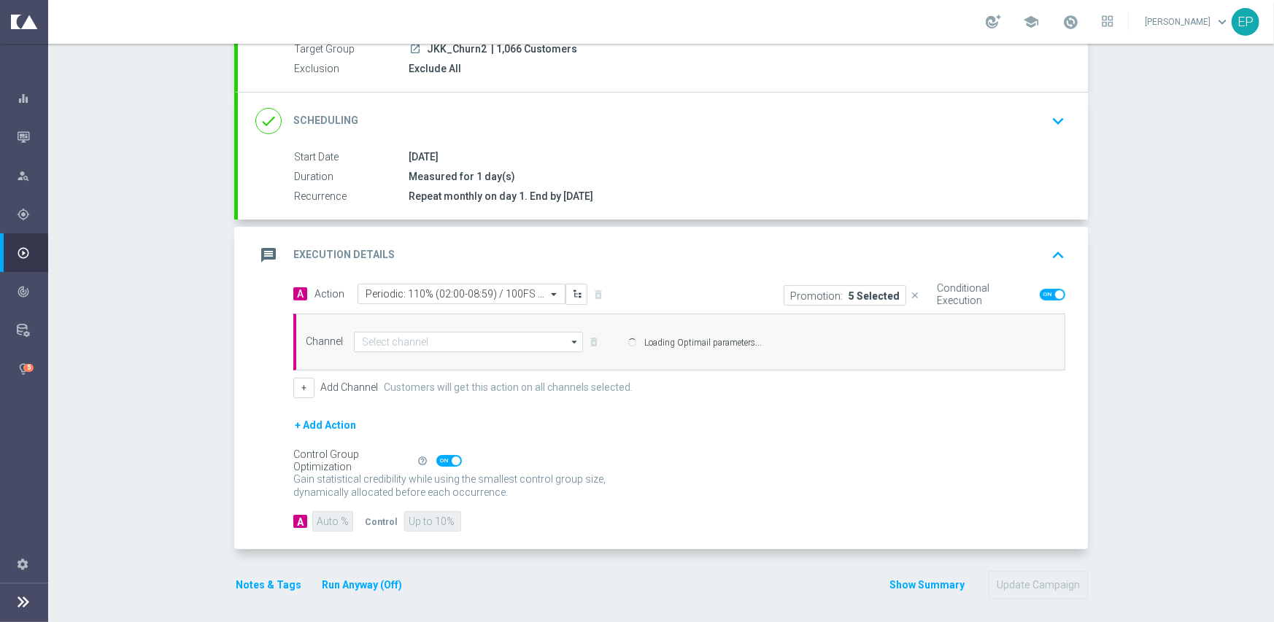
type input "Optimail"
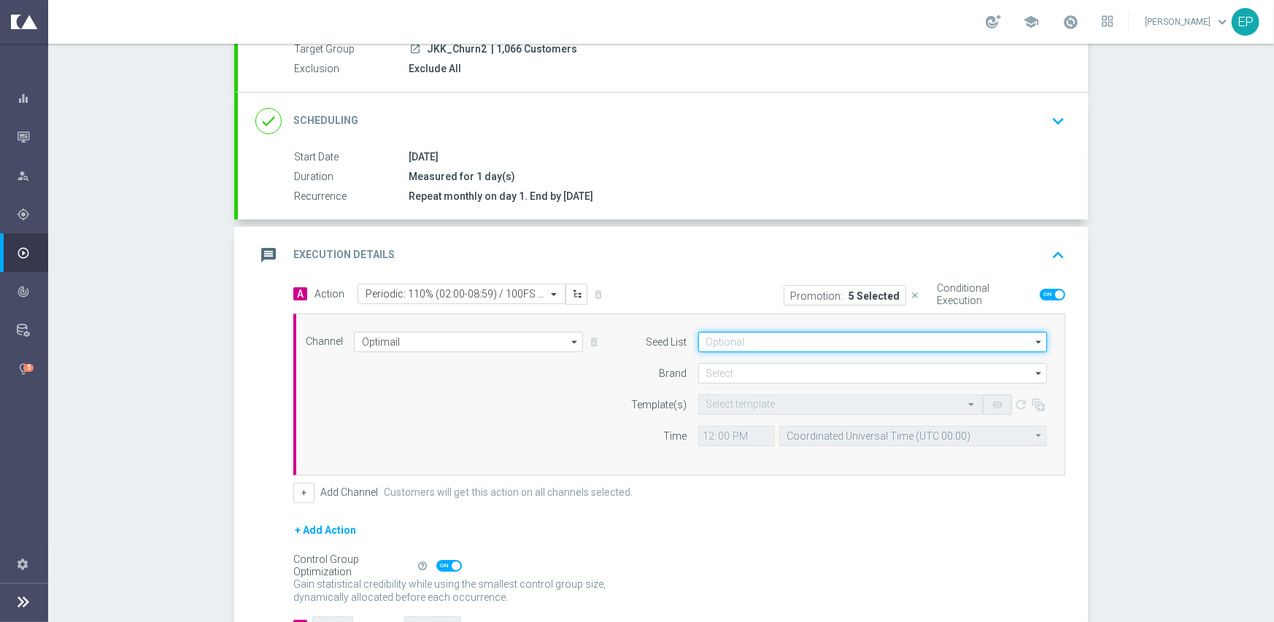
click at [747, 339] on input at bounding box center [872, 342] width 349 height 20
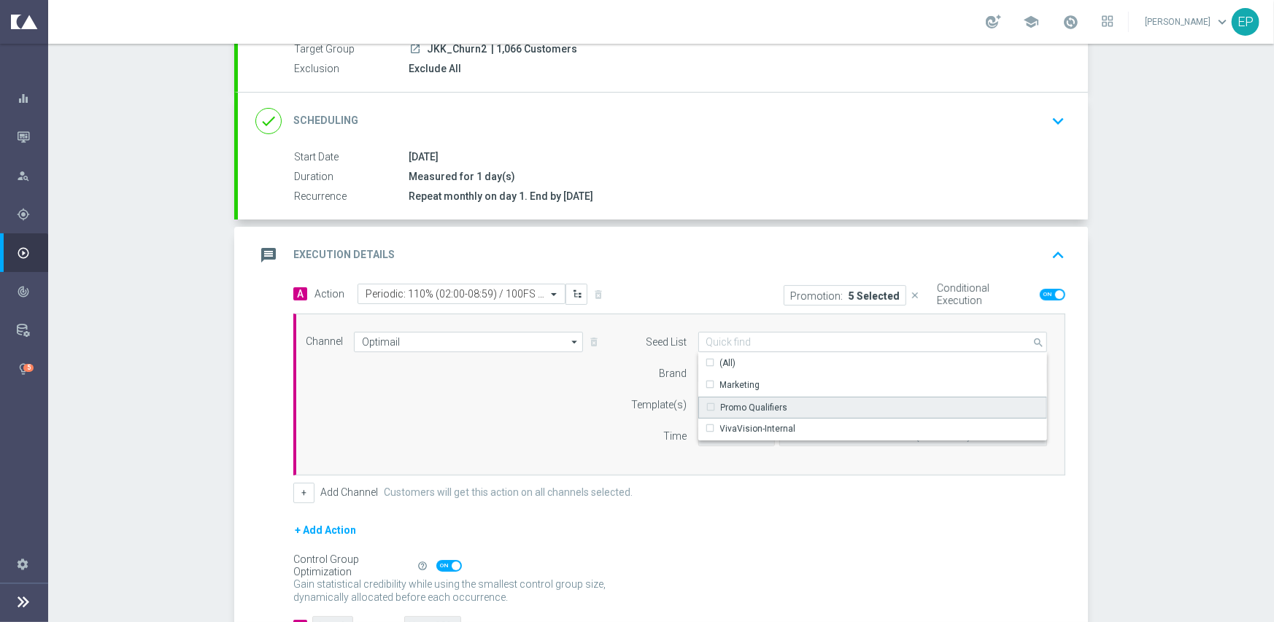
click at [721, 401] on div "Promo Qualifiers" at bounding box center [754, 407] width 67 height 13
click at [661, 363] on div "Brand" at bounding box center [650, 373] width 74 height 20
type input "Promo Qualifiers"
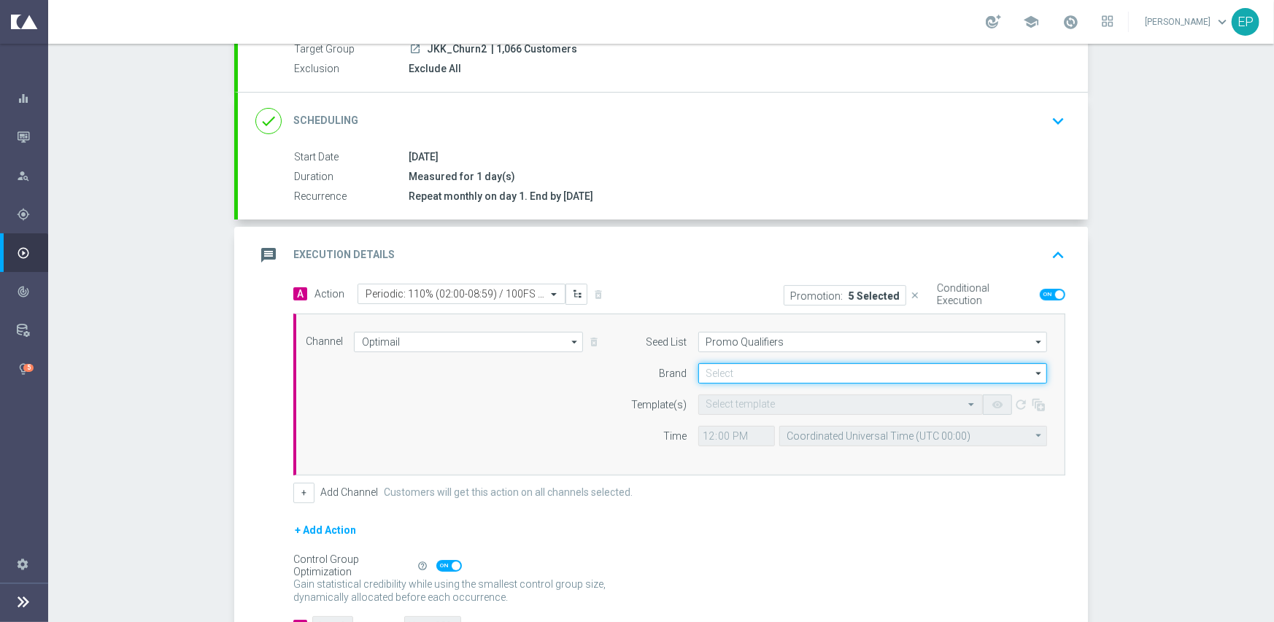
click at [721, 376] on input at bounding box center [872, 373] width 349 height 20
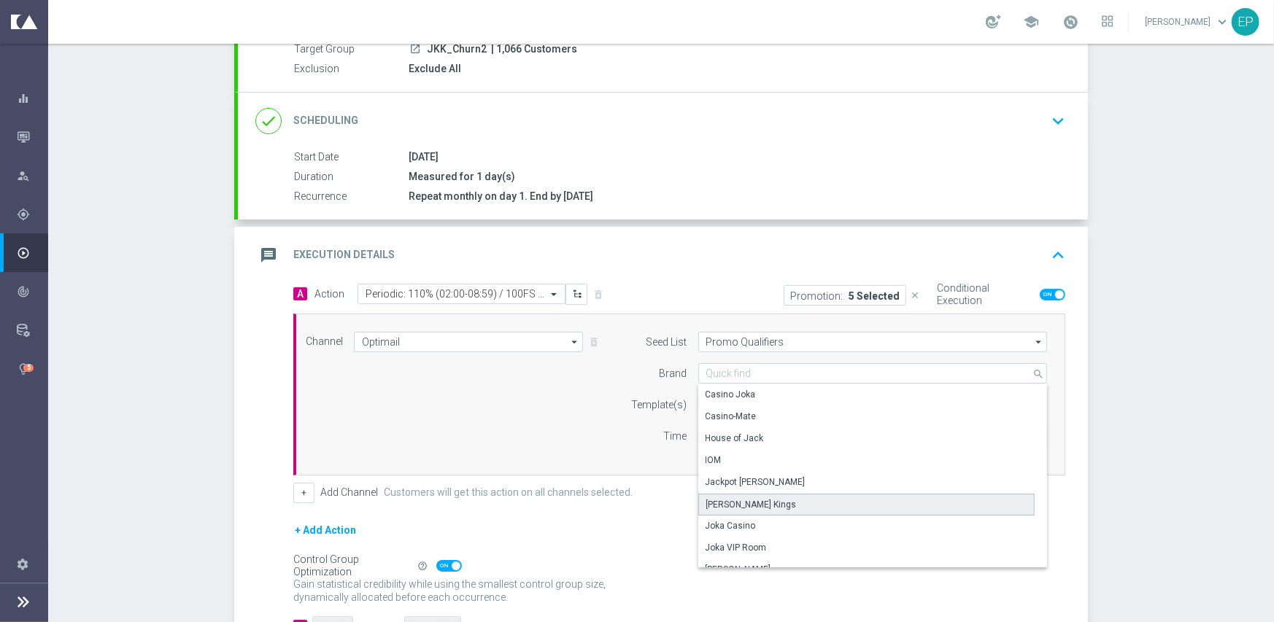
click at [769, 506] on div "Johnnie Kash Kings" at bounding box center [751, 504] width 90 height 13
type input "Johnnie Kash Kings"
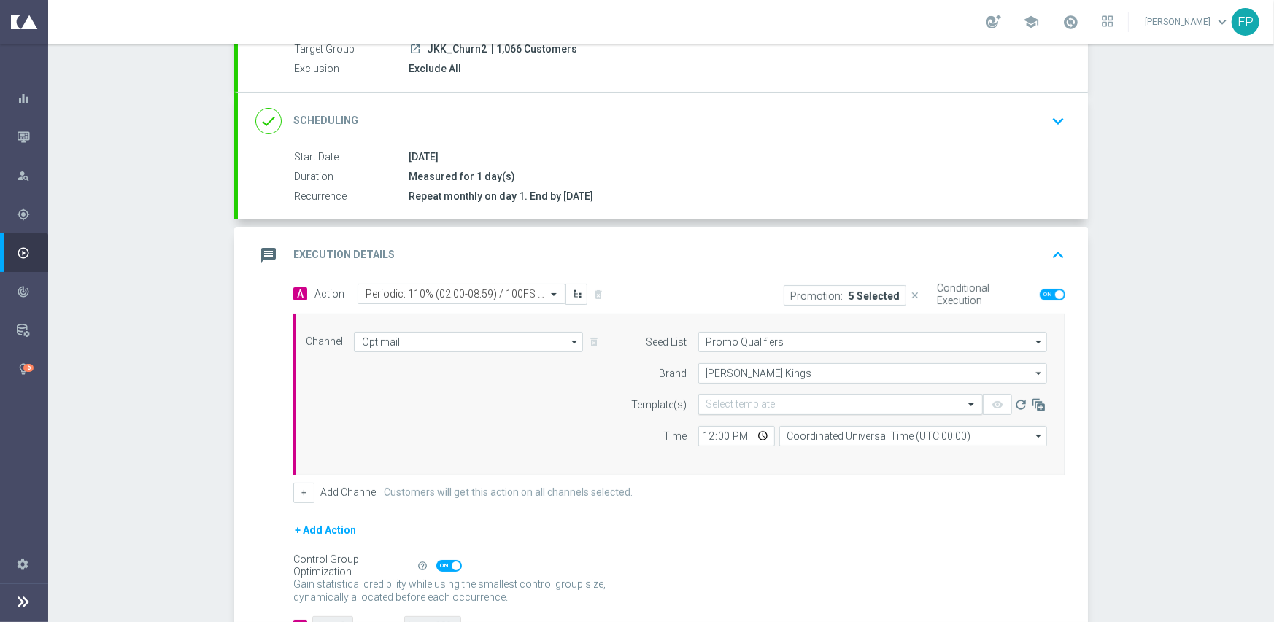
click at [772, 396] on div "Select template" at bounding box center [840, 405] width 285 height 20
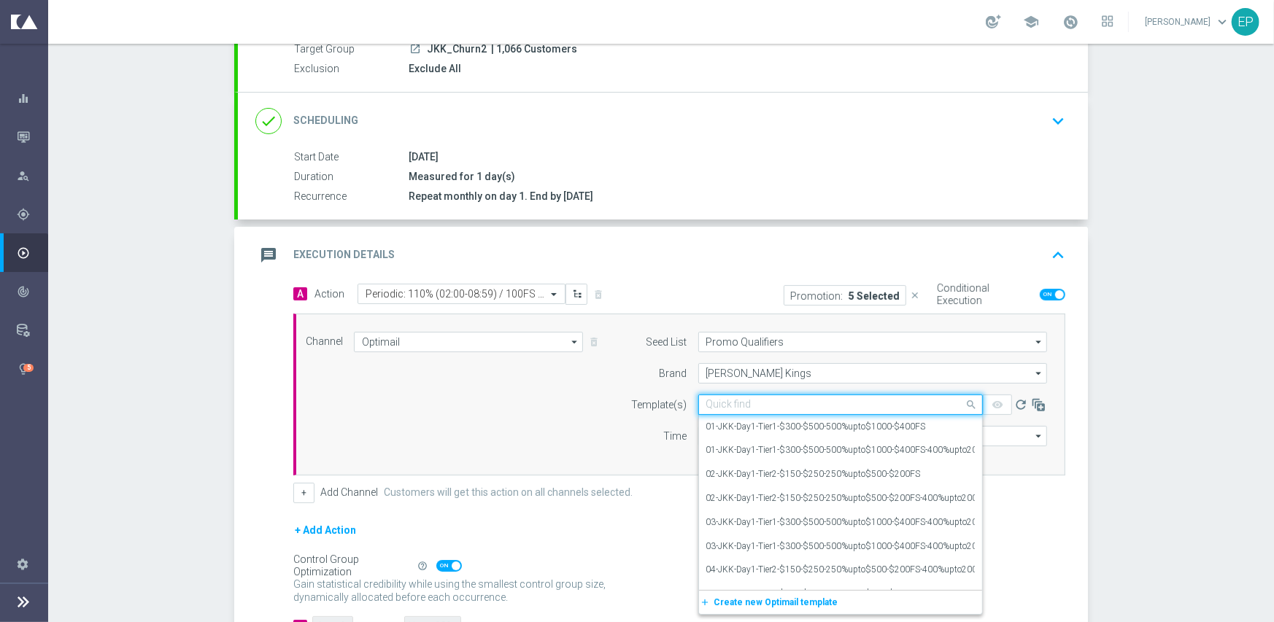
paste input "JKK_Suburban110%/100/50-snip"
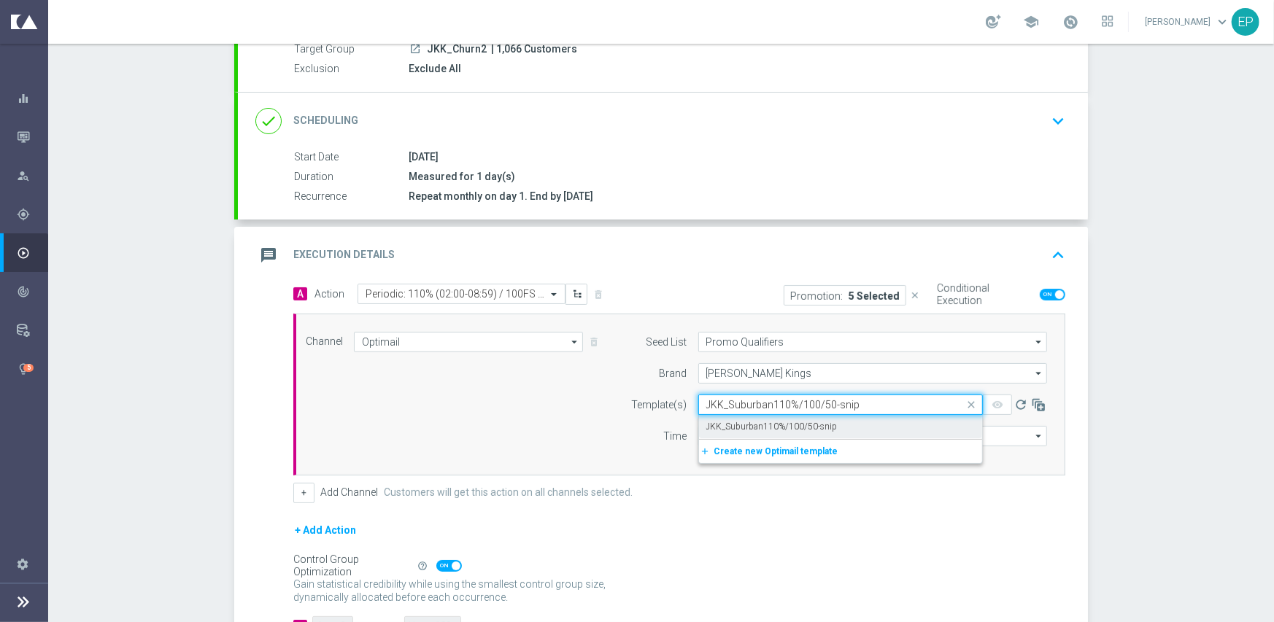
click at [753, 432] on div "JKK_Suburban110%/100/50-snip" at bounding box center [840, 427] width 269 height 24
type input "JKK_Suburban110%/100/50-snip"
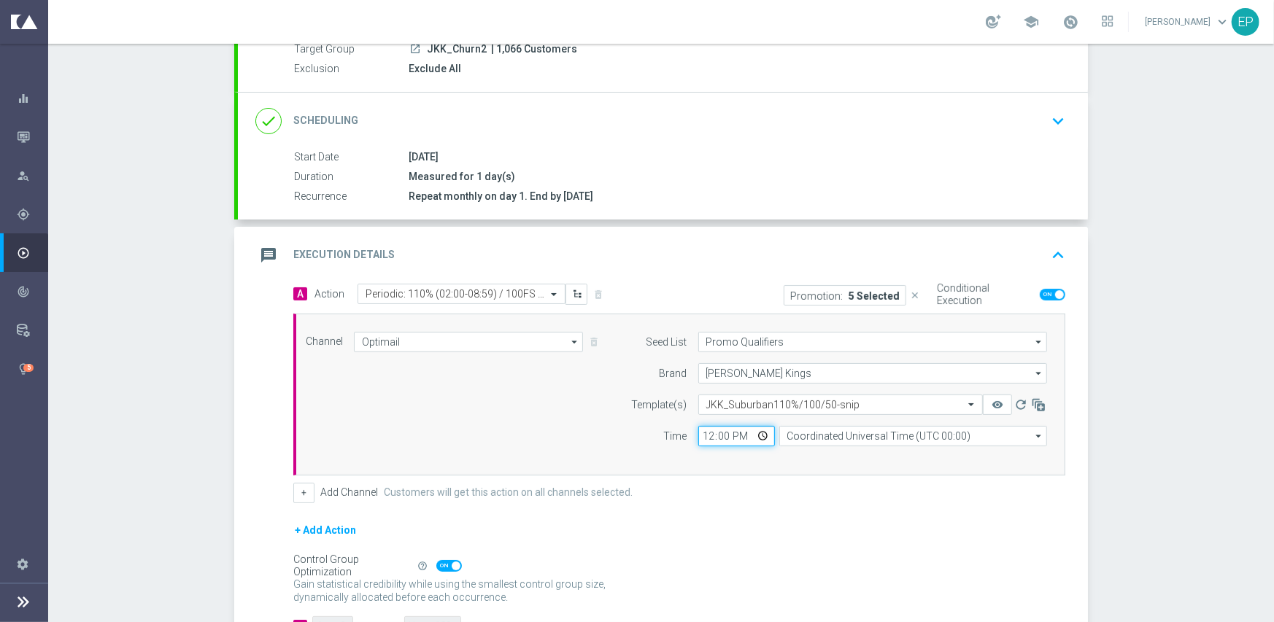
click at [700, 443] on input "12:00" at bounding box center [736, 436] width 77 height 20
type input "02:00"
click at [694, 468] on div "Channel Optimail Optimail arrow_drop_down Show Selected 1 of 21 Facebook Custom…" at bounding box center [679, 395] width 772 height 162
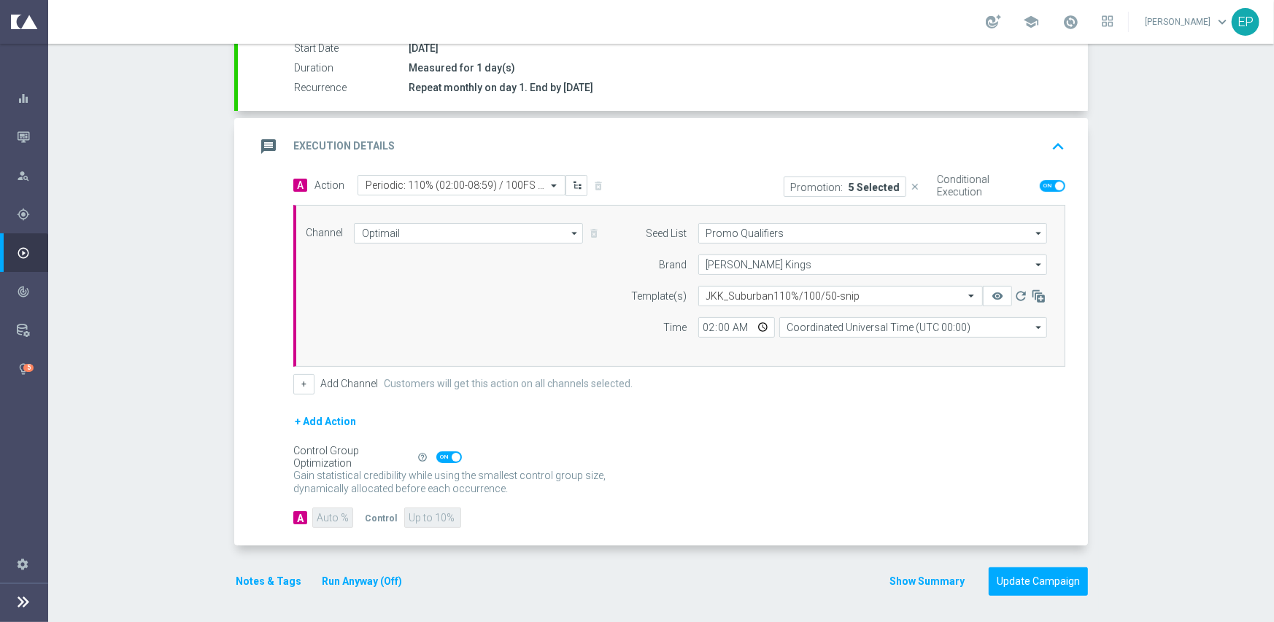
scroll to position [255, 0]
click at [1029, 578] on button "Update Campaign" at bounding box center [1038, 581] width 99 height 28
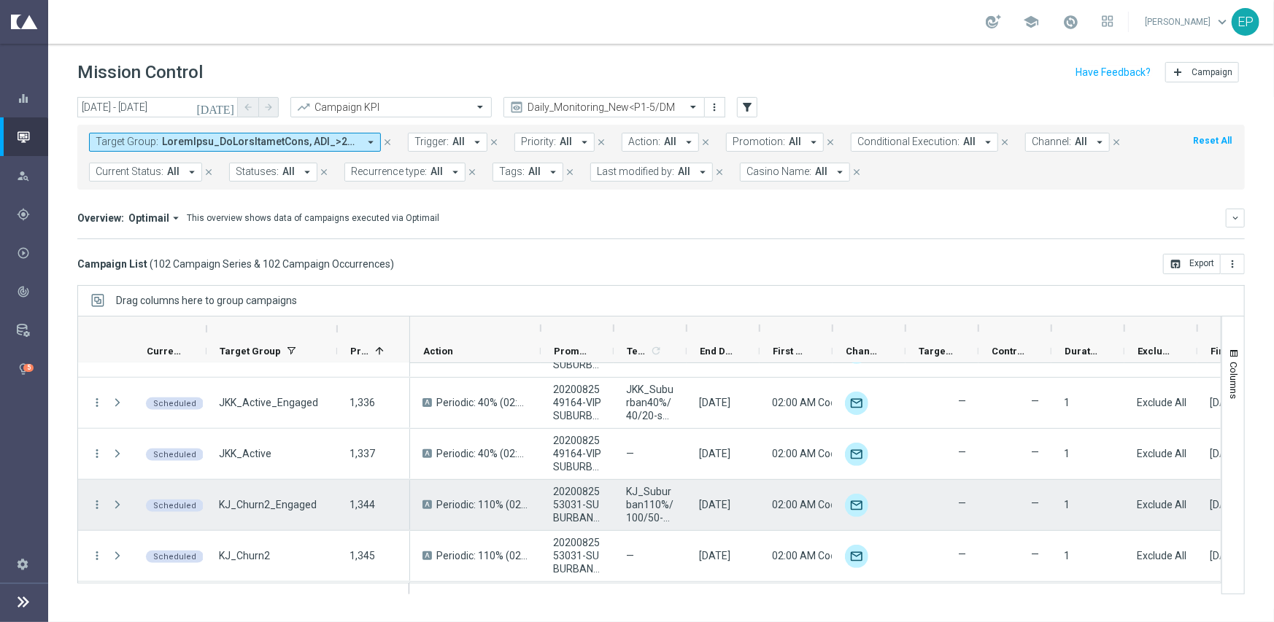
scroll to position [876, 0]
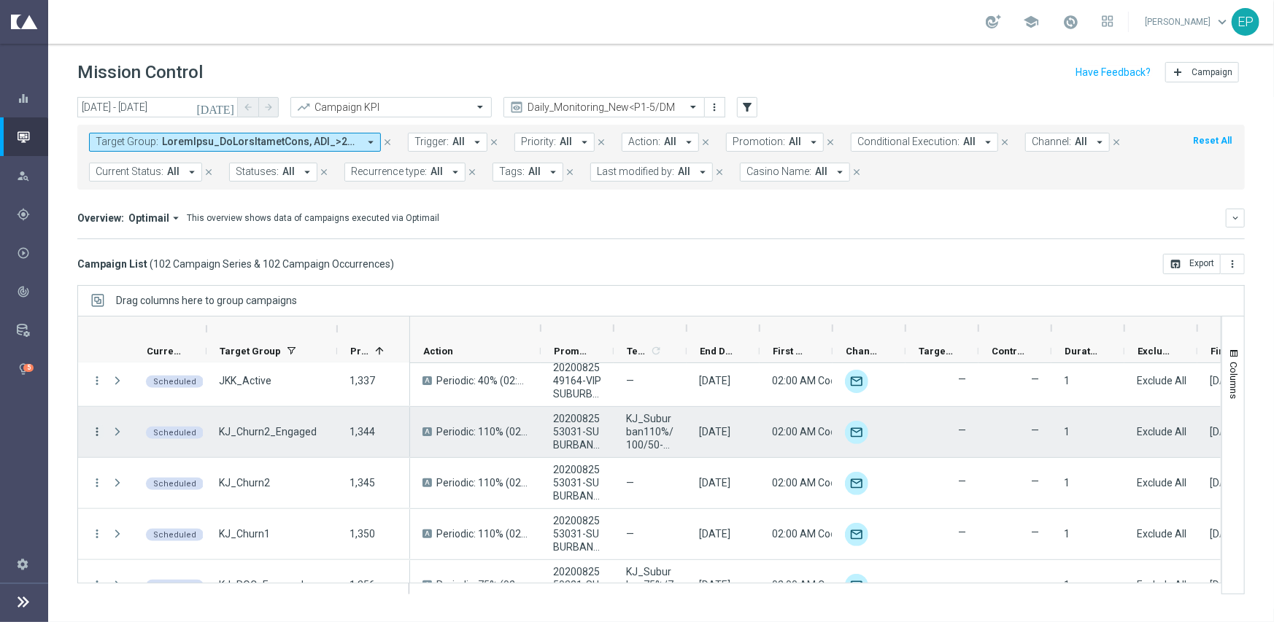
click at [95, 428] on icon "more_vert" at bounding box center [96, 431] width 13 height 13
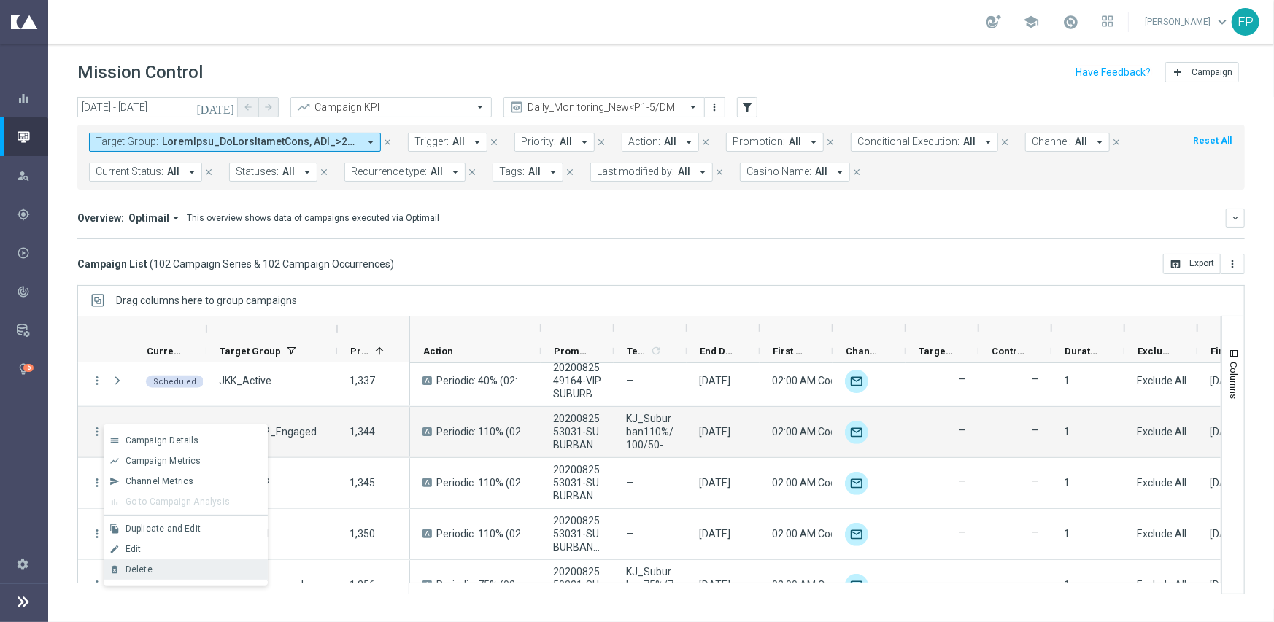
click at [182, 566] on div "Delete" at bounding box center [194, 570] width 136 height 10
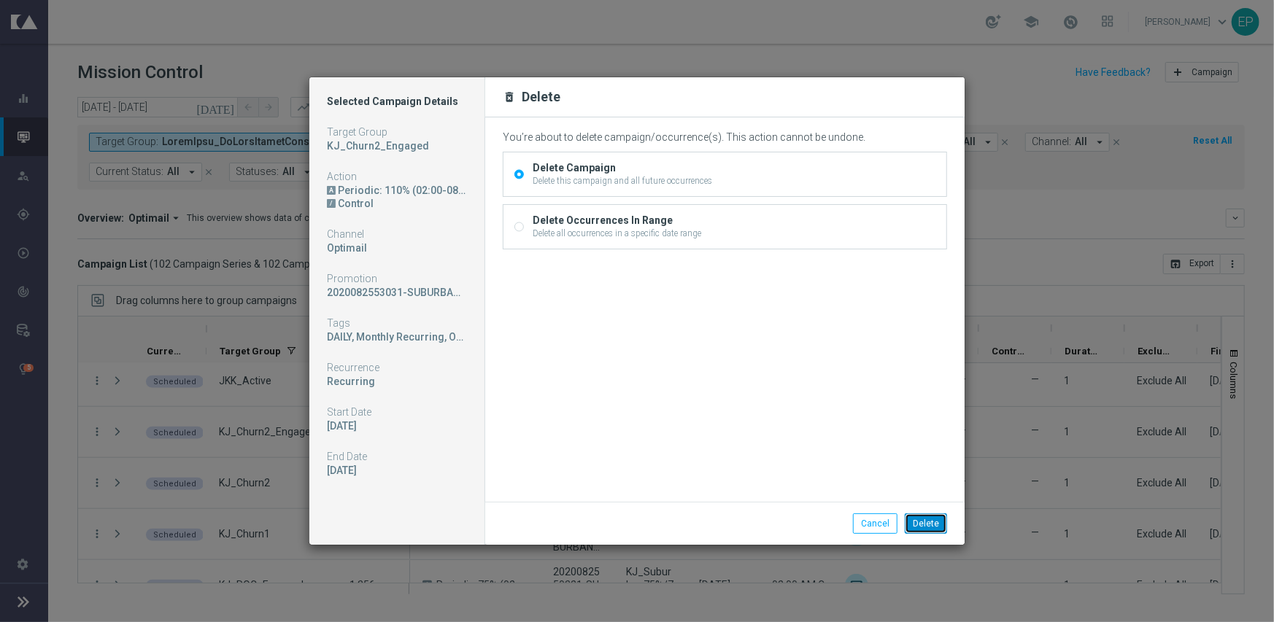
click at [927, 517] on button "Delete" at bounding box center [926, 524] width 42 height 20
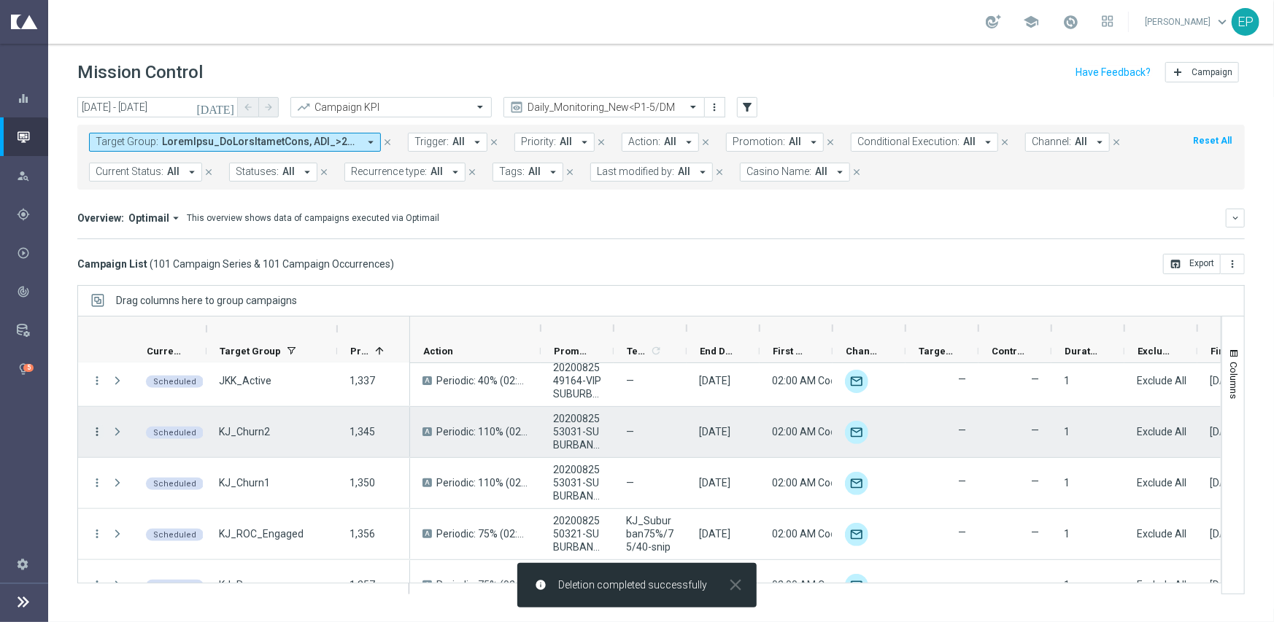
click at [99, 432] on icon "more_vert" at bounding box center [96, 431] width 13 height 13
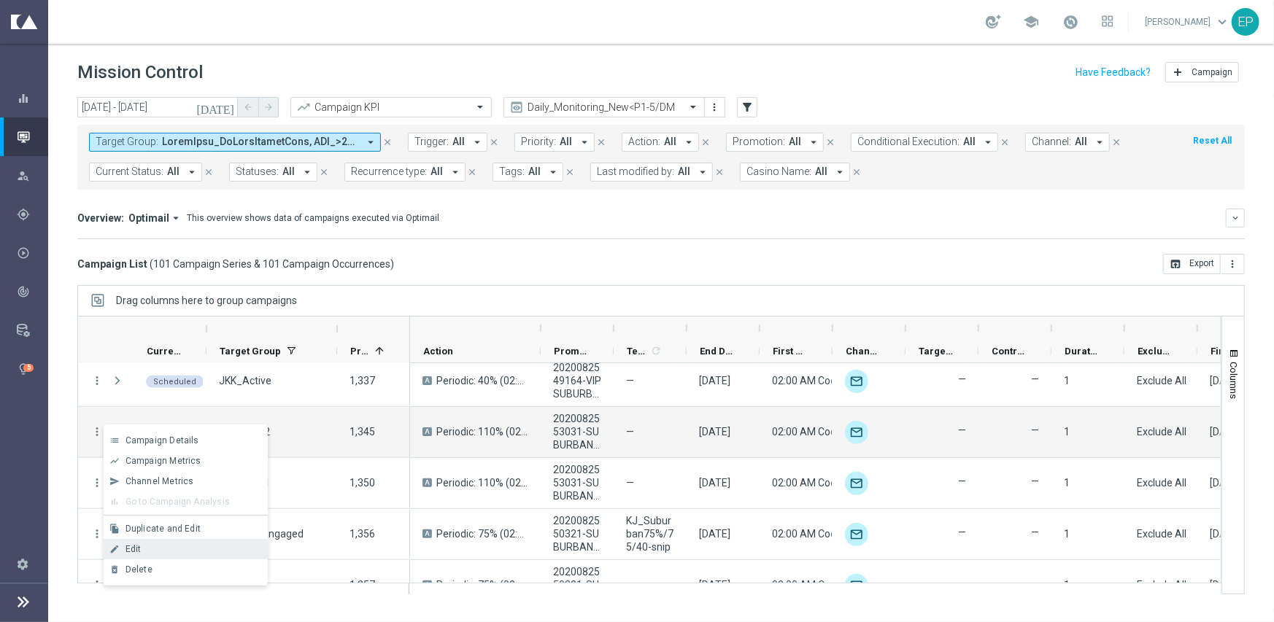
click at [192, 546] on div "Edit" at bounding box center [194, 549] width 136 height 10
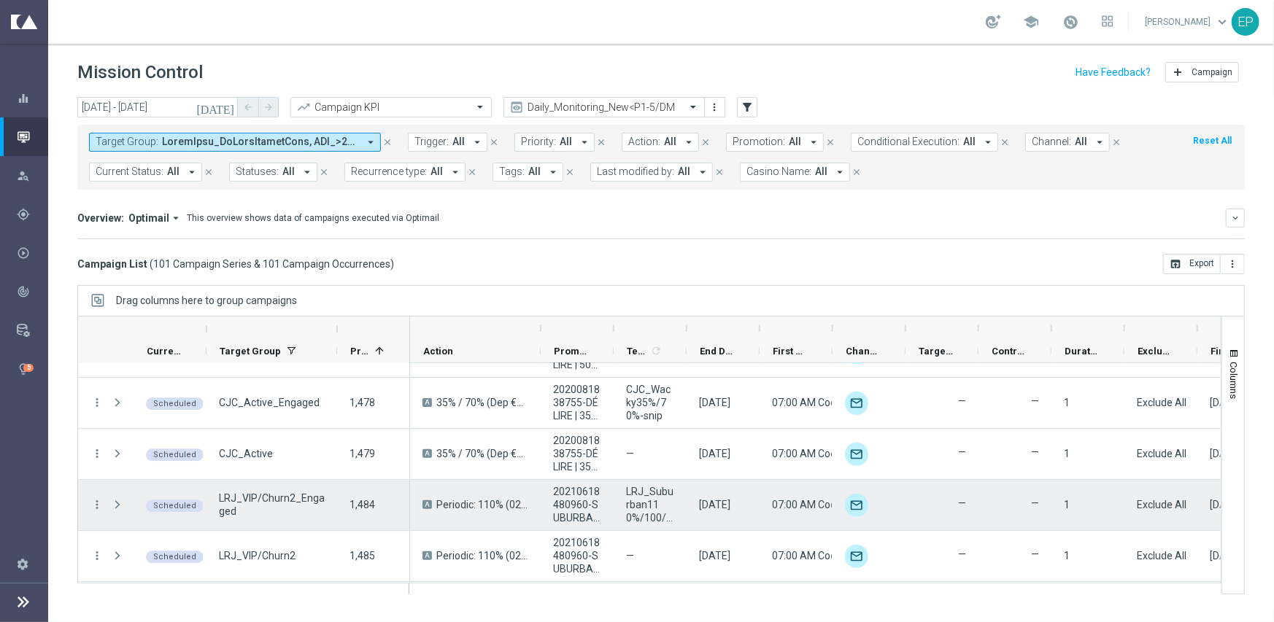
scroll to position [2408, 0]
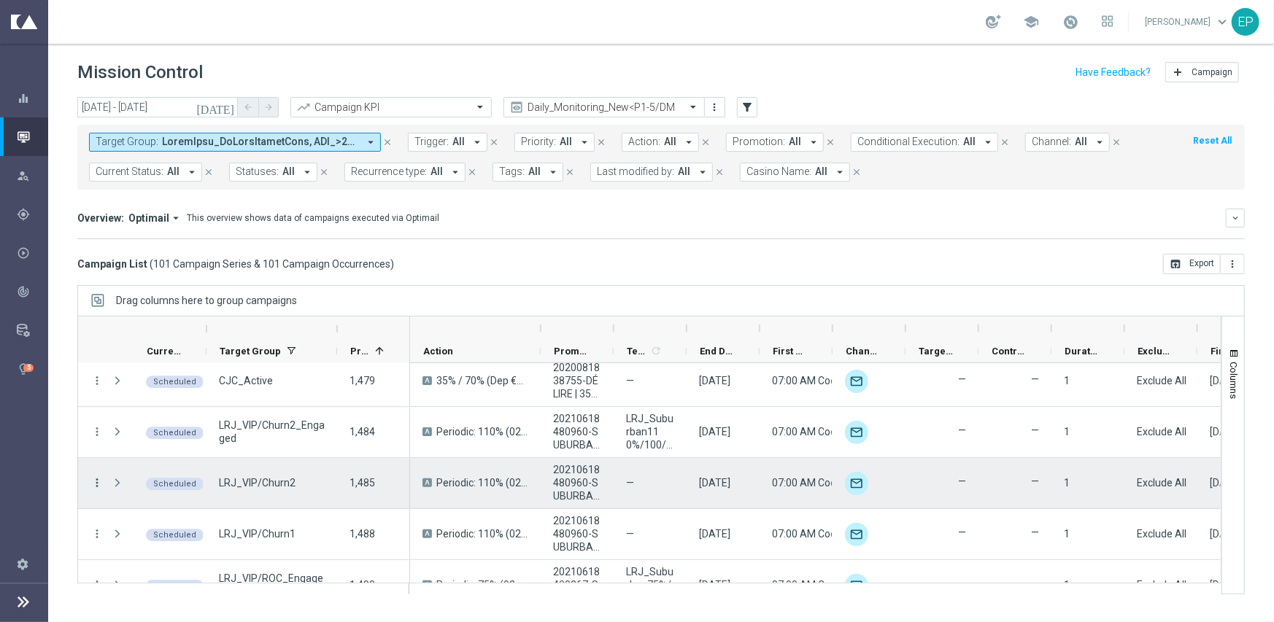
click at [97, 482] on icon "more_vert" at bounding box center [96, 483] width 13 height 13
click at [147, 455] on span "Delete" at bounding box center [139, 460] width 27 height 10
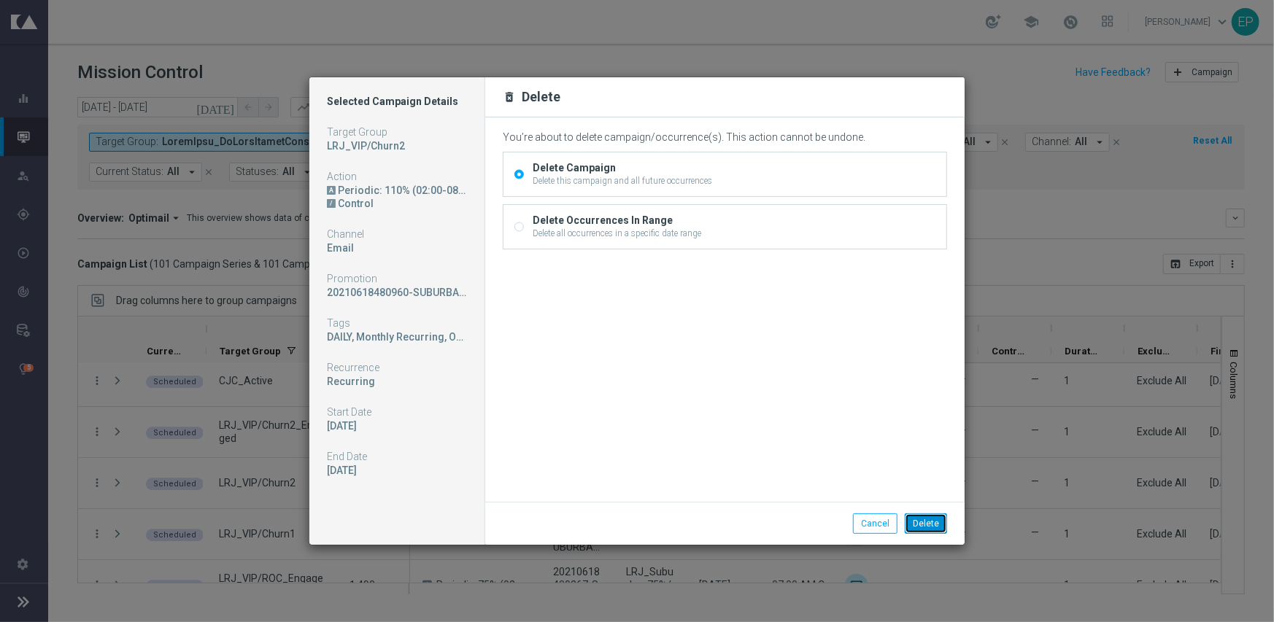
click at [927, 527] on button "Delete" at bounding box center [926, 524] width 42 height 20
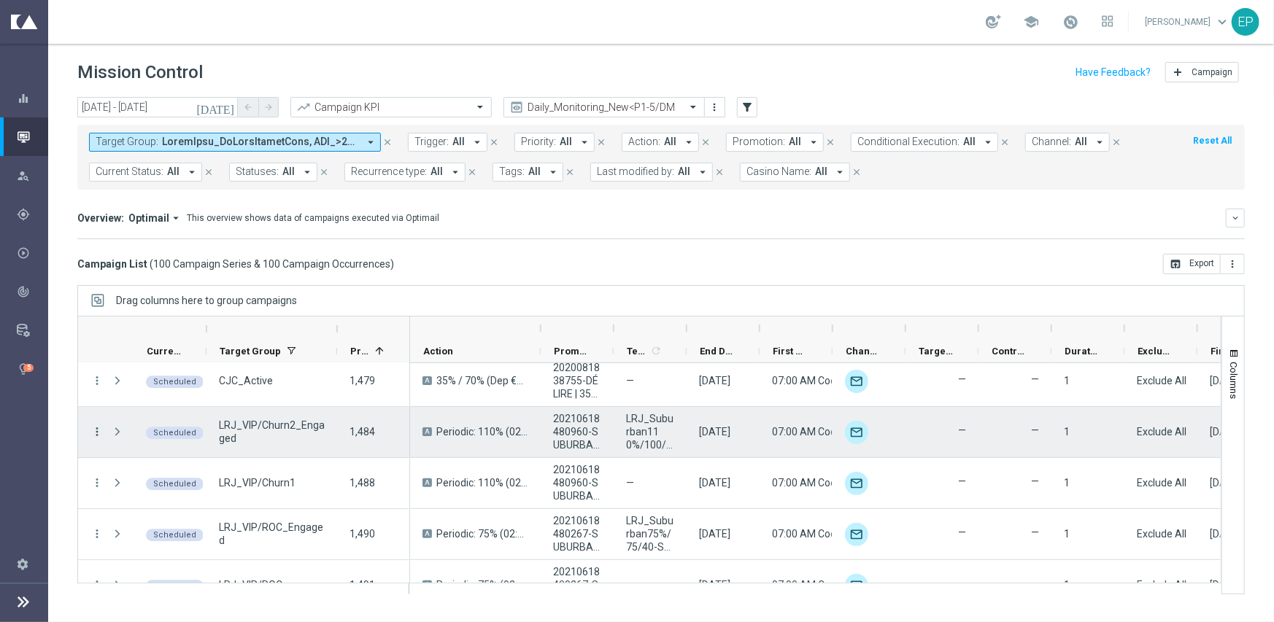
click at [97, 431] on icon "more_vert" at bounding box center [96, 431] width 13 height 13
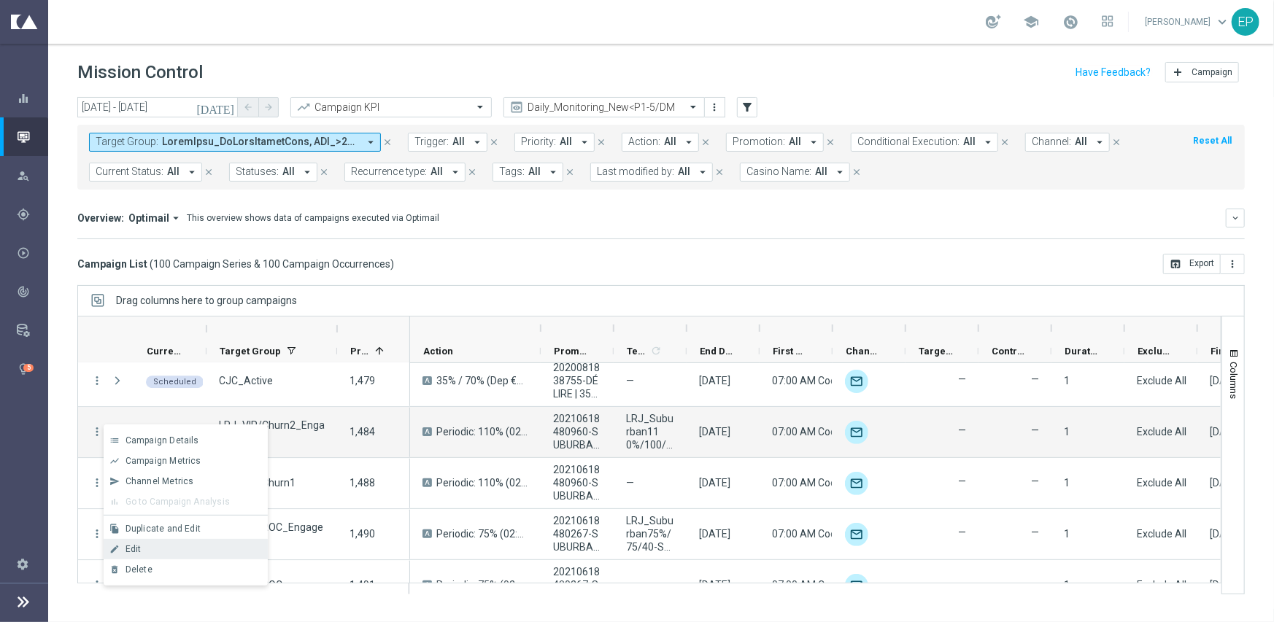
click at [179, 547] on div "Edit" at bounding box center [194, 549] width 136 height 10
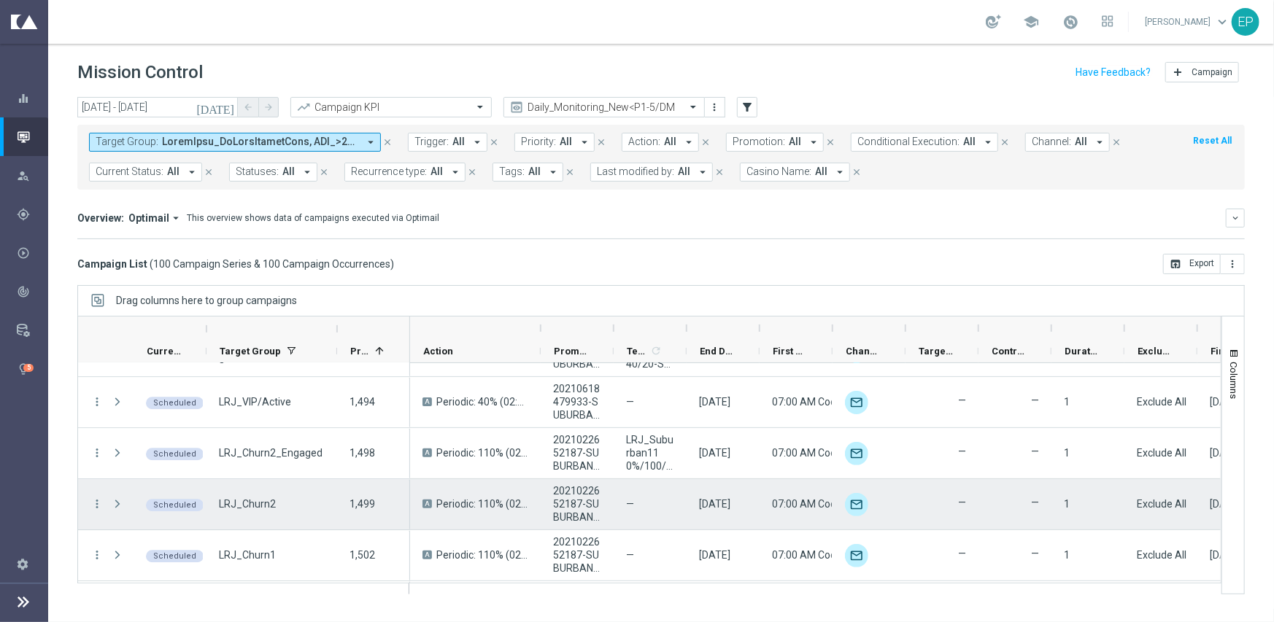
scroll to position [2700, 0]
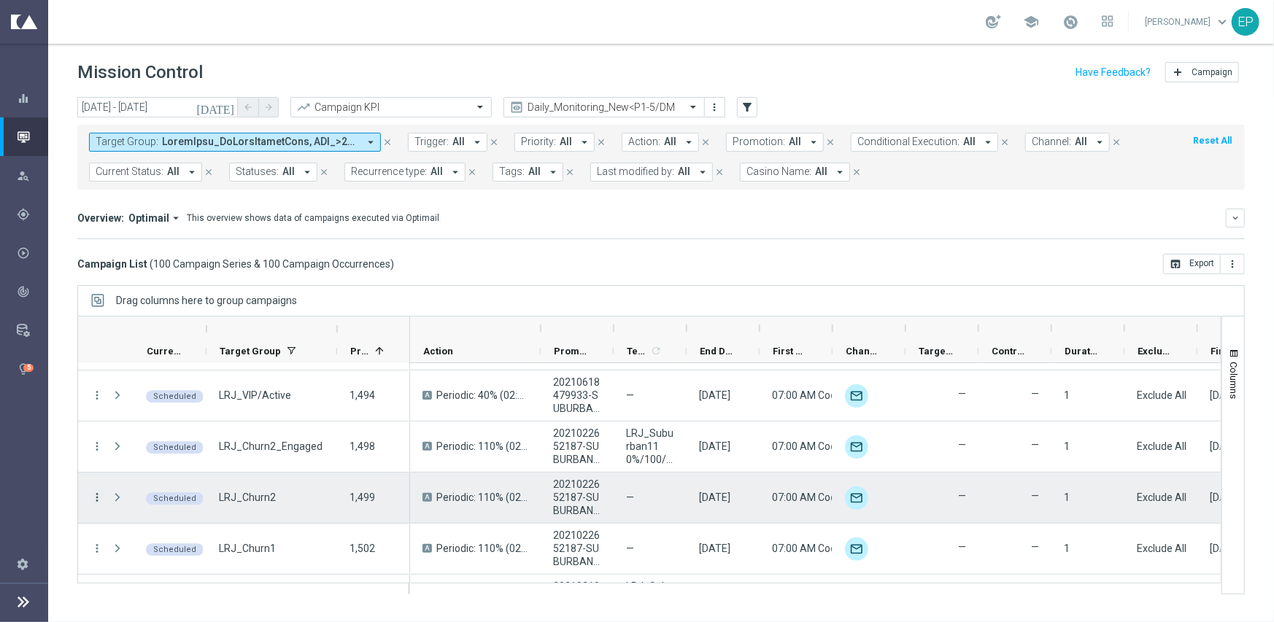
click at [99, 498] on icon "more_vert" at bounding box center [96, 497] width 13 height 13
click at [591, 265] on div "Campaign List ( 100 Campaign Series & 100 Campaign Occurrences ) open_in_browse…" at bounding box center [661, 264] width 1168 height 20
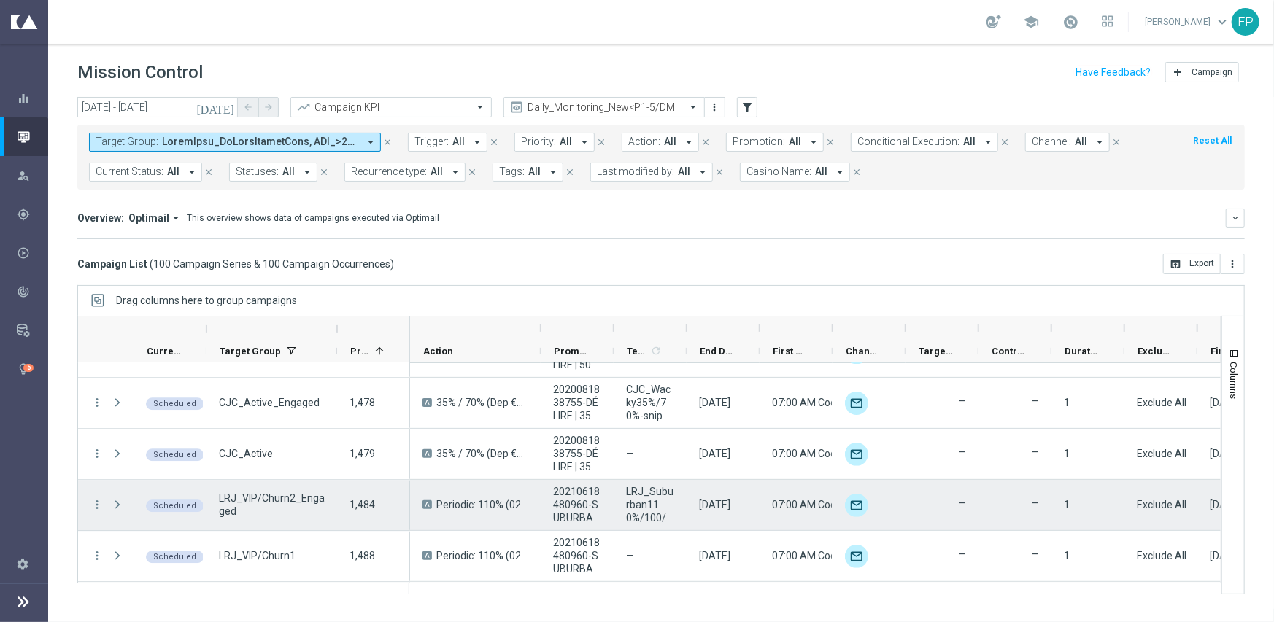
scroll to position [2408, 0]
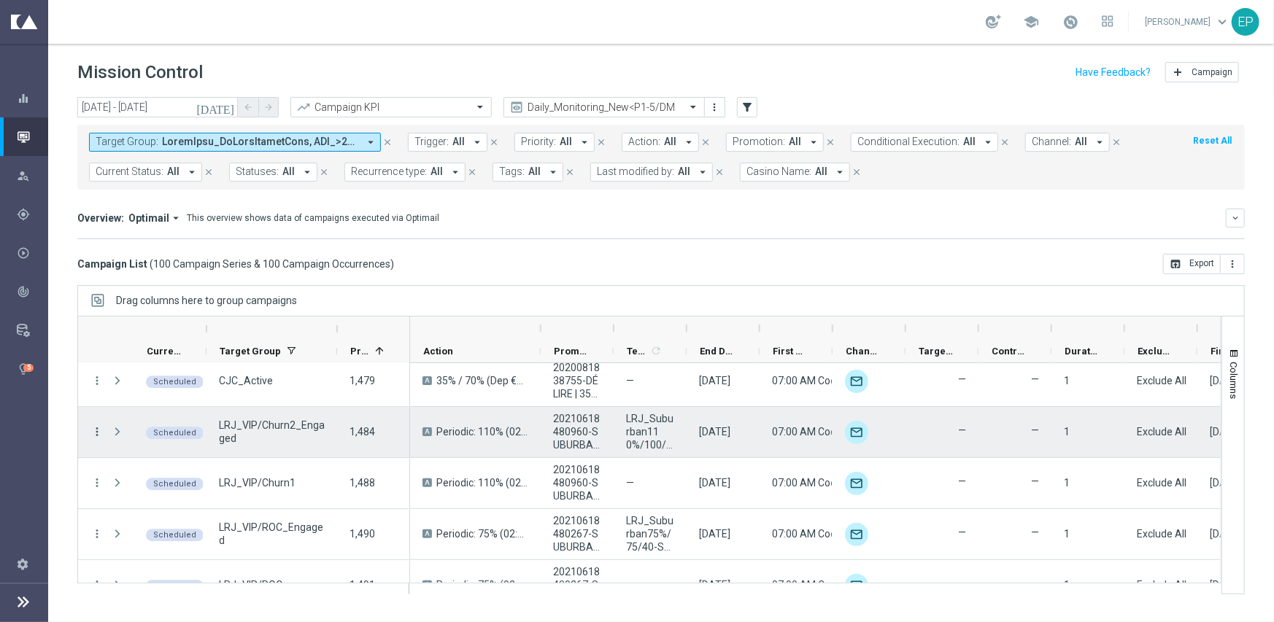
click at [94, 428] on icon "more_vert" at bounding box center [96, 431] width 13 height 13
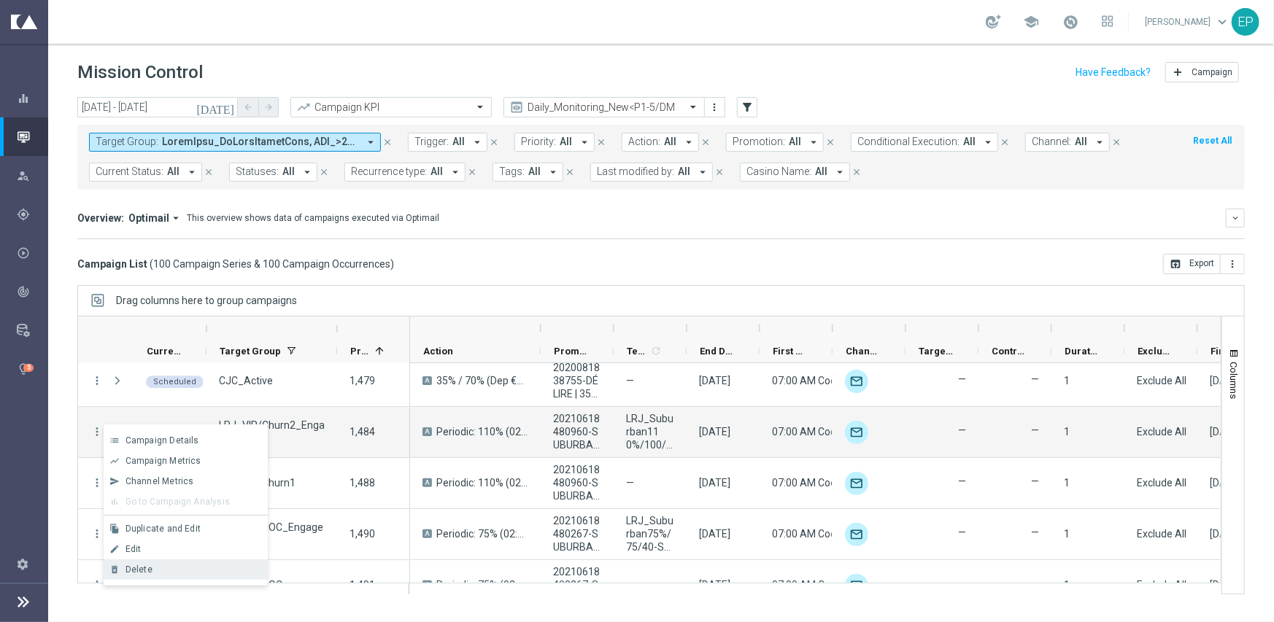
click at [155, 571] on div "Delete" at bounding box center [194, 570] width 136 height 10
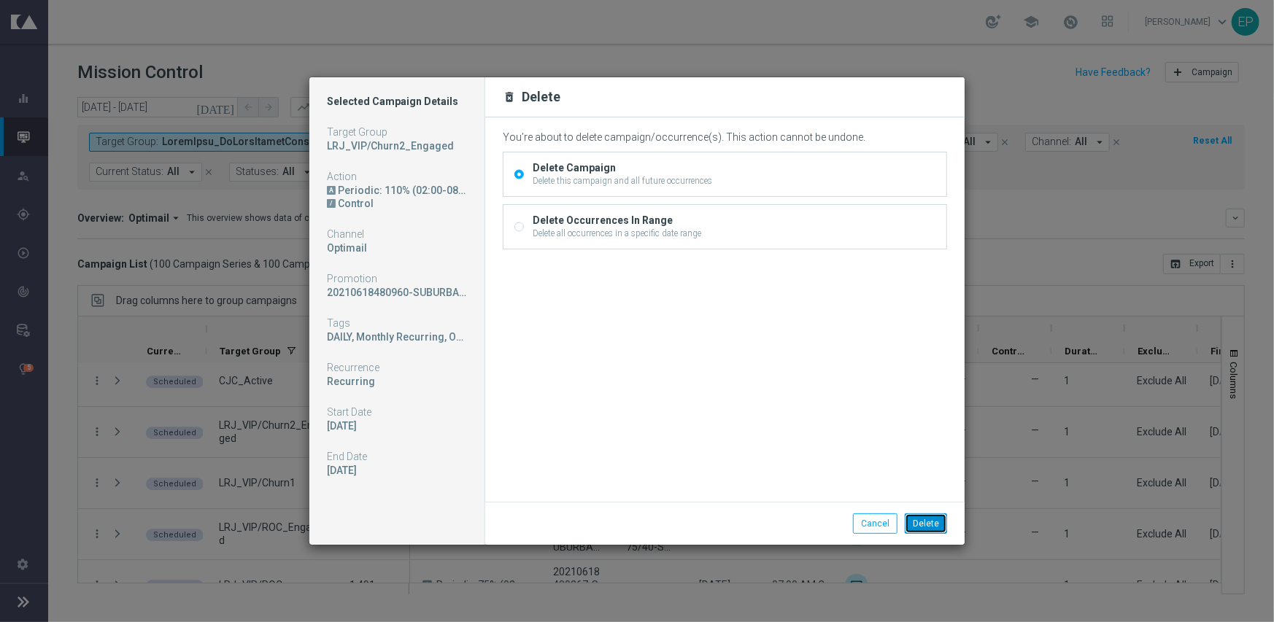
click at [921, 527] on button "Delete" at bounding box center [926, 524] width 42 height 20
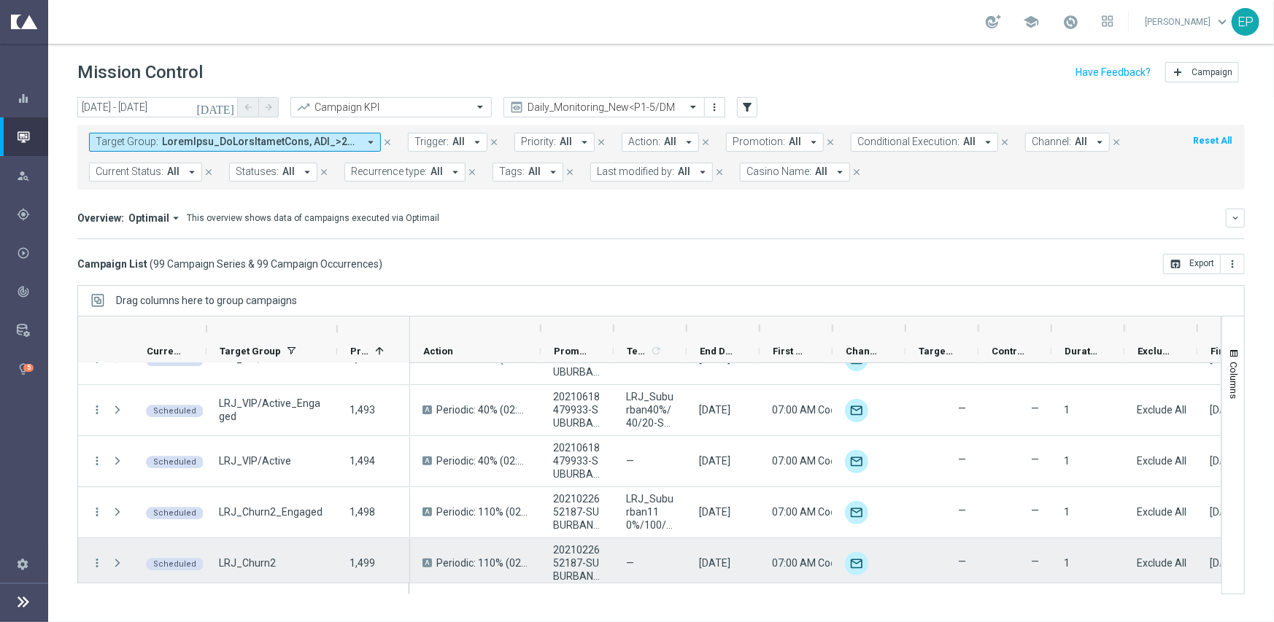
scroll to position [2627, 0]
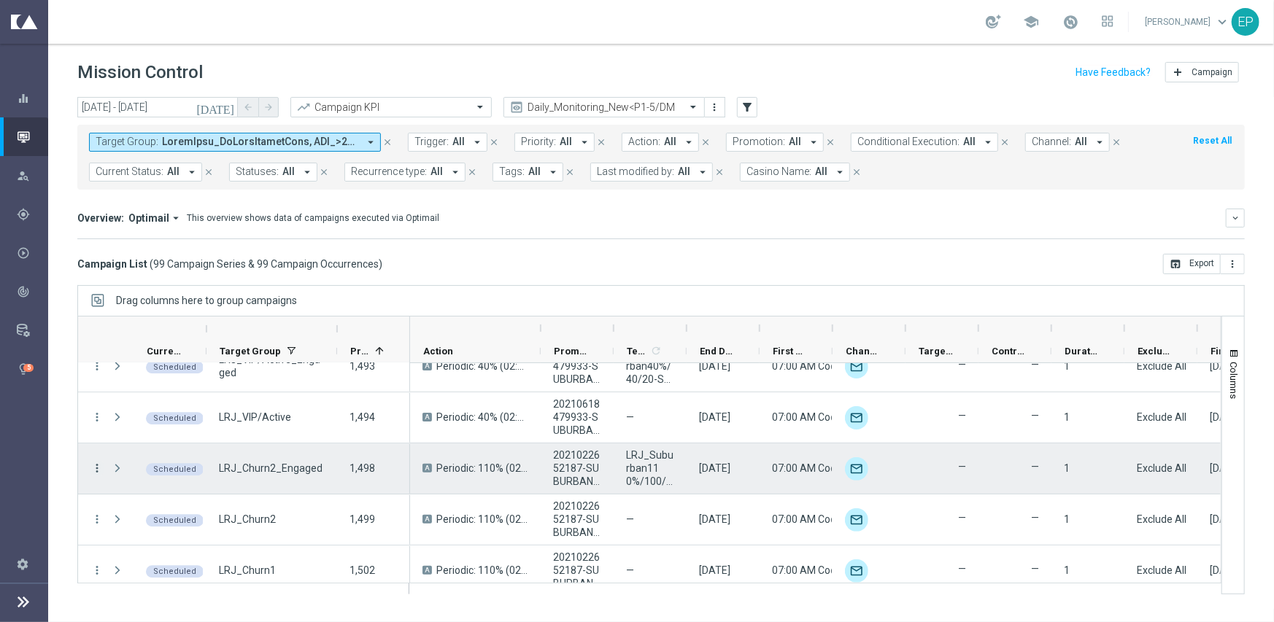
click at [93, 466] on icon "more_vert" at bounding box center [96, 468] width 13 height 13
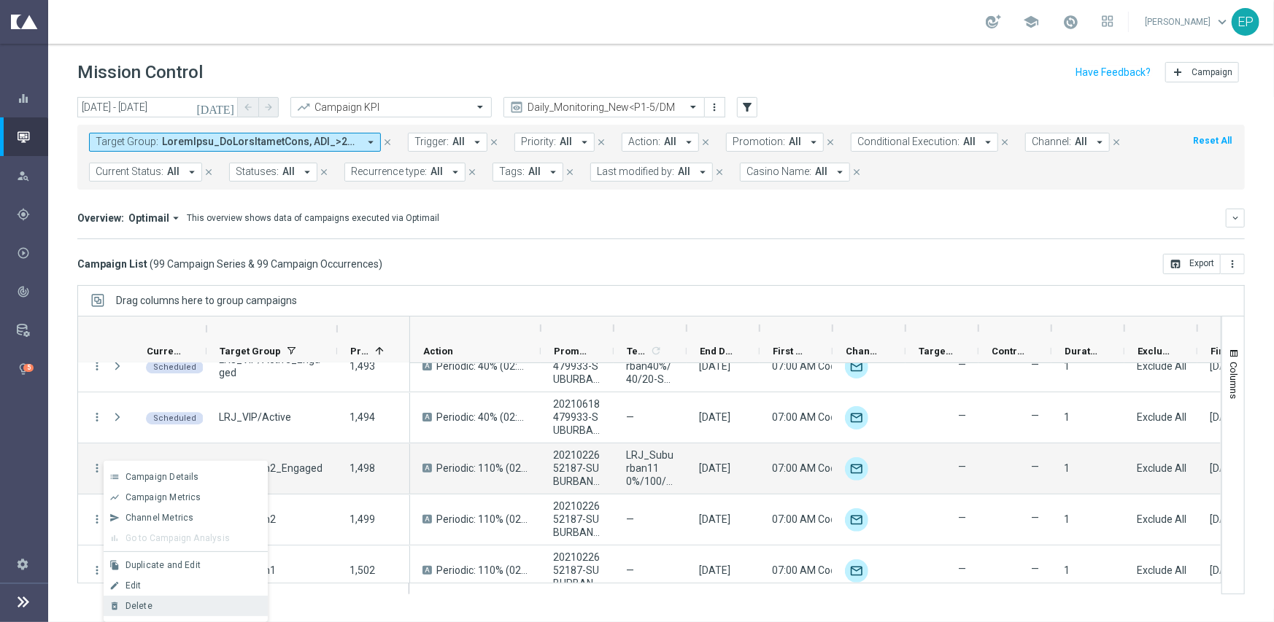
click at [152, 606] on div "Delete" at bounding box center [194, 606] width 136 height 10
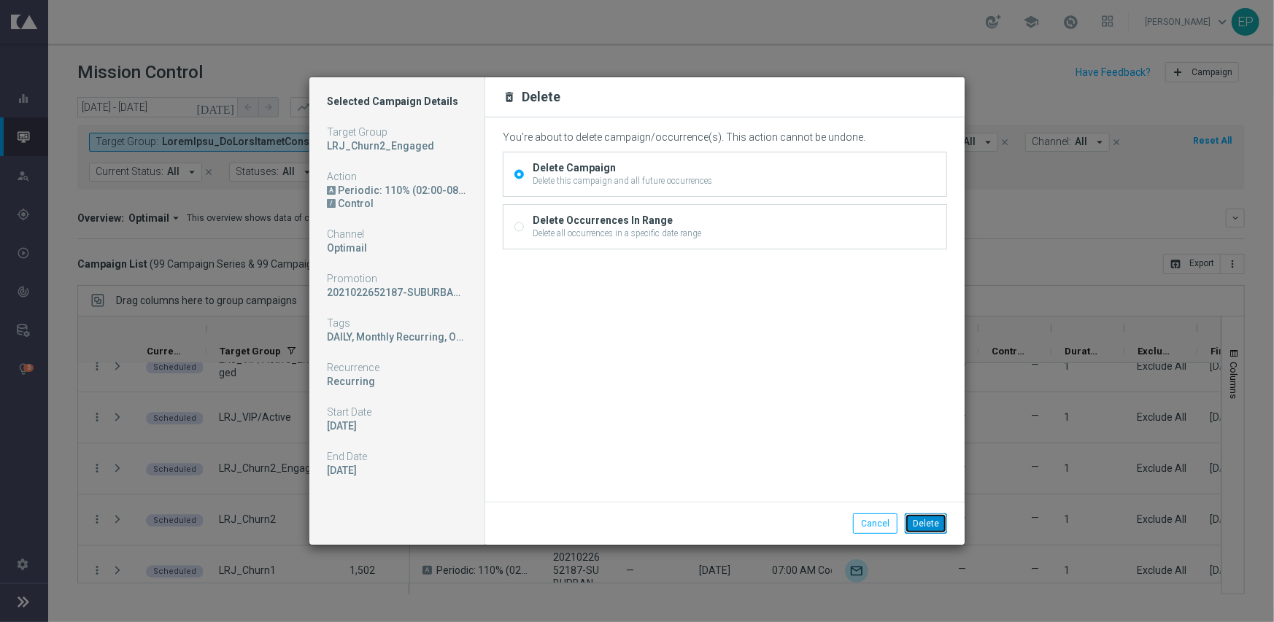
click at [940, 523] on button "Delete" at bounding box center [926, 524] width 42 height 20
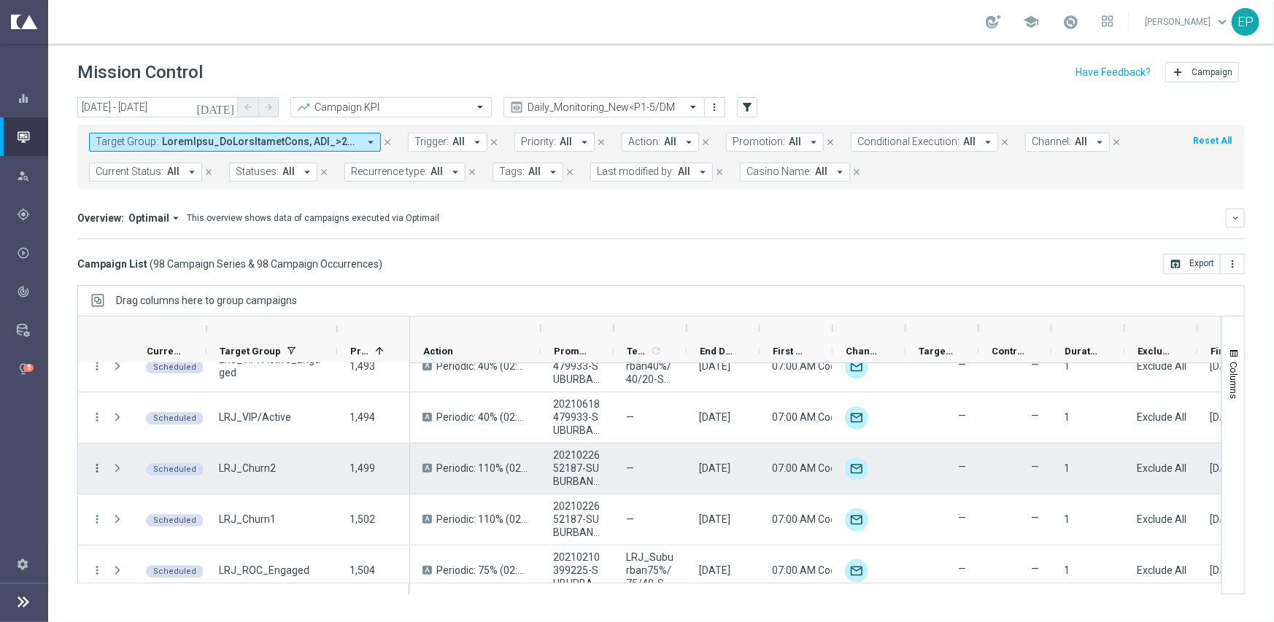
click at [99, 466] on icon "more_vert" at bounding box center [96, 468] width 13 height 13
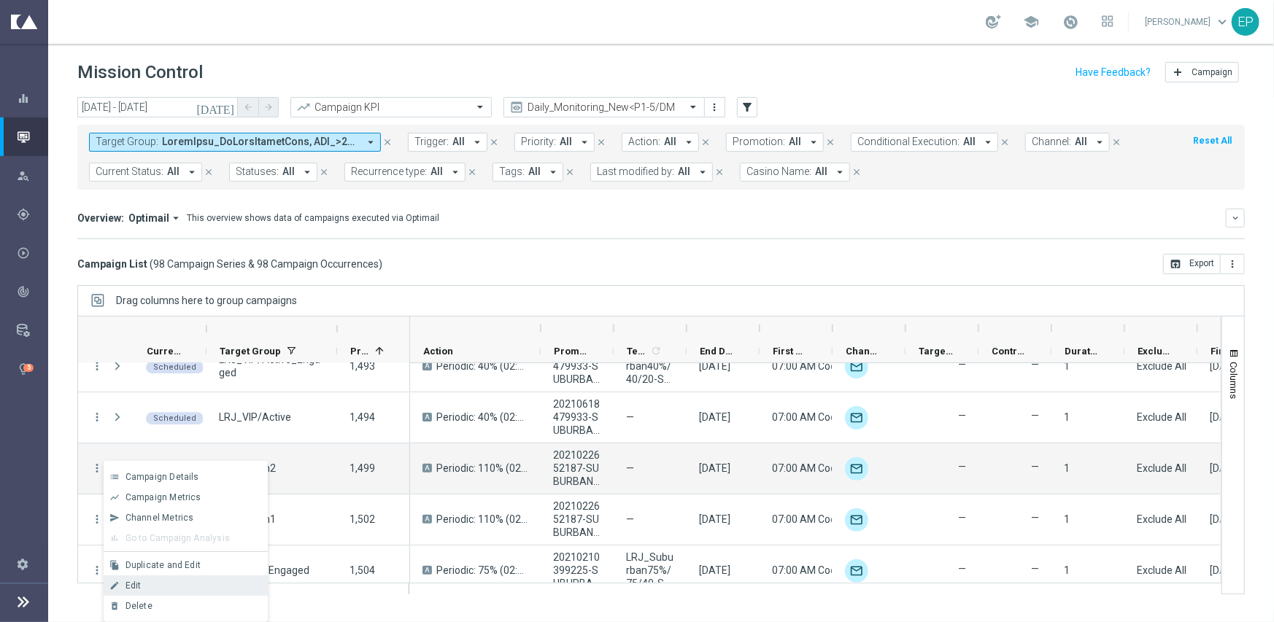
click at [196, 582] on div "Edit" at bounding box center [194, 586] width 136 height 10
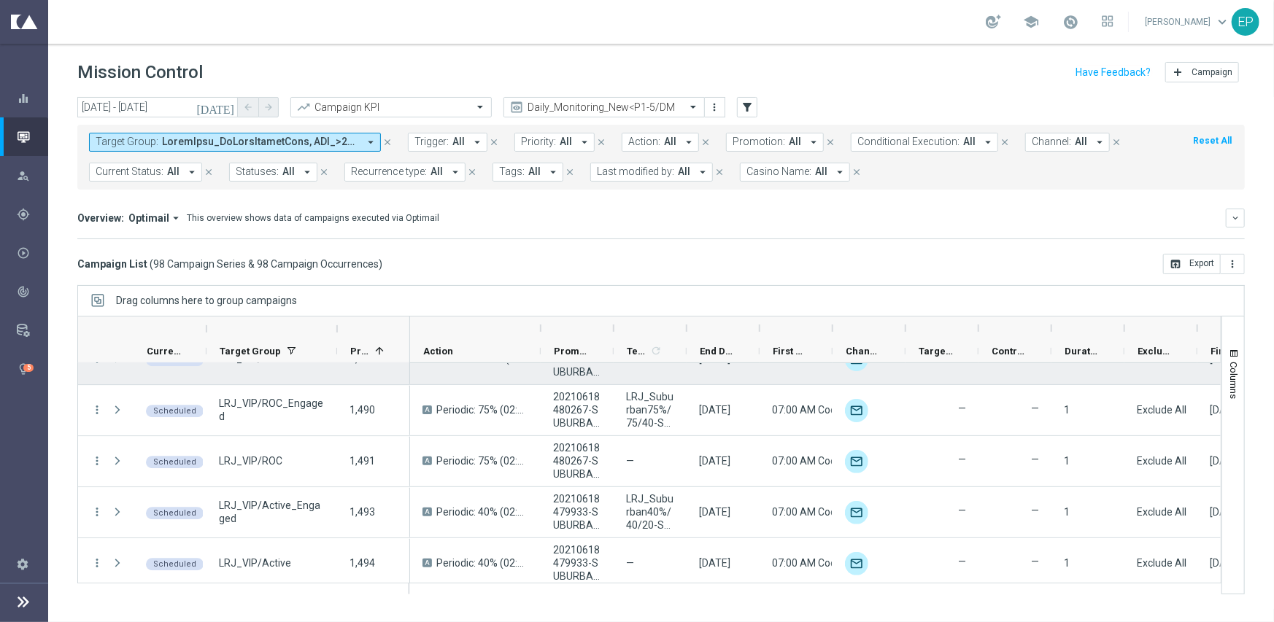
scroll to position [2408, 0]
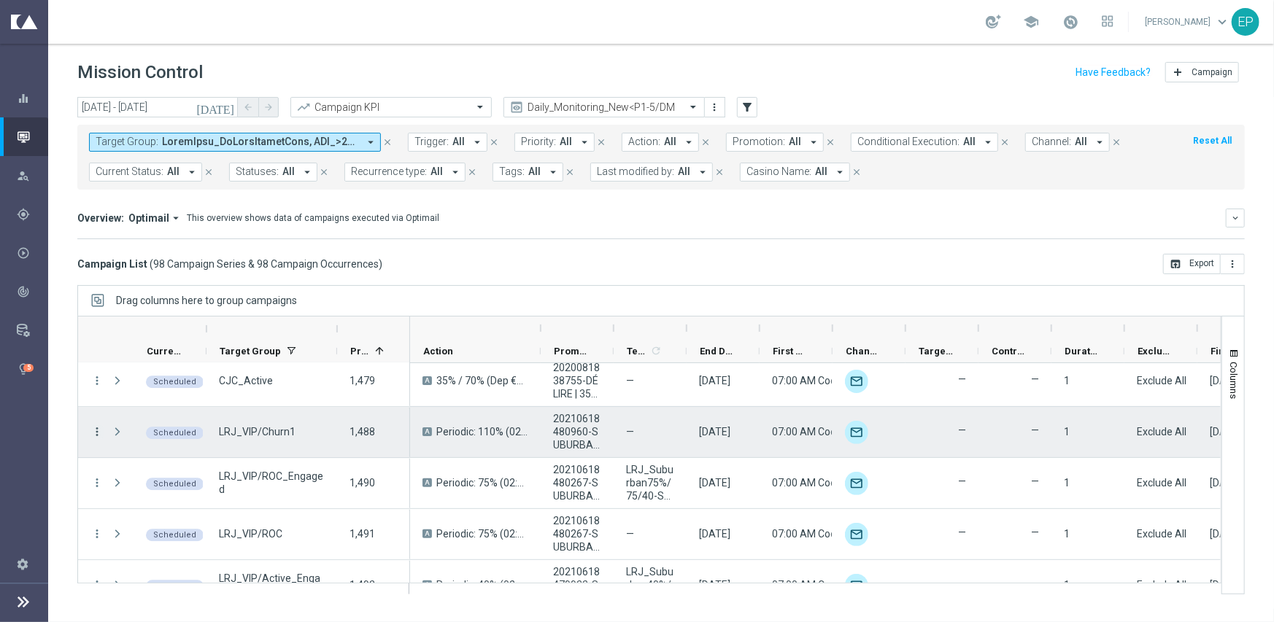
click at [102, 430] on icon "more_vert" at bounding box center [96, 431] width 13 height 13
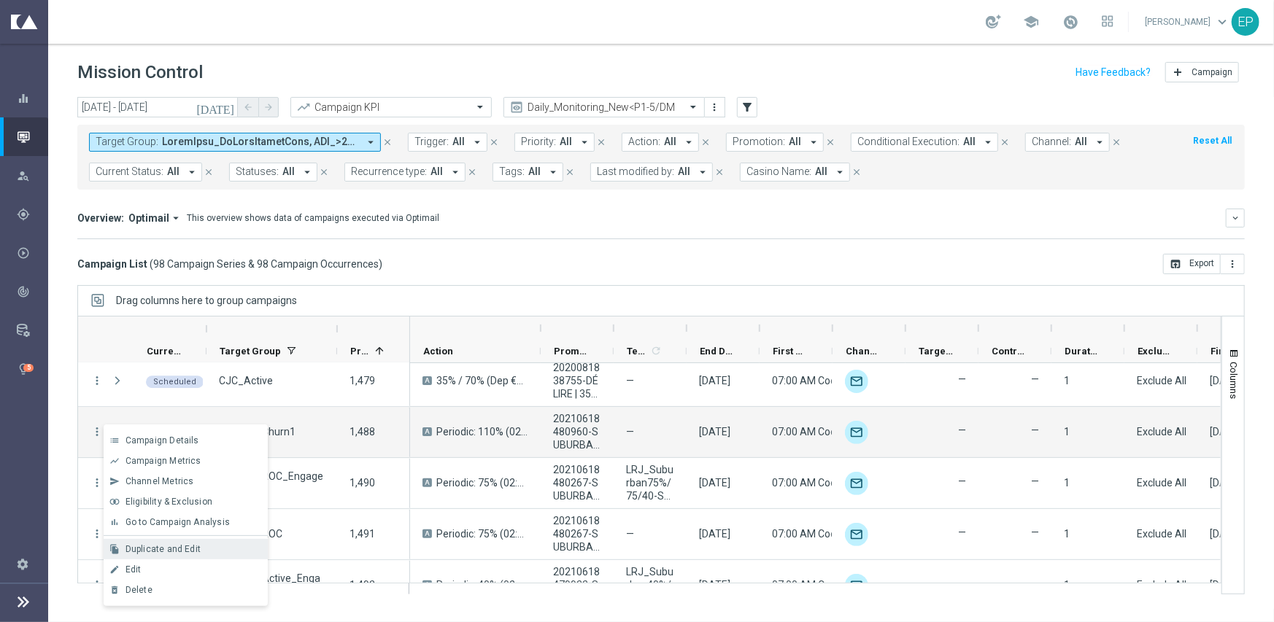
click at [183, 544] on span "Duplicate and Edit" at bounding box center [163, 549] width 75 height 10
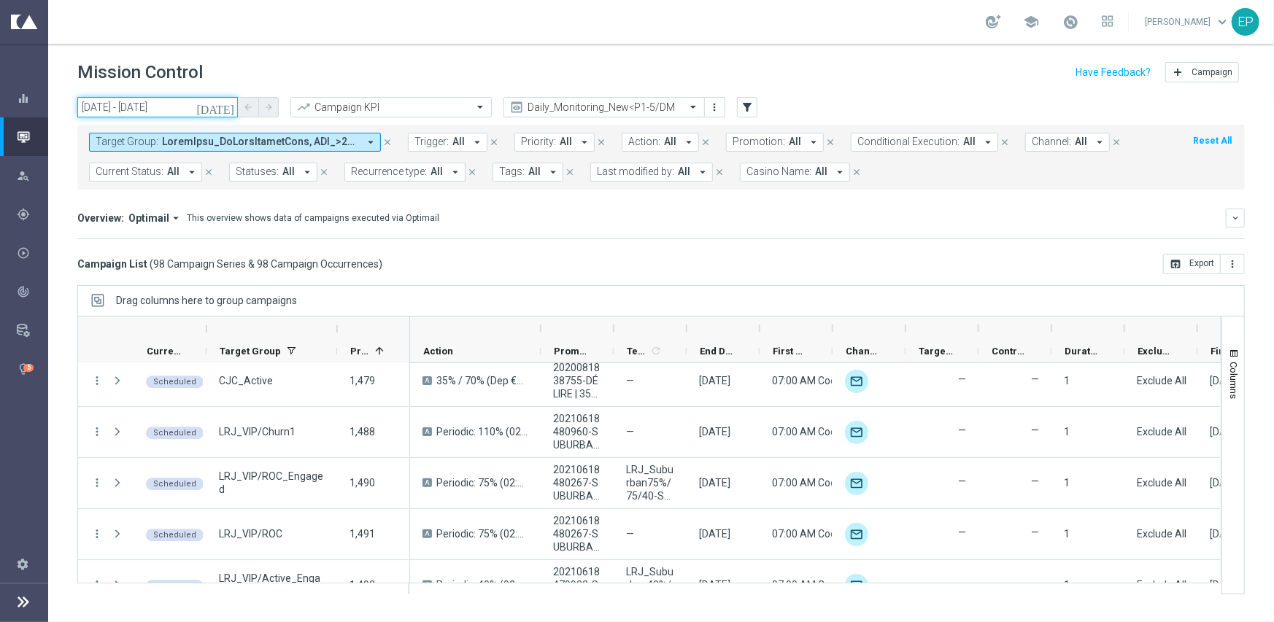
click at [170, 105] on input "[DATE] - [DATE]" at bounding box center [157, 107] width 161 height 20
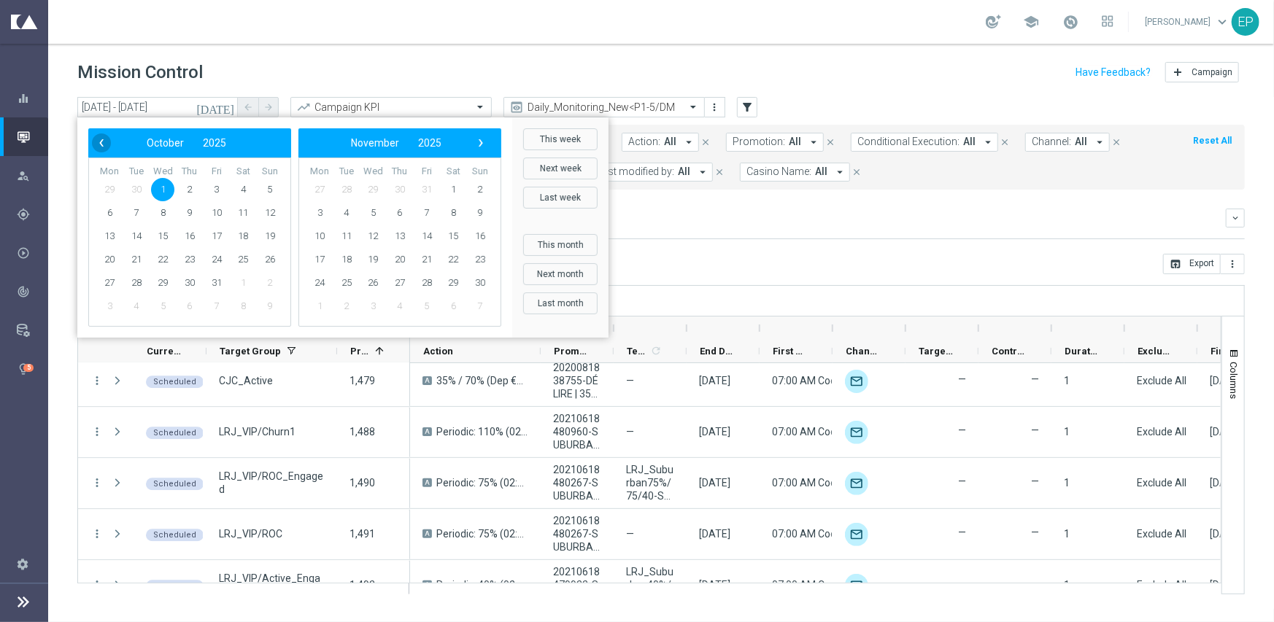
click at [102, 138] on span "‹" at bounding box center [101, 143] width 19 height 19
click at [366, 192] on span "1" at bounding box center [372, 189] width 23 height 23
click at [160, 188] on span "1" at bounding box center [162, 189] width 23 height 23
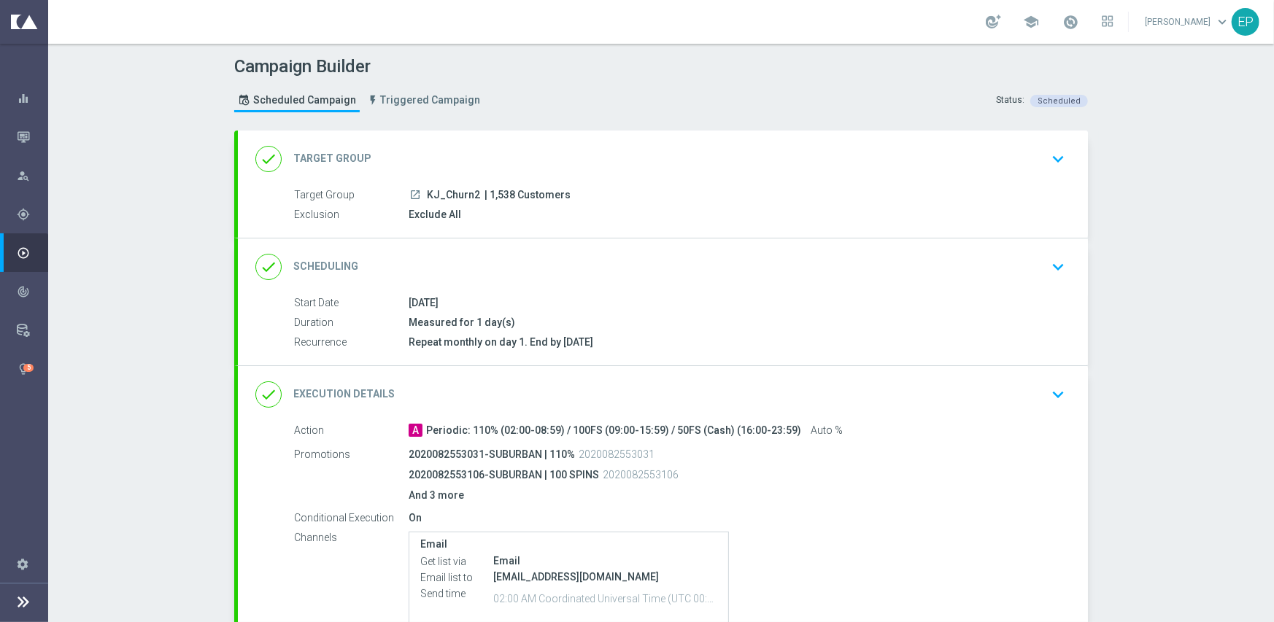
click at [530, 386] on div "done Execution Details keyboard_arrow_down" at bounding box center [662, 395] width 815 height 28
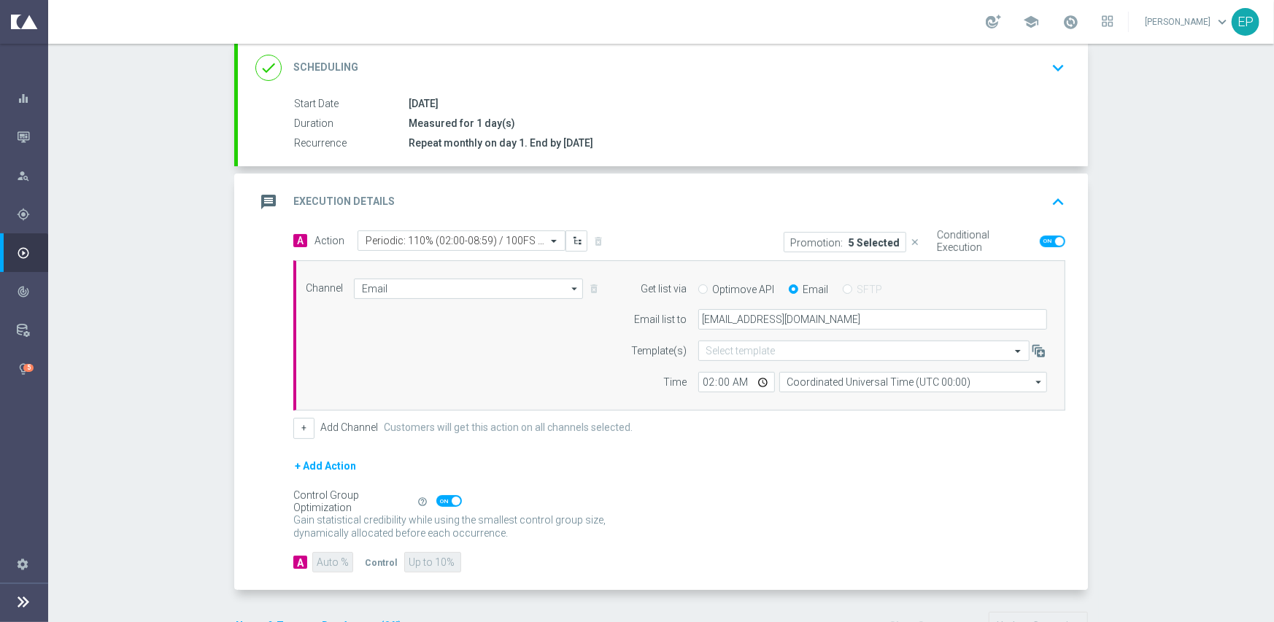
scroll to position [219, 0]
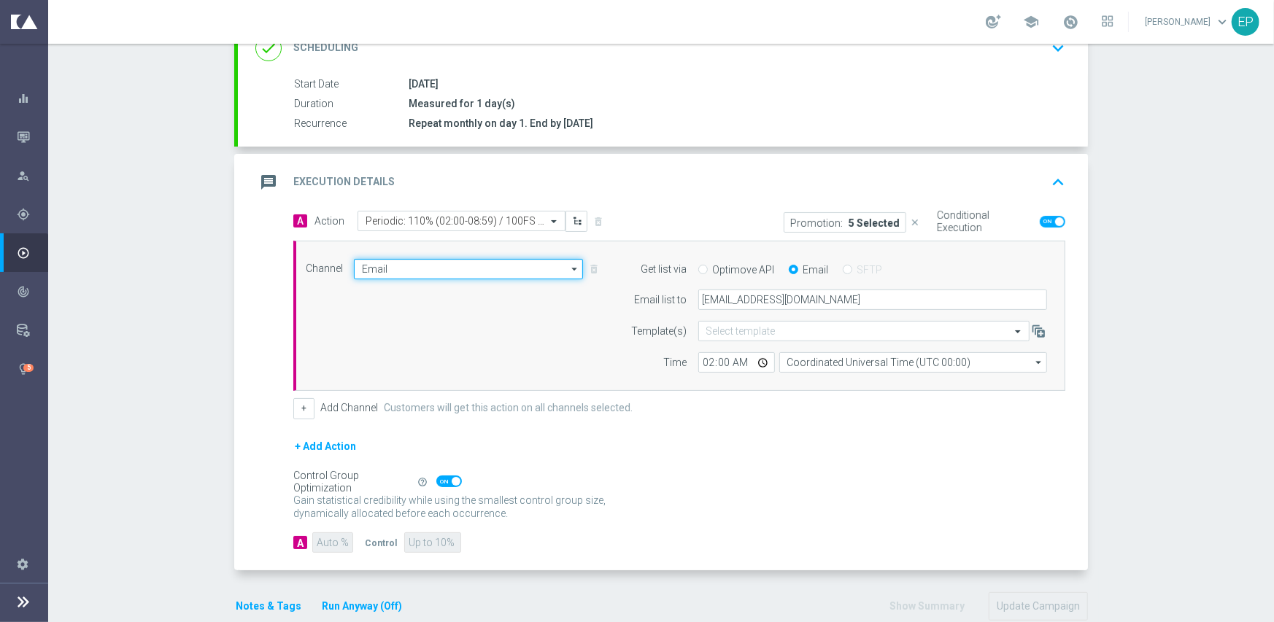
click at [445, 271] on input "Email" at bounding box center [468, 269] width 229 height 20
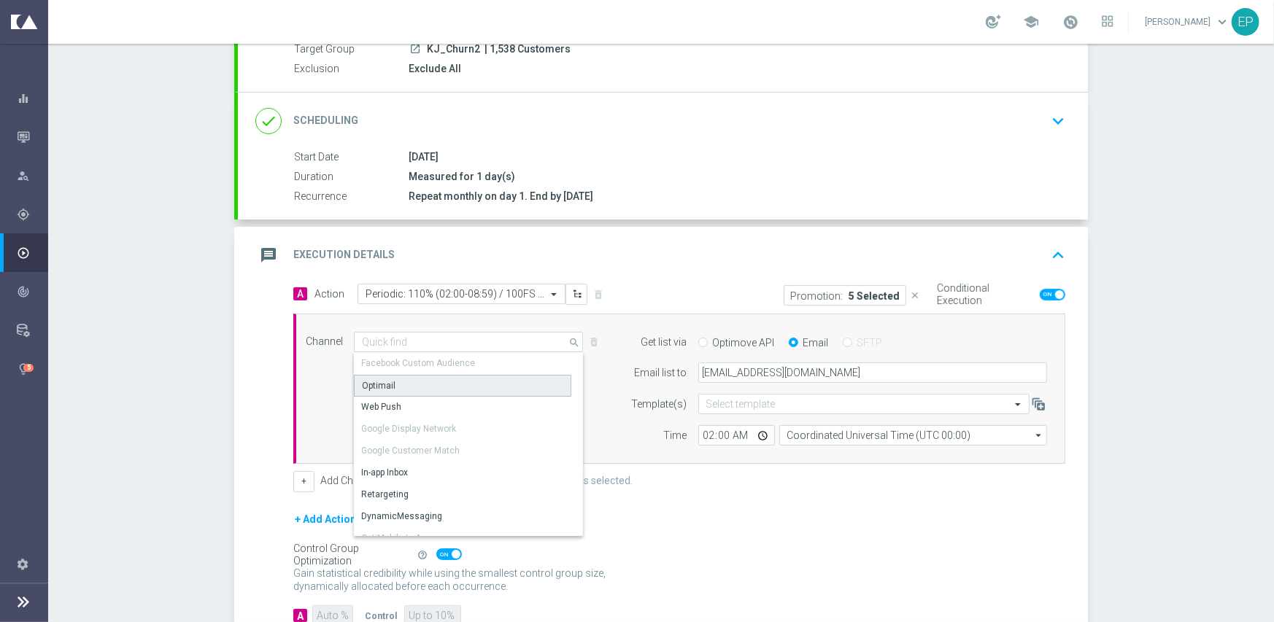
click at [404, 386] on div "Optimail" at bounding box center [462, 386] width 217 height 22
type input "Optimail"
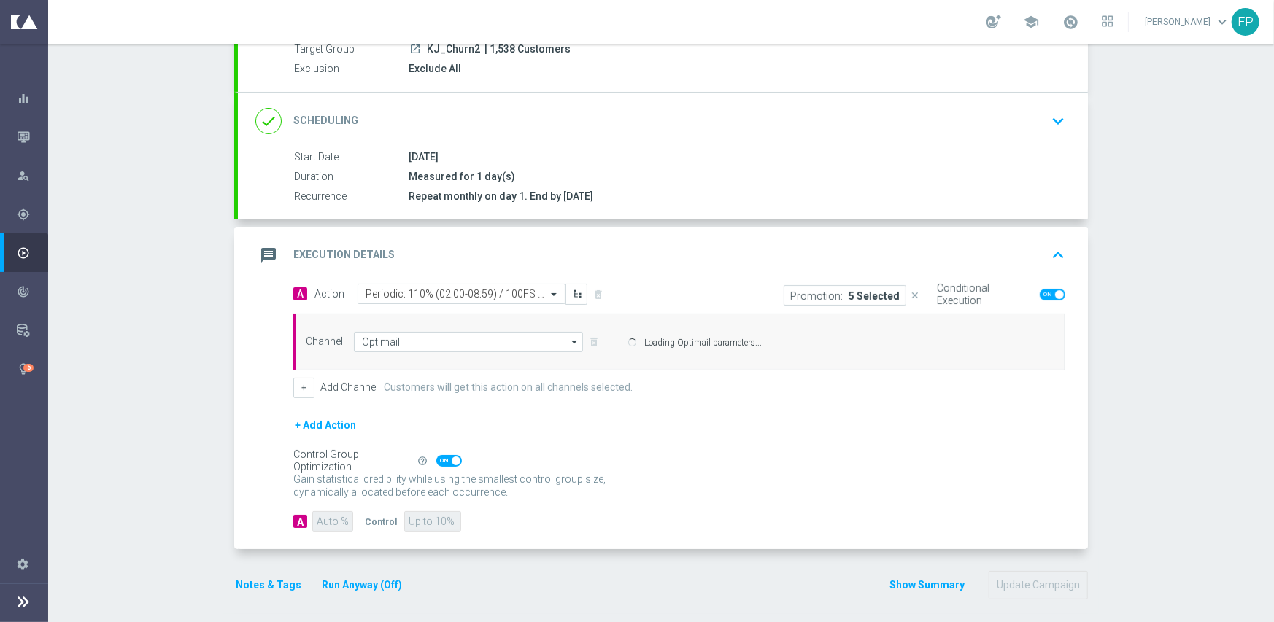
click at [649, 373] on div "A Action Select action Periodic: 110% (02:00-08:59) / 100FS (09:00-15:59) / 50F…" at bounding box center [679, 341] width 794 height 115
click at [706, 483] on div "Gain statistical credibility while using the smallest control group size, dynam…" at bounding box center [679, 486] width 772 height 35
click at [706, 470] on div "Gain statistical credibility while using the smallest control group size, dynam…" at bounding box center [679, 486] width 772 height 35
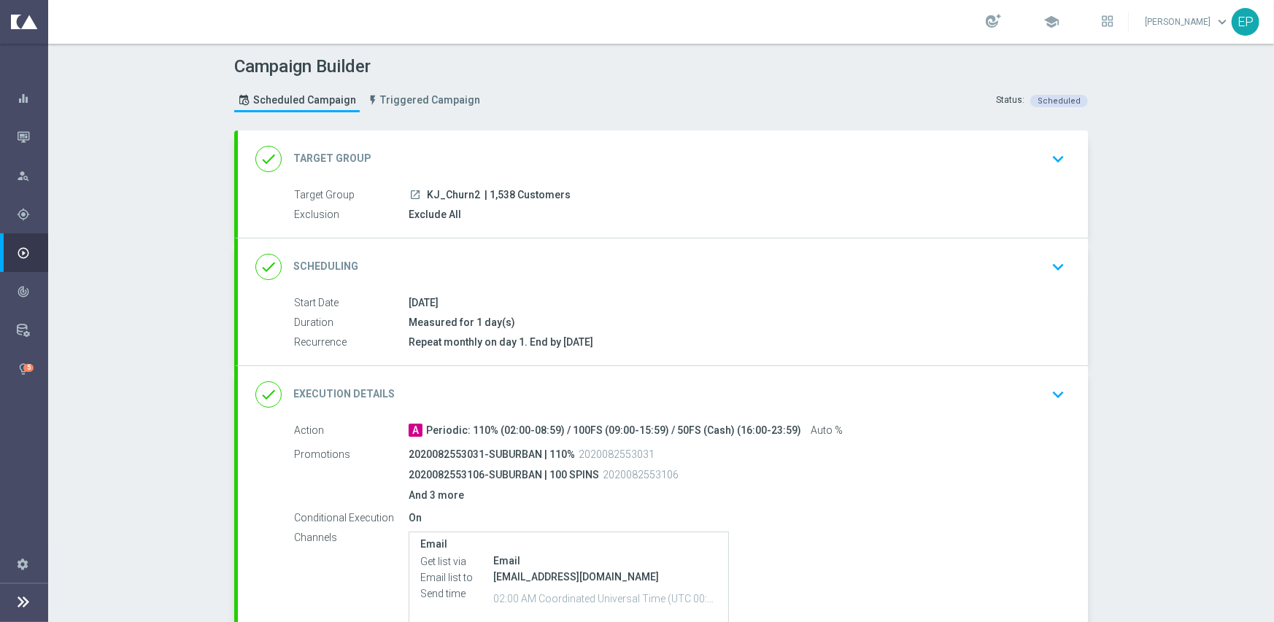
click at [548, 376] on div "done Execution Details keyboard_arrow_down" at bounding box center [663, 394] width 850 height 57
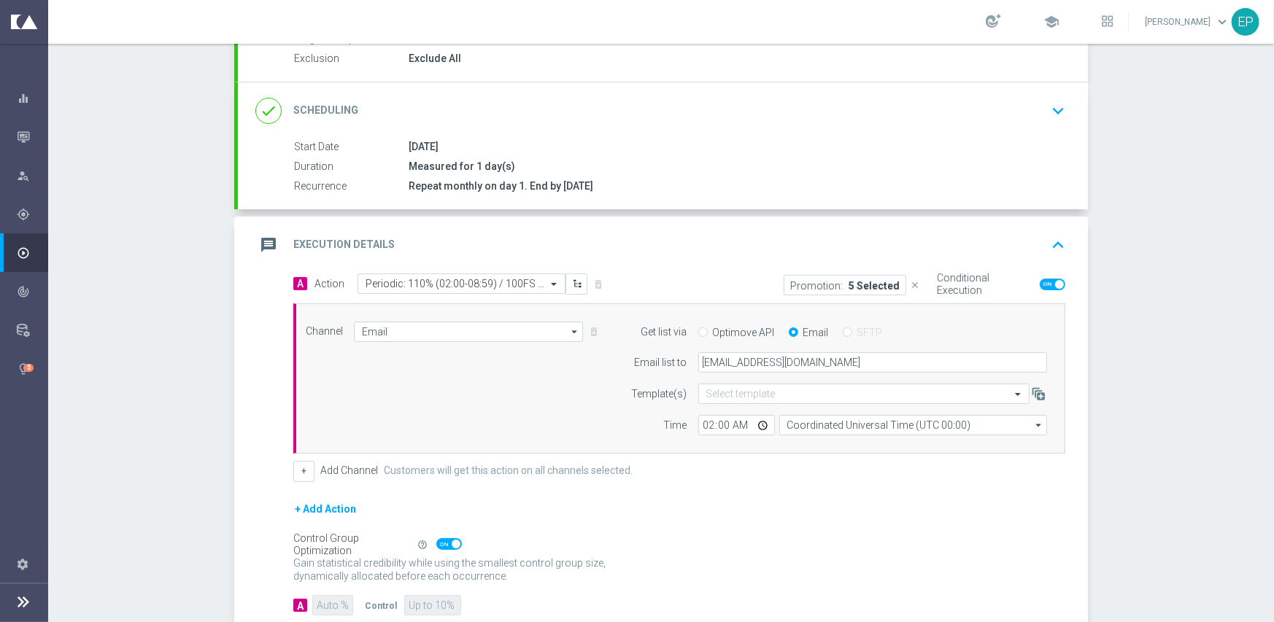
scroll to position [219, 0]
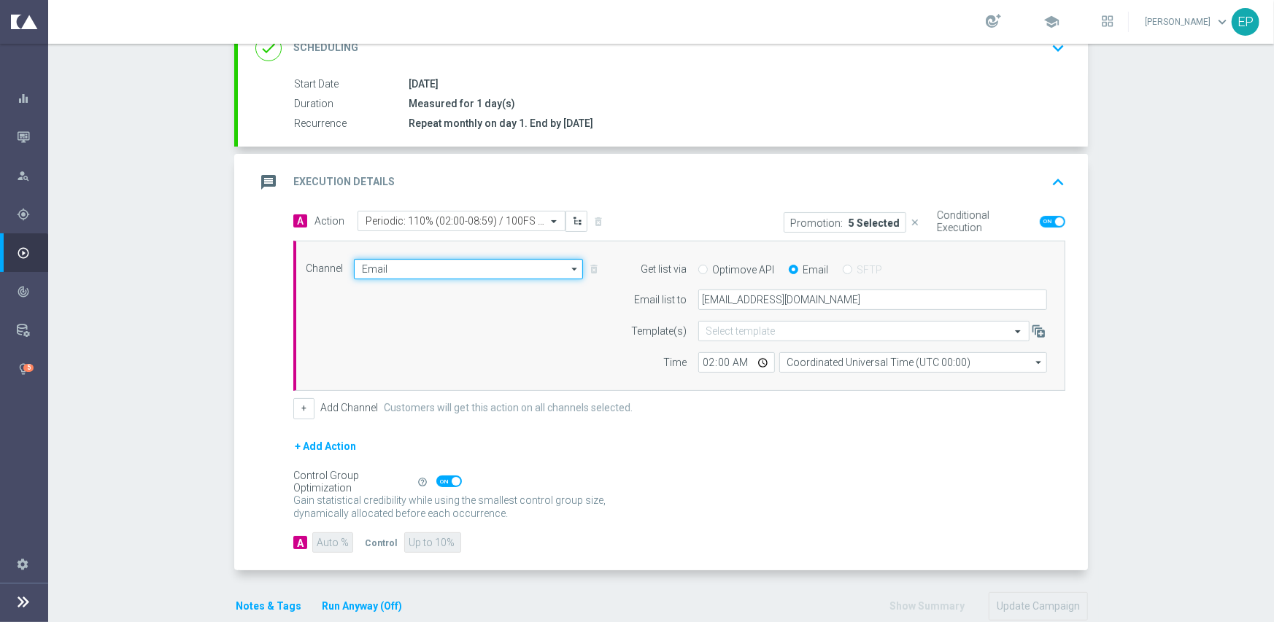
click at [431, 266] on input "Email" at bounding box center [468, 269] width 229 height 20
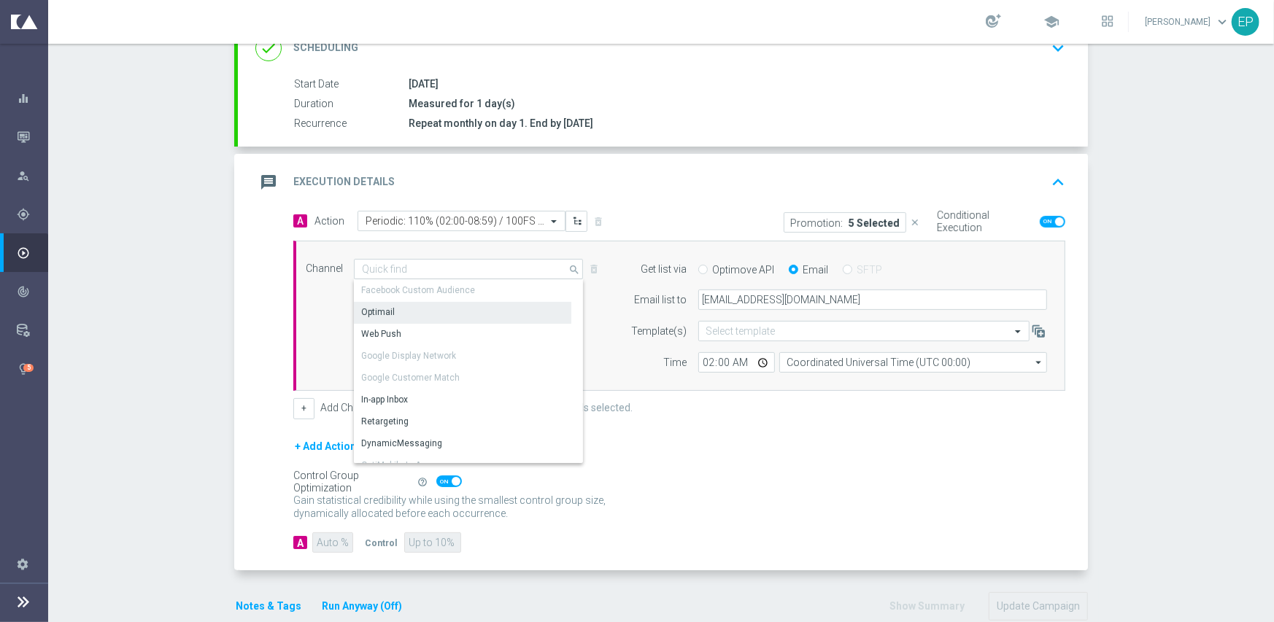
click at [414, 309] on div "Optimail" at bounding box center [462, 312] width 217 height 20
type input "Optimail"
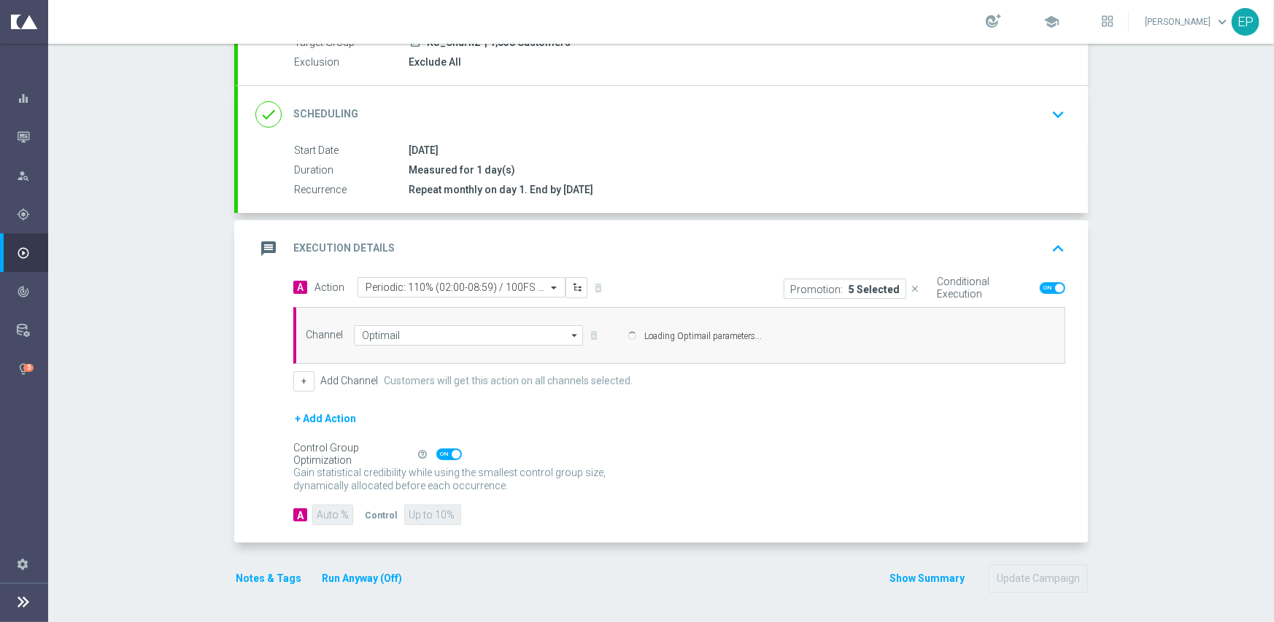
scroll to position [151, 0]
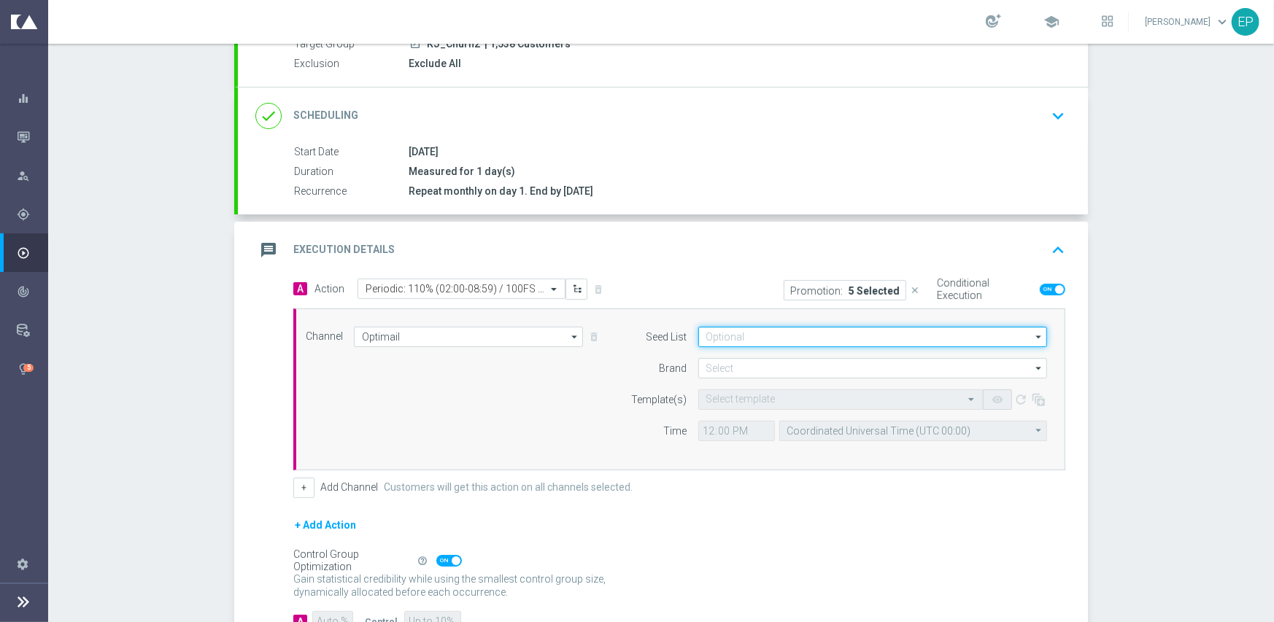
click at [719, 338] on input at bounding box center [872, 337] width 349 height 20
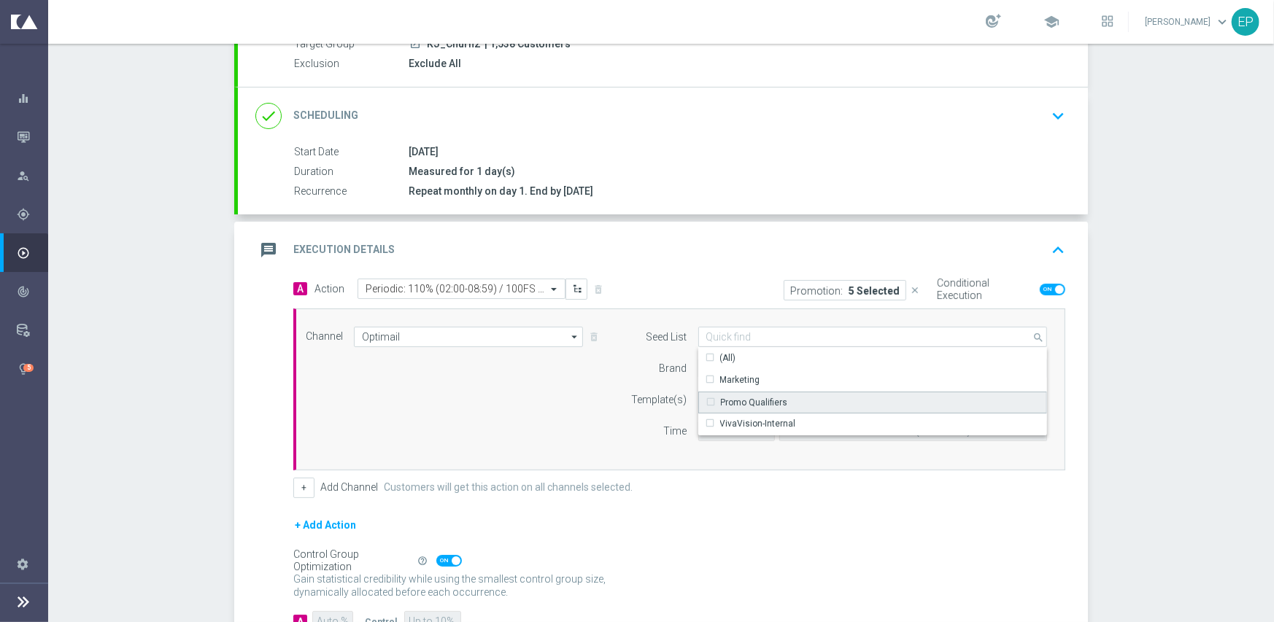
click at [745, 399] on div "Promo Qualifiers" at bounding box center [754, 402] width 67 height 13
click at [660, 377] on div "Brand" at bounding box center [650, 368] width 74 height 20
type input "Promo Qualifiers"
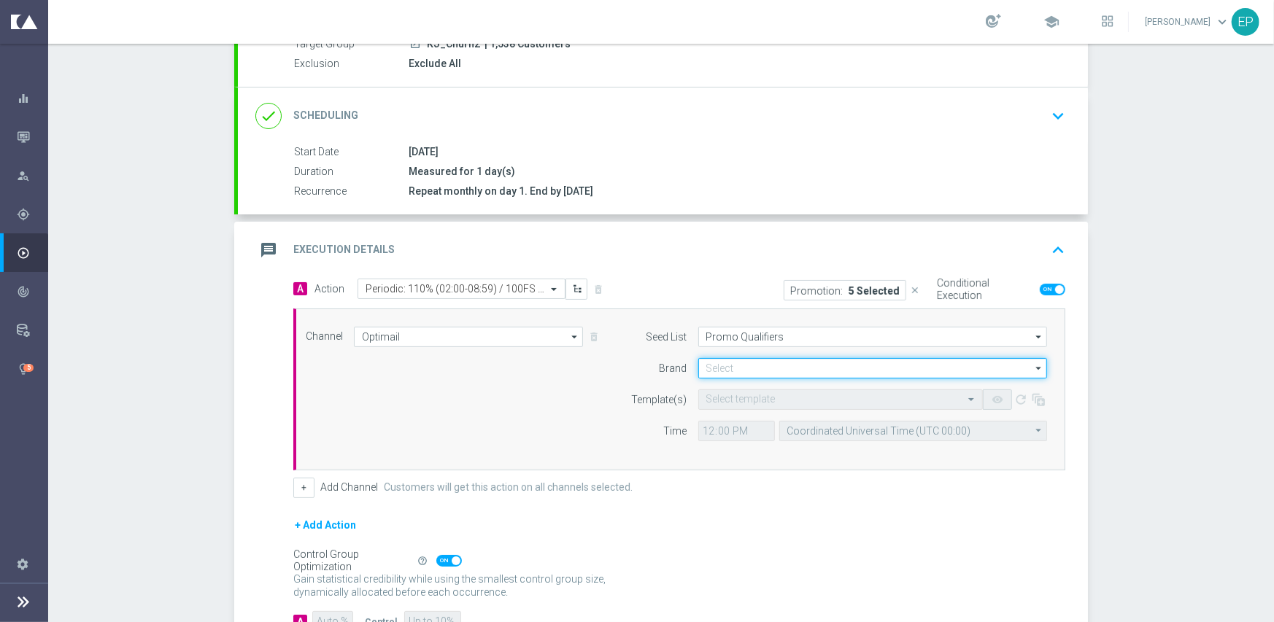
click at [722, 363] on input at bounding box center [872, 368] width 349 height 20
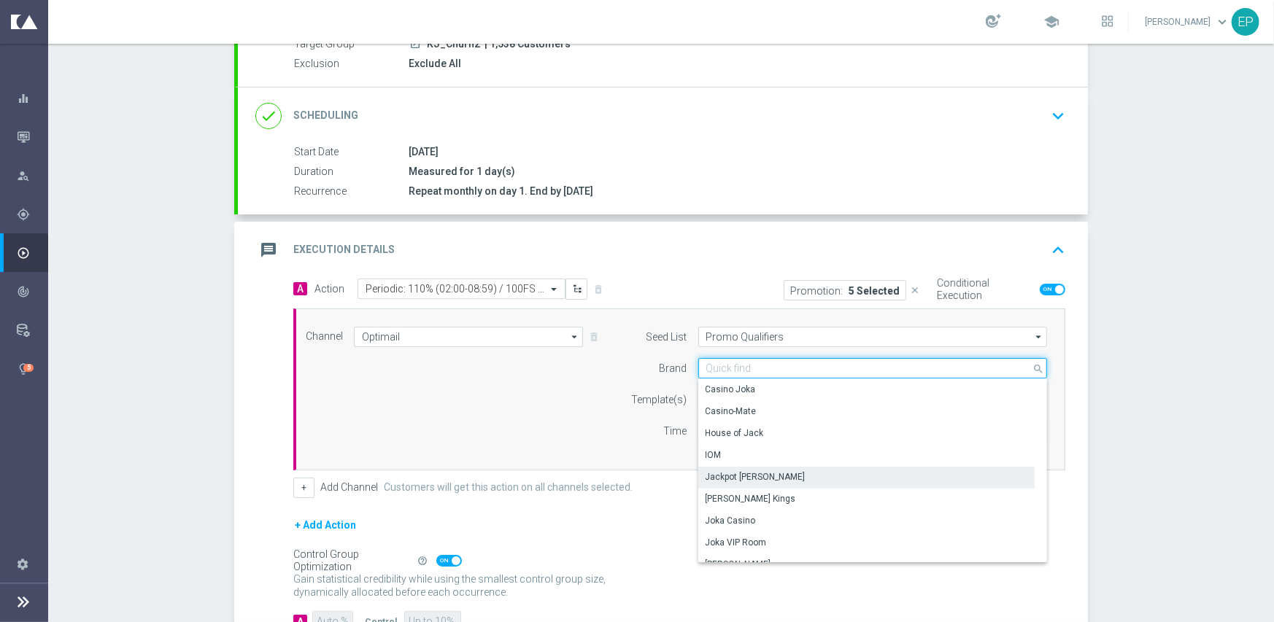
scroll to position [73, 0]
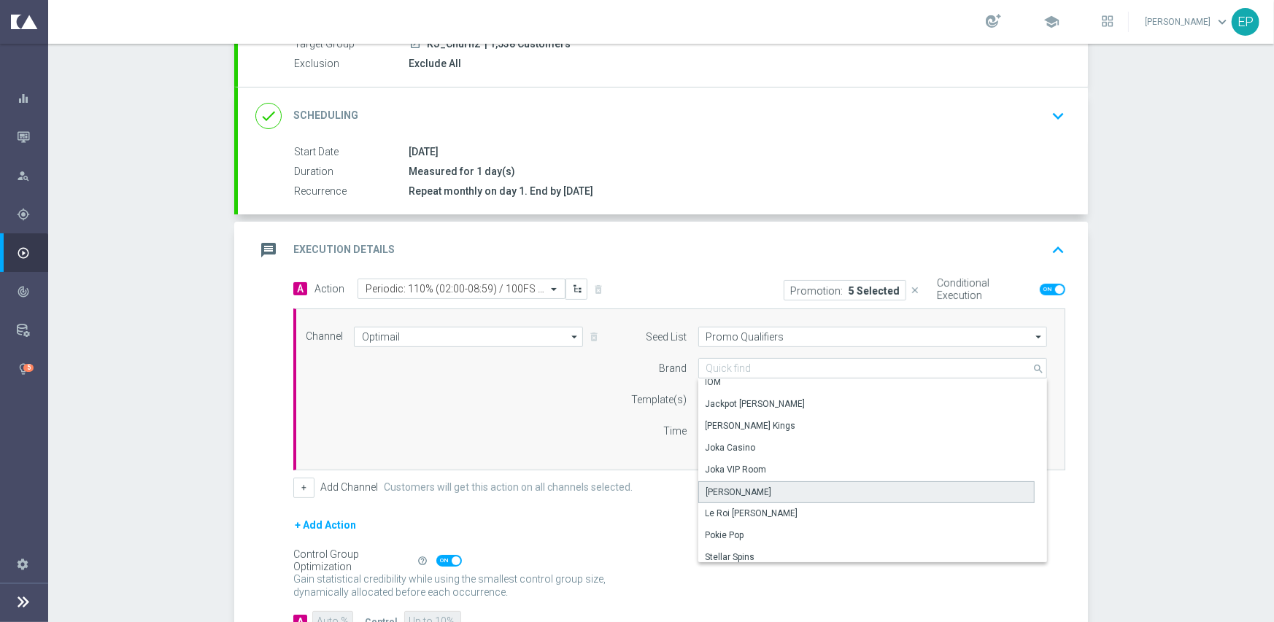
click at [732, 486] on div "[PERSON_NAME]" at bounding box center [739, 492] width 66 height 13
type input "[PERSON_NAME]"
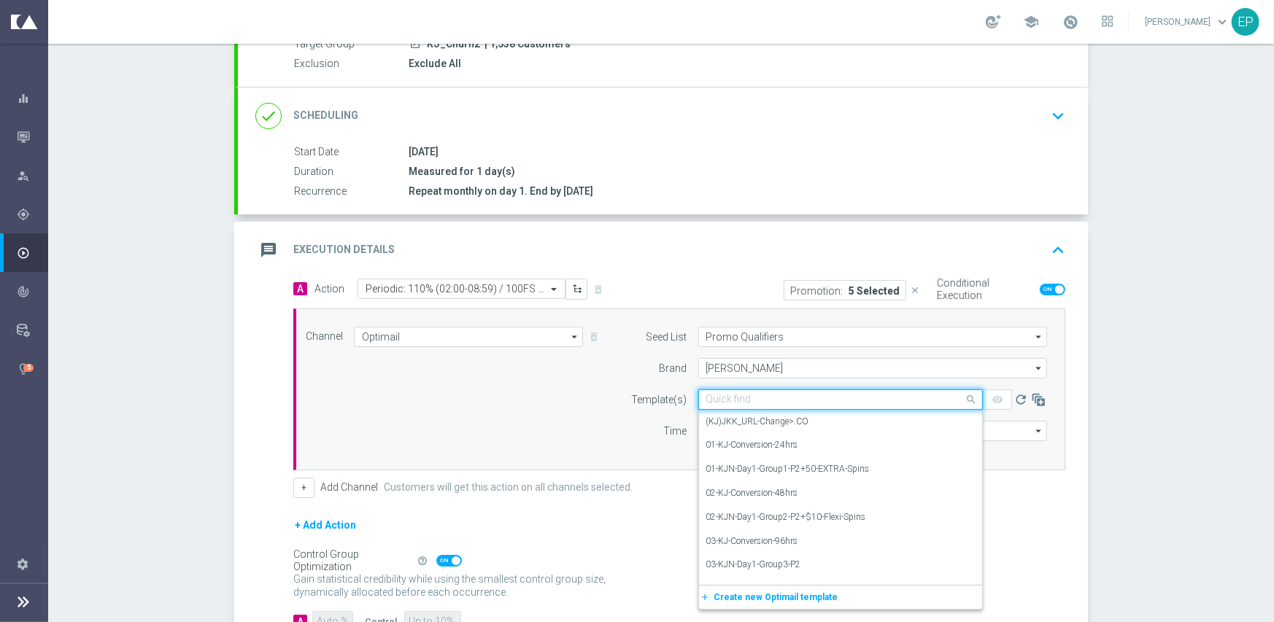
click at [796, 394] on input "text" at bounding box center [825, 400] width 239 height 12
paste input "KJ_Suburban110%/100/50-snip"
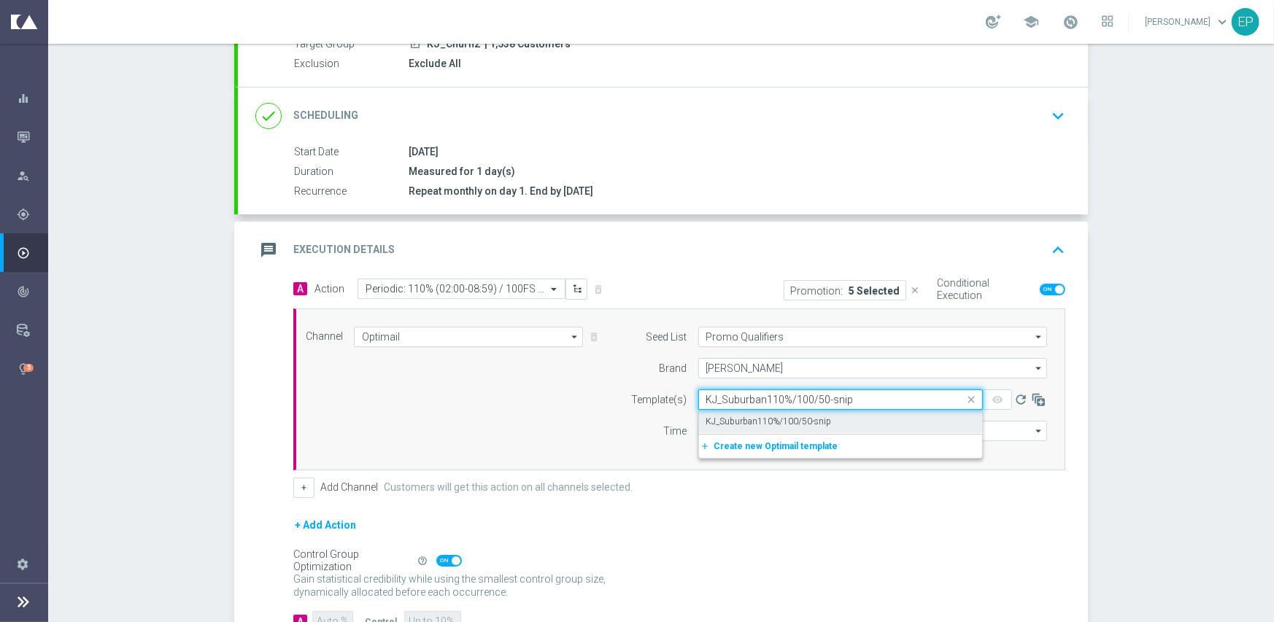
click at [770, 416] on label "KJ_Suburban110%/100/50-snip" at bounding box center [769, 422] width 126 height 12
type input "KJ_Suburban110%/100/50-snip"
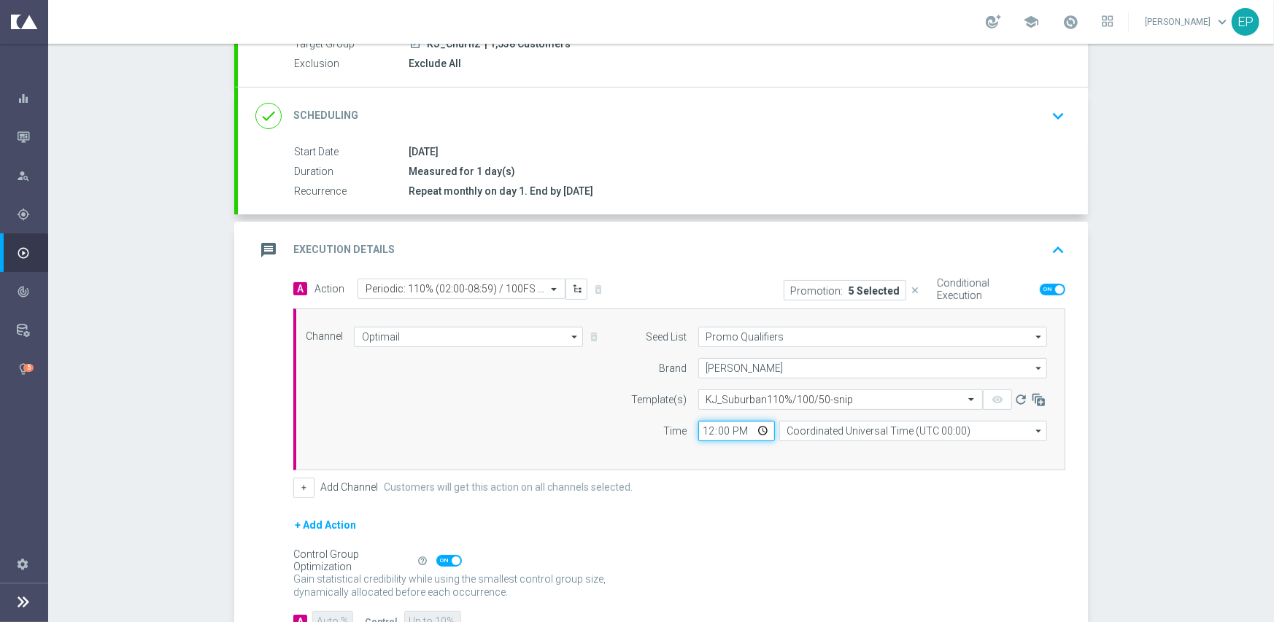
click at [701, 432] on input "12:00" at bounding box center [736, 431] width 77 height 20
type input "02:00"
click at [679, 439] on div "Seed List Promo Qualifiers Promo Qualifiers arrow_drop_down Show Selected 0 of 3" at bounding box center [835, 390] width 445 height 126
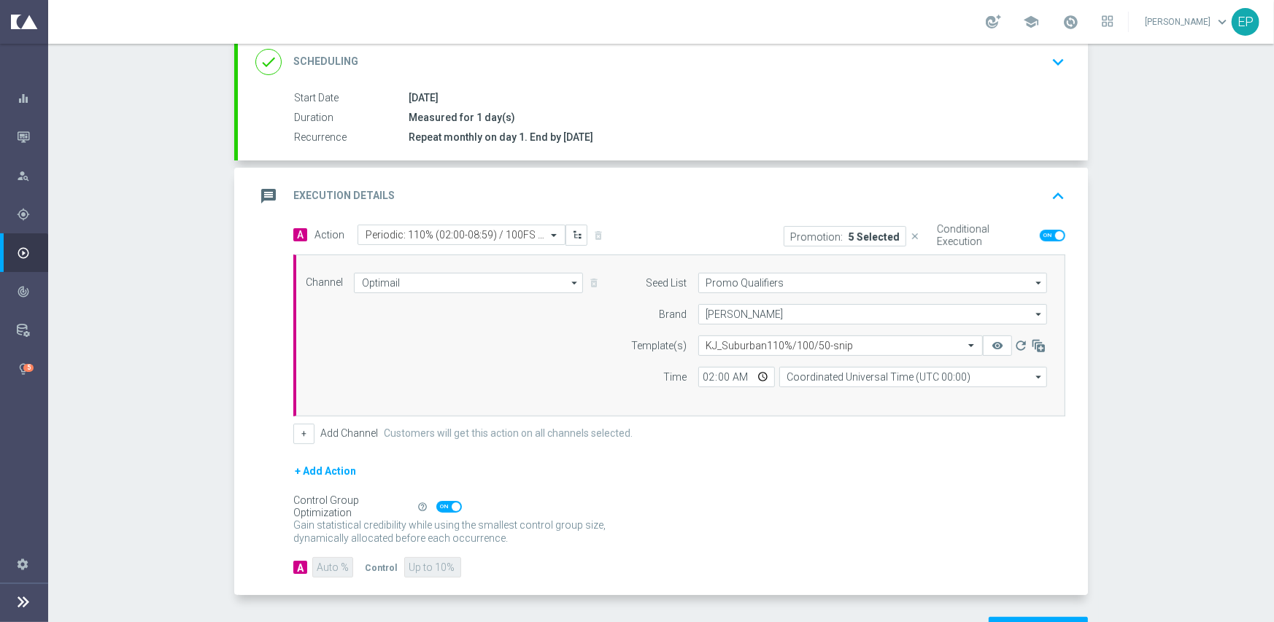
scroll to position [255, 0]
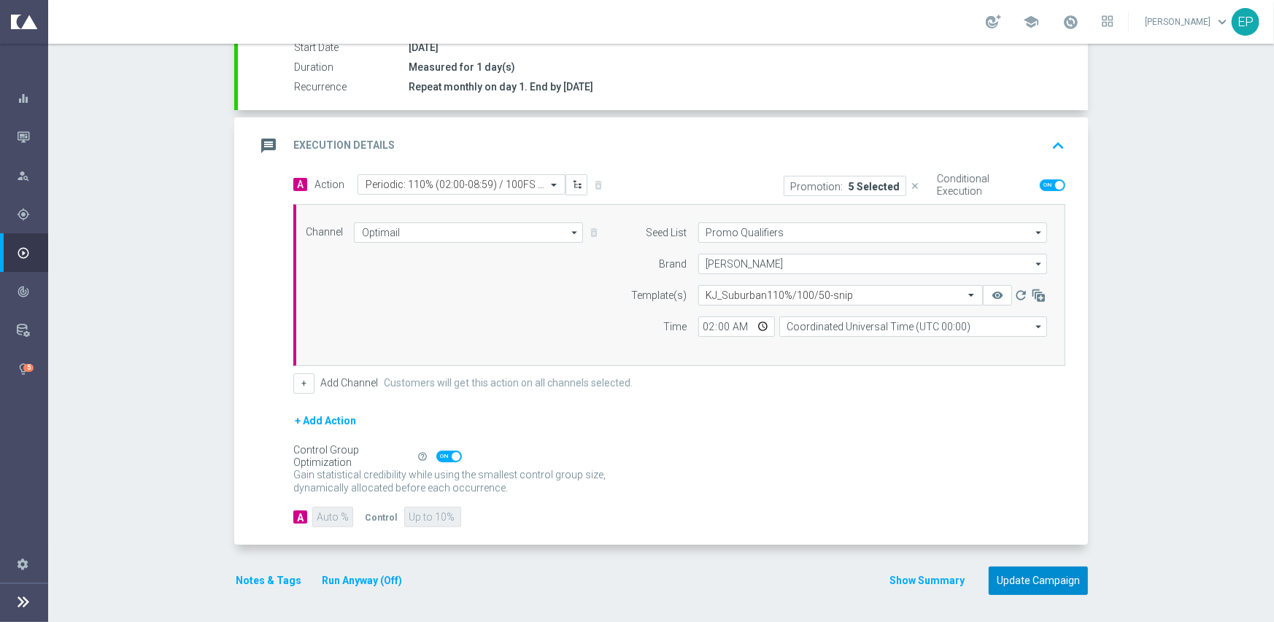
click at [1047, 587] on button "Update Campaign" at bounding box center [1038, 581] width 99 height 28
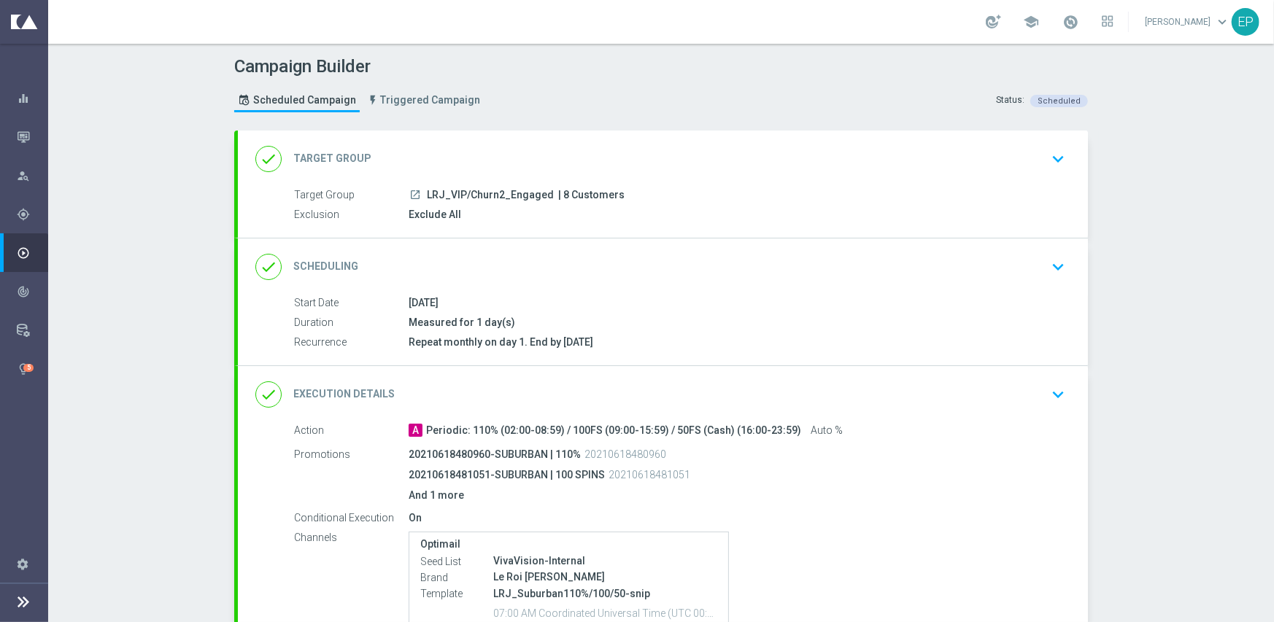
click at [558, 151] on div "done Target Group keyboard_arrow_down" at bounding box center [662, 159] width 815 height 28
click at [504, 381] on div "done Execution Details keyboard_arrow_down" at bounding box center [662, 395] width 815 height 28
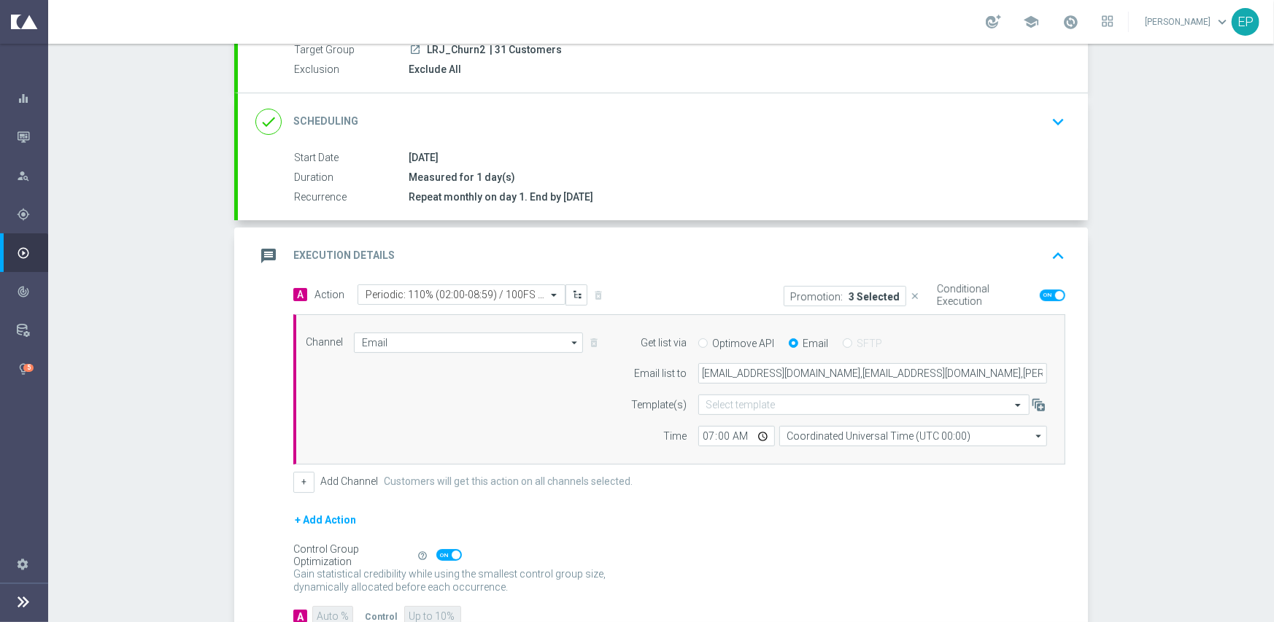
scroll to position [146, 0]
click at [462, 339] on input "Email" at bounding box center [468, 342] width 229 height 20
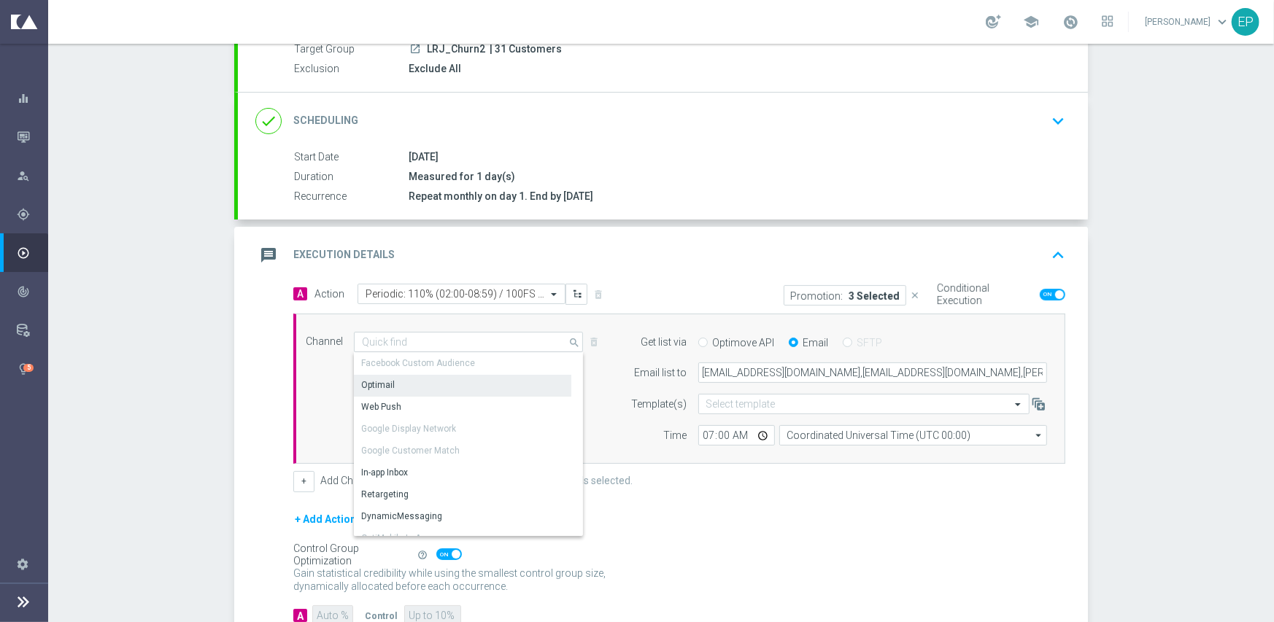
click at [451, 382] on div "Optimail" at bounding box center [462, 385] width 217 height 20
type input "Optimail"
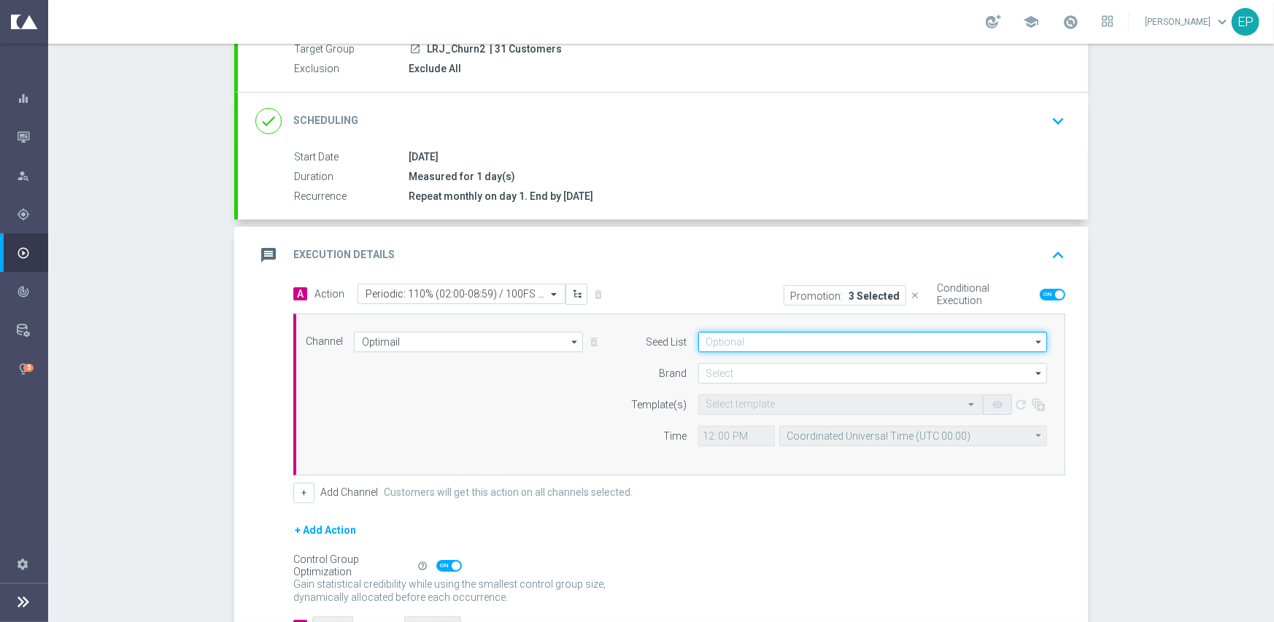
click at [733, 344] on input at bounding box center [872, 342] width 349 height 20
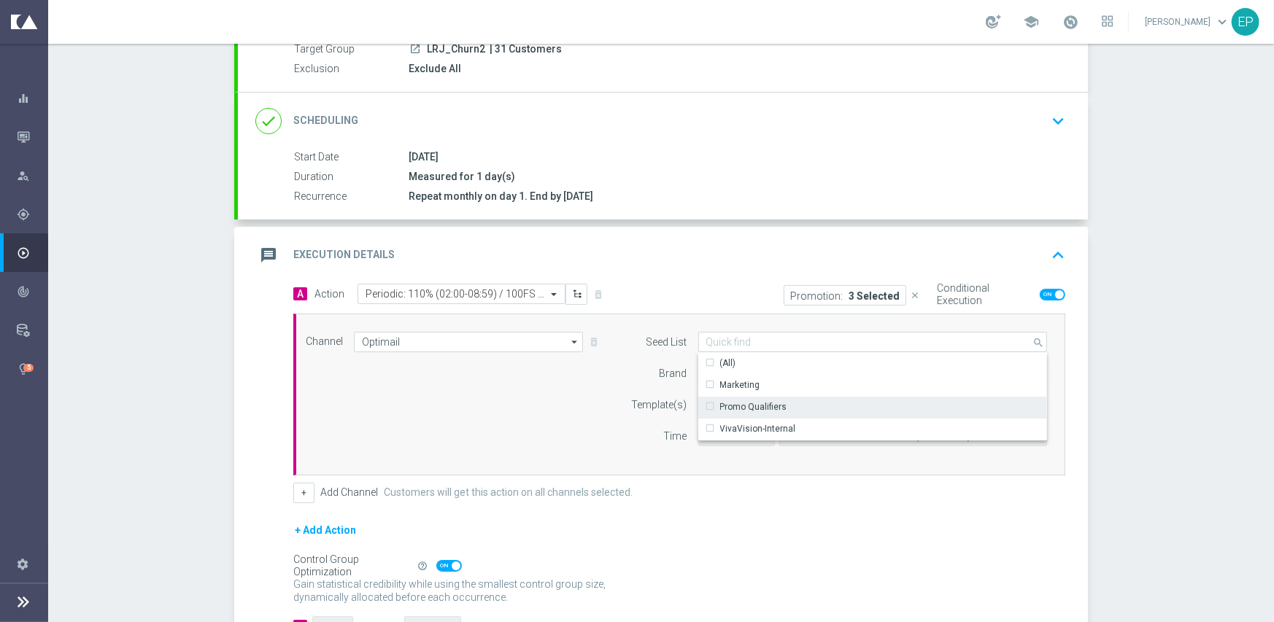
click at [735, 402] on div "Promo Qualifiers" at bounding box center [753, 407] width 67 height 13
click at [730, 405] on div "Promo Qualifiers" at bounding box center [754, 407] width 67 height 13
click at [720, 428] on div "VivaVision-Internal" at bounding box center [758, 429] width 76 height 13
click at [592, 390] on div "Channel Optimail Optimail arrow_drop_down Show Selected 1 of 21 Facebook Custom…" at bounding box center [676, 395] width 763 height 126
type input "VivaVision-Internal"
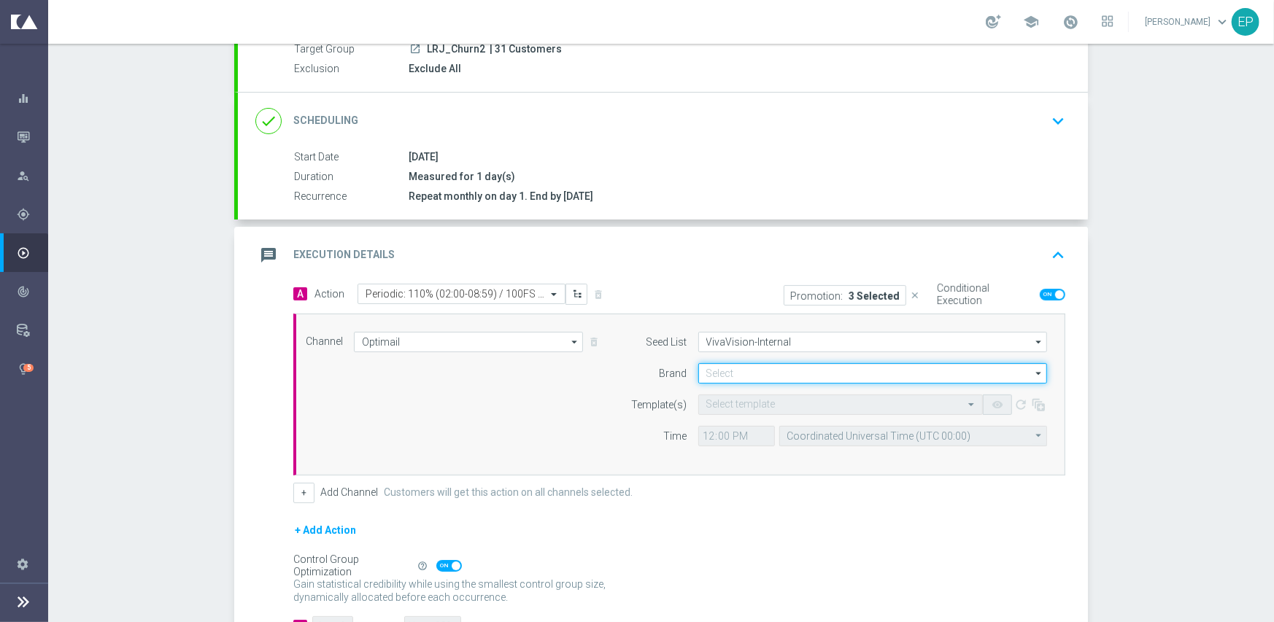
click at [730, 369] on input at bounding box center [872, 373] width 349 height 20
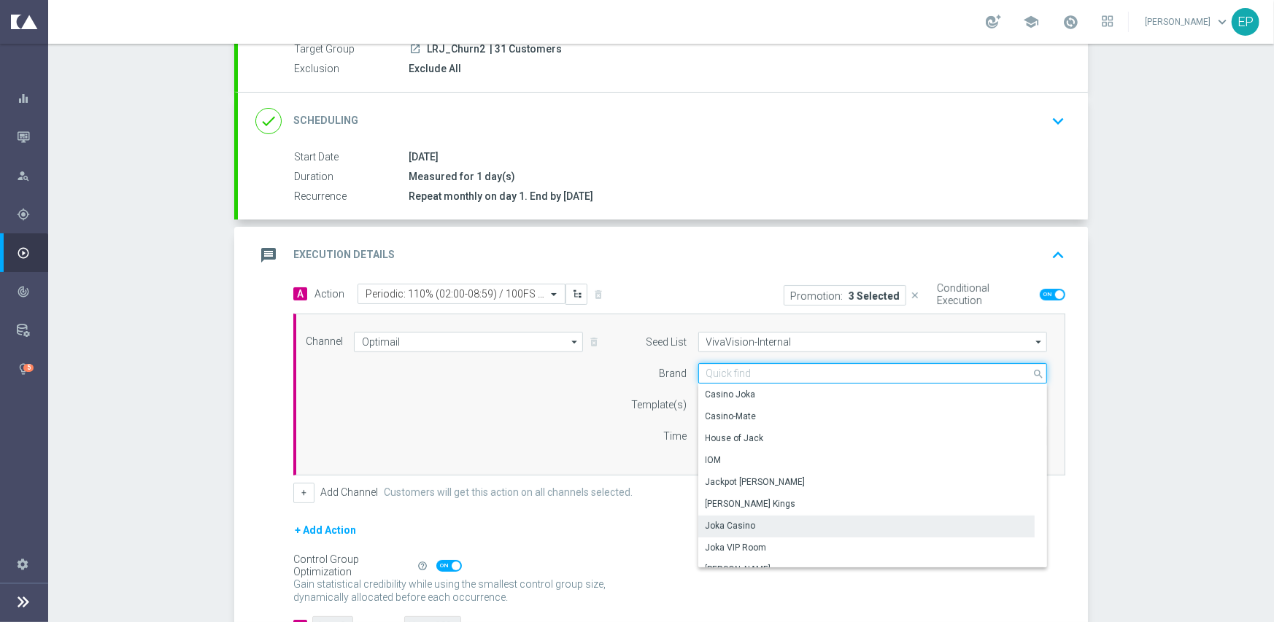
scroll to position [73, 0]
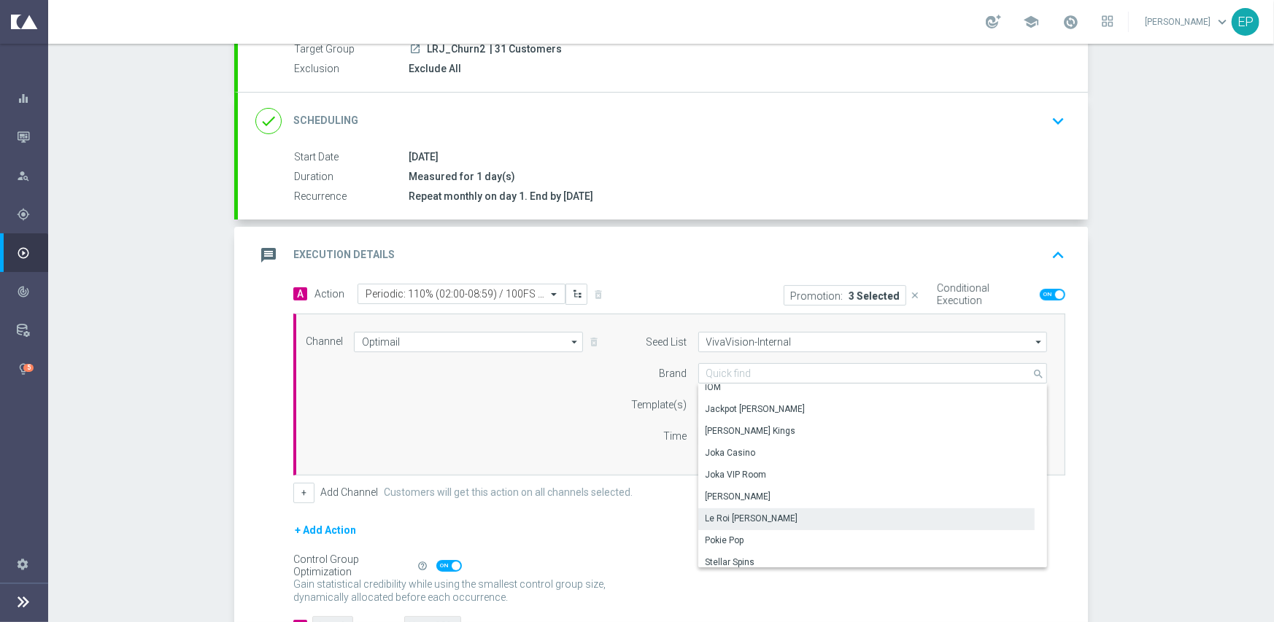
click at [755, 517] on div "Le Roi [PERSON_NAME]" at bounding box center [866, 519] width 337 height 20
type input "Le Roi [PERSON_NAME]"
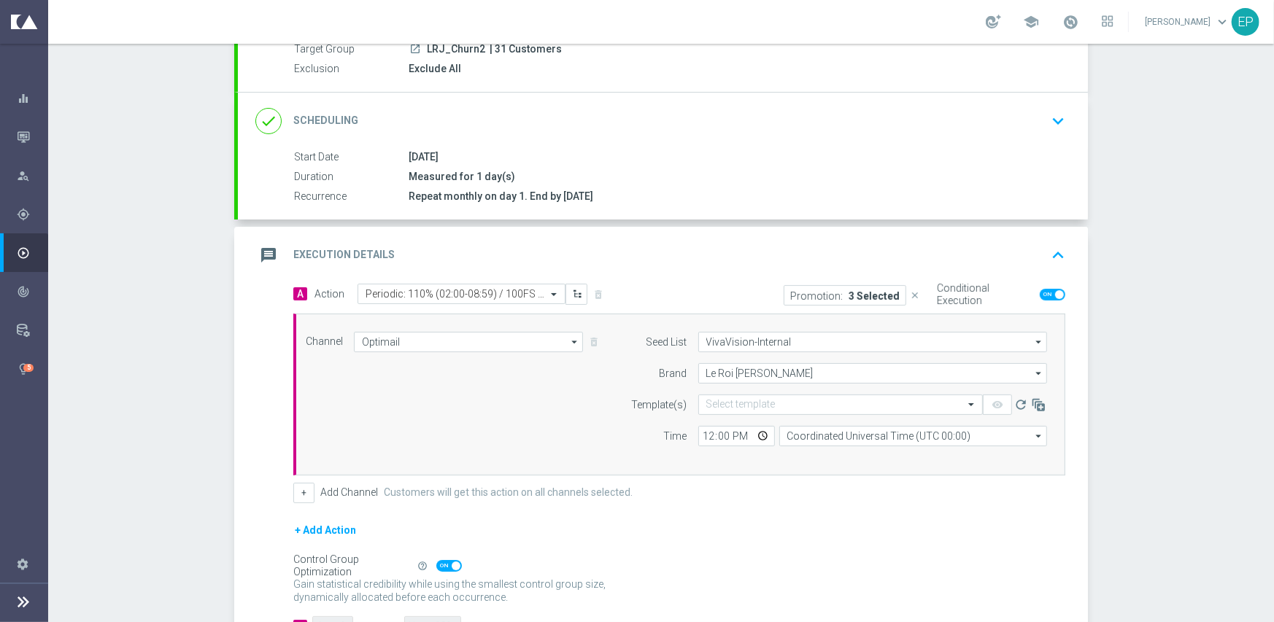
scroll to position [0, 0]
click at [782, 399] on input "text" at bounding box center [825, 405] width 239 height 12
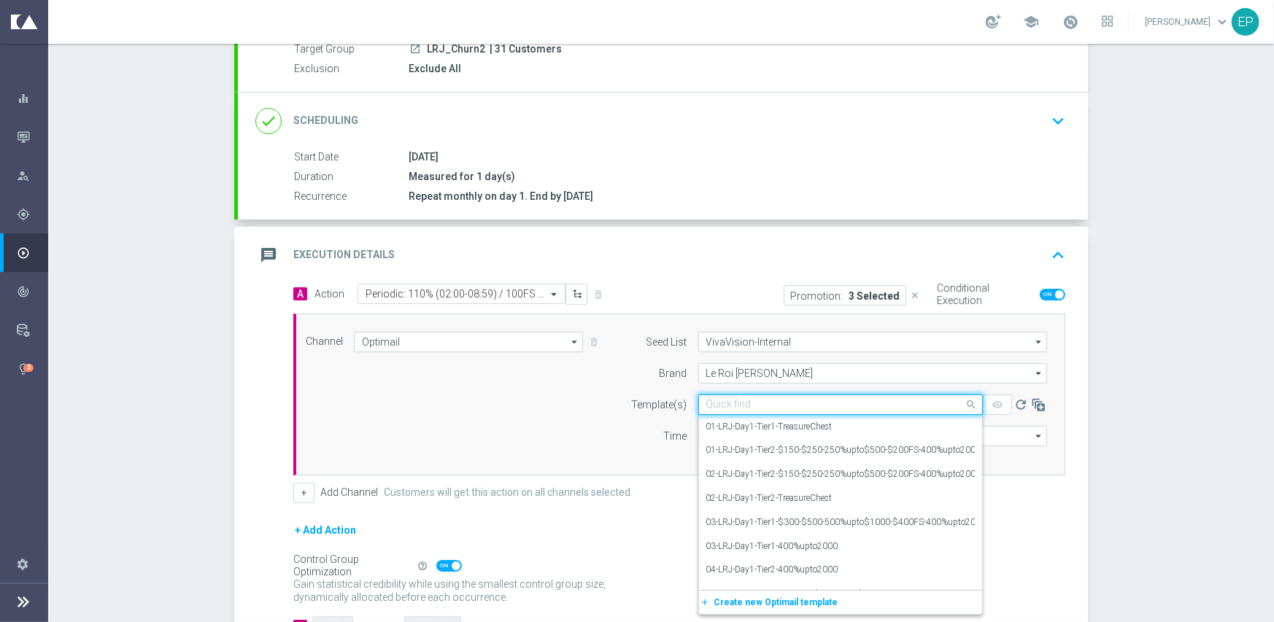
paste input "LRJ_Suburban110%/100/50-snip"
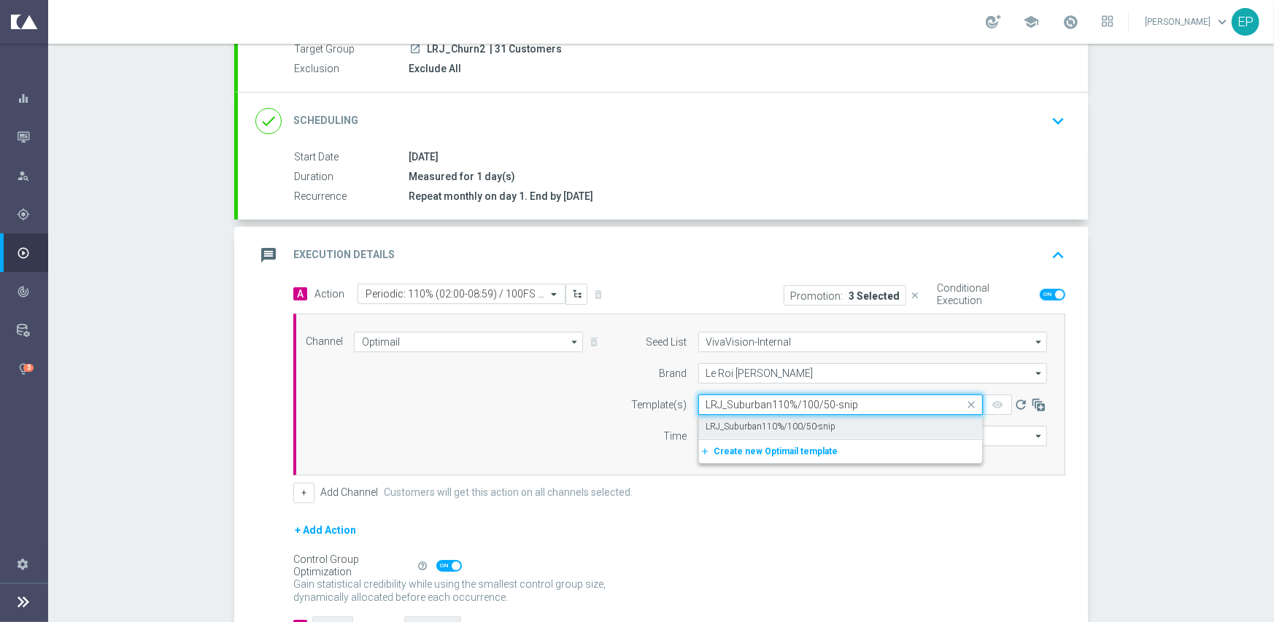
click at [775, 423] on label "LRJ_Suburban110%/100/50-snip" at bounding box center [771, 427] width 130 height 12
type input "LRJ_Suburban110%/100/50-snip"
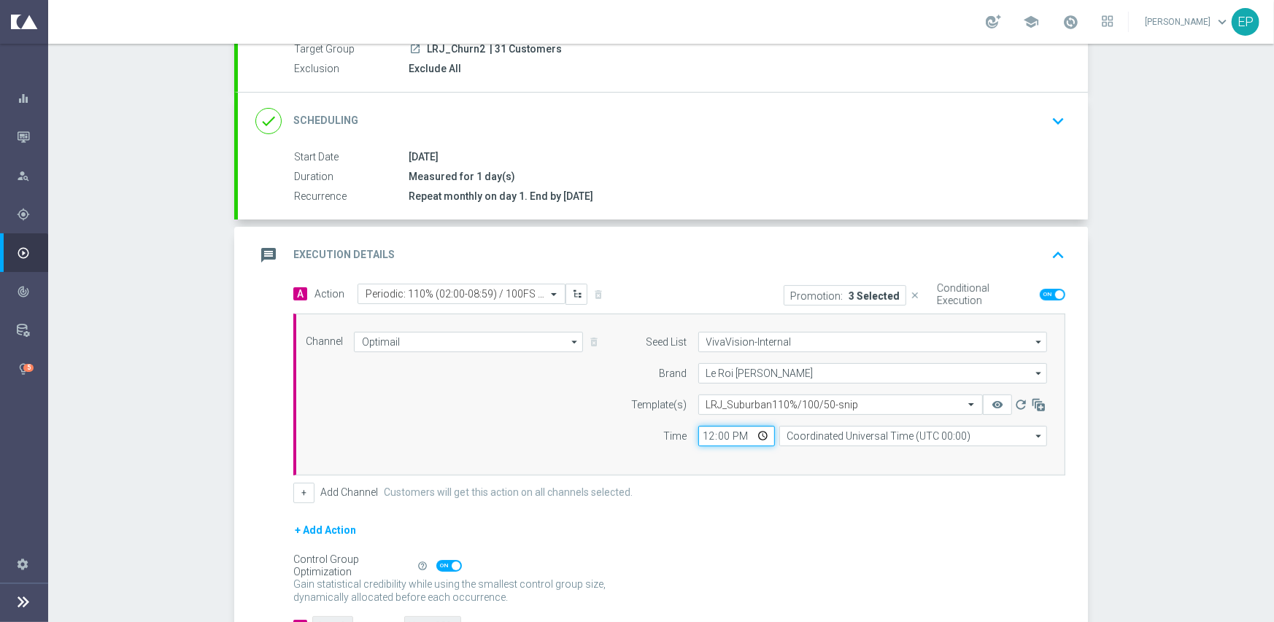
click at [698, 437] on input "12:00" at bounding box center [736, 436] width 77 height 20
type input "07:00"
click at [514, 450] on div "Channel Optimail Optimail arrow_drop_down Show Selected 1 of 21 Facebook Custom…" at bounding box center [676, 395] width 763 height 126
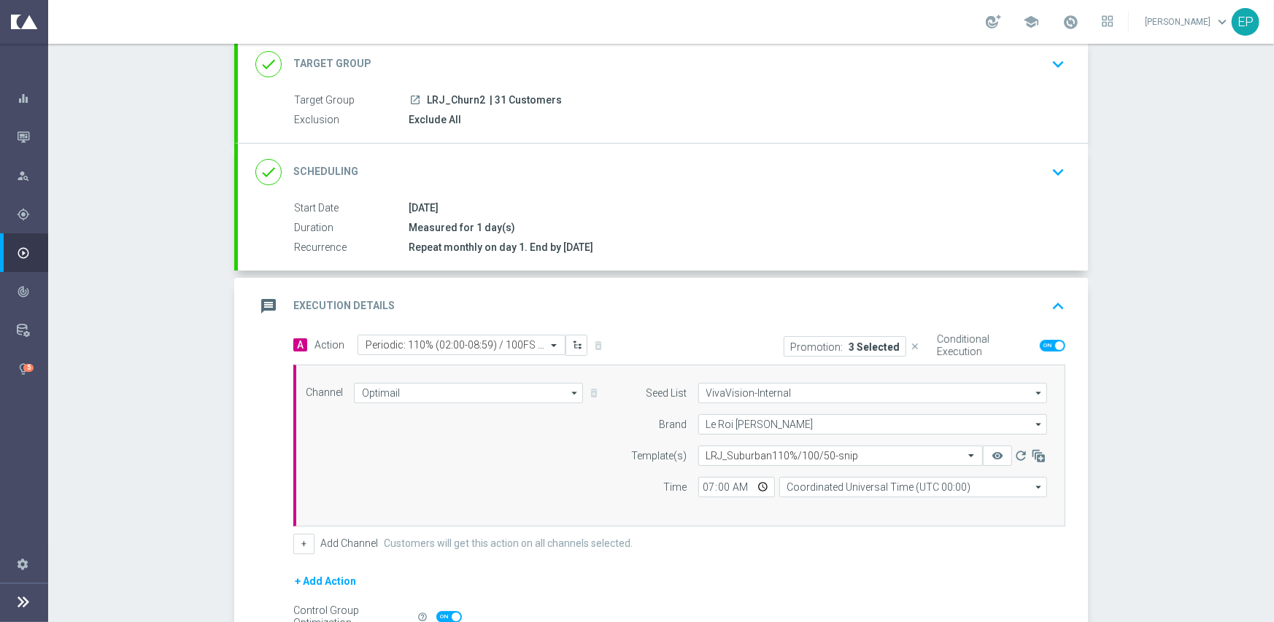
scroll to position [255, 0]
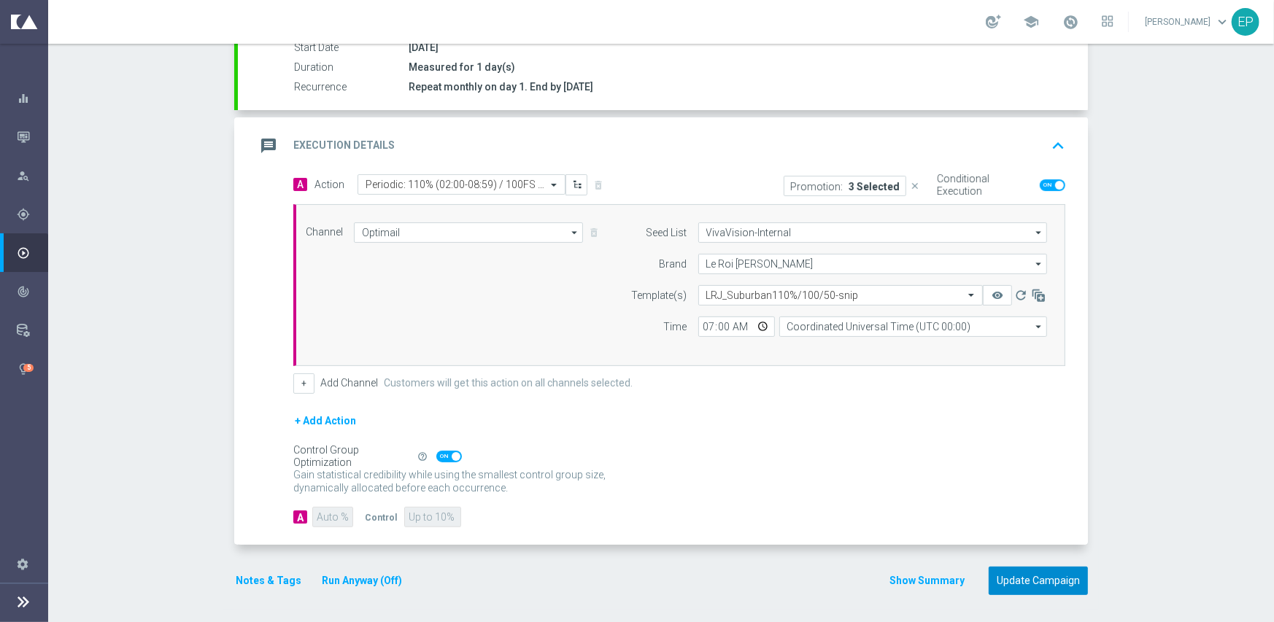
click at [1044, 579] on button "Update Campaign" at bounding box center [1038, 581] width 99 height 28
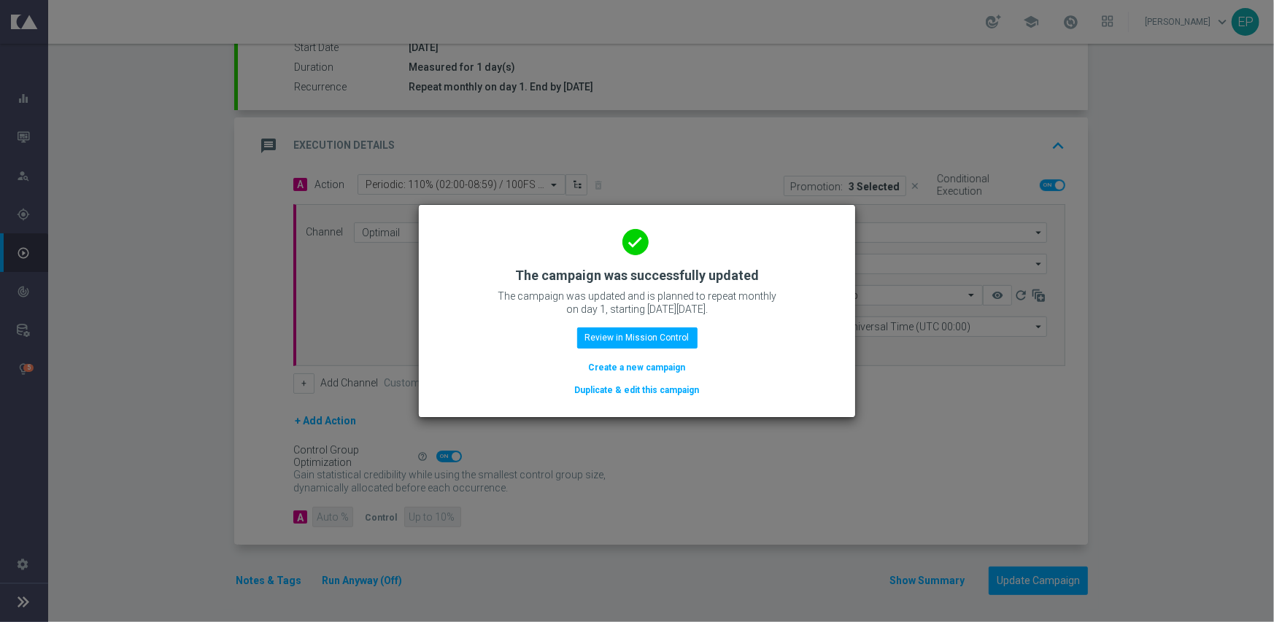
click at [623, 389] on button "Duplicate & edit this campaign" at bounding box center [638, 390] width 128 height 16
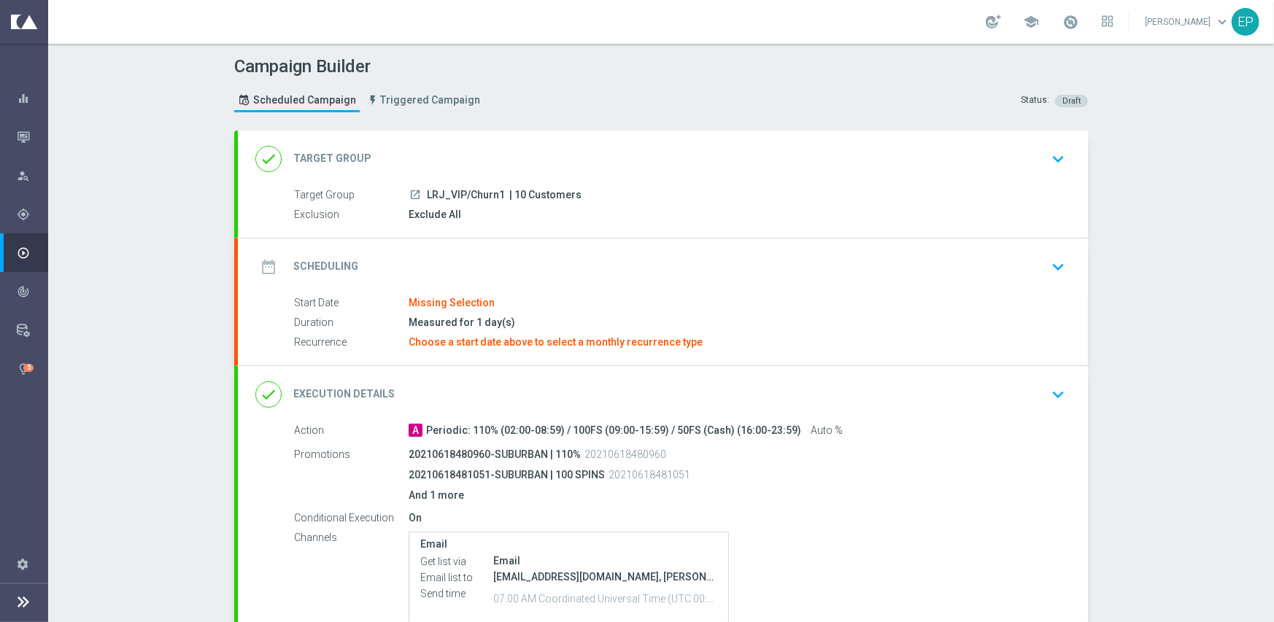
click at [531, 138] on div "done Target Group keyboard_arrow_down" at bounding box center [663, 159] width 850 height 57
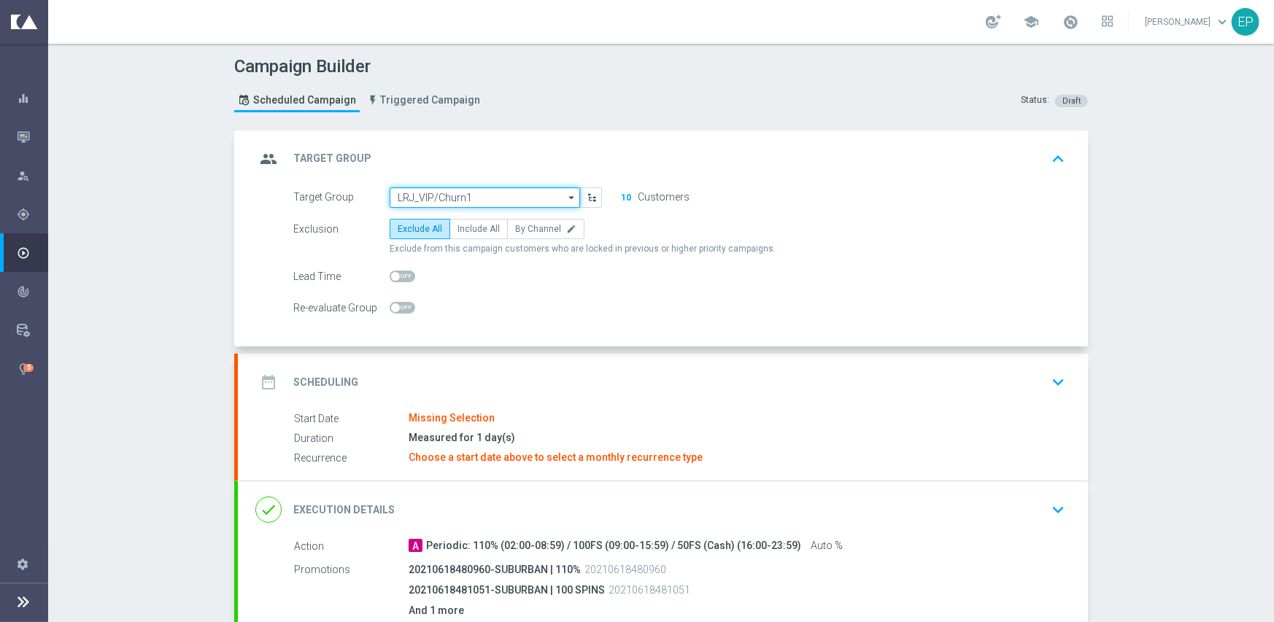
click at [454, 196] on input "LRJ_VIP/Churn1" at bounding box center [485, 198] width 190 height 20
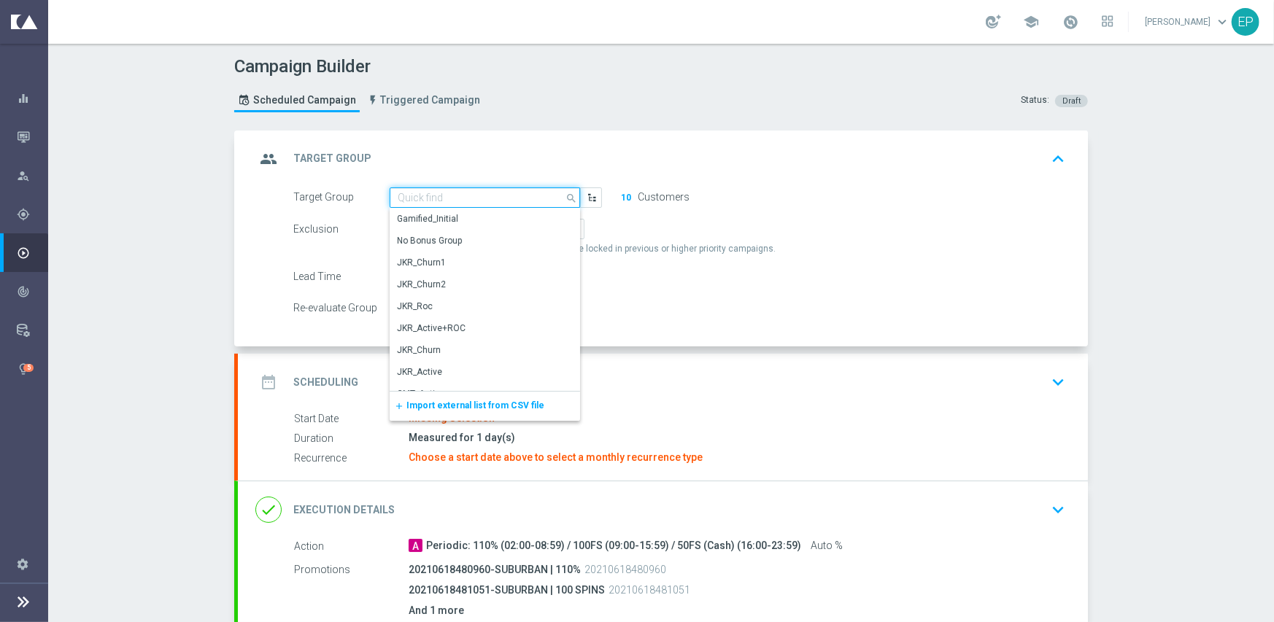
paste input "LRJ_VIP/Churn2"
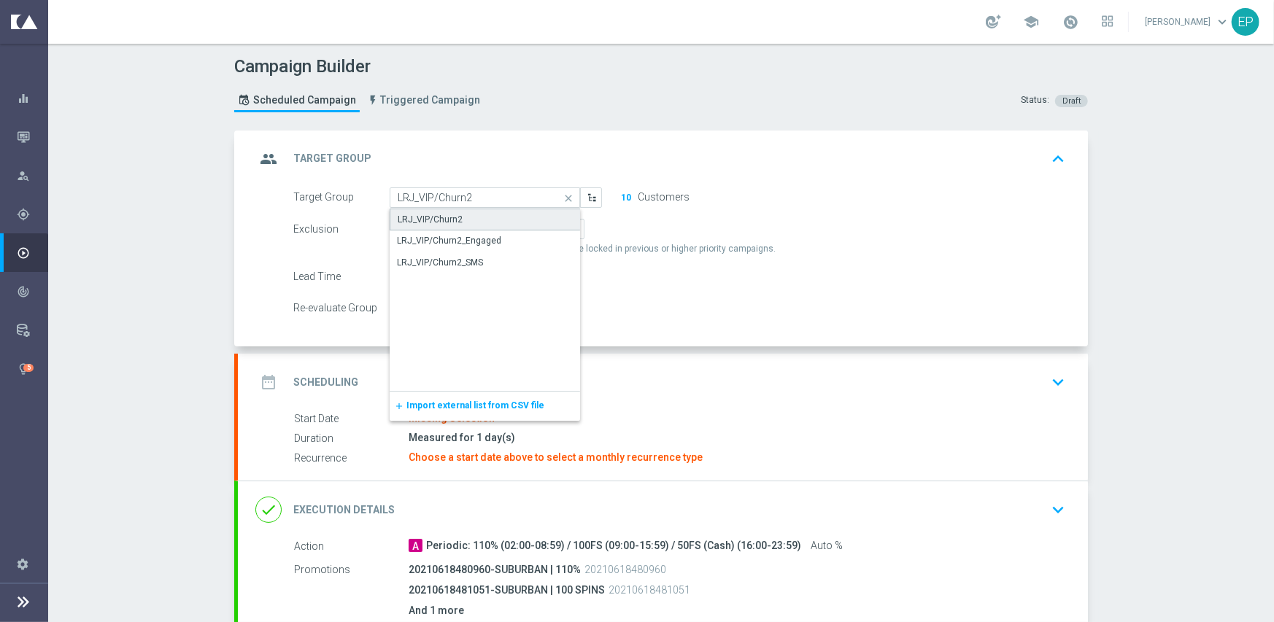
click at [458, 223] on div "LRJ_VIP/Churn2" at bounding box center [485, 220] width 191 height 22
type input "LRJ_VIP/Churn2"
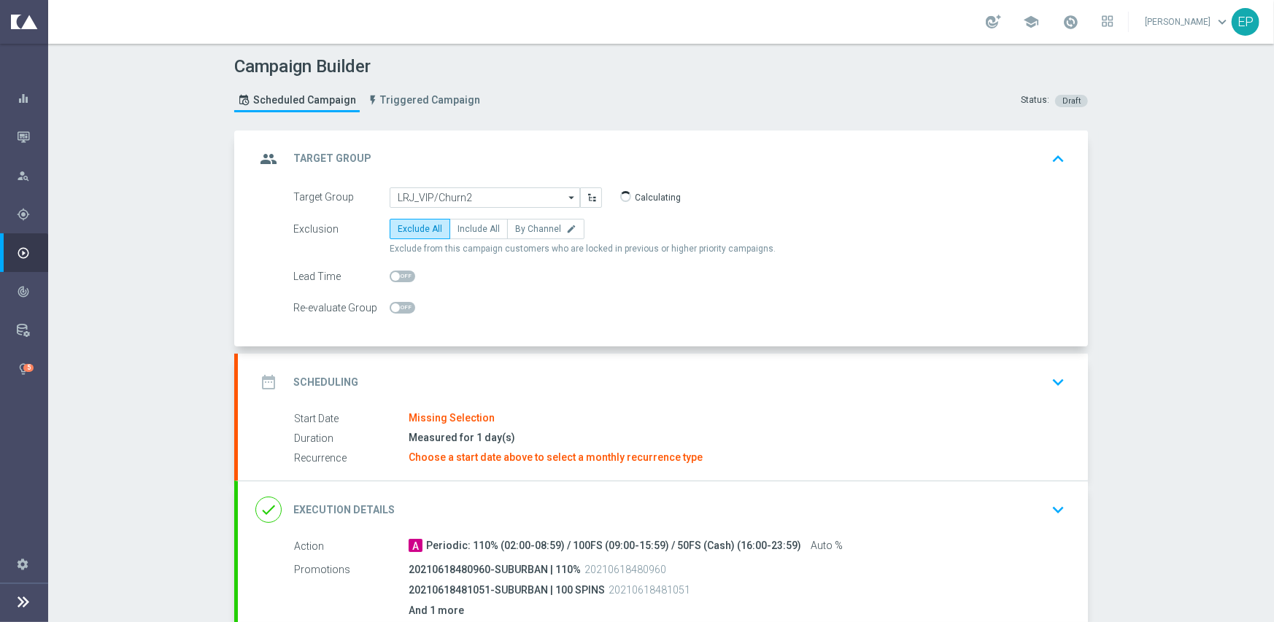
click at [504, 374] on div "date_range Scheduling keyboard_arrow_down" at bounding box center [662, 383] width 815 height 28
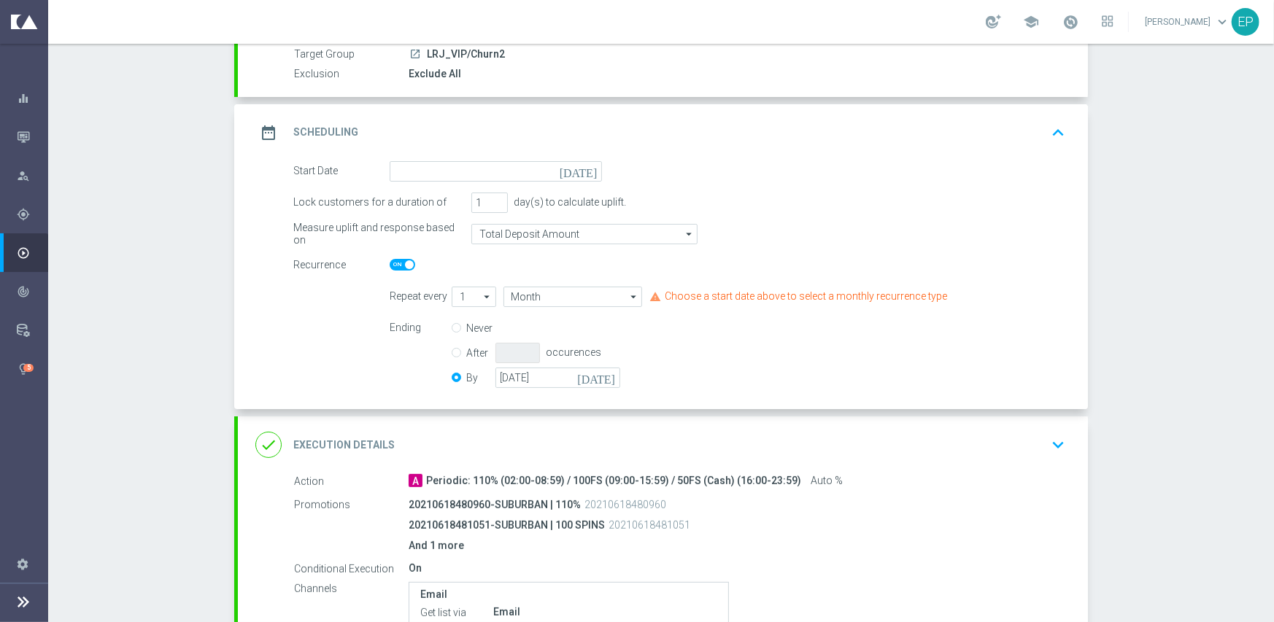
scroll to position [146, 0]
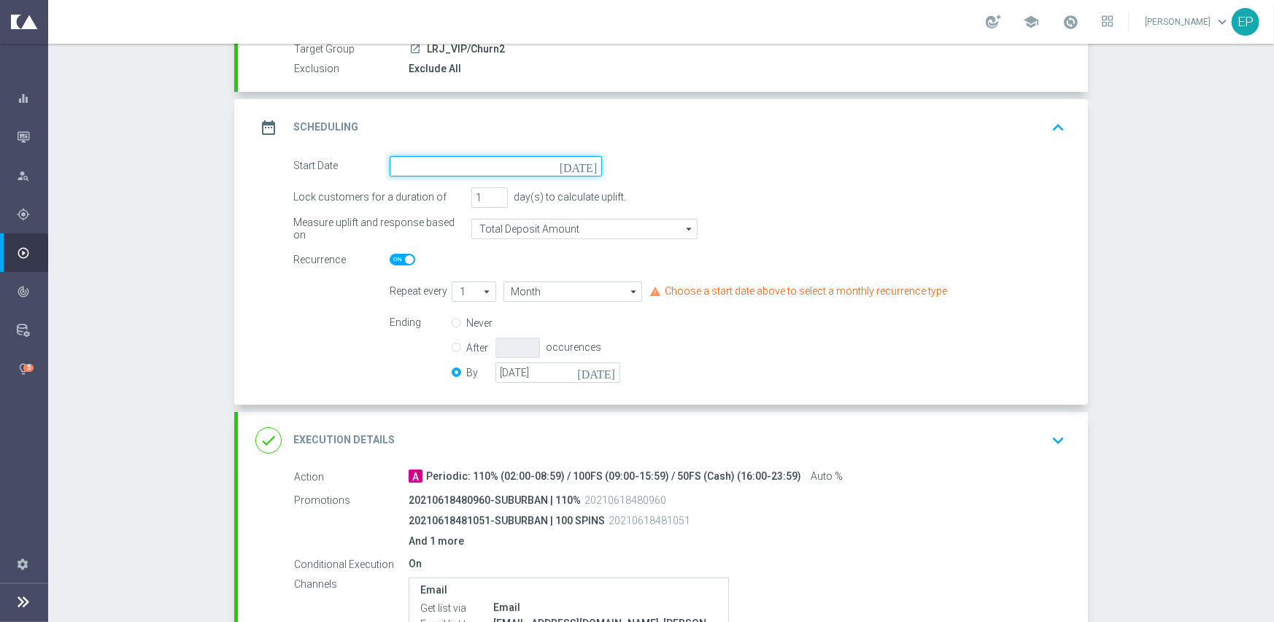
click at [474, 163] on input at bounding box center [496, 166] width 212 height 20
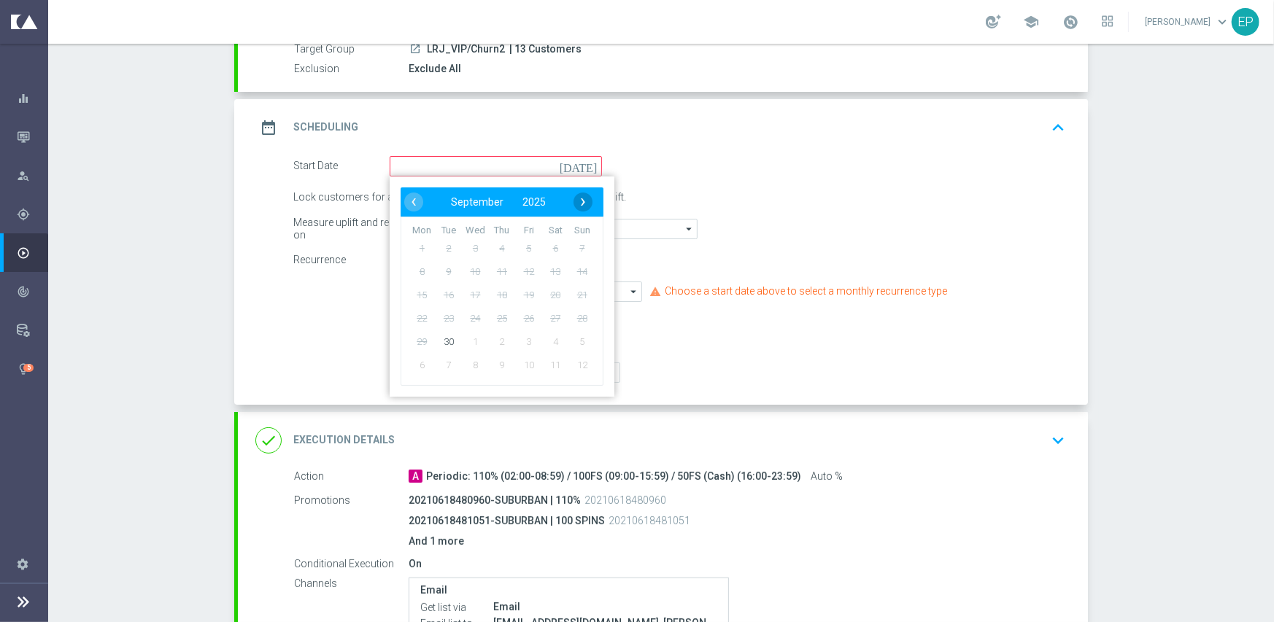
click at [580, 199] on span "›" at bounding box center [583, 202] width 19 height 19
click at [468, 251] on span "1" at bounding box center [474, 247] width 23 height 23
type input "01 Oct 2025"
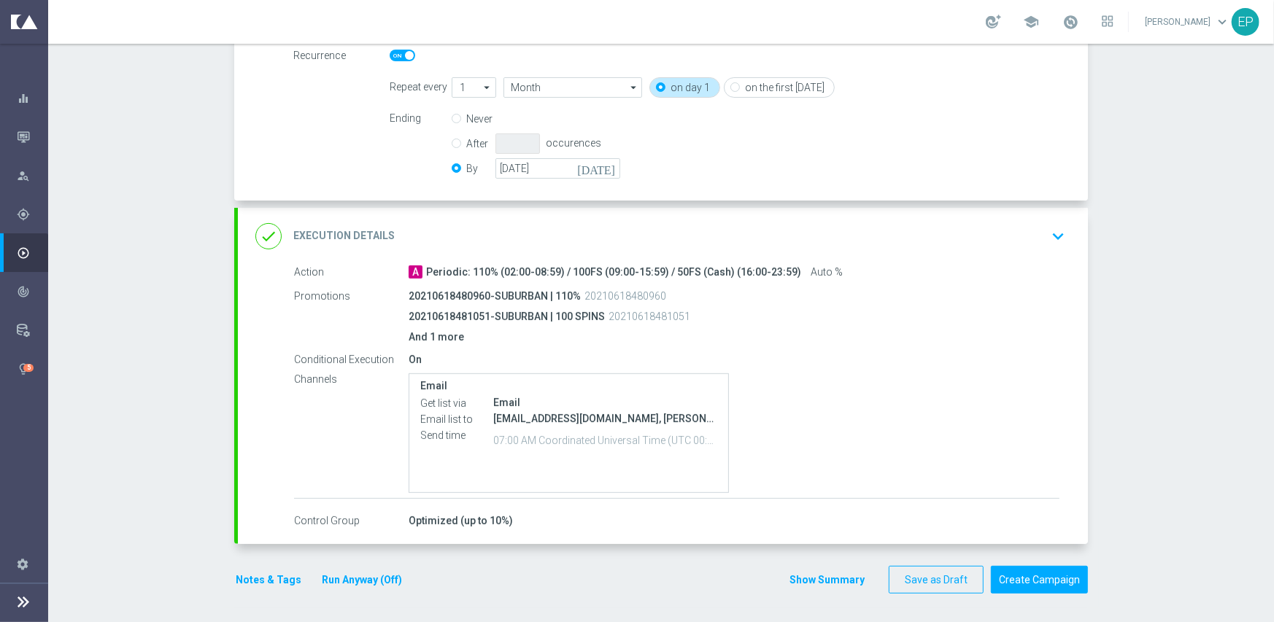
click at [518, 231] on div "done Execution Details keyboard_arrow_down" at bounding box center [662, 237] width 815 height 28
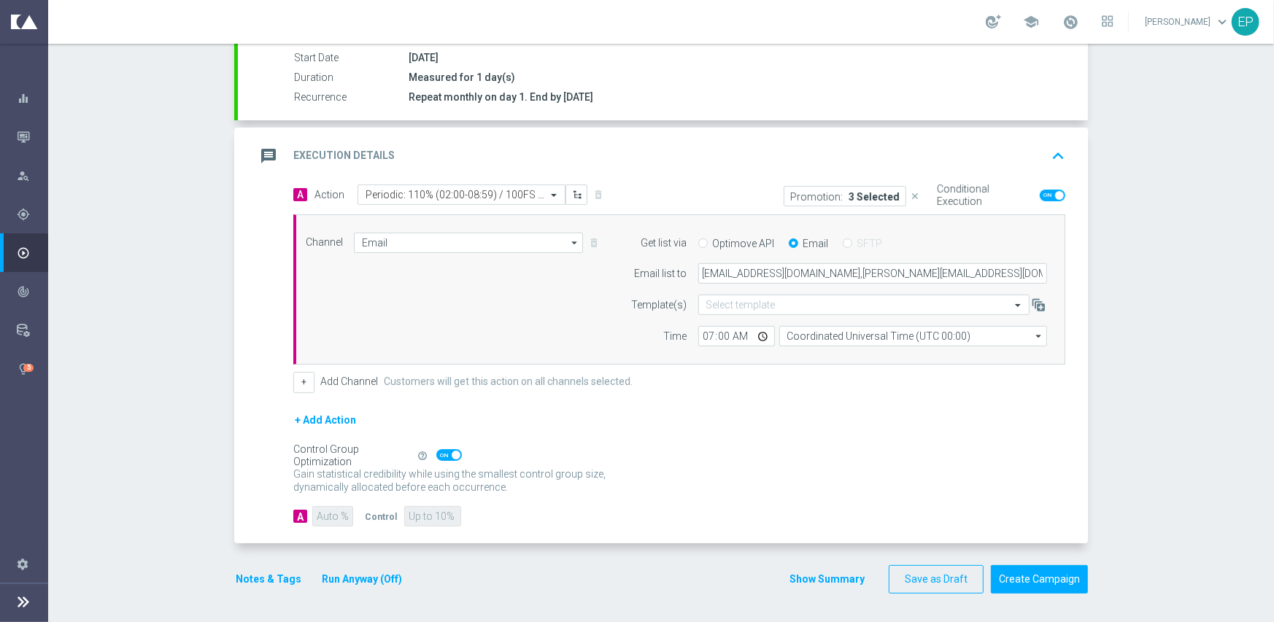
scroll to position [244, 0]
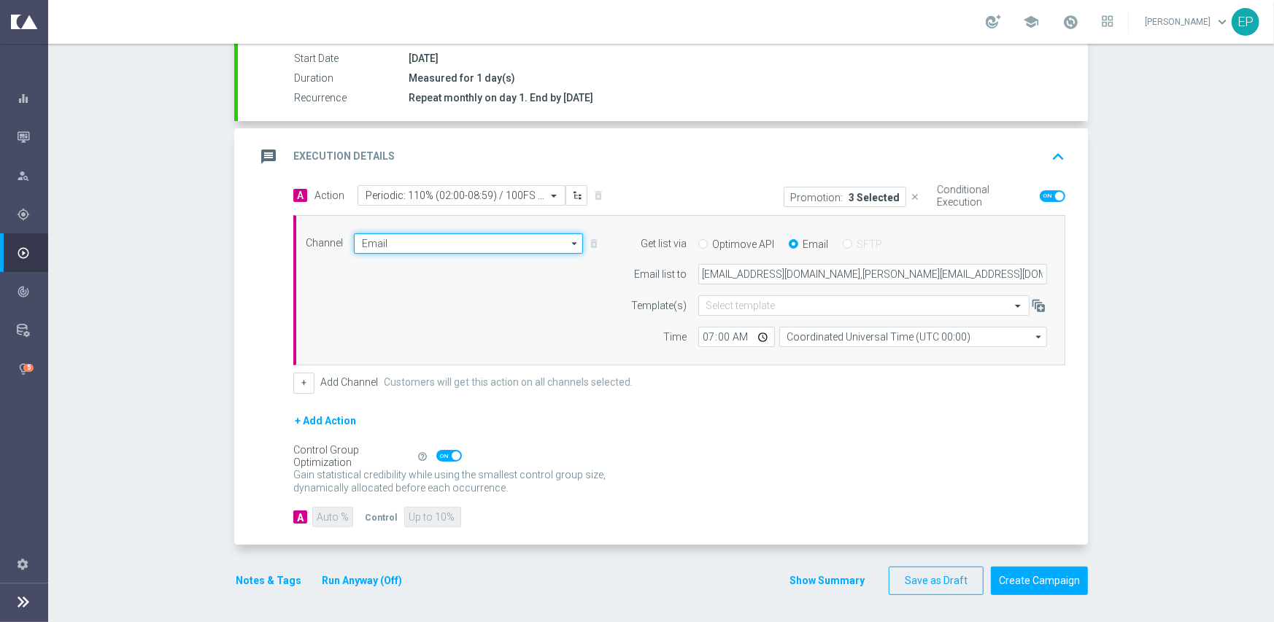
click at [411, 245] on input "Email" at bounding box center [468, 244] width 229 height 20
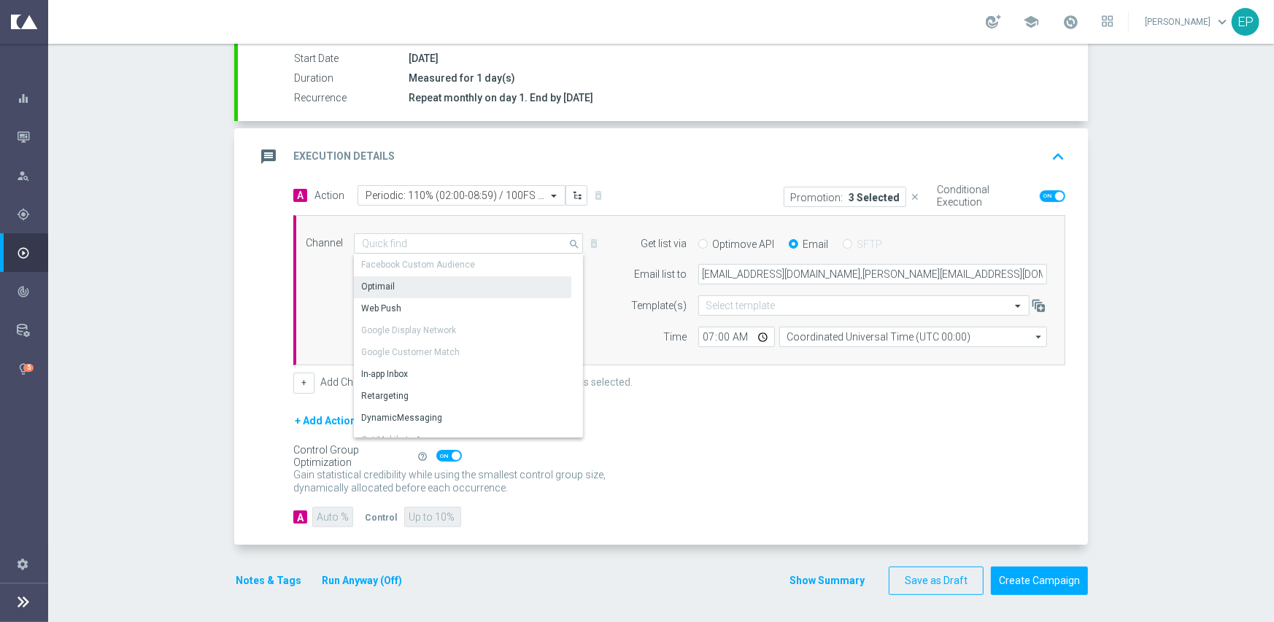
click at [404, 285] on div "Optimail" at bounding box center [462, 287] width 217 height 20
type input "Optimail"
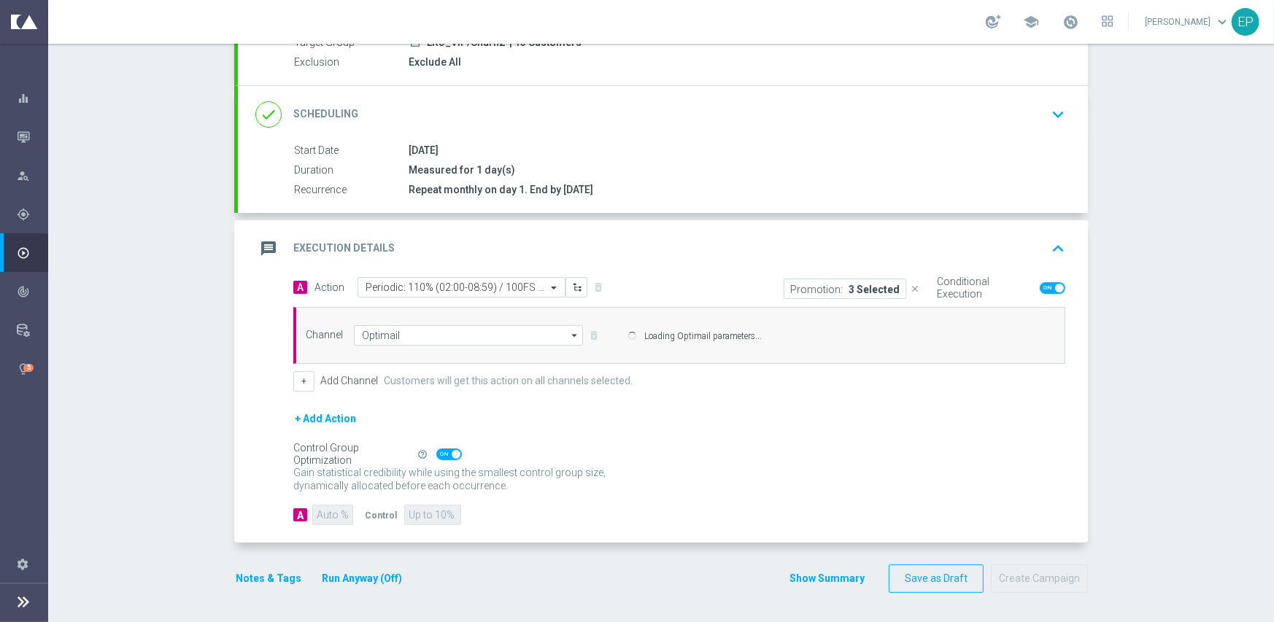
scroll to position [151, 0]
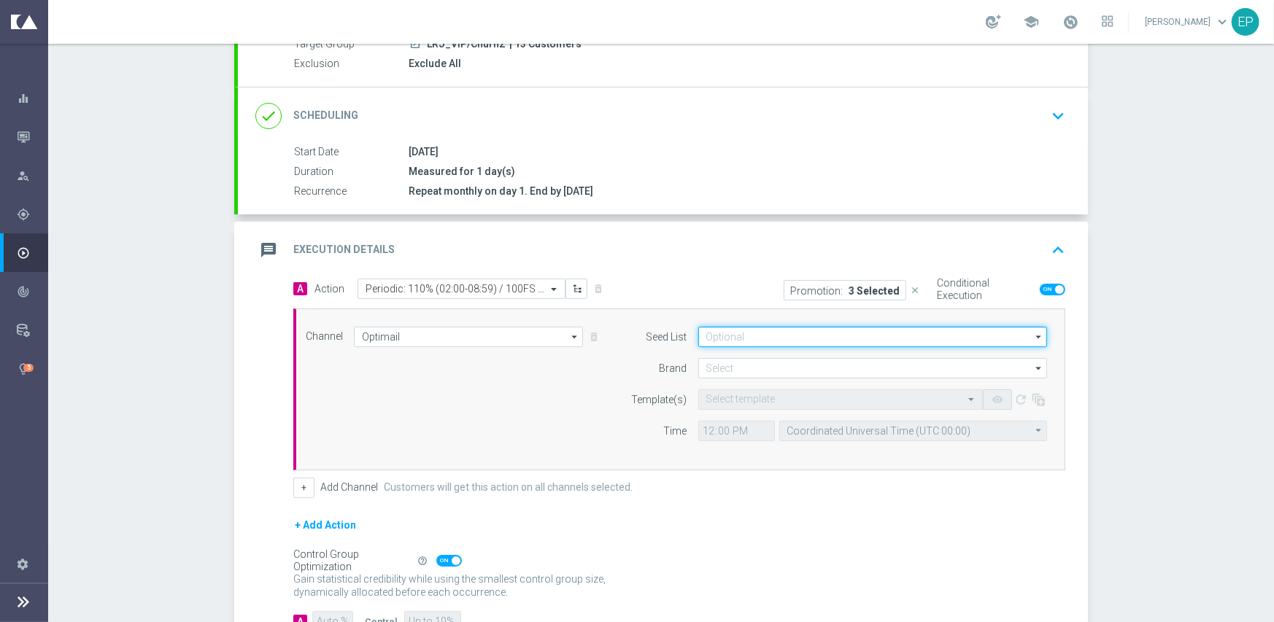
click at [787, 338] on input at bounding box center [872, 337] width 349 height 20
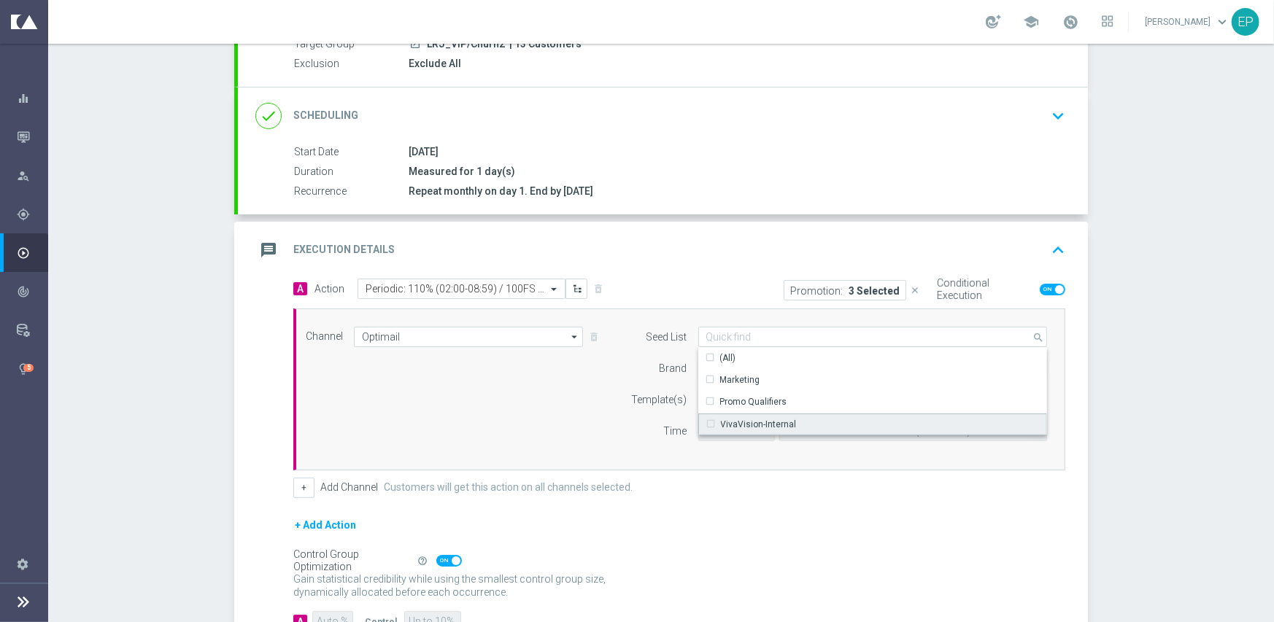
click at [730, 425] on div "VivaVision-Internal" at bounding box center [759, 424] width 76 height 13
click at [654, 358] on div "Brand" at bounding box center [650, 368] width 74 height 20
type input "VivaVision-Internal"
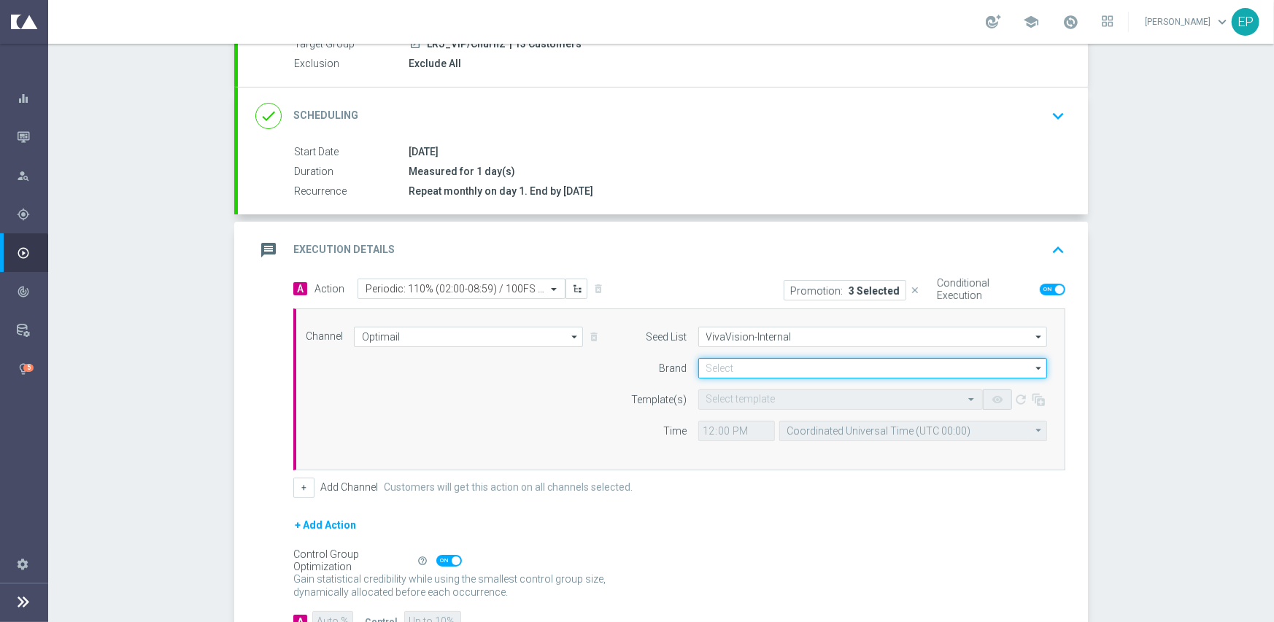
click at [732, 369] on input at bounding box center [872, 368] width 349 height 20
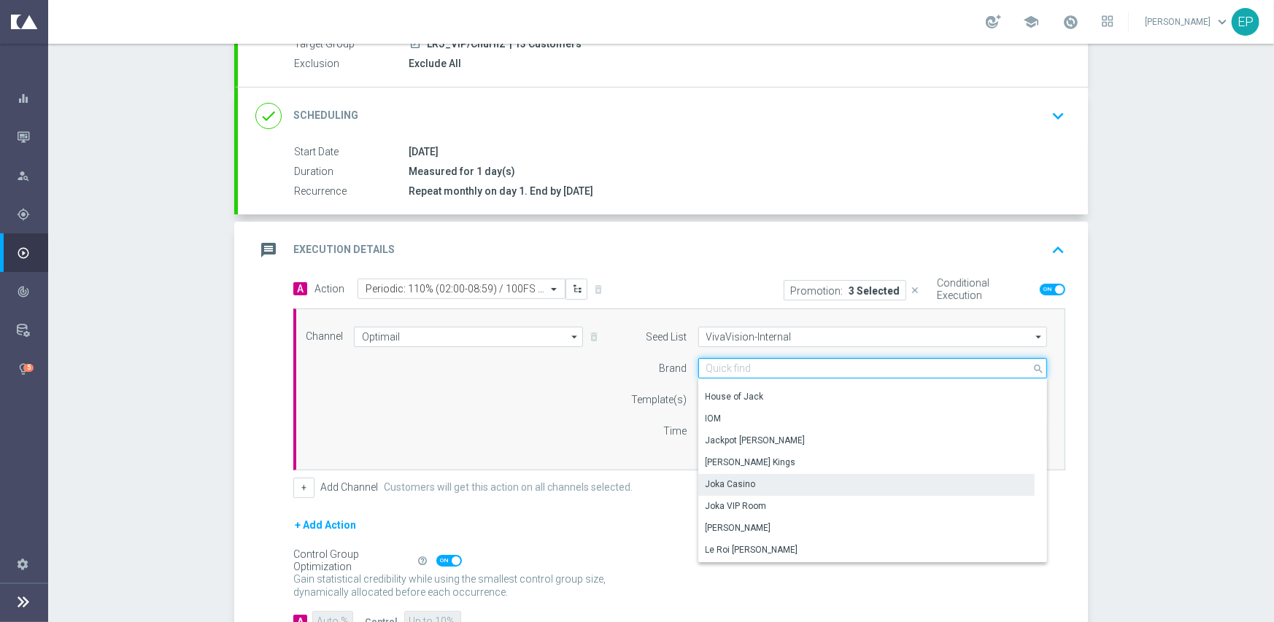
scroll to position [73, 0]
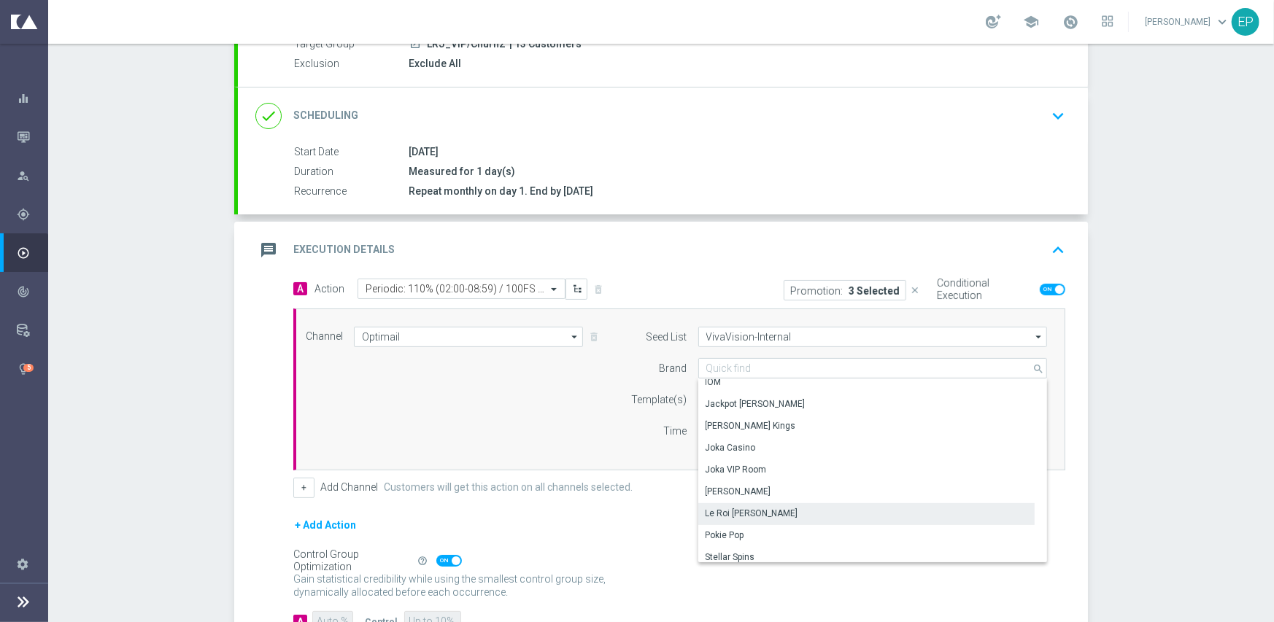
click at [730, 516] on div "Le Roi Johnny" at bounding box center [752, 513] width 93 height 13
type input "Le Roi Johnny"
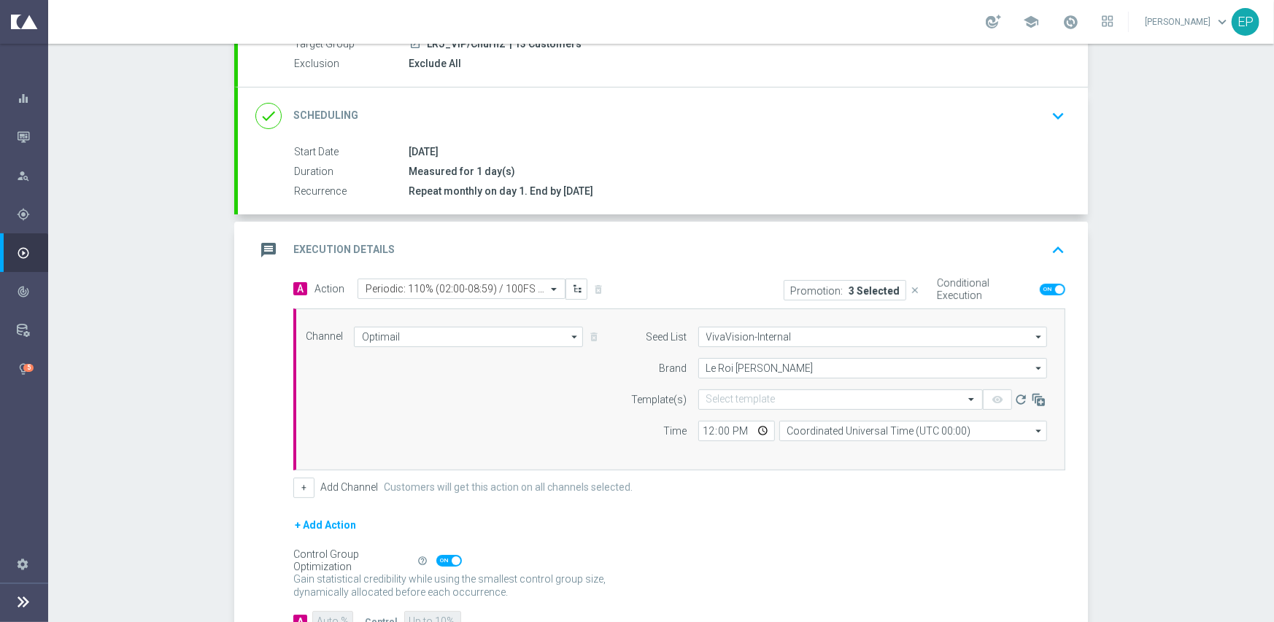
scroll to position [0, 0]
click at [788, 393] on div "Select template" at bounding box center [831, 399] width 265 height 12
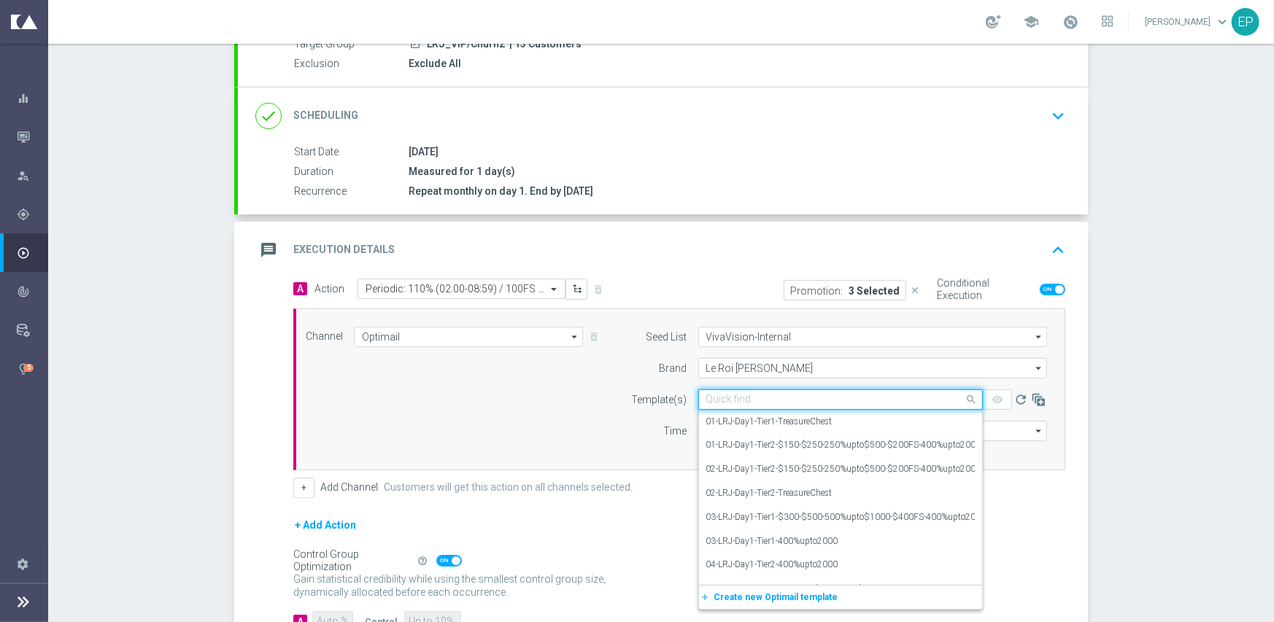
paste input "LRJ_Suburban110%/100/50-snip"
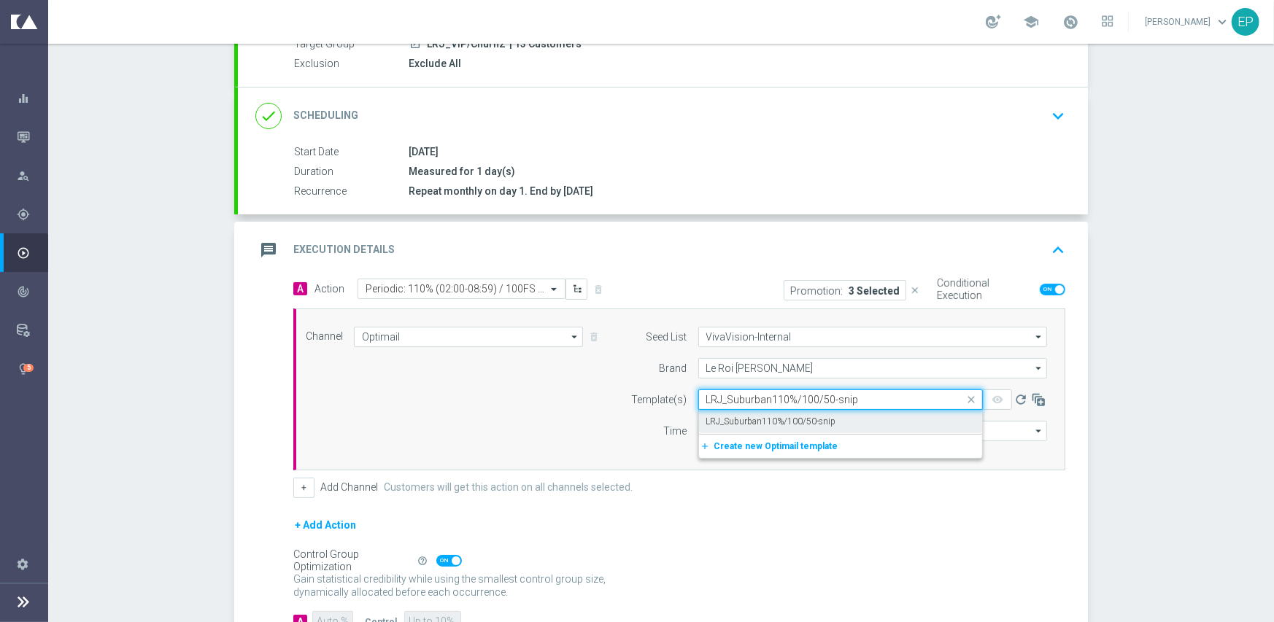
click at [758, 419] on label "LRJ_Suburban110%/100/50-snip" at bounding box center [771, 422] width 130 height 12
type input "LRJ_Suburban110%/100/50-snip"
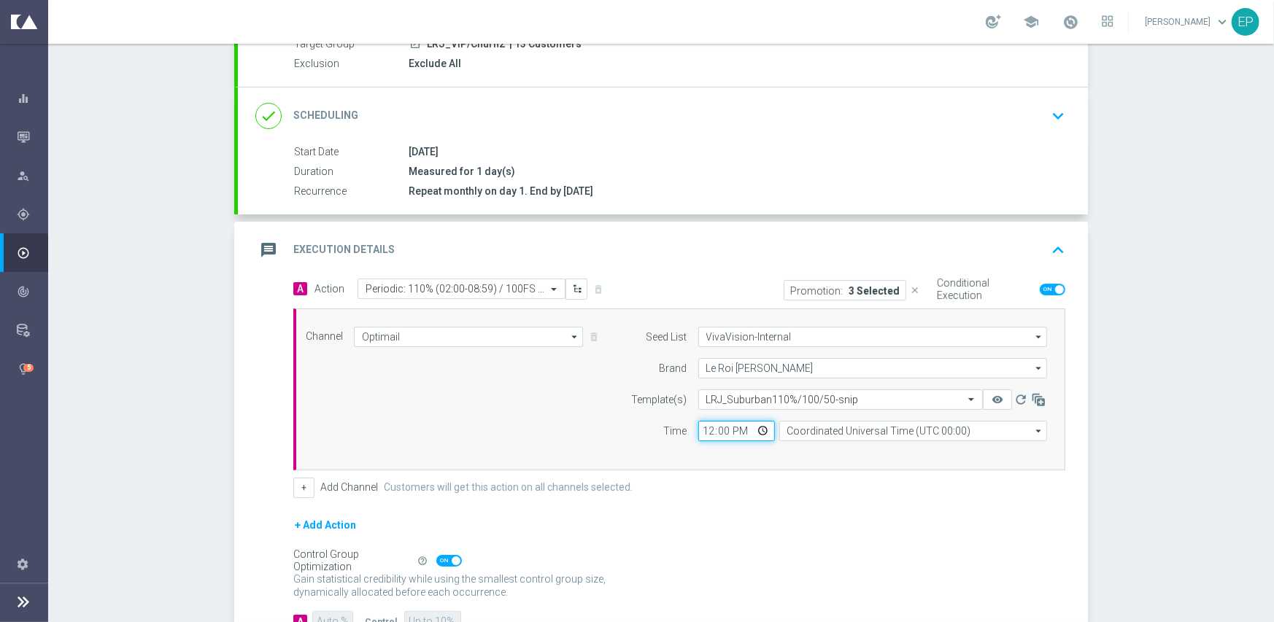
click at [701, 425] on input "12:00" at bounding box center [736, 431] width 77 height 20
type input "07:00"
click at [438, 407] on div "Channel Optimail Optimail arrow_drop_down Show Selected 1 of 21 Facebook Custom…" at bounding box center [676, 390] width 763 height 126
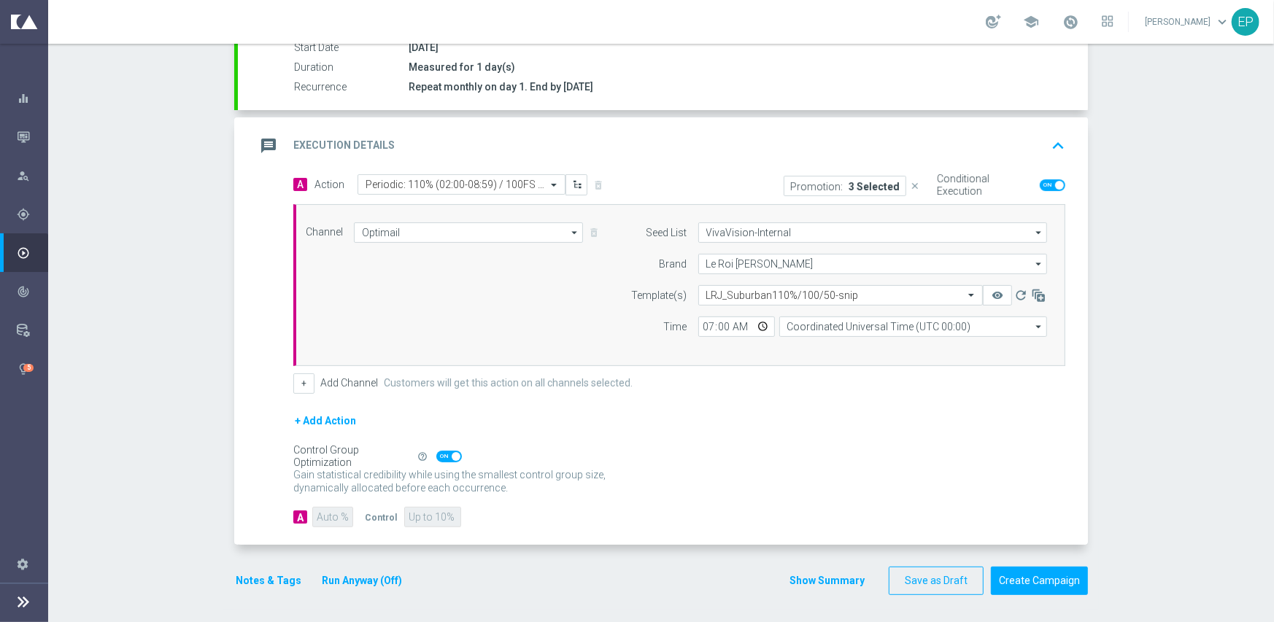
click at [258, 574] on button "Notes & Tags" at bounding box center [268, 581] width 69 height 18
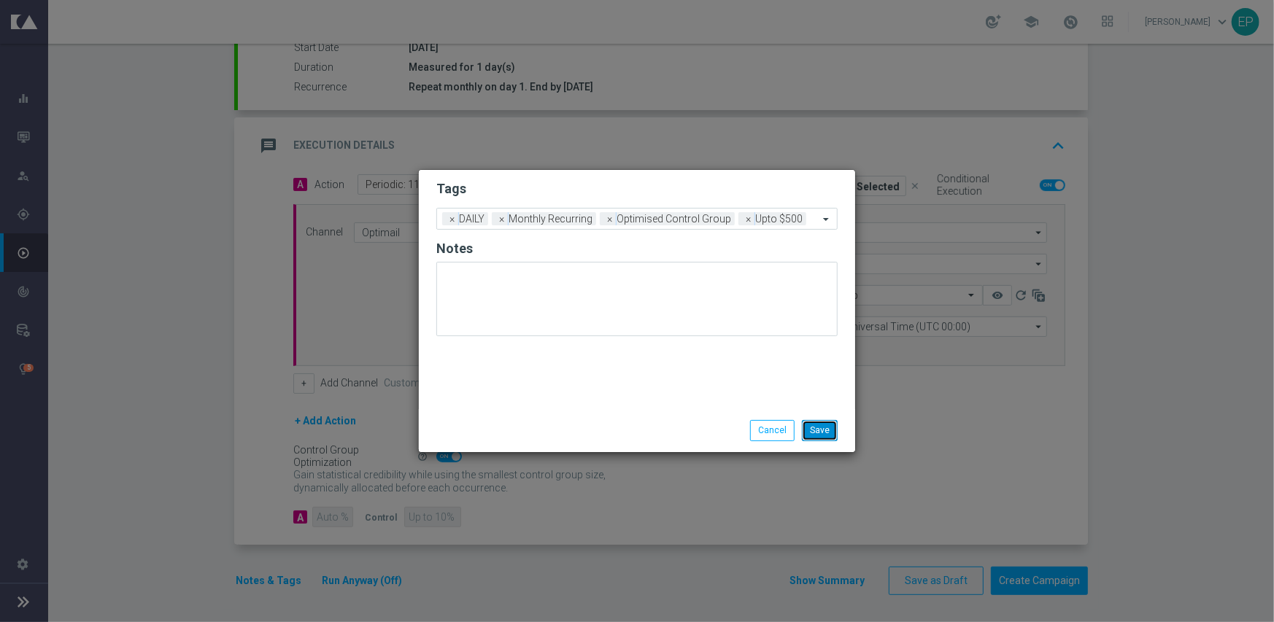
click at [828, 428] on button "Save" at bounding box center [820, 430] width 36 height 20
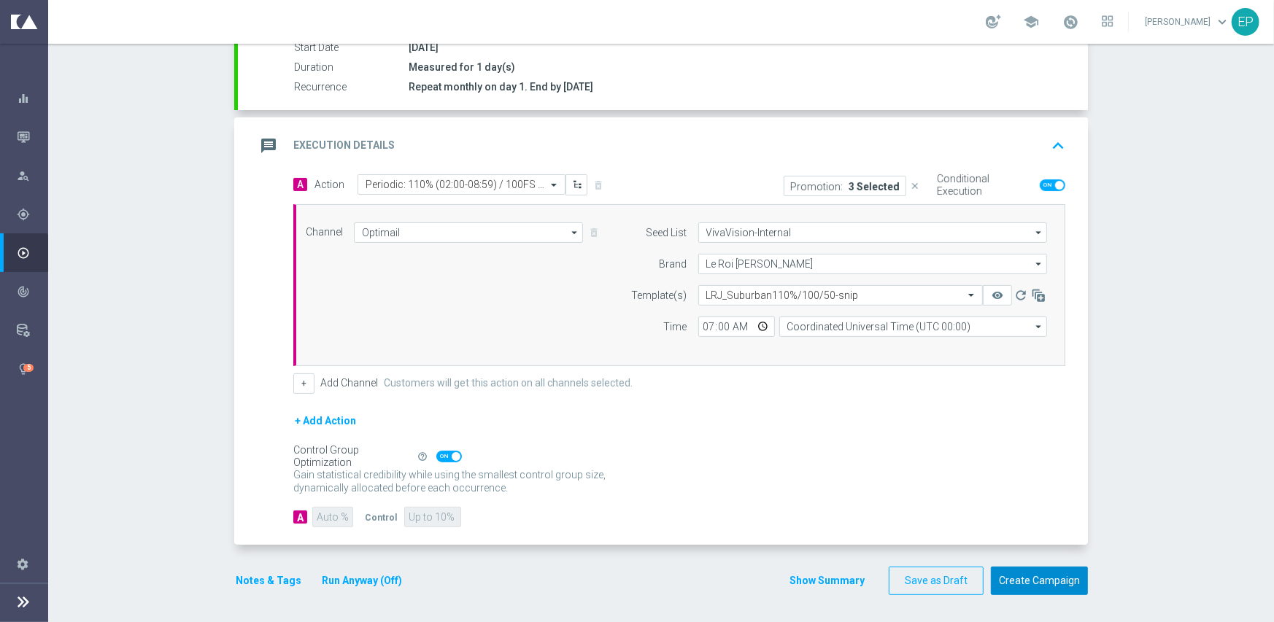
click at [1019, 571] on button "Create Campaign" at bounding box center [1039, 581] width 97 height 28
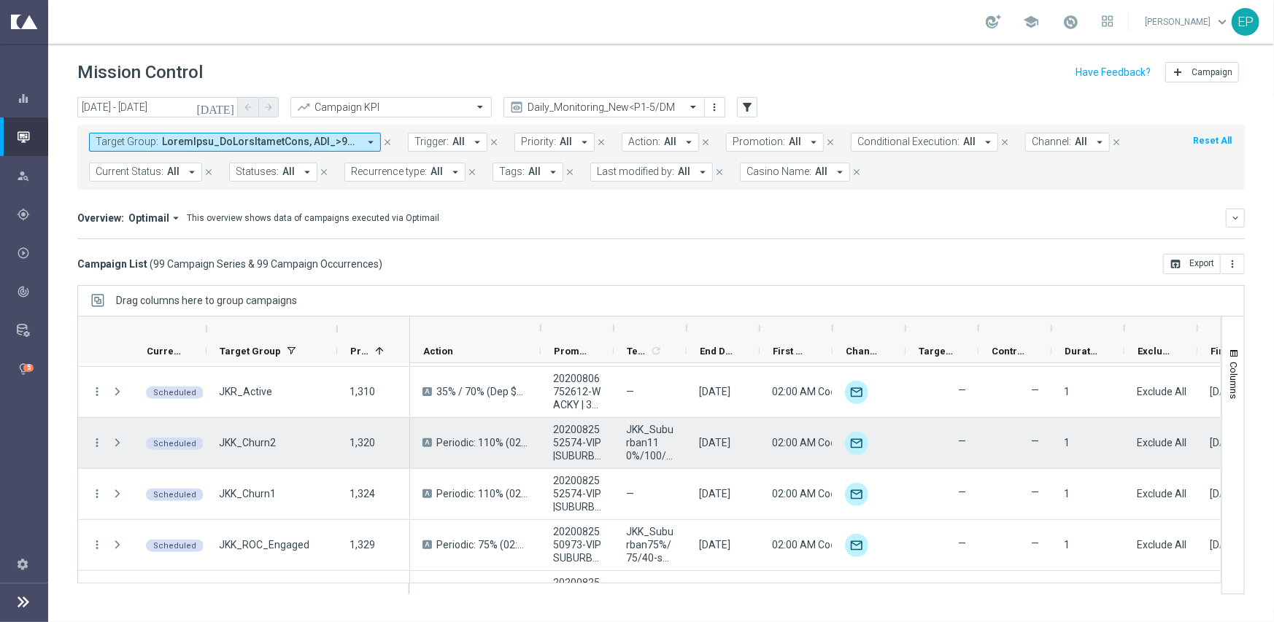
scroll to position [584, 0]
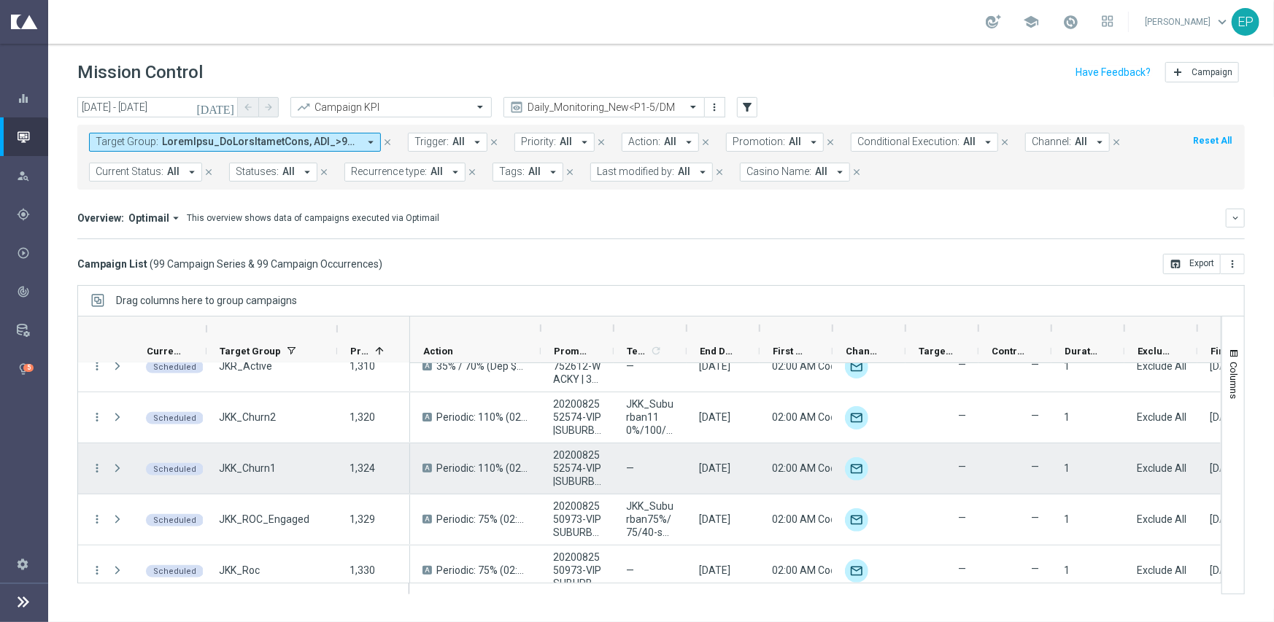
drag, startPoint x: 237, startPoint y: 461, endPoint x: 270, endPoint y: 462, distance: 32.8
click at [270, 462] on span "JKK_Churn1" at bounding box center [247, 468] width 57 height 13
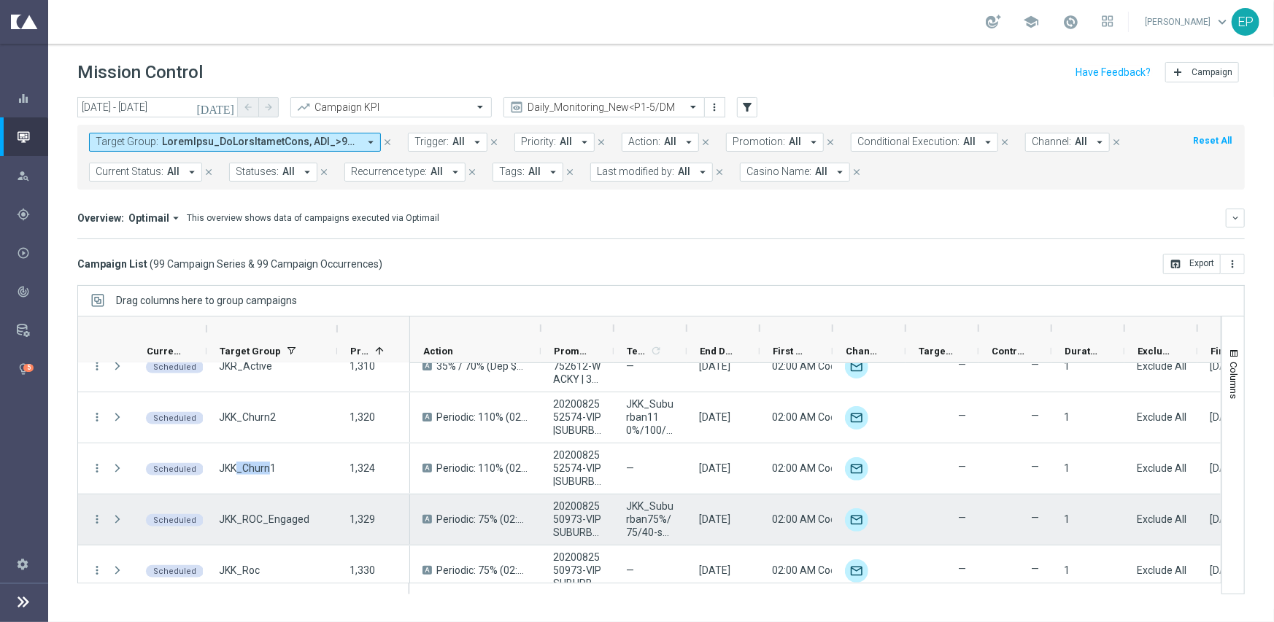
scroll to position [657, 0]
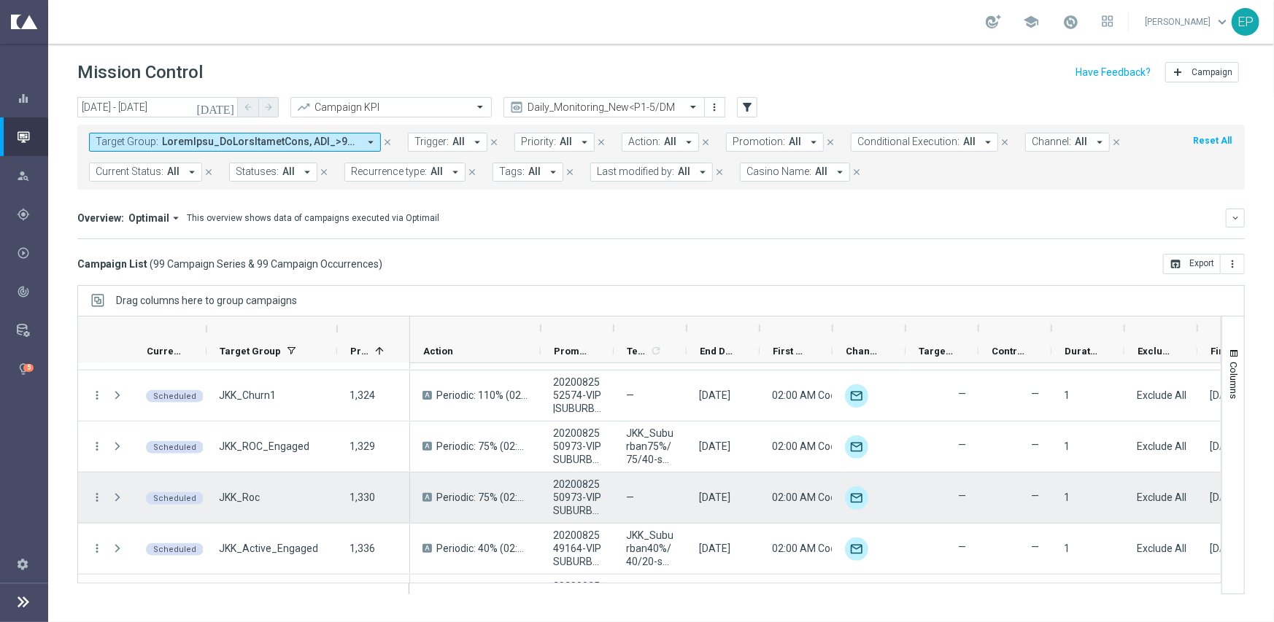
click at [265, 501] on div "JKK_Roc" at bounding box center [272, 498] width 131 height 50
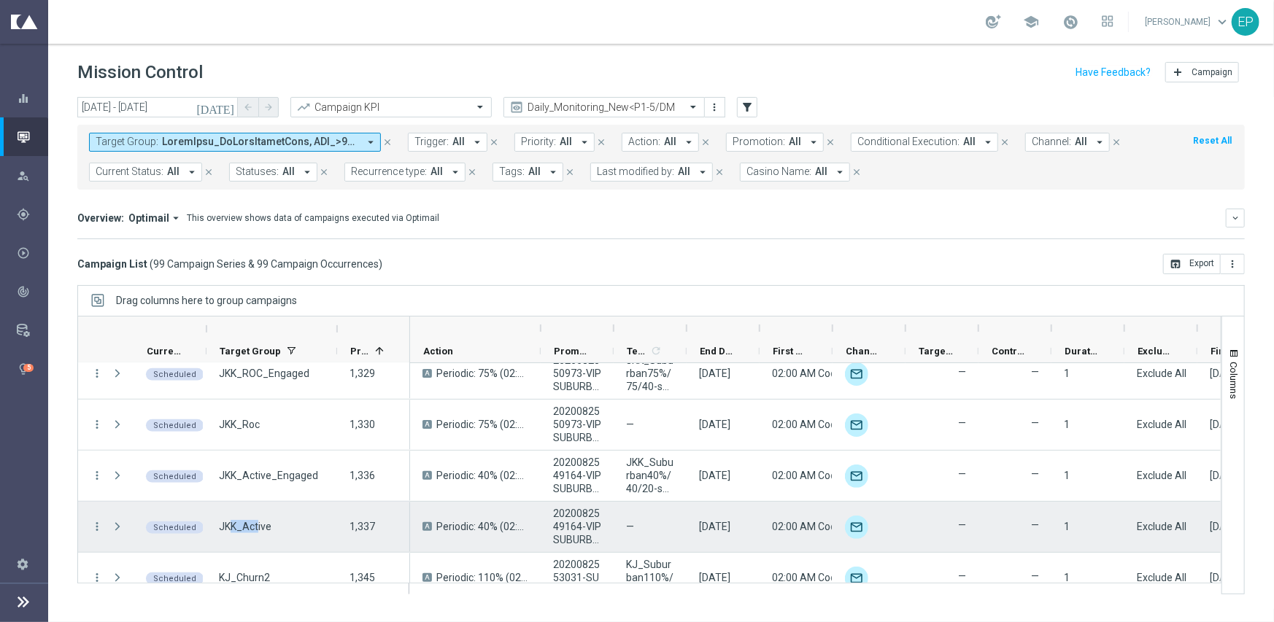
drag, startPoint x: 230, startPoint y: 521, endPoint x: 260, endPoint y: 525, distance: 30.1
click at [259, 525] on span "JKK_Active" at bounding box center [245, 526] width 53 height 13
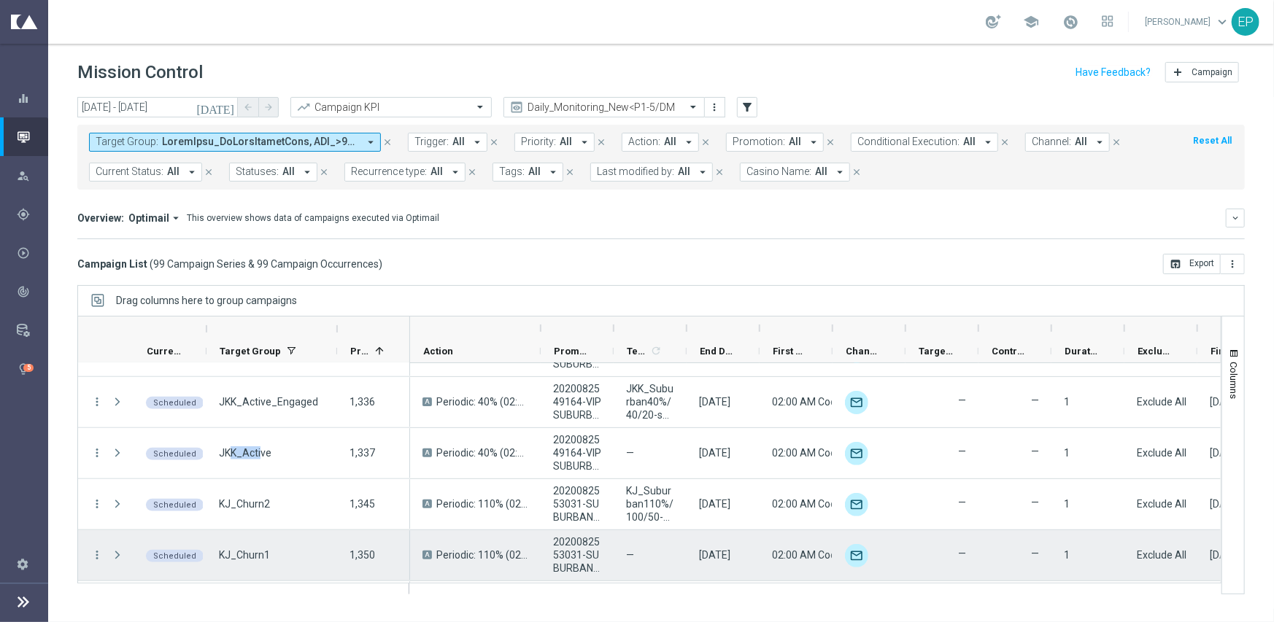
scroll to position [876, 0]
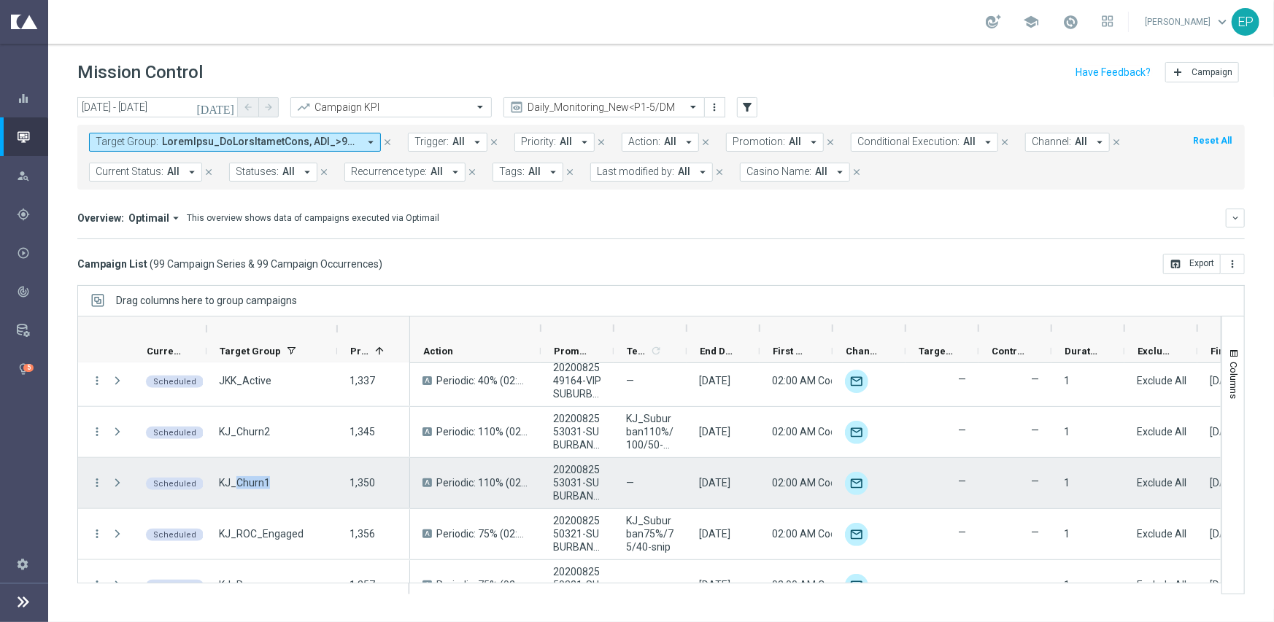
drag, startPoint x: 234, startPoint y: 476, endPoint x: 274, endPoint y: 477, distance: 40.9
click at [274, 477] on div "KJ_Churn1" at bounding box center [272, 483] width 131 height 50
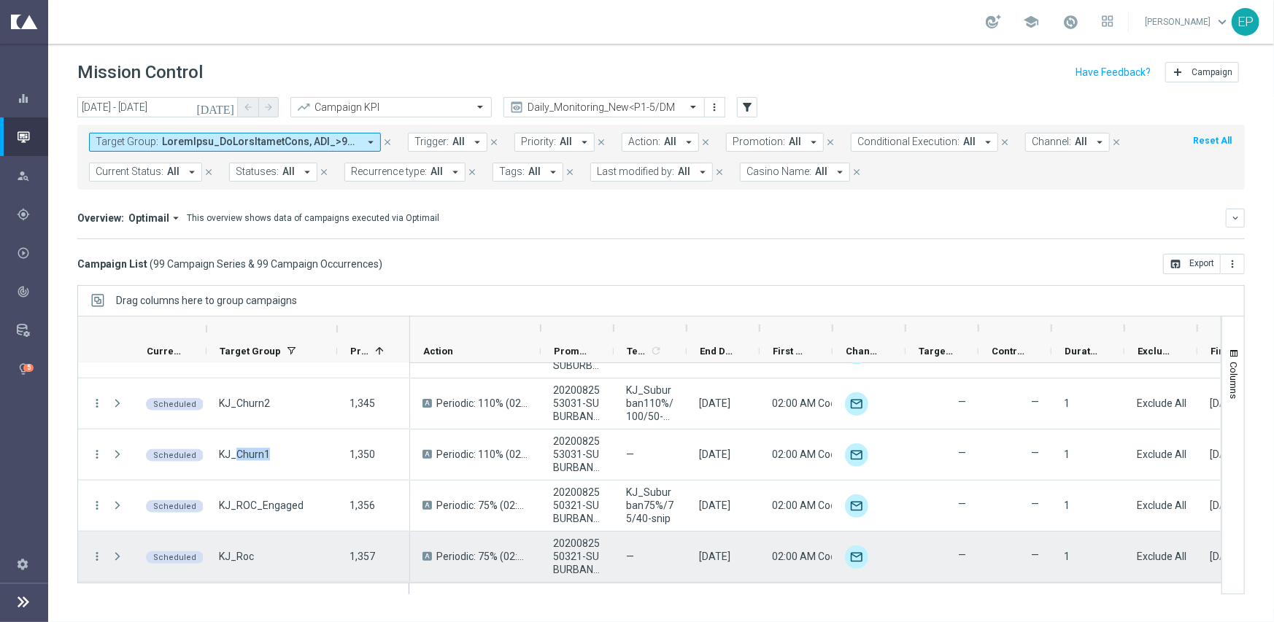
scroll to position [1022, 0]
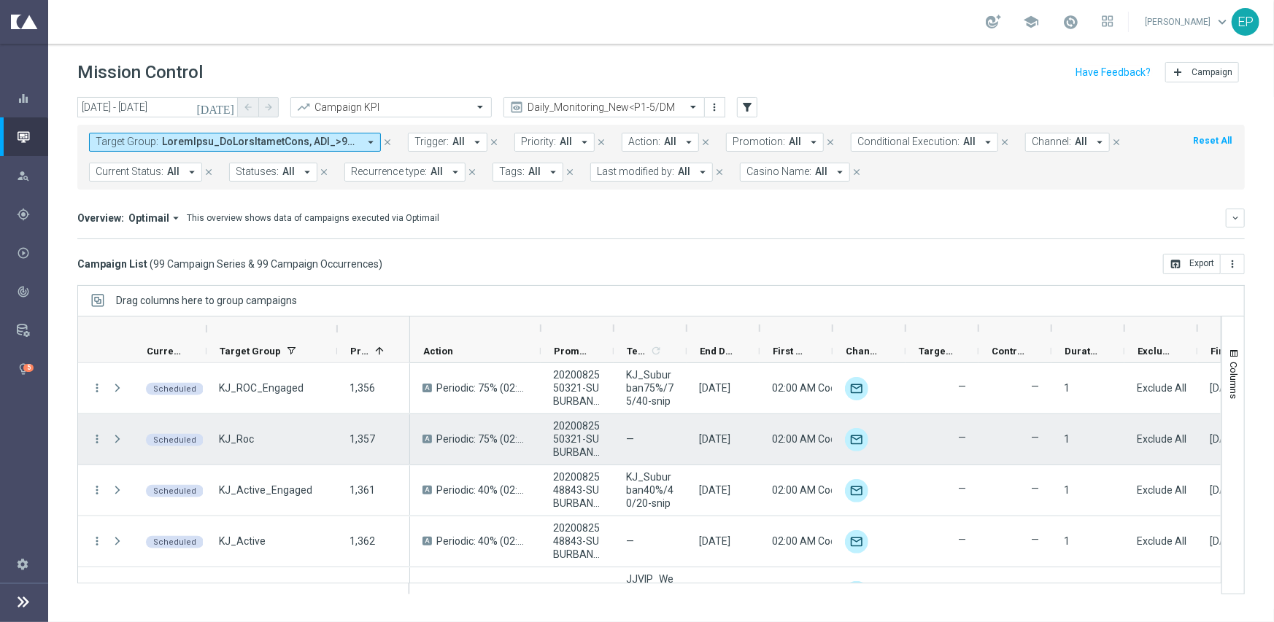
drag, startPoint x: 232, startPoint y: 436, endPoint x: 259, endPoint y: 436, distance: 27.0
click at [258, 436] on div "KJ_Roc" at bounding box center [272, 439] width 131 height 50
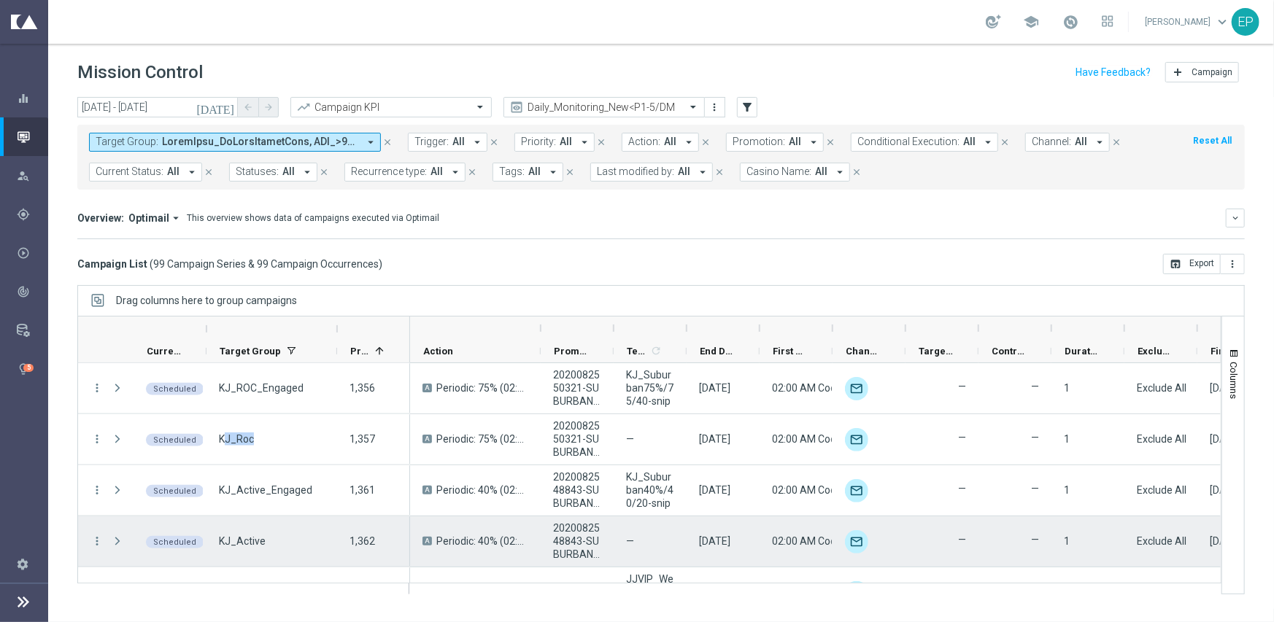
scroll to position [1095, 0]
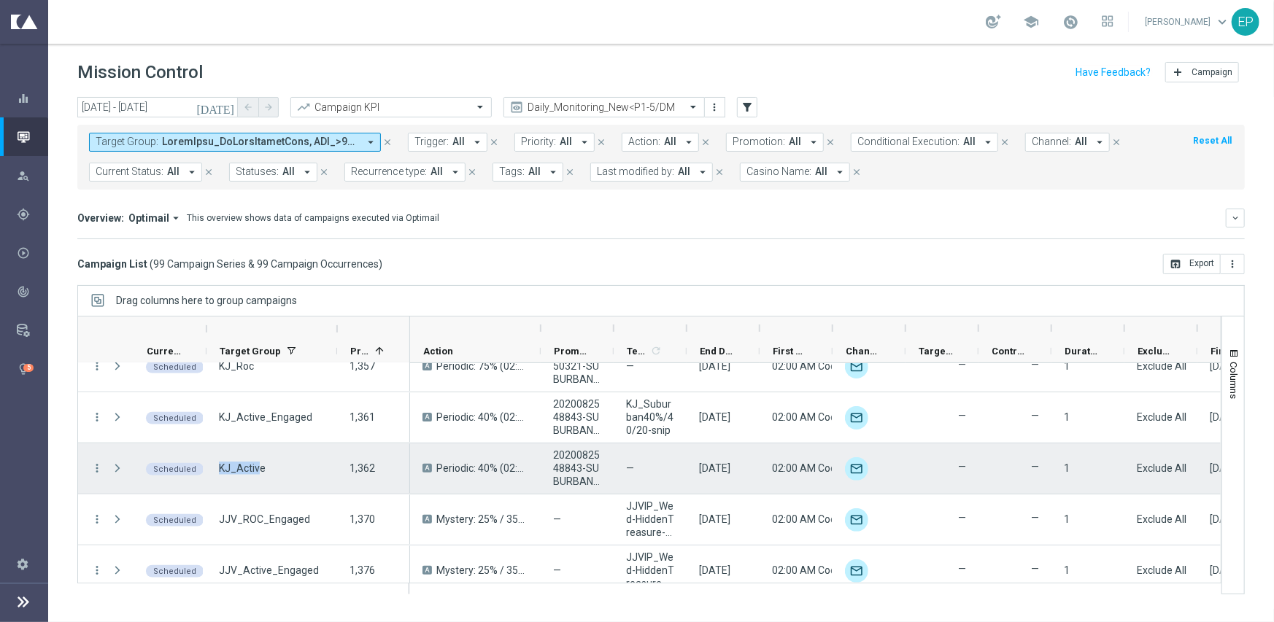
drag, startPoint x: 219, startPoint y: 468, endPoint x: 259, endPoint y: 468, distance: 40.1
click at [259, 468] on span "KJ_Active" at bounding box center [242, 468] width 47 height 13
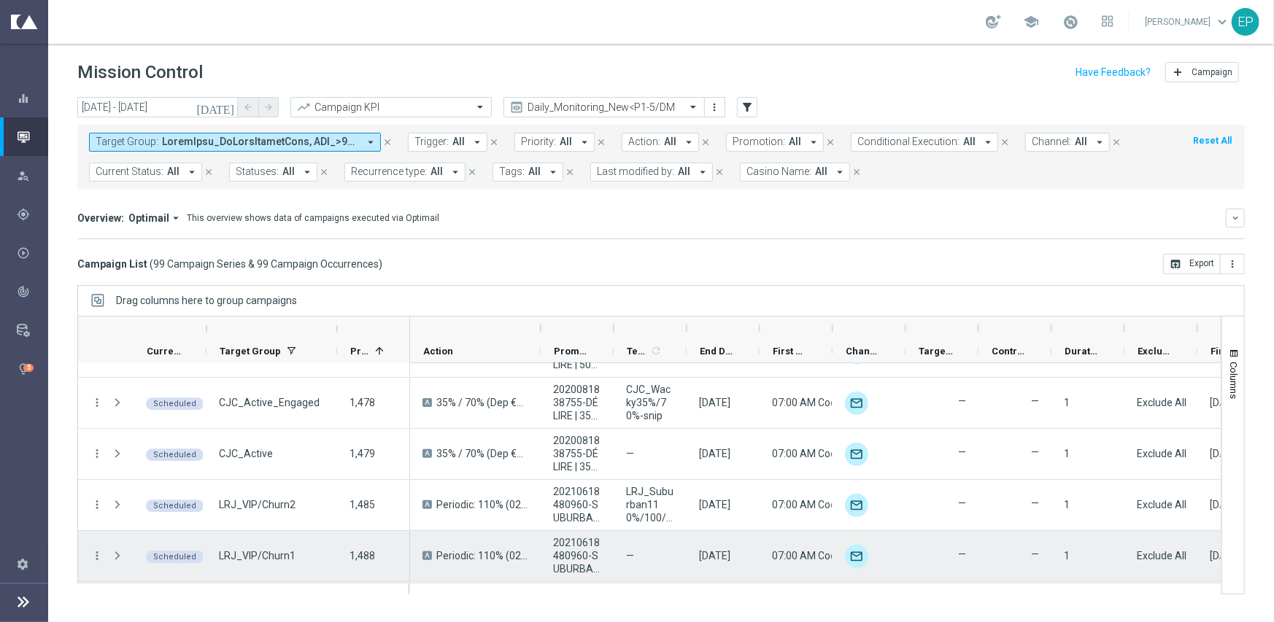
scroll to position [2408, 0]
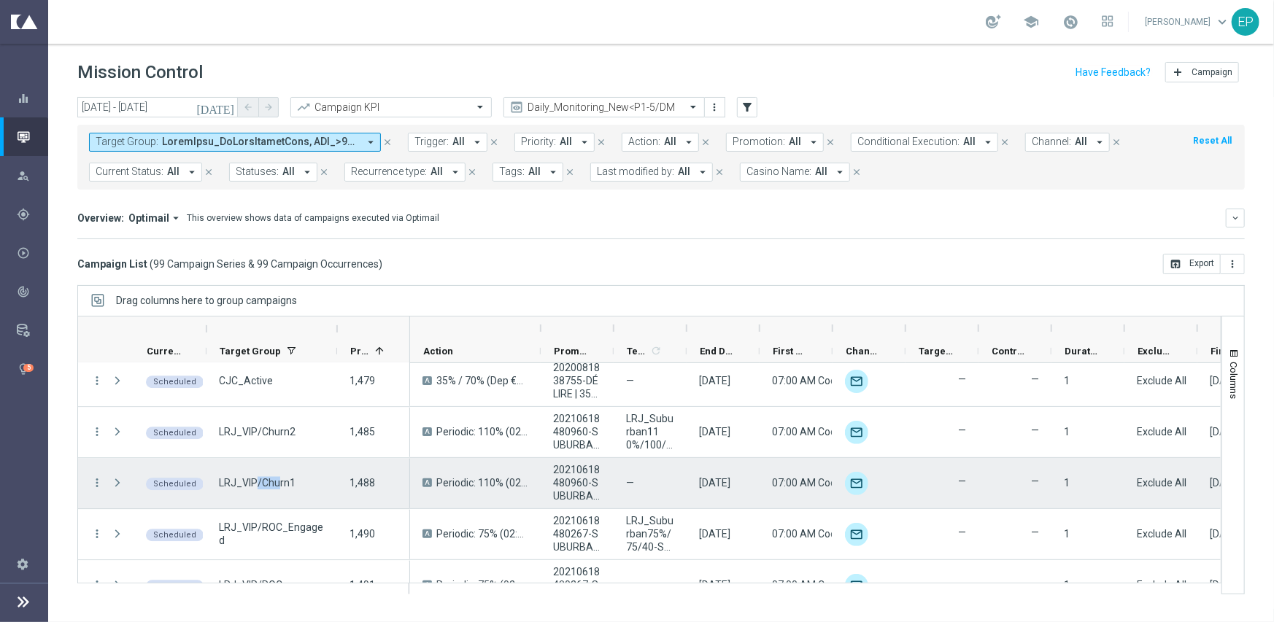
drag, startPoint x: 258, startPoint y: 480, endPoint x: 279, endPoint y: 477, distance: 22.1
click at [279, 477] on span "LRJ_VIP/Churn1" at bounding box center [257, 483] width 77 height 13
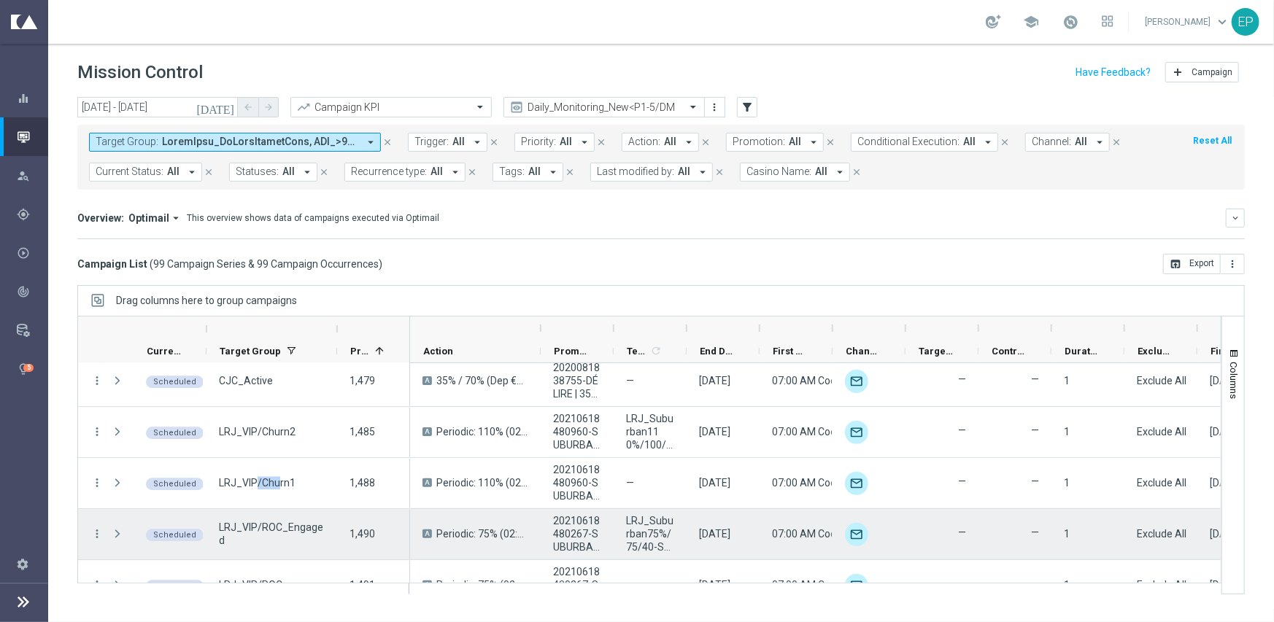
scroll to position [2481, 0]
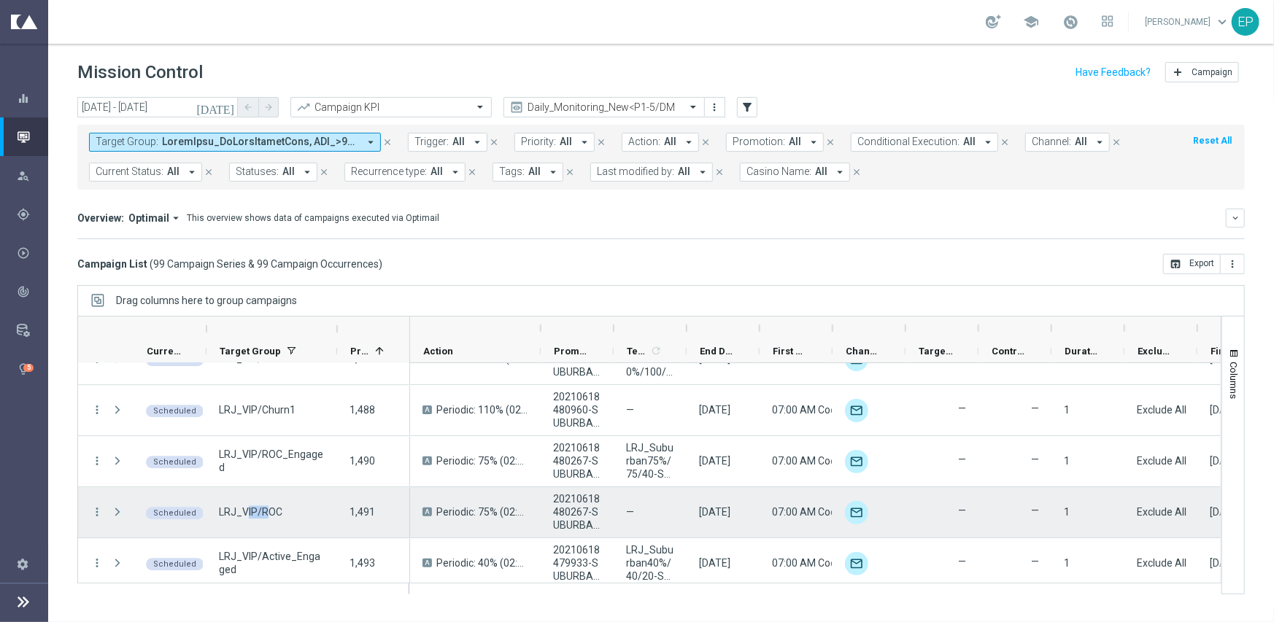
drag, startPoint x: 247, startPoint y: 512, endPoint x: 265, endPoint y: 512, distance: 18.2
click at [265, 512] on span "LRJ_VIP/ROC" at bounding box center [250, 512] width 63 height 13
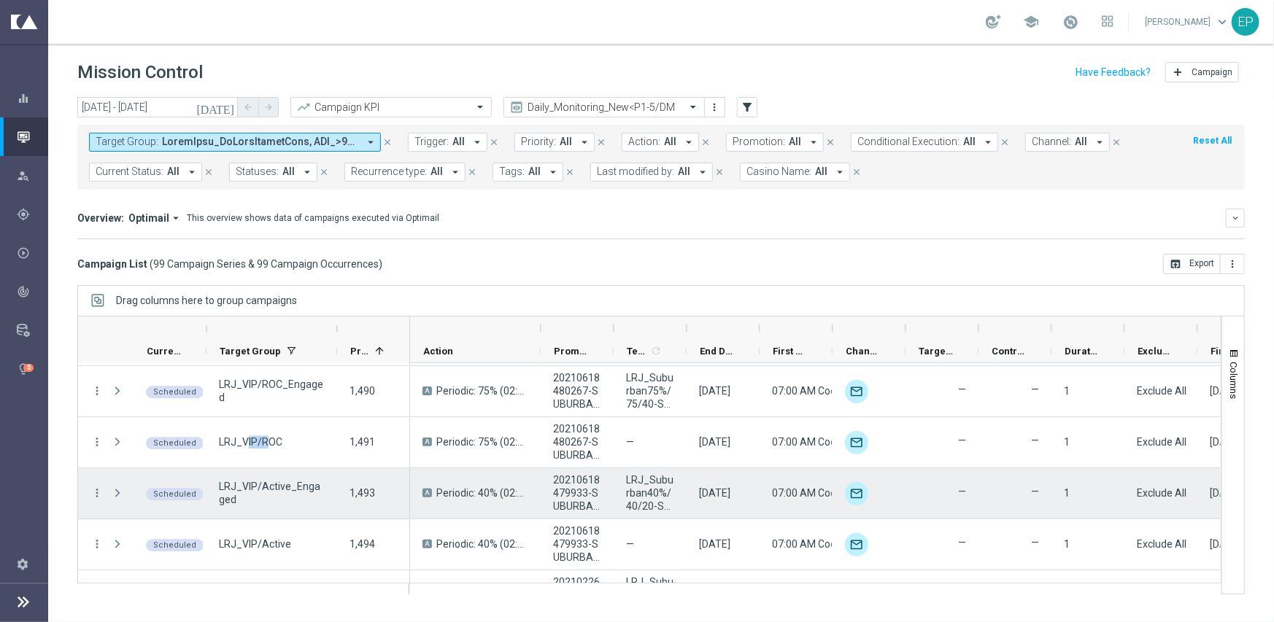
scroll to position [2554, 0]
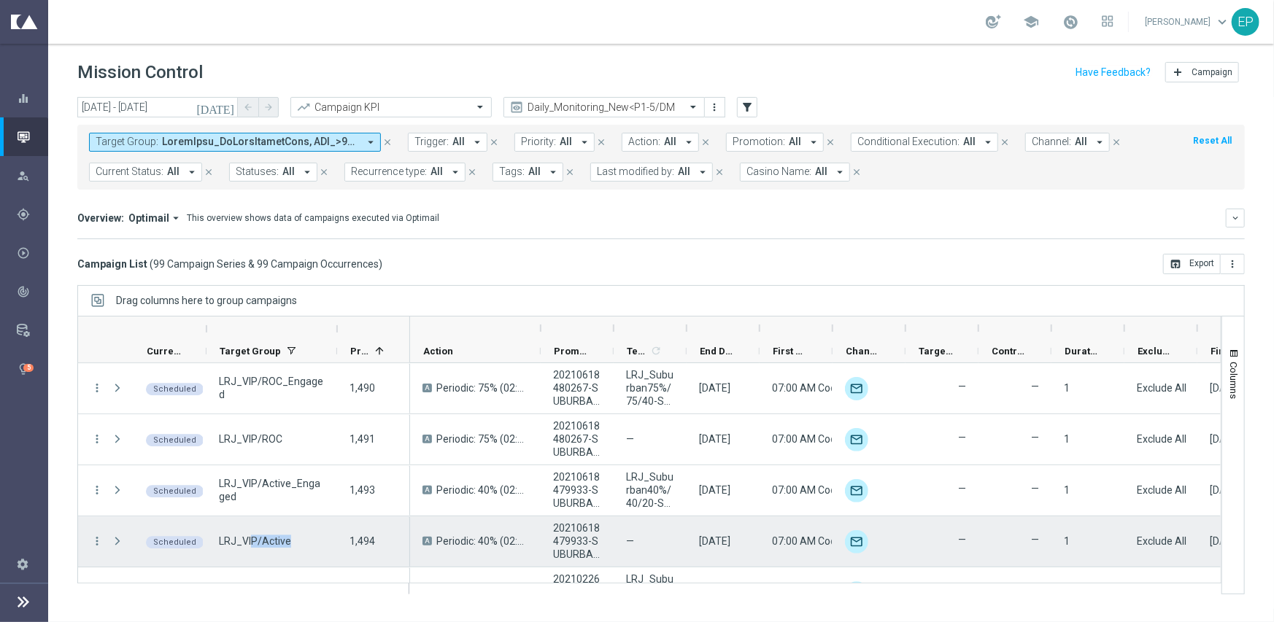
drag, startPoint x: 249, startPoint y: 539, endPoint x: 288, endPoint y: 539, distance: 38.7
click at [288, 539] on span "LRJ_VIP/Active" at bounding box center [255, 541] width 72 height 13
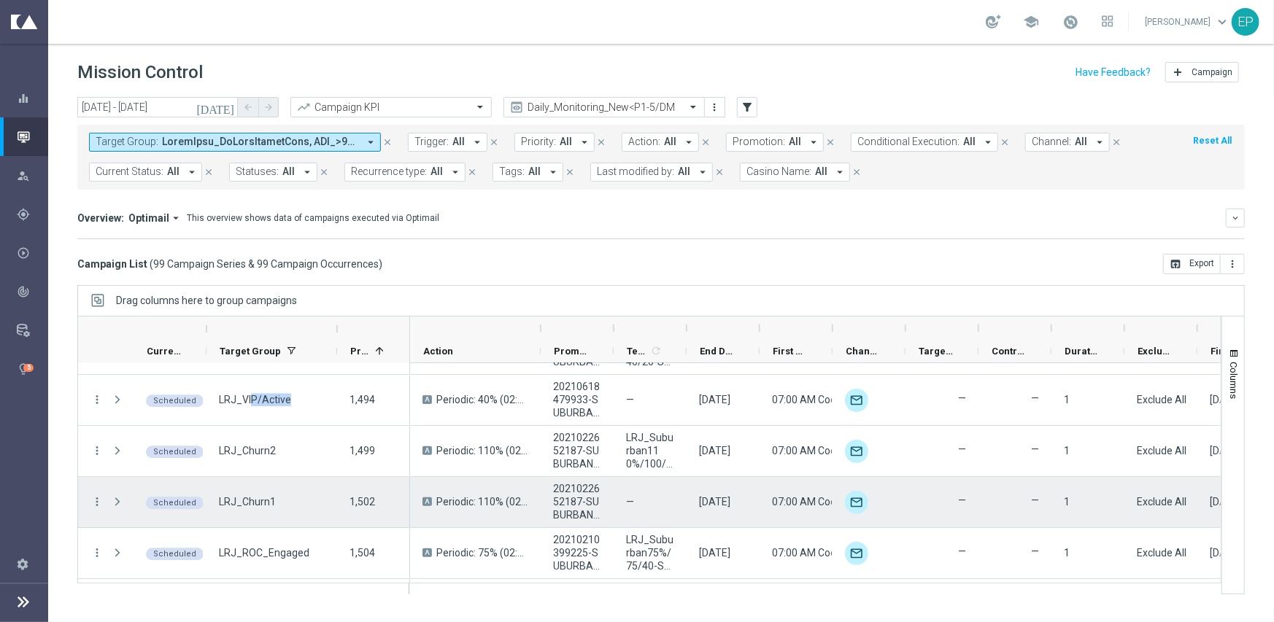
scroll to position [2700, 0]
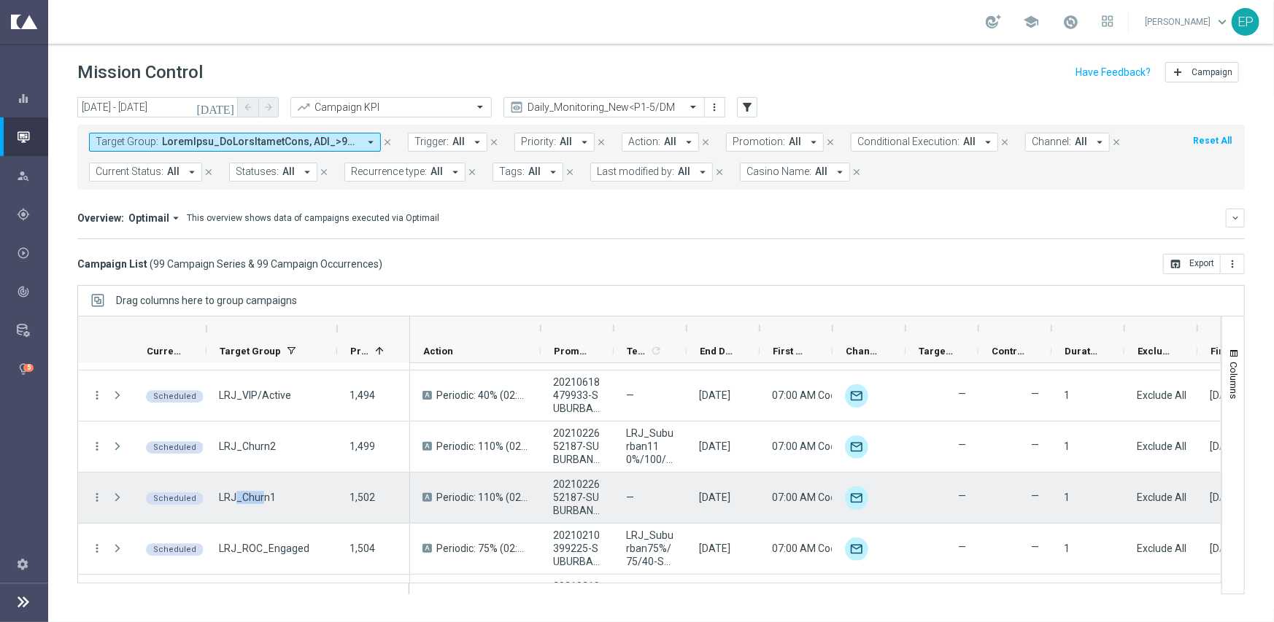
drag, startPoint x: 236, startPoint y: 497, endPoint x: 262, endPoint y: 497, distance: 26.3
click at [262, 497] on span "LRJ_Churn1" at bounding box center [247, 497] width 57 height 13
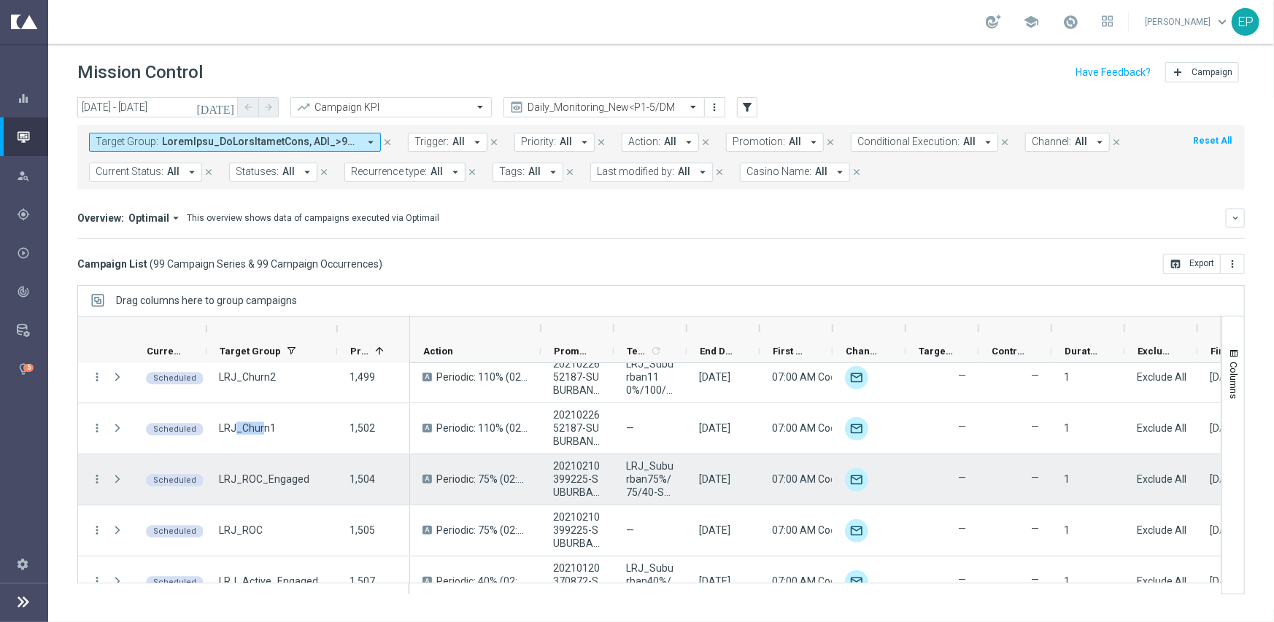
scroll to position [2773, 0]
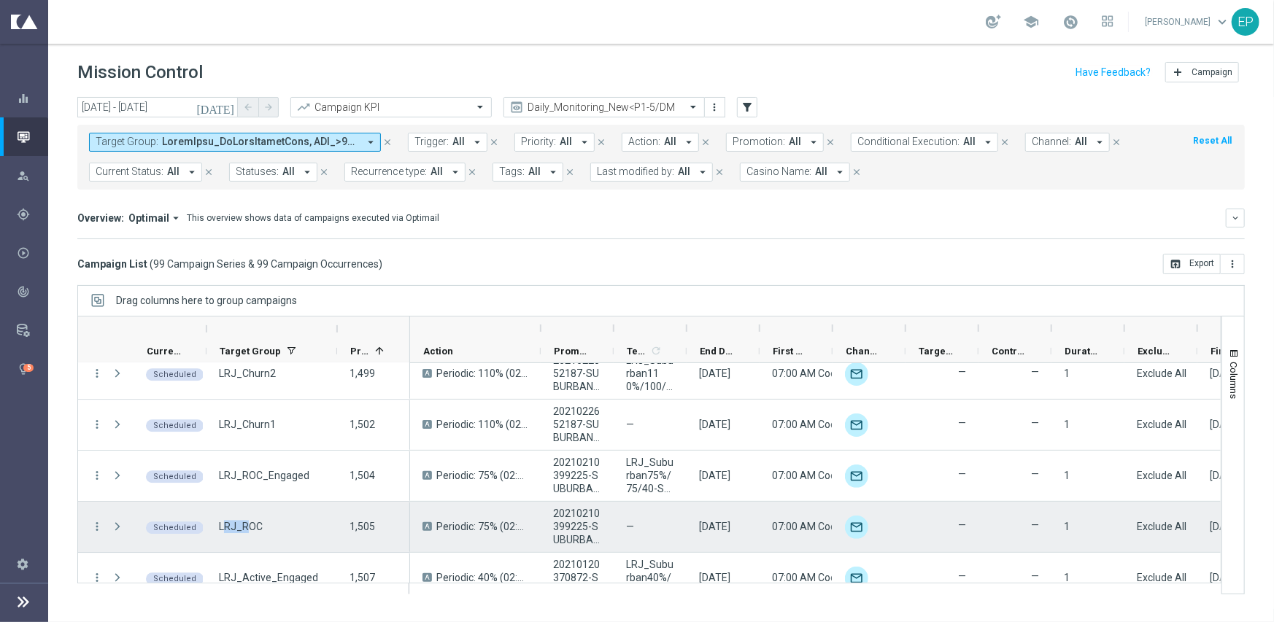
drag, startPoint x: 230, startPoint y: 520, endPoint x: 258, endPoint y: 520, distance: 27.7
click at [254, 520] on span "LRJ_ROC" at bounding box center [241, 526] width 44 height 13
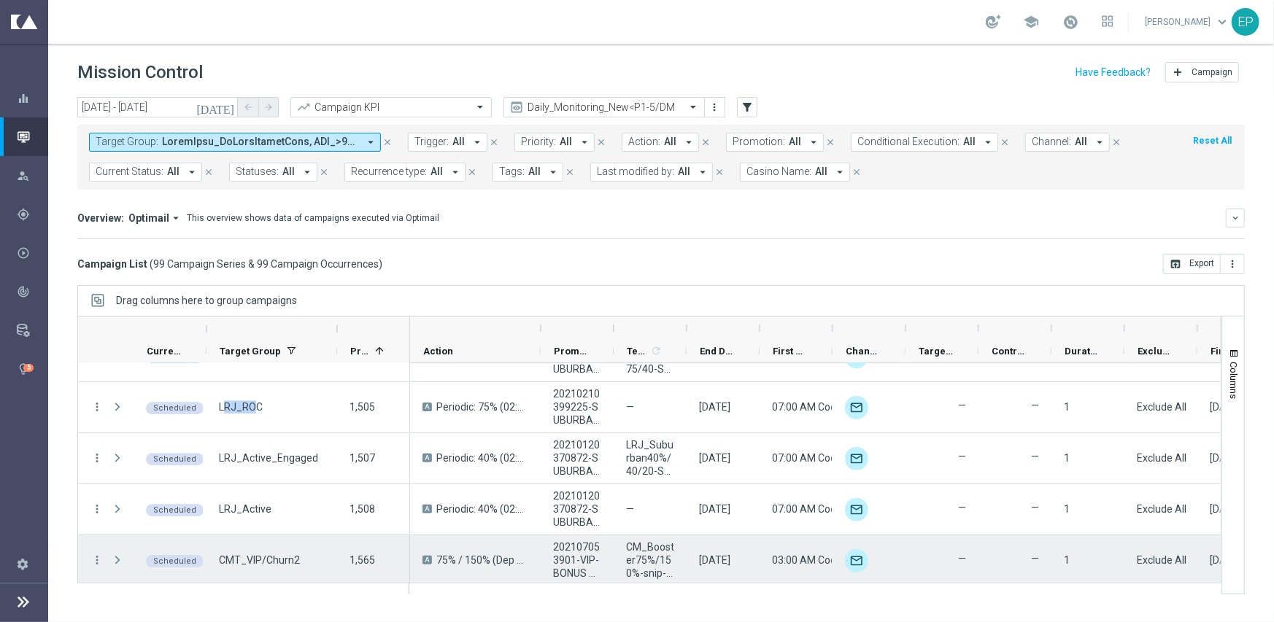
scroll to position [2919, 0]
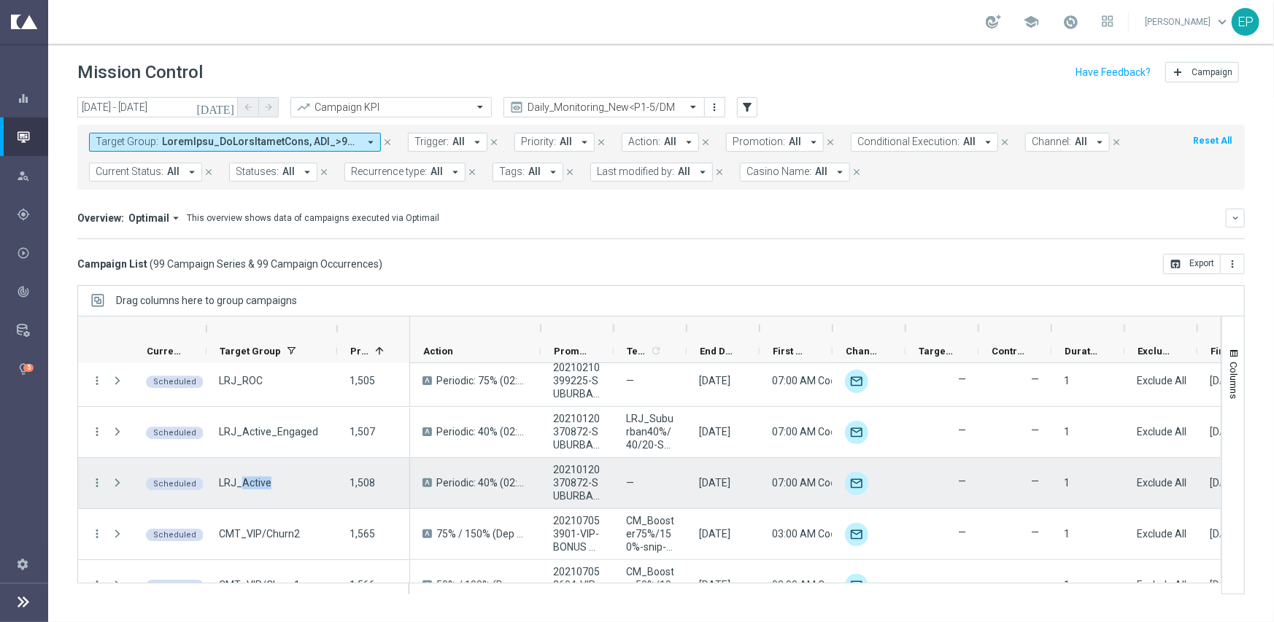
drag, startPoint x: 259, startPoint y: 479, endPoint x: 273, endPoint y: 479, distance: 13.9
click at [273, 479] on div "LRJ_Active" at bounding box center [272, 483] width 131 height 50
